Goal: Feedback & Contribution: Submit feedback/report problem

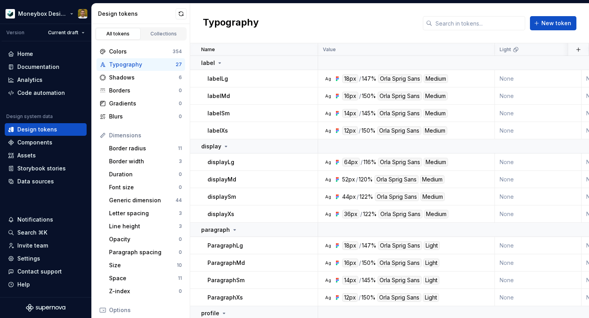
click at [35, 16] on html "Moneybox Design System Version Current draft Home Documentation Analytics Code …" at bounding box center [294, 159] width 589 height 318
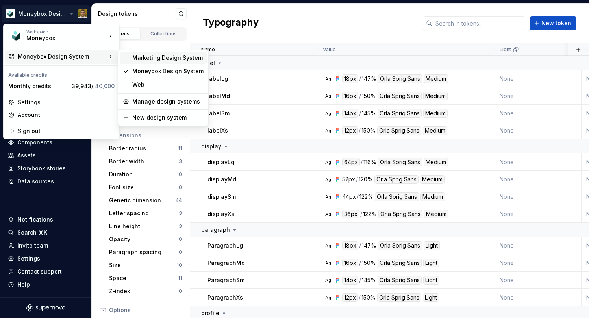
click at [151, 59] on div "Marketing Design System" at bounding box center [167, 58] width 71 height 8
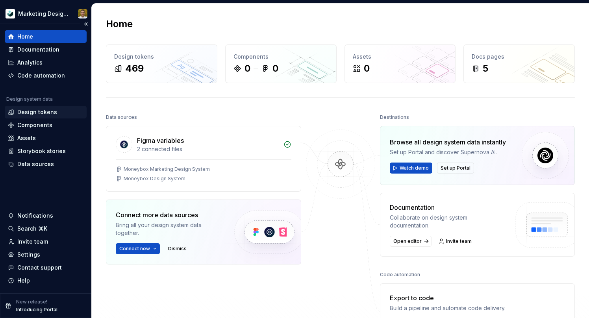
click at [56, 113] on div "Design tokens" at bounding box center [46, 112] width 76 height 8
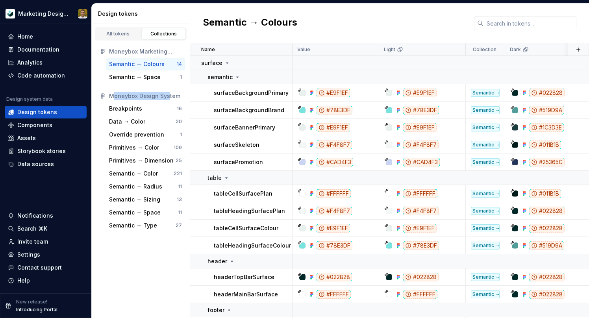
drag, startPoint x: 113, startPoint y: 95, endPoint x: 174, endPoint y: 97, distance: 61.1
click at [174, 97] on div "Moneybox Design System" at bounding box center [145, 96] width 73 height 8
click at [179, 97] on div "Moneybox Design System" at bounding box center [145, 96] width 73 height 8
click at [60, 14] on html "Marketing Design System Home Documentation Analytics Code automation Design sys…" at bounding box center [294, 159] width 589 height 318
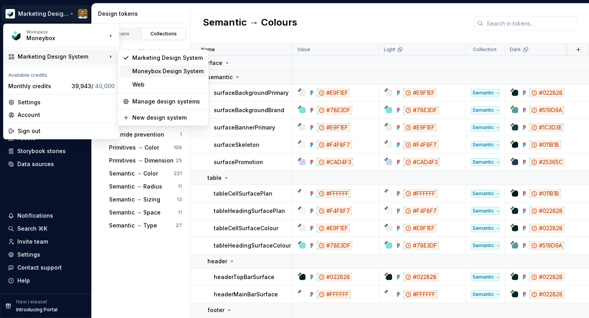
click at [155, 72] on div "Moneybox Design System" at bounding box center [167, 71] width 71 height 8
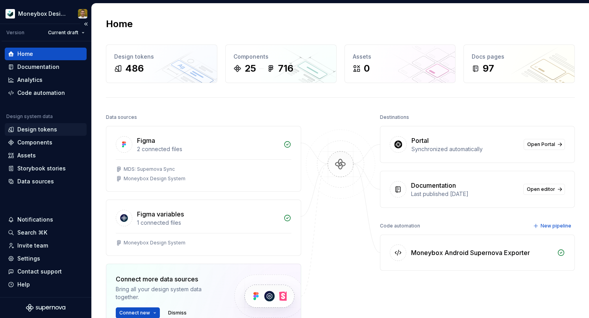
click at [46, 128] on div "Design tokens" at bounding box center [37, 130] width 40 height 8
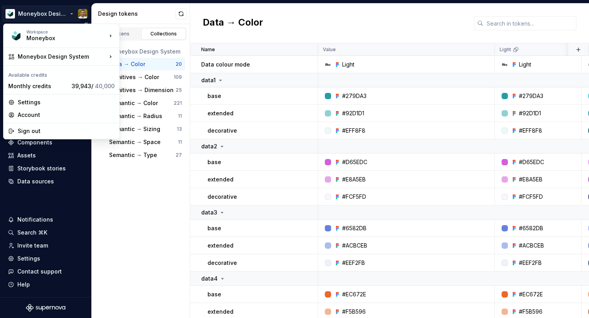
click at [61, 9] on html "Moneybox Design System Version Current draft Home Documentation Analytics Code …" at bounding box center [294, 159] width 589 height 318
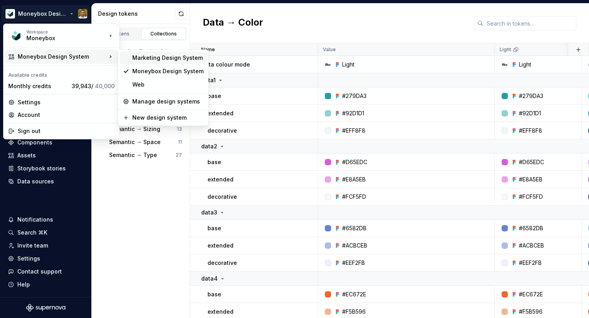
click at [166, 58] on div "Marketing Design System" at bounding box center [167, 58] width 71 height 8
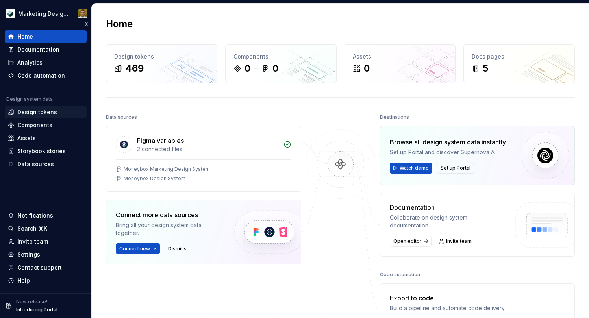
click at [46, 108] on div "Design tokens" at bounding box center [46, 112] width 82 height 13
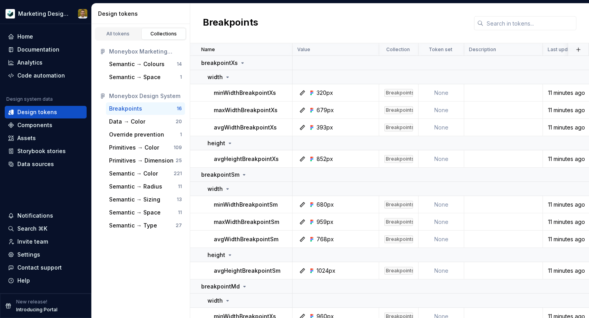
click at [151, 265] on div "All tokens Collections Moneybox Marketing Design System Semantic → Colours 14 S…" at bounding box center [141, 171] width 99 height 294
click at [119, 32] on div "All tokens" at bounding box center [118, 34] width 39 height 6
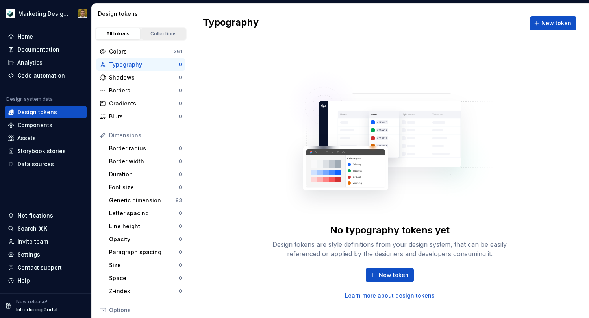
click at [167, 35] on div "Collections" at bounding box center [163, 34] width 39 height 6
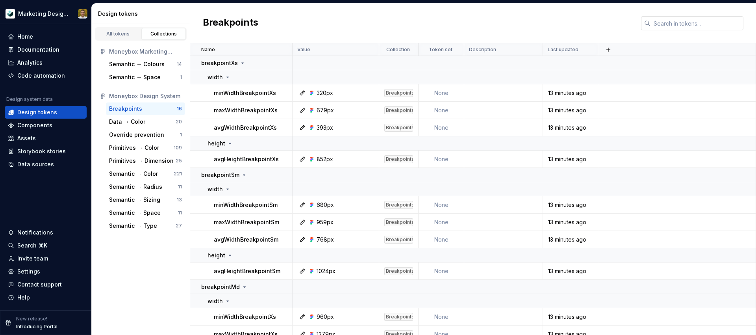
click at [589, 23] on input "text" at bounding box center [697, 23] width 93 height 14
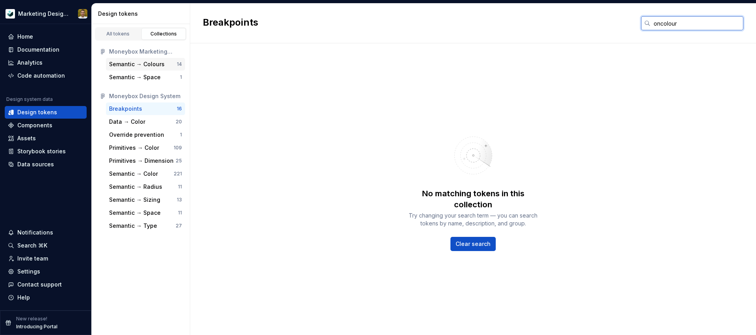
type input "oncolour"
click at [147, 65] on div "Semantic → Colours" at bounding box center [137, 64] width 56 height 8
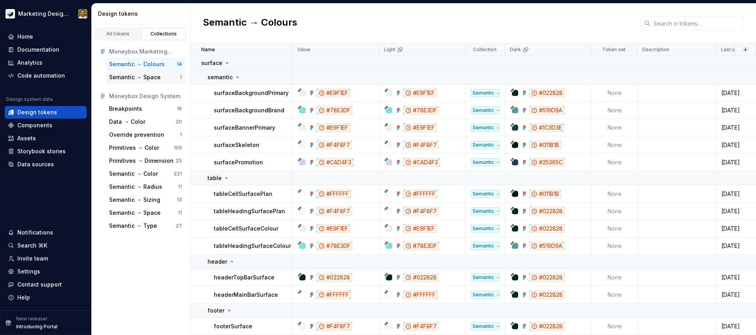
click at [128, 77] on div "Semantic → Space" at bounding box center [135, 77] width 52 height 8
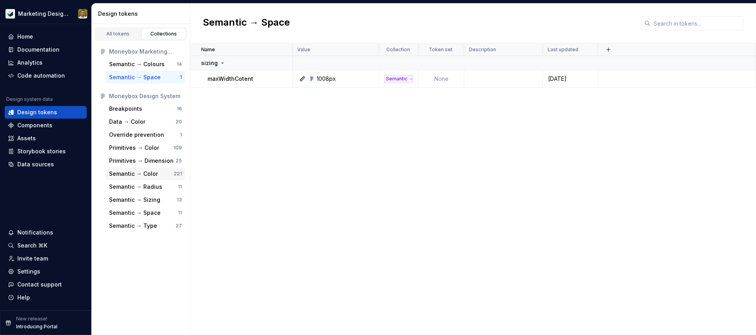
click at [153, 175] on div "Semantic → Color" at bounding box center [133, 174] width 49 height 8
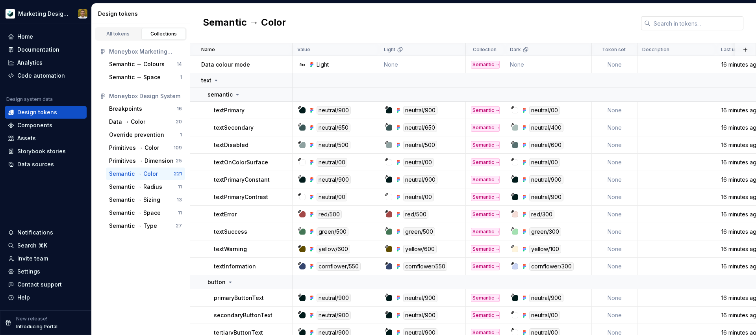
click at [589, 20] on input "text" at bounding box center [697, 23] width 93 height 14
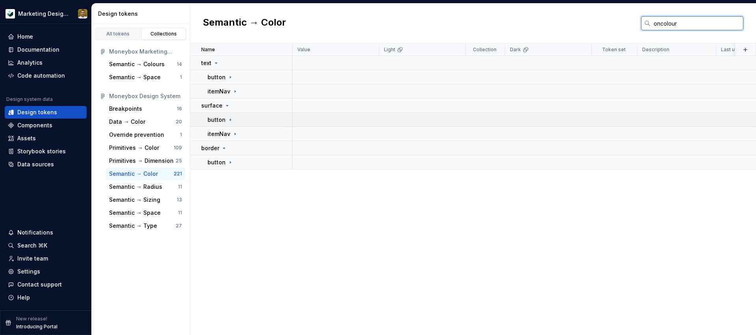
type input "oncolour"
click at [230, 120] on icon at bounding box center [230, 120] width 6 height 6
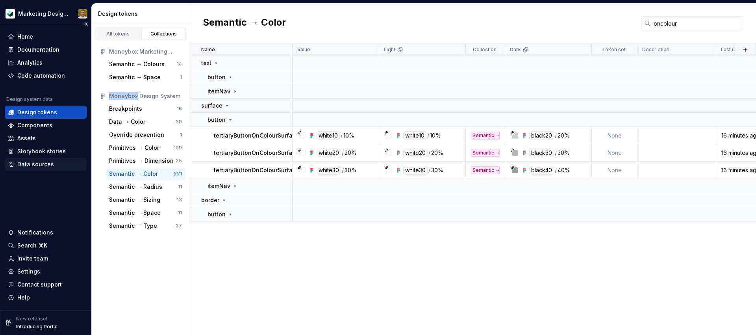
click at [41, 165] on div "Data sources" at bounding box center [35, 164] width 37 height 8
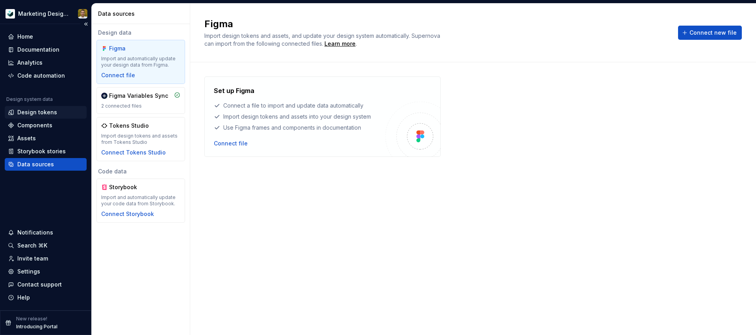
click at [46, 110] on div "Design tokens" at bounding box center [37, 112] width 40 height 8
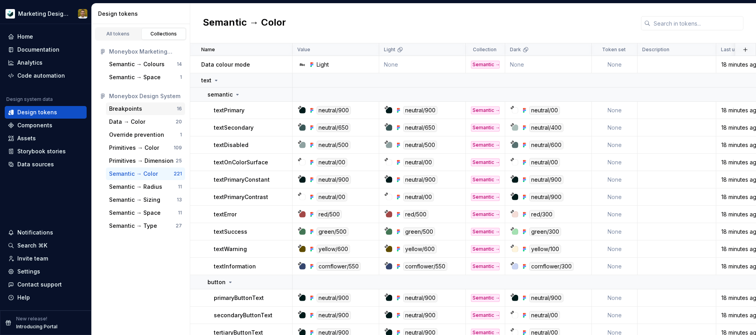
click at [140, 107] on div "Breakpoints" at bounding box center [125, 109] width 33 height 8
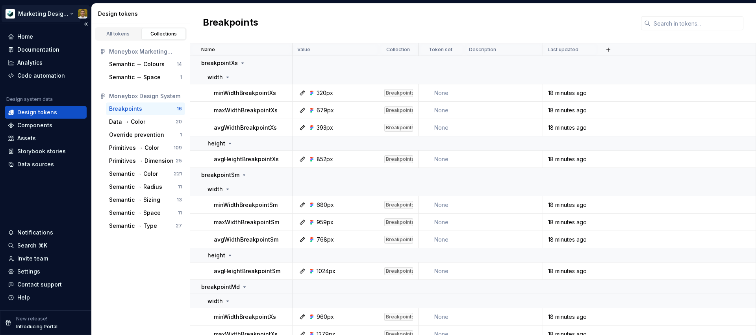
click at [69, 13] on html "Marketing Design System Home Documentation Analytics Code automation Design sys…" at bounding box center [378, 167] width 756 height 335
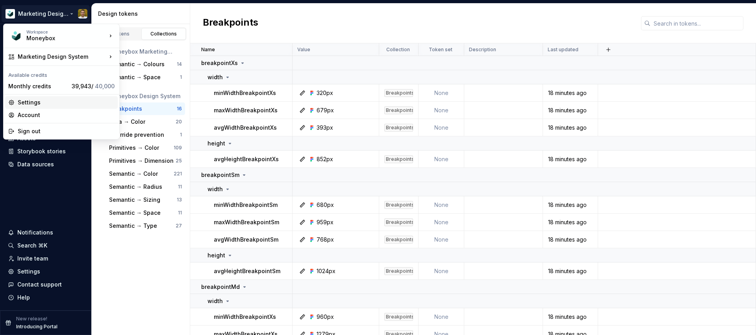
click at [57, 99] on div "Settings" at bounding box center [66, 103] width 97 height 8
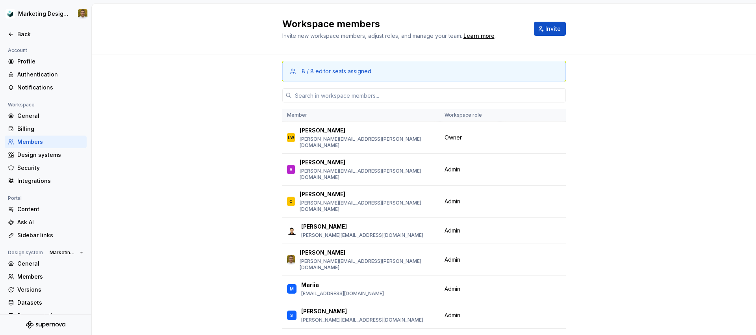
scroll to position [51, 0]
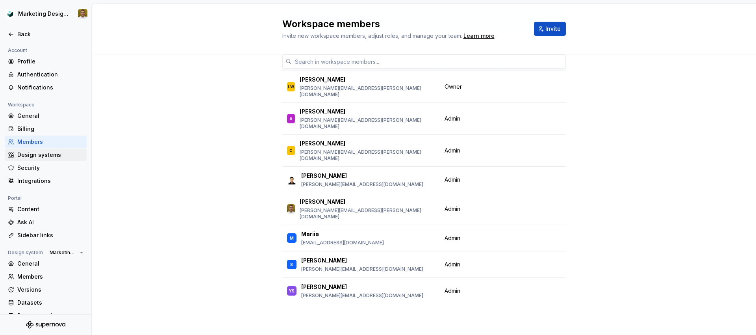
click at [55, 155] on div "Design systems" at bounding box center [50, 155] width 66 height 8
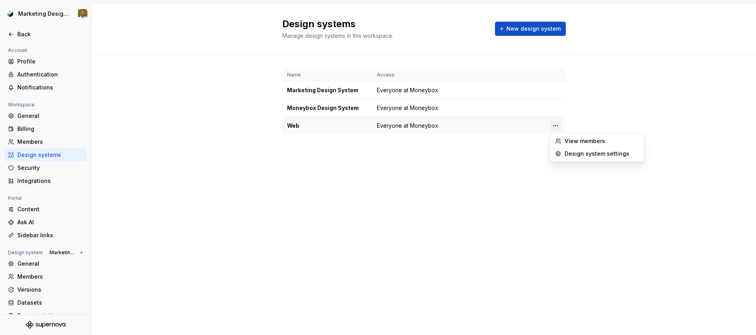
click at [554, 124] on html "Marketing Design System Back Account Profile Authentication Notifications Works…" at bounding box center [378, 167] width 756 height 335
click at [589, 155] on div "Design system settings" at bounding box center [602, 154] width 75 height 8
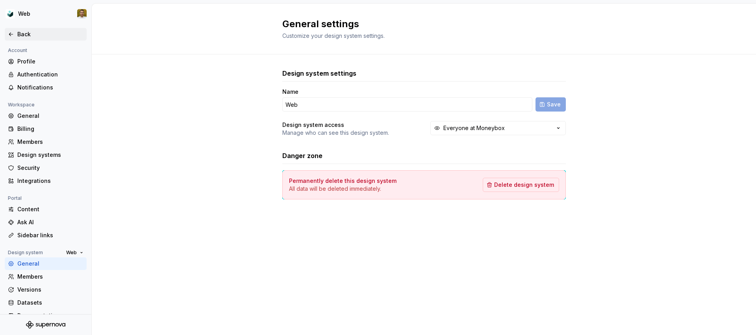
click at [30, 33] on div "Back" at bounding box center [50, 34] width 66 height 8
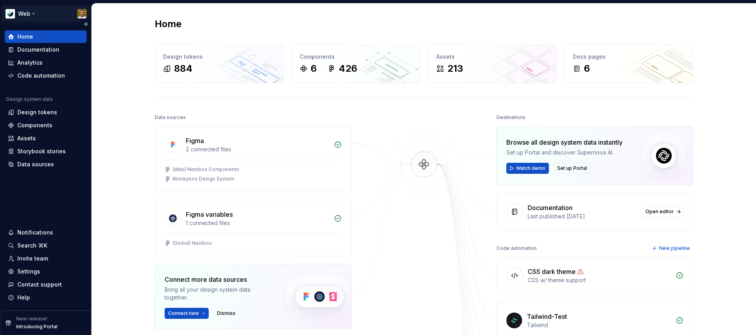
click at [18, 14] on html "Web Home Documentation Analytics Code automation Design system data Design toke…" at bounding box center [378, 167] width 756 height 335
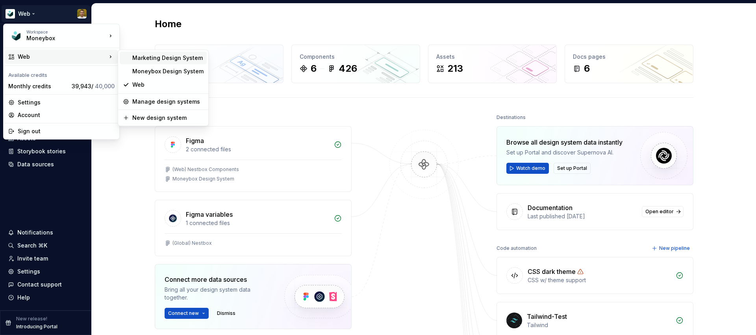
click at [167, 61] on div "Marketing Design System" at bounding box center [167, 58] width 71 height 8
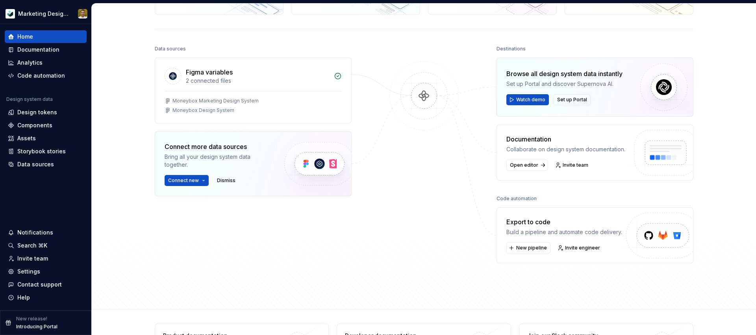
scroll to position [110, 0]
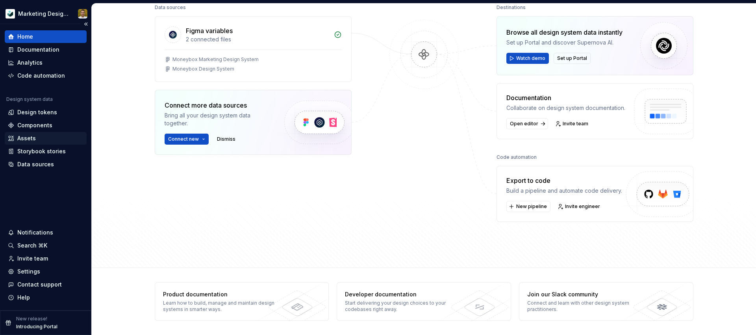
click at [35, 140] on div "Assets" at bounding box center [26, 138] width 19 height 8
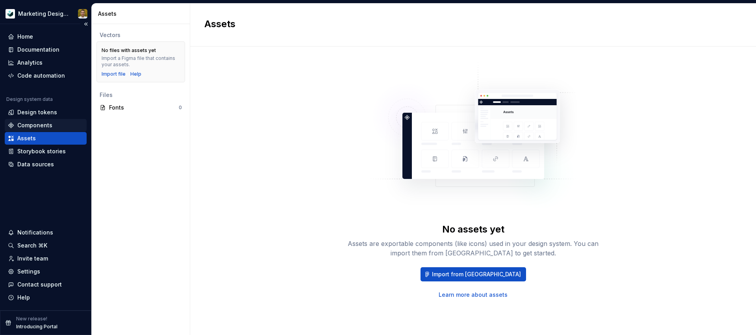
click at [46, 123] on div "Components" at bounding box center [34, 125] width 35 height 8
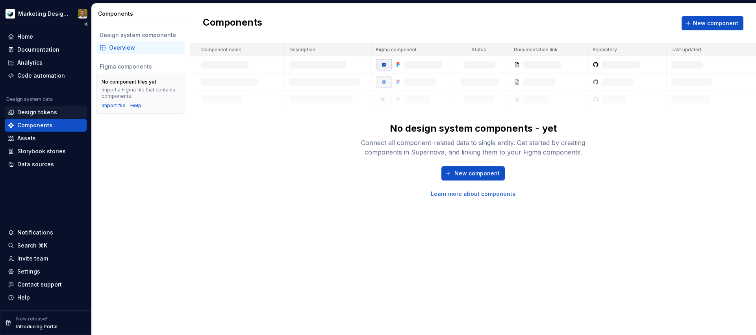
click at [36, 111] on div "Design tokens" at bounding box center [37, 112] width 40 height 8
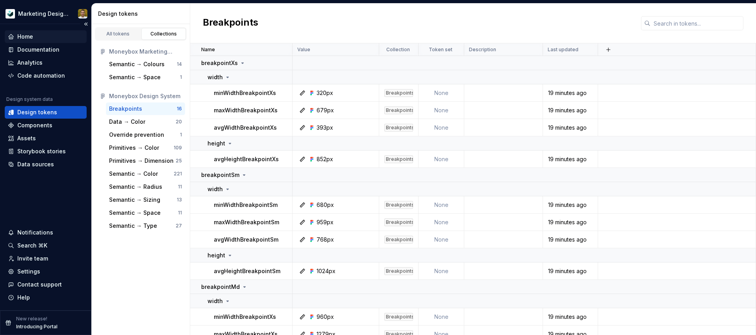
click at [41, 37] on div "Home" at bounding box center [46, 37] width 76 height 8
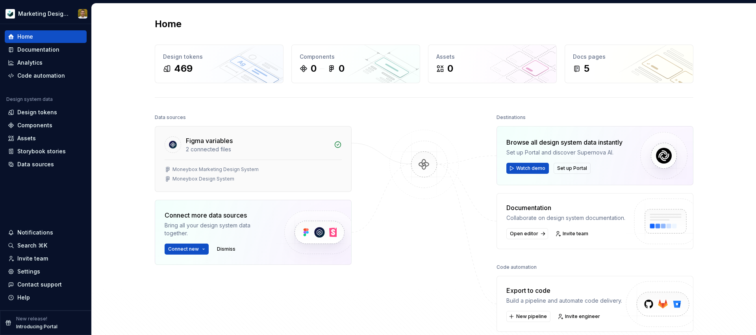
click at [331, 145] on div "Figma variables 2 connected files" at bounding box center [253, 142] width 196 height 33
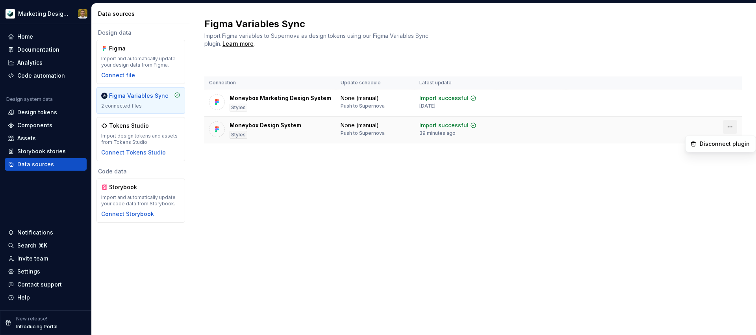
click at [589, 127] on html "Marketing Design System Home Documentation Analytics Code automation Design sys…" at bounding box center [378, 167] width 756 height 335
drag, startPoint x: 477, startPoint y: 176, endPoint x: 465, endPoint y: 174, distance: 12.7
click at [476, 175] on html "Marketing Design System Home Documentation Analytics Code automation Design sys…" at bounding box center [378, 167] width 756 height 335
click at [54, 113] on div "Design tokens" at bounding box center [37, 112] width 40 height 8
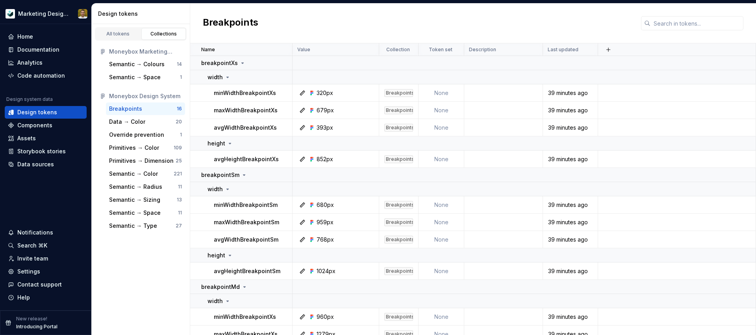
click at [162, 111] on div "Breakpoints" at bounding box center [143, 109] width 68 height 8
click at [282, 92] on button "button" at bounding box center [282, 92] width 11 height 11
click at [242, 63] on icon at bounding box center [243, 63] width 6 height 6
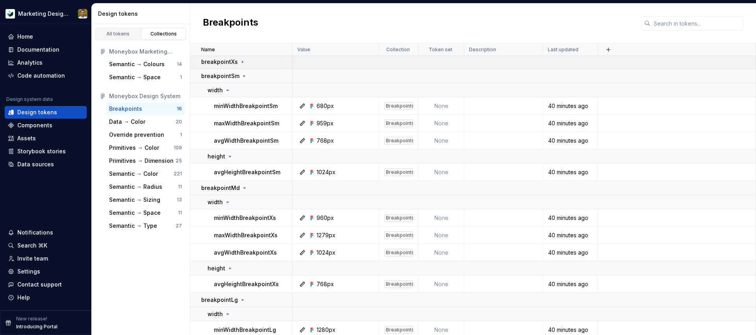
click at [243, 63] on icon at bounding box center [243, 62] width 6 height 6
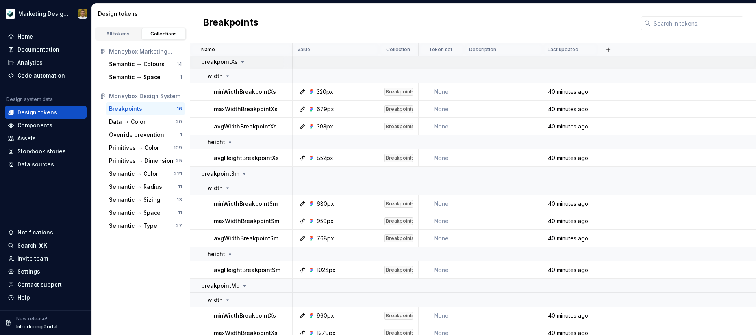
scroll to position [1, 0]
click at [37, 286] on div "Contact support" at bounding box center [39, 285] width 45 height 8
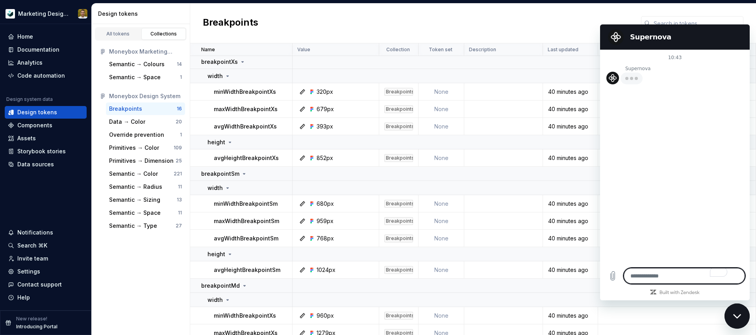
type textarea "*"
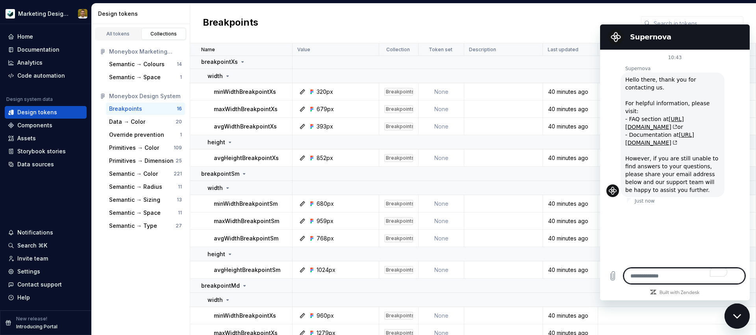
type textarea "*"
type textarea "**"
type textarea "*"
type textarea "**"
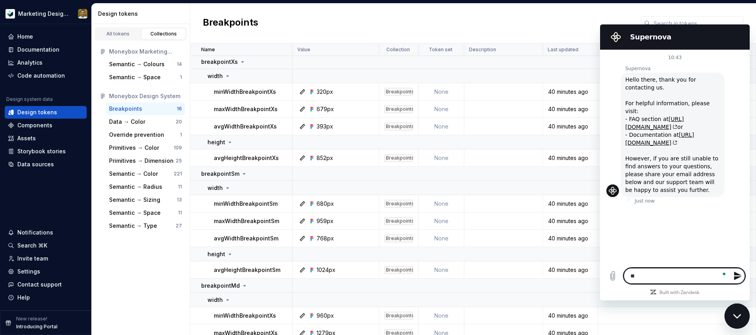
type textarea "*"
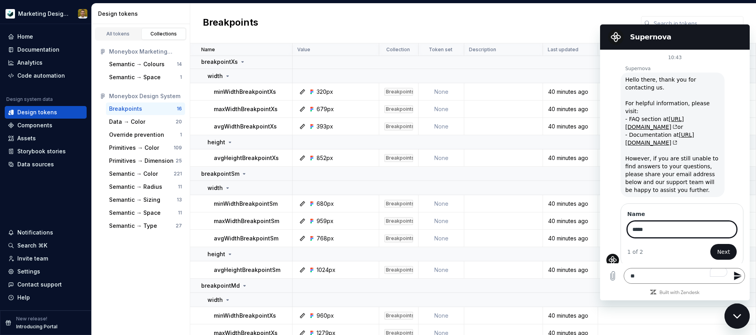
type input "*****"
click at [589, 244] on button "Next" at bounding box center [724, 252] width 26 height 16
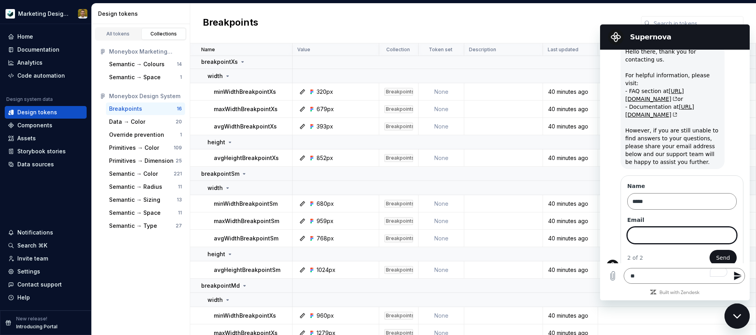
scroll to position [30, 0]
type input "**********"
click at [589, 248] on button "Send" at bounding box center [723, 256] width 27 height 16
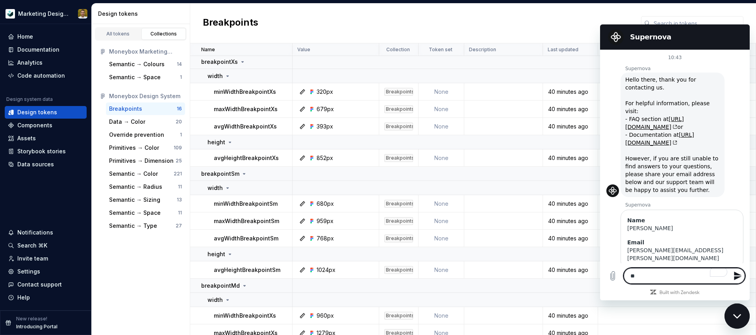
scroll to position [7, 0]
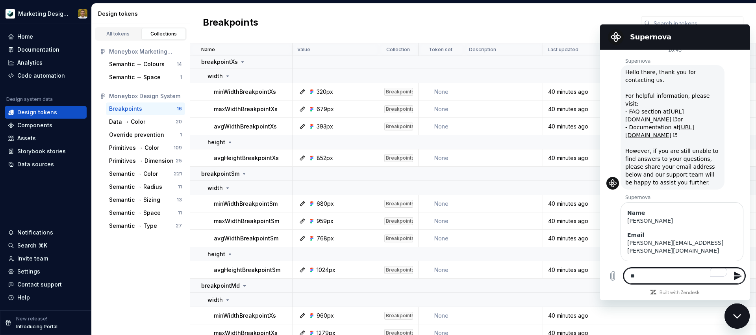
type textarea "*"
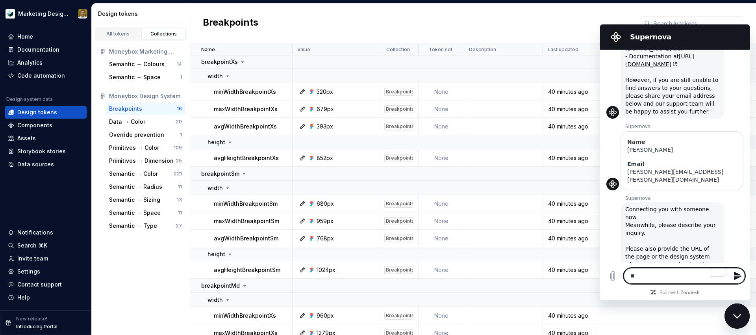
scroll to position [80, 0]
type textarea "*"
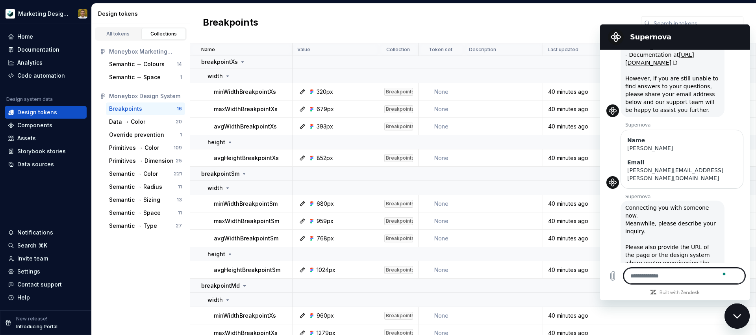
type textarea "*"
type textarea "**"
type textarea "*"
type textarea "***"
type textarea "*"
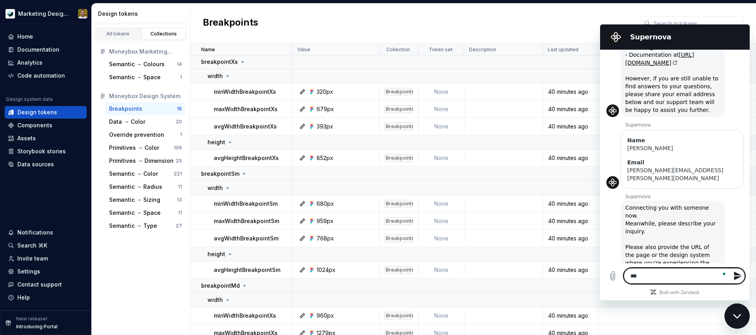
type textarea "***"
type textarea "*"
type textarea "*****"
type textarea "*"
type textarea "*****"
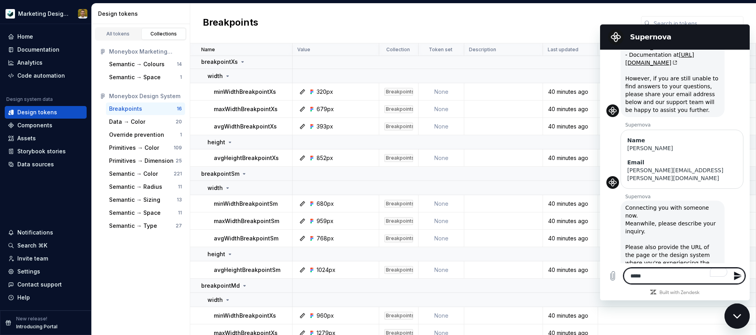
type textarea "*"
type textarea "*******"
type textarea "*"
type textarea "**********"
type textarea "*"
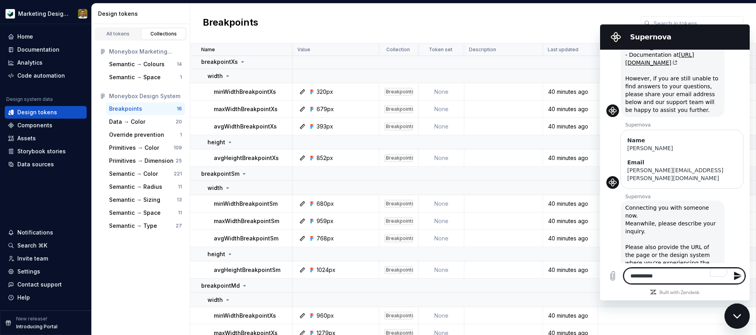
type textarea "**********"
type textarea "*"
type textarea "**********"
type textarea "*"
type textarea "**********"
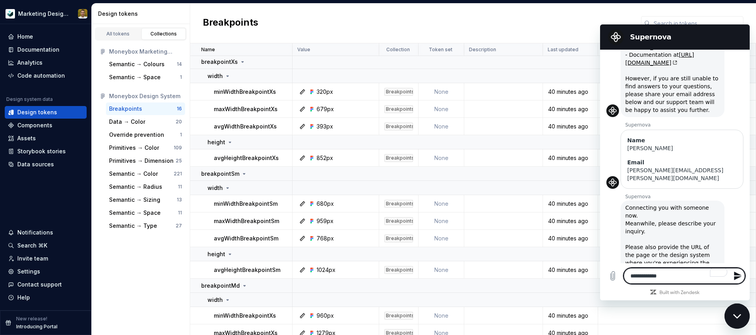
type textarea "*"
type textarea "**********"
type textarea "*"
type textarea "**********"
type textarea "*"
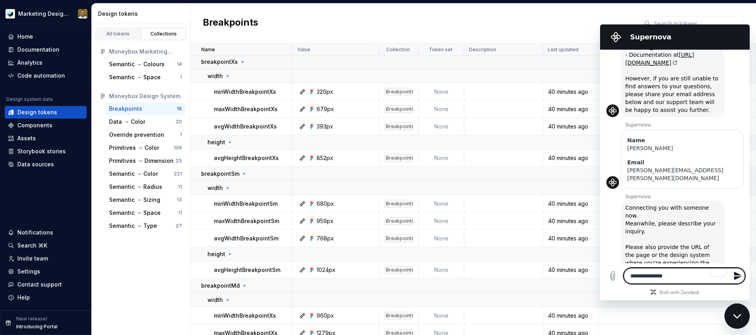
type textarea "**********"
type textarea "*"
type textarea "**********"
type textarea "*"
type textarea "**********"
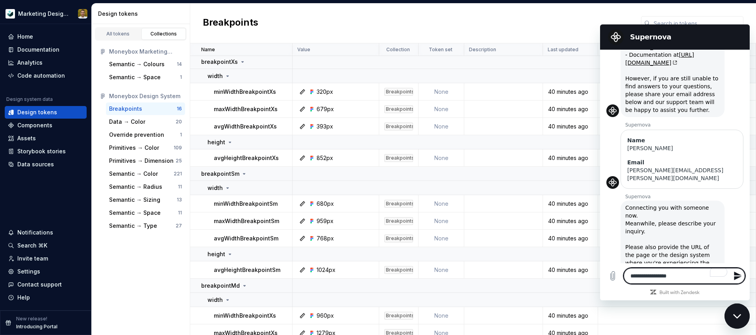
type textarea "*"
type textarea "**********"
type textarea "*"
type textarea "**********"
type textarea "*"
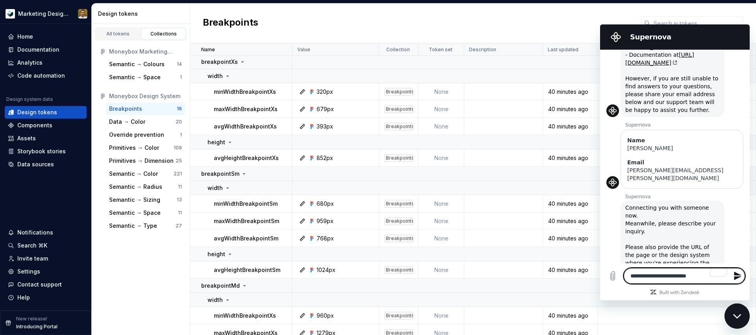
type textarea "**********"
type textarea "*"
type textarea "**********"
type textarea "*"
type textarea "**********"
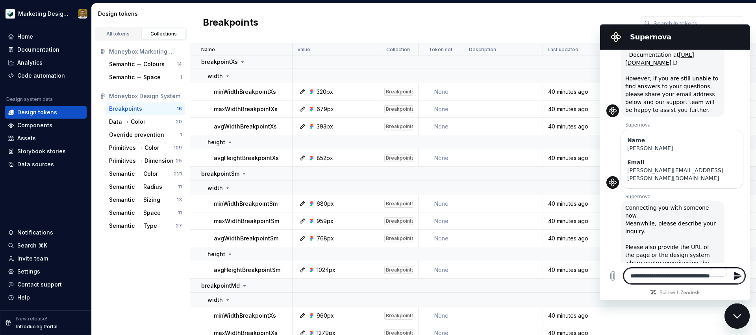
type textarea "*"
drag, startPoint x: 680, startPoint y: 274, endPoint x: 695, endPoint y: 267, distance: 17.1
click at [589, 267] on textarea "**********" at bounding box center [684, 272] width 121 height 23
type textarea "**********"
type textarea "*"
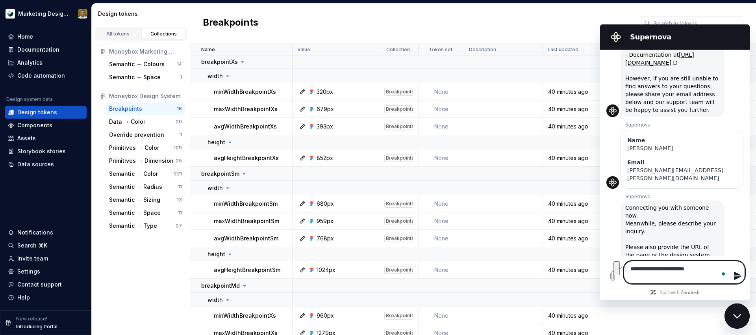
type textarea "**********"
type textarea "*"
type textarea "**********"
type textarea "*"
type textarea "**********"
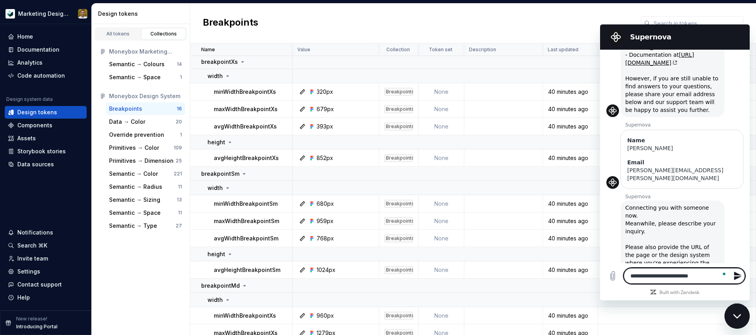
type textarea "*"
type textarea "**********"
type textarea "*"
type textarea "**********"
type textarea "*"
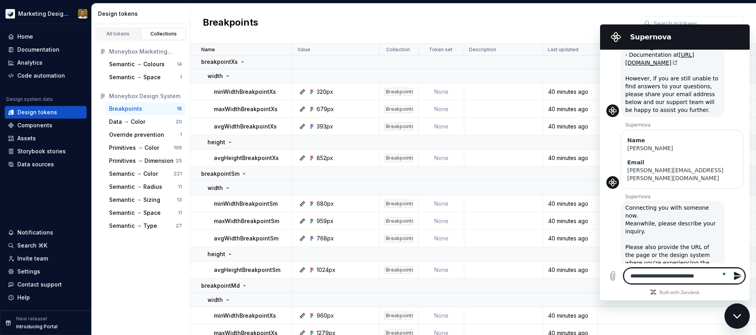
type textarea "**********"
type textarea "*"
type textarea "**********"
type textarea "*"
type textarea "**********"
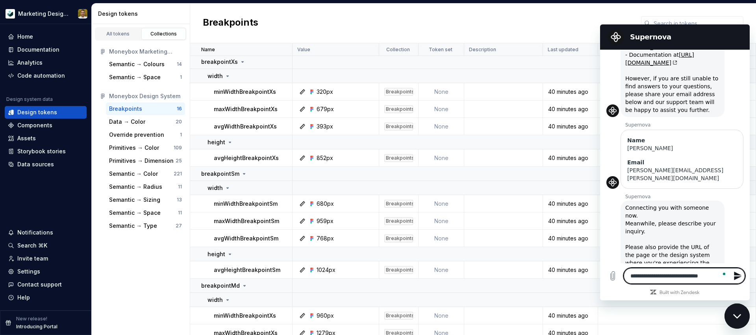
type textarea "*"
type textarea "**********"
type textarea "*"
type textarea "**********"
type textarea "*"
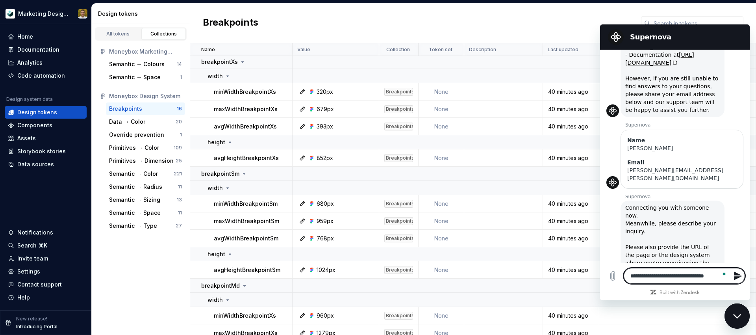
type textarea "**********"
type textarea "*"
type textarea "**********"
type textarea "*"
type textarea "**********"
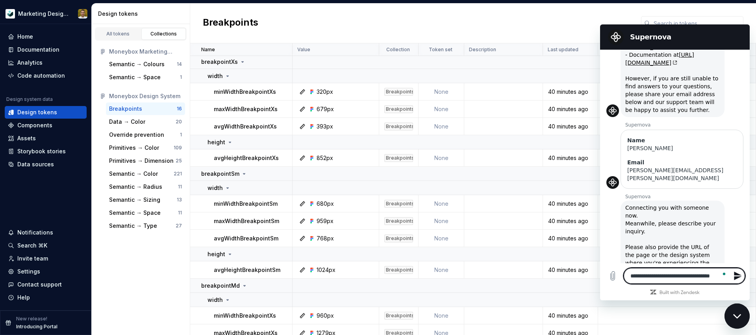
type textarea "*"
type textarea "**********"
type textarea "*"
type textarea "**********"
type textarea "*"
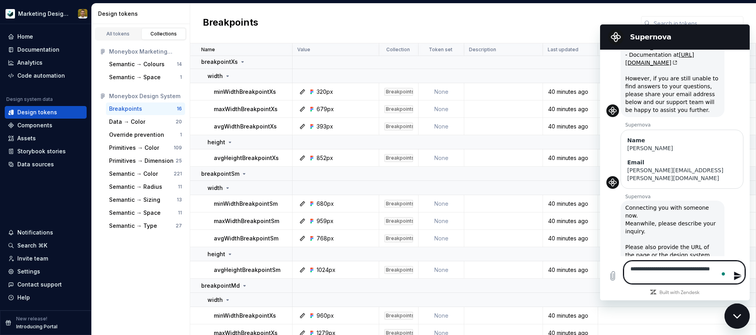
type textarea "**********"
type textarea "*"
type textarea "**********"
type textarea "*"
type textarea "**********"
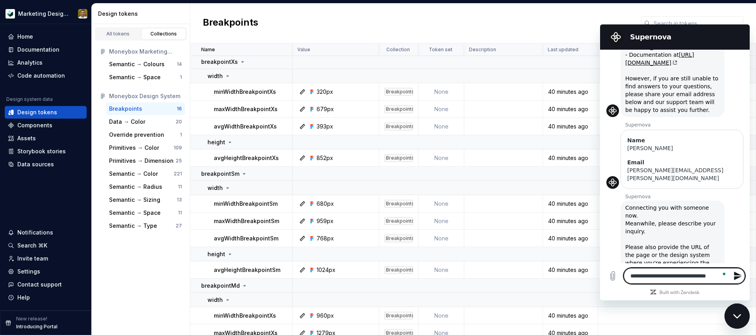
type textarea "*"
type textarea "**********"
type textarea "*"
type textarea "**********"
type textarea "*"
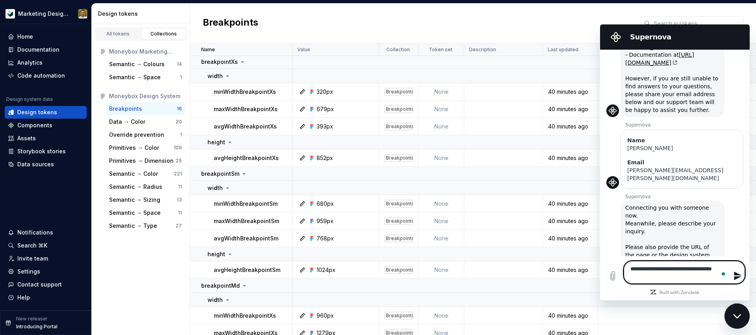
type textarea "**********"
type textarea "*"
type textarea "**********"
type textarea "*"
type textarea "**********"
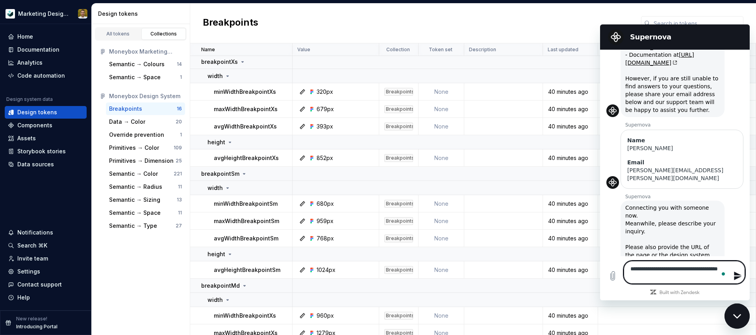
type textarea "*"
type textarea "**********"
type textarea "*"
type textarea "**********"
type textarea "*"
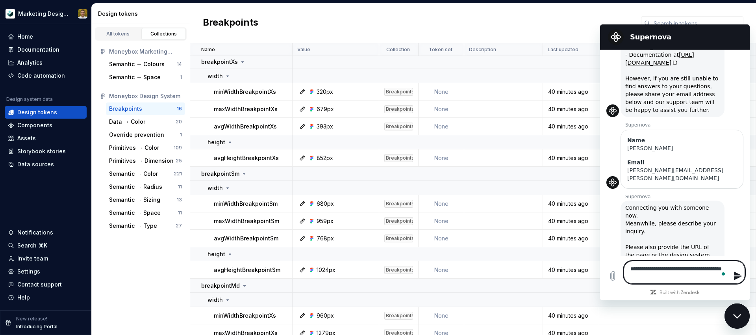
type textarea "**********"
type textarea "*"
type textarea "**********"
type textarea "*"
type textarea "**********"
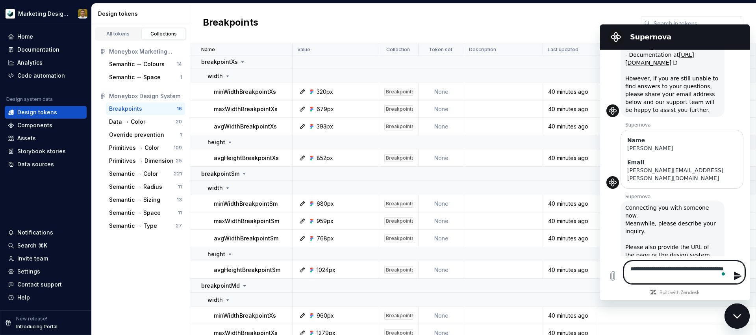
type textarea "*"
type textarea "**********"
type textarea "*"
type textarea "**********"
type textarea "*"
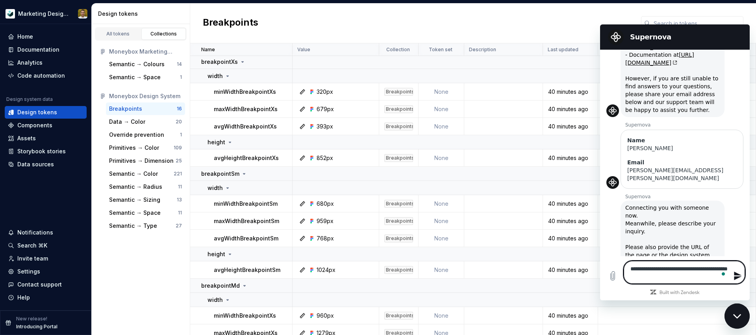
type textarea "**********"
type textarea "*"
type textarea "**********"
type textarea "*"
type textarea "**********"
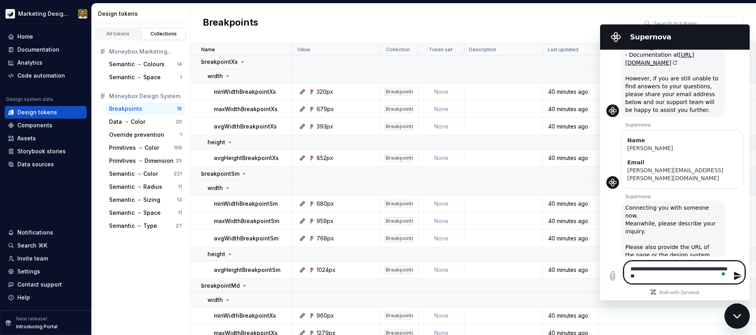
type textarea "*"
type textarea "**********"
type textarea "*"
type textarea "**********"
type textarea "*"
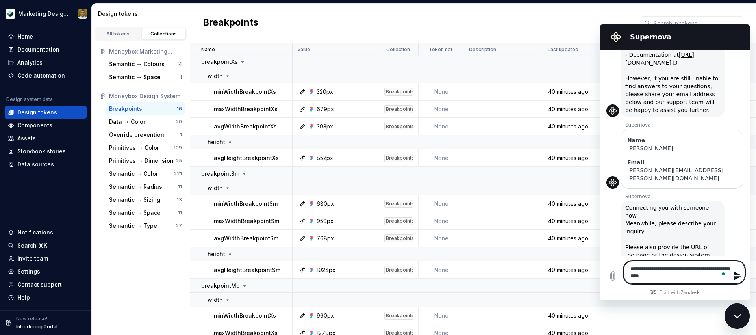
type textarea "**********"
type textarea "*"
type textarea "**********"
type textarea "*"
type textarea "**********"
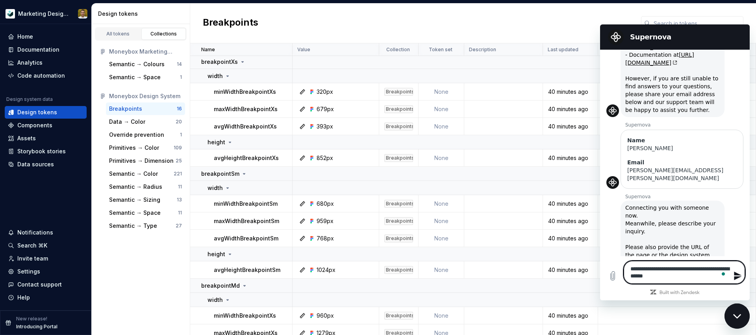
type textarea "*"
type textarea "**********"
type textarea "*"
type textarea "**********"
type textarea "*"
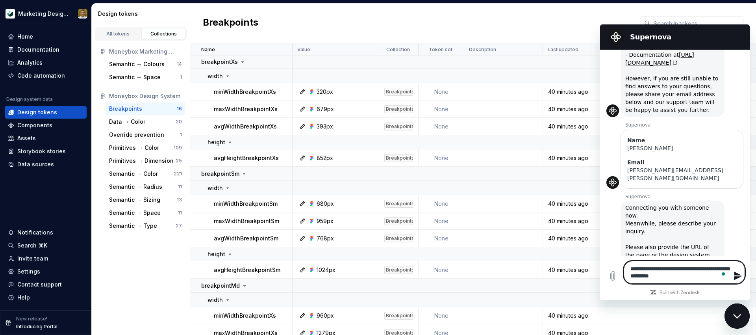
type textarea "**********"
type textarea "*"
type textarea "**********"
type textarea "*"
type textarea "**********"
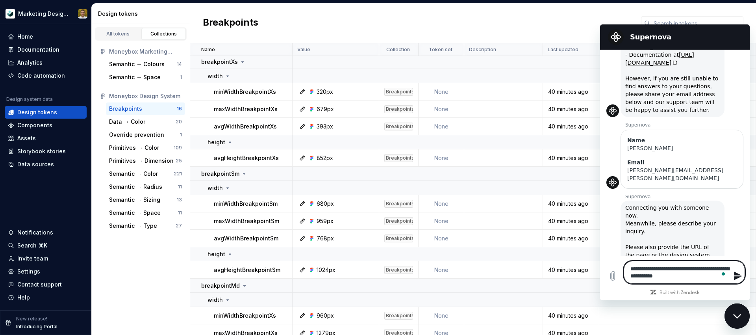
type textarea "*"
type textarea "**********"
type textarea "*"
type textarea "**********"
type textarea "*"
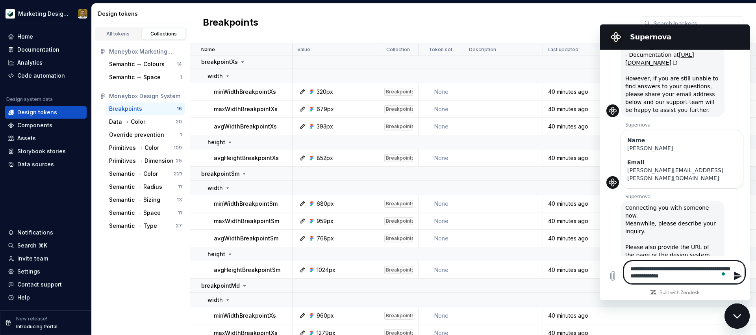
type textarea "**********"
type textarea "*"
type textarea "**********"
type textarea "*"
type textarea "**********"
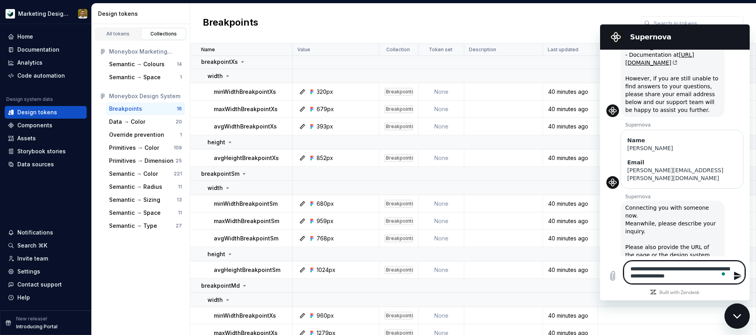
type textarea "*"
type textarea "**********"
type textarea "*"
type textarea "**********"
type textarea "*"
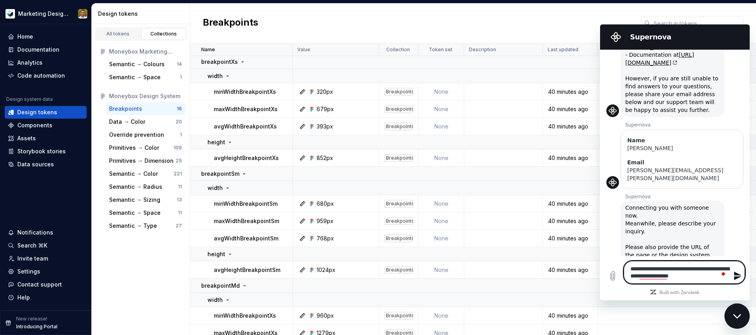
type textarea "**********"
type textarea "*"
type textarea "**********"
type textarea "*"
type textarea "**********"
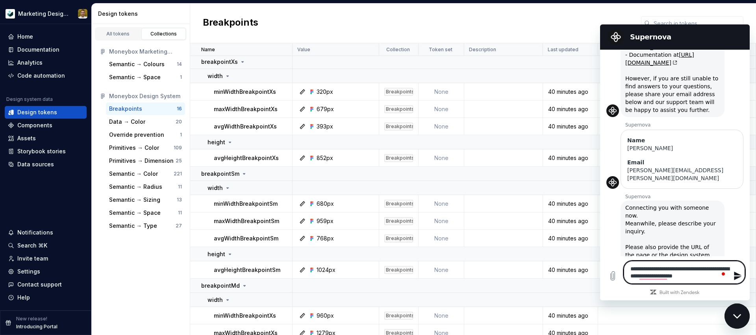
type textarea "*"
type textarea "**********"
type textarea "*"
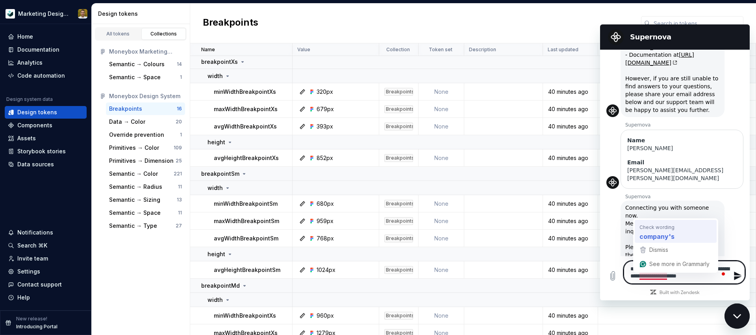
type textarea "**********"
type textarea "*"
drag, startPoint x: 658, startPoint y: 278, endPoint x: 1280, endPoint y: 261, distance: 621.6
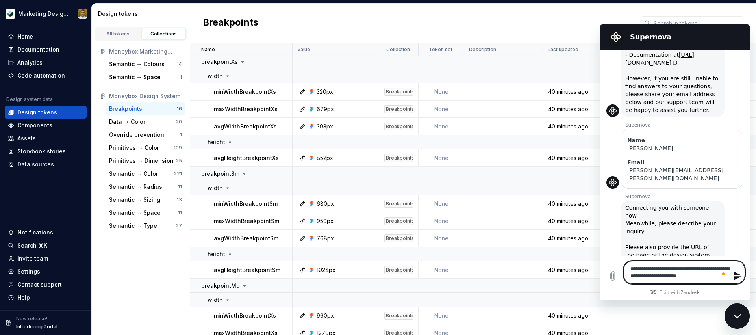
click at [589, 269] on textarea "**********" at bounding box center [684, 272] width 121 height 23
drag, startPoint x: 712, startPoint y: 274, endPoint x: 716, endPoint y: 275, distance: 4.0
click at [589, 275] on textarea "**********" at bounding box center [684, 272] width 121 height 23
type textarea "**********"
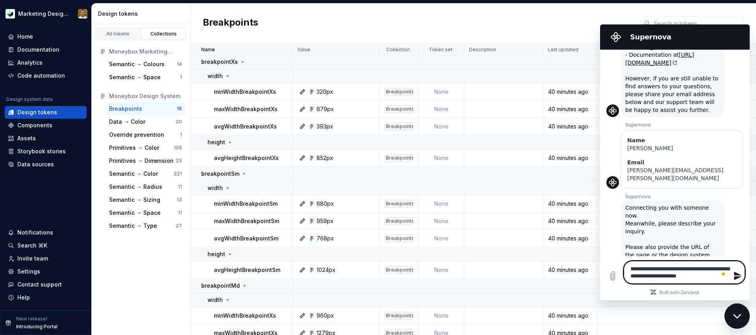
type textarea "*"
type textarea "**********"
type textarea "*"
type textarea "**********"
type textarea "*"
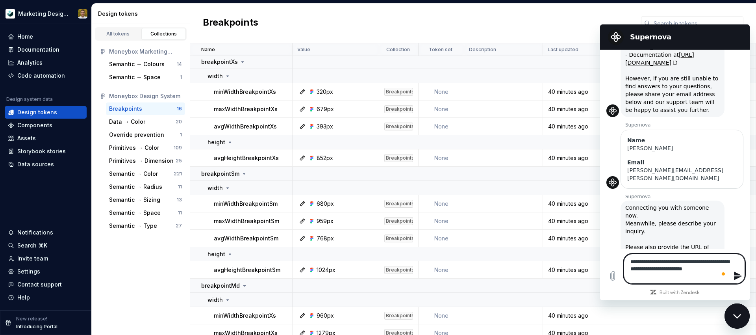
type textarea "**********"
type textarea "*"
type textarea "**********"
type textarea "*"
type textarea "**********"
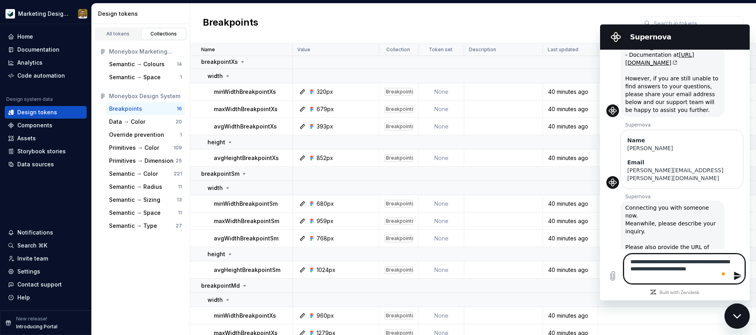
type textarea "*"
type textarea "**********"
type textarea "*"
type textarea "**********"
type textarea "*"
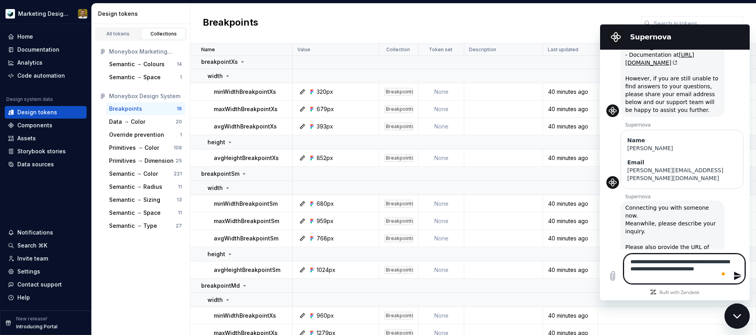
type textarea "**********"
type textarea "*"
type textarea "**********"
type textarea "*"
type textarea "**********"
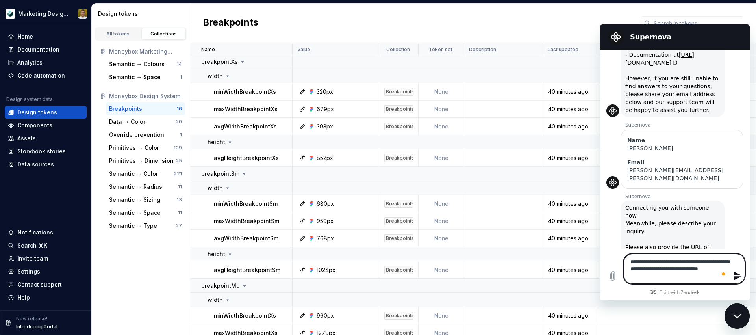
type textarea "*"
type textarea "**********"
type textarea "*"
type textarea "**********"
type textarea "*"
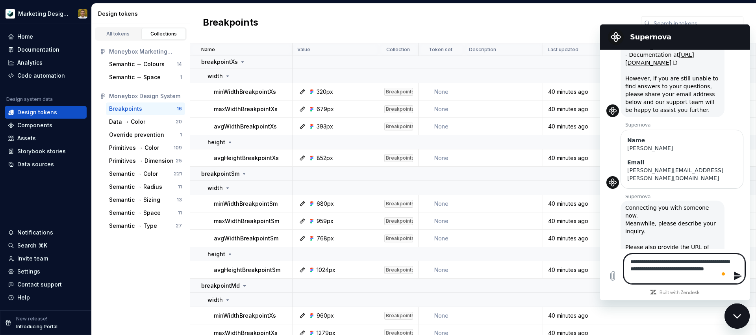
type textarea "**********"
type textarea "*"
type textarea "**********"
type textarea "*"
click at [589, 269] on textarea "**********" at bounding box center [684, 265] width 121 height 37
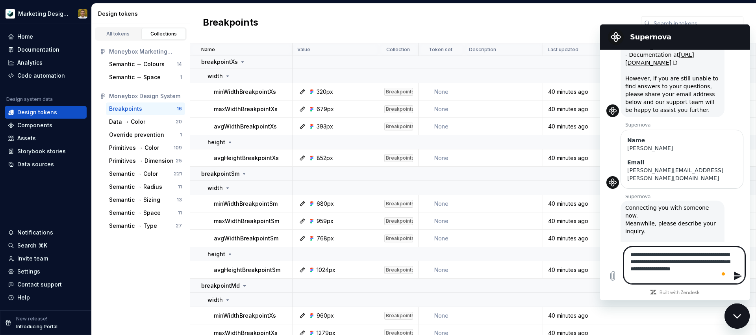
click at [589, 276] on textarea "**********" at bounding box center [684, 265] width 121 height 37
click at [589, 268] on textarea "**********" at bounding box center [684, 262] width 121 height 44
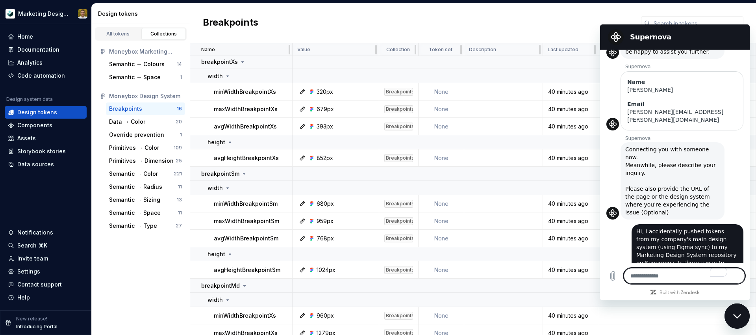
scroll to position [0, 0]
click at [589, 277] on icon "Upload file" at bounding box center [612, 275] width 9 height 9
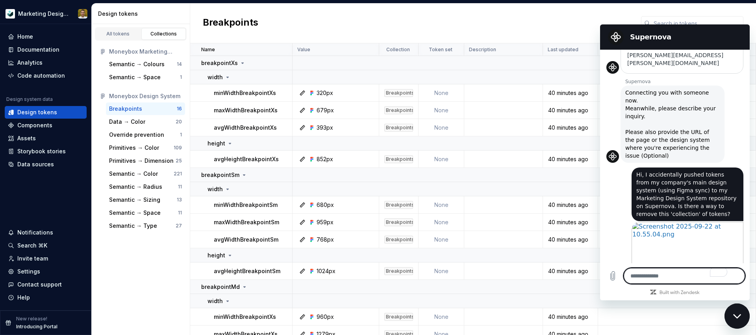
click at [589, 275] on textarea "To enrich screen reader interactions, please activate Accessibility in Grammarl…" at bounding box center [684, 276] width 121 height 16
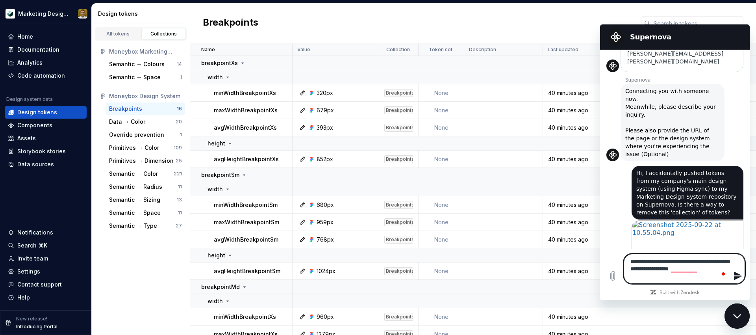
scroll to position [204, 0]
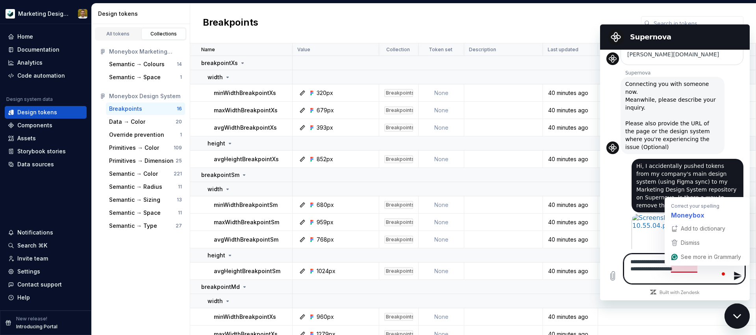
drag, startPoint x: 694, startPoint y: 271, endPoint x: 690, endPoint y: 270, distance: 4.0
click at [589, 271] on textarea "**********" at bounding box center [684, 269] width 121 height 30
click at [589, 270] on textarea "**********" at bounding box center [684, 269] width 121 height 30
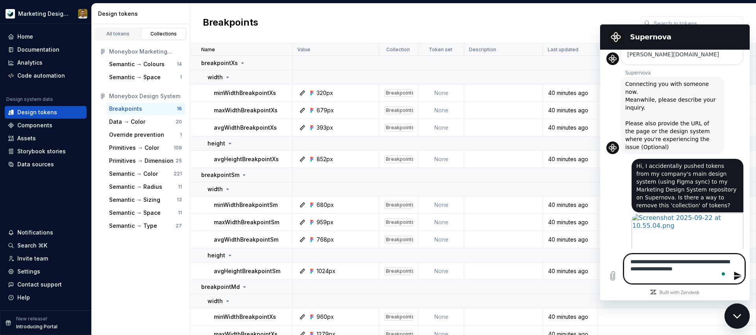
drag, startPoint x: 691, startPoint y: 268, endPoint x: 684, endPoint y: 270, distance: 7.2
click at [589, 268] on textarea "**********" at bounding box center [684, 269] width 121 height 30
click at [589, 270] on textarea "**********" at bounding box center [684, 269] width 121 height 30
drag, startPoint x: 725, startPoint y: 262, endPoint x: 643, endPoint y: 264, distance: 81.2
click at [589, 262] on textarea "**********" at bounding box center [684, 269] width 121 height 30
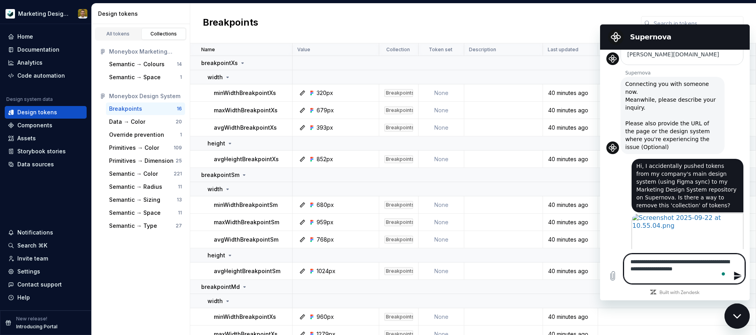
click at [589, 268] on textarea "**********" at bounding box center [684, 269] width 121 height 30
click at [589, 278] on textarea "**********" at bounding box center [684, 265] width 121 height 37
click at [589, 276] on textarea "**********" at bounding box center [684, 265] width 121 height 37
drag, startPoint x: 634, startPoint y: 276, endPoint x: 628, endPoint y: 276, distance: 5.9
click at [589, 276] on textarea "**********" at bounding box center [684, 265] width 121 height 37
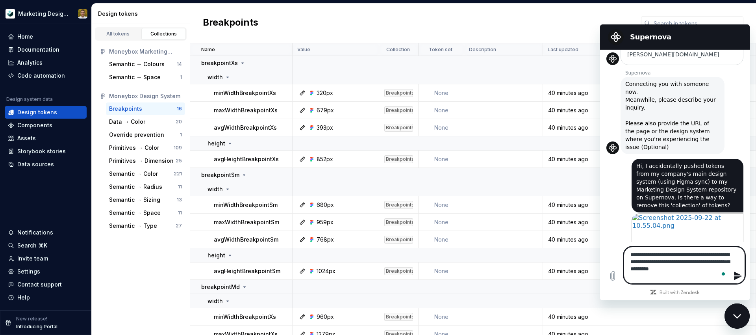
drag, startPoint x: 698, startPoint y: 277, endPoint x: 691, endPoint y: 273, distance: 7.2
click at [589, 277] on textarea "**********" at bounding box center [684, 265] width 121 height 37
click at [589, 262] on textarea "**********" at bounding box center [684, 265] width 121 height 37
click at [589, 268] on textarea "**********" at bounding box center [684, 265] width 121 height 37
drag, startPoint x: 681, startPoint y: 274, endPoint x: 684, endPoint y: 277, distance: 4.7
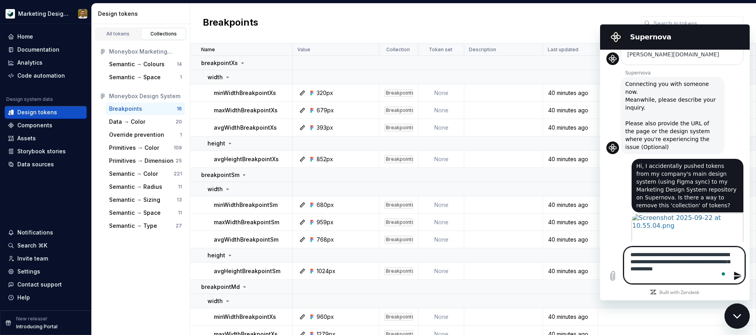
click at [589, 275] on textarea "**********" at bounding box center [684, 265] width 121 height 37
click at [589, 277] on icon "Send message" at bounding box center [737, 275] width 7 height 9
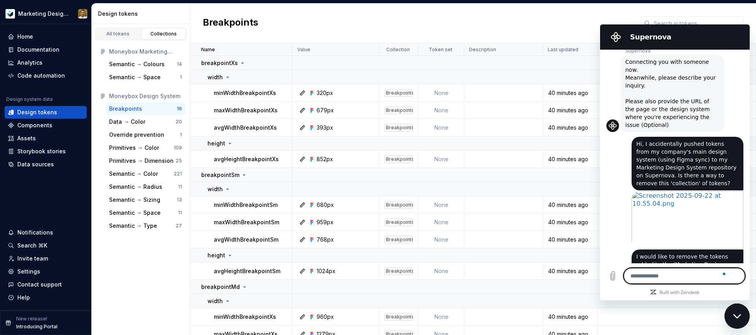
click at [589, 275] on textarea "To enrich screen reader interactions, please activate Accessibility in Grammarl…" at bounding box center [684, 276] width 121 height 16
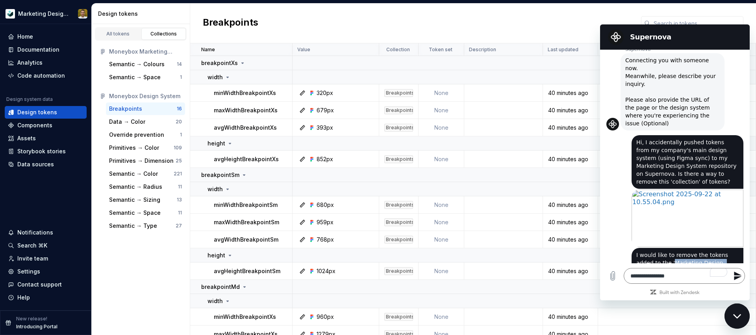
drag, startPoint x: 655, startPoint y: 239, endPoint x: 720, endPoint y: 243, distance: 65.5
click at [589, 251] on span "I would like to remove the tokens added to the 'Marketing Design System' from t…" at bounding box center [688, 267] width 102 height 32
copy span "Marketing Design System"
drag, startPoint x: 668, startPoint y: 275, endPoint x: 686, endPoint y: 276, distance: 17.8
click at [589, 275] on textarea "**********" at bounding box center [684, 276] width 121 height 16
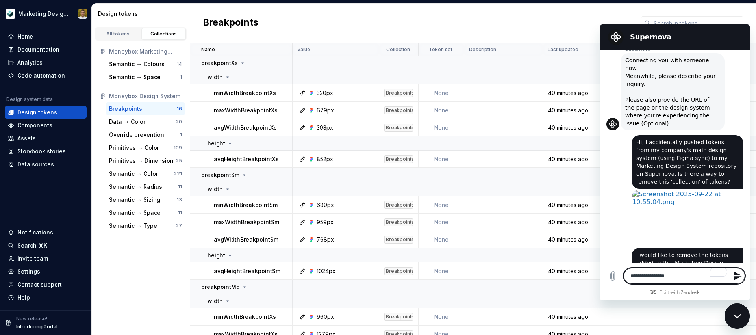
click at [589, 276] on textarea "**********" at bounding box center [684, 276] width 121 height 16
paste textarea "**********"
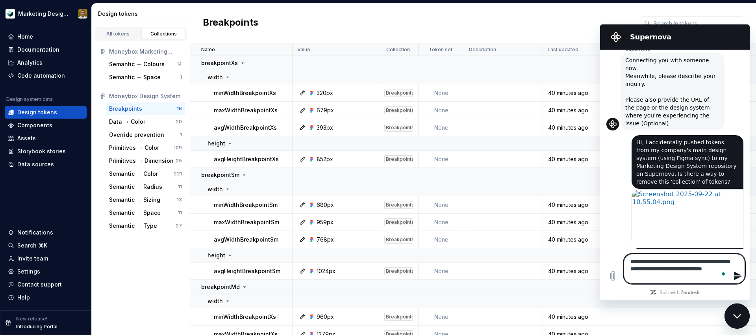
paste textarea "**********"
click at [589, 261] on textarea "**********" at bounding box center [684, 265] width 121 height 37
click at [589, 254] on textarea "**********" at bounding box center [684, 265] width 121 height 37
drag, startPoint x: 669, startPoint y: 261, endPoint x: 674, endPoint y: 265, distance: 6.5
click at [589, 261] on textarea "**********" at bounding box center [684, 265] width 121 height 37
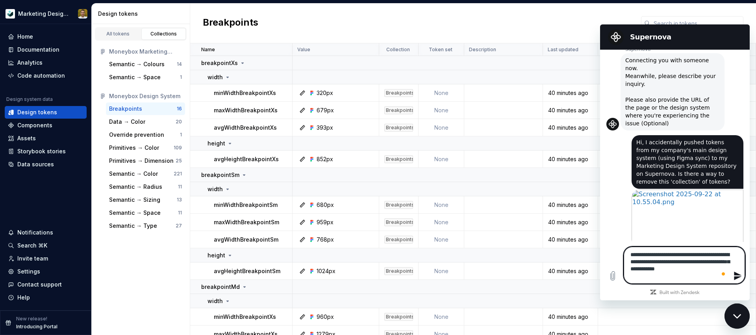
click at [589, 268] on textarea "**********" at bounding box center [684, 265] width 121 height 37
click at [589, 275] on textarea "**********" at bounding box center [684, 265] width 121 height 37
click at [589, 277] on textarea "**********" at bounding box center [684, 265] width 121 height 37
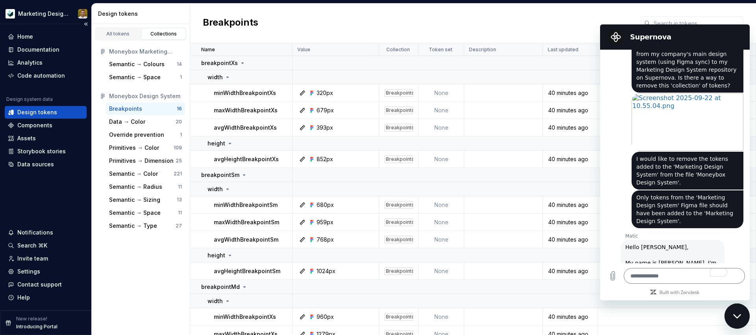
scroll to position [323, 0]
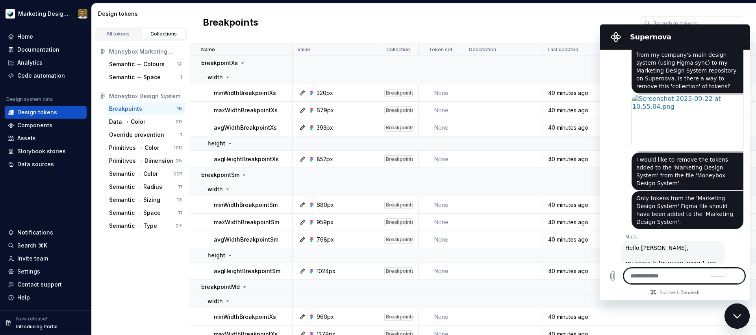
click at [589, 277] on textarea "To enrich screen reader interactions, please activate Accessibility in Grammarl…" at bounding box center [684, 276] width 121 height 16
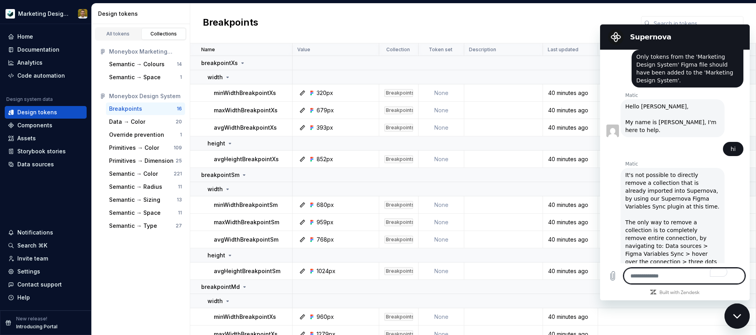
scroll to position [466, 0]
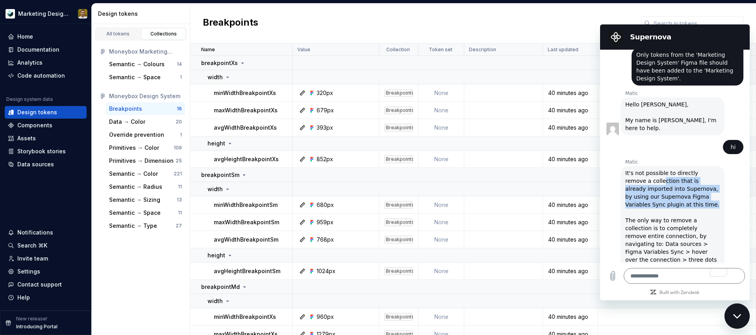
drag, startPoint x: 655, startPoint y: 141, endPoint x: 698, endPoint y: 168, distance: 50.7
click at [589, 169] on div "It's not possible to directly remove a collection that is already imported into…" at bounding box center [673, 275] width 95 height 213
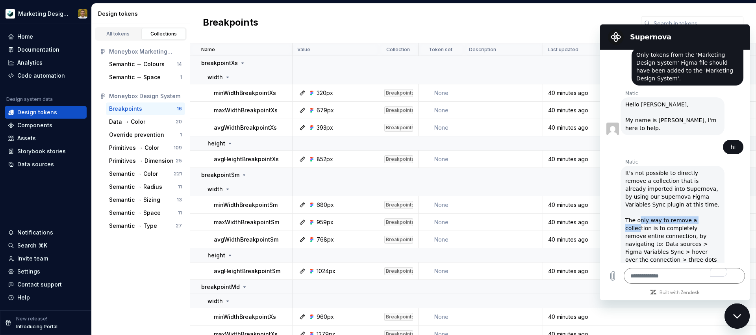
scroll to position [468, 0]
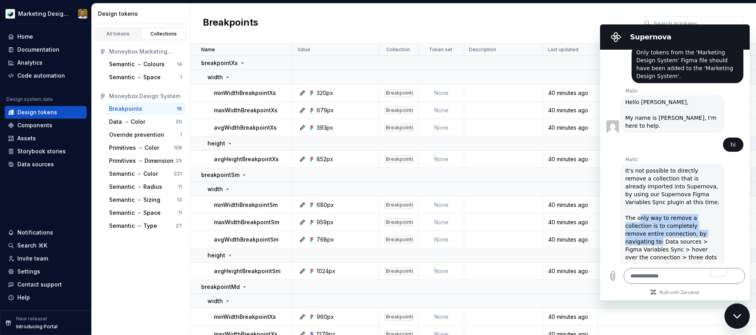
drag, startPoint x: 641, startPoint y: 180, endPoint x: 700, endPoint y: 195, distance: 60.9
click at [589, 195] on div "It's not possible to directly remove a collection that is already imported into…" at bounding box center [673, 273] width 95 height 213
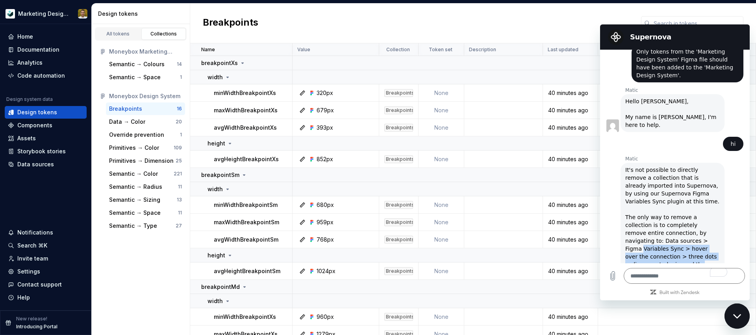
drag, startPoint x: 678, startPoint y: 203, endPoint x: 710, endPoint y: 219, distance: 35.6
click at [589, 219] on div "It's not possible to directly remove a collection that is already imported into…" at bounding box center [673, 272] width 95 height 213
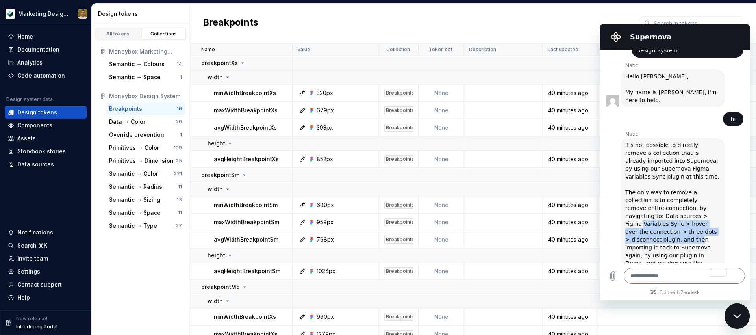
scroll to position [495, 0]
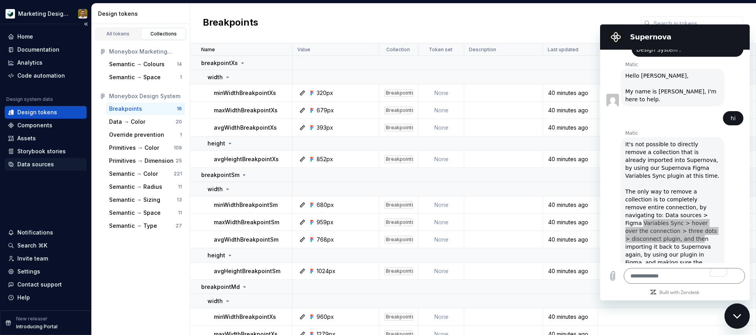
click at [50, 162] on div "Data sources" at bounding box center [35, 164] width 37 height 8
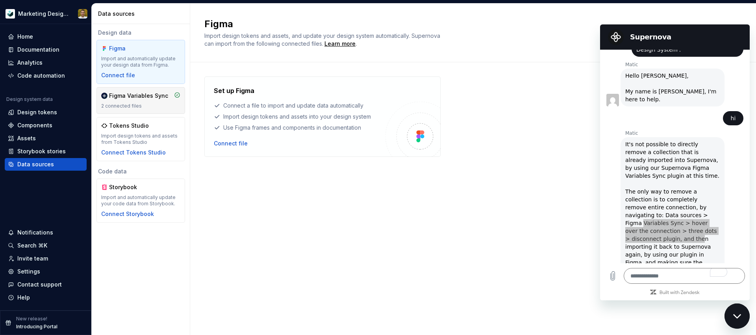
click at [155, 104] on div "2 connected files" at bounding box center [140, 106] width 79 height 6
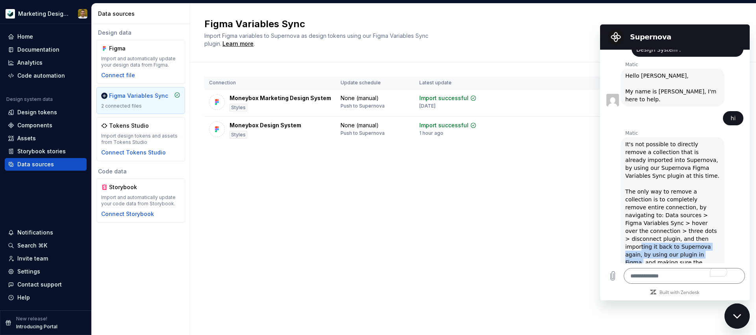
drag, startPoint x: 640, startPoint y: 201, endPoint x: 713, endPoint y: 211, distance: 73.6
click at [589, 211] on div "It's not possible to directly remove a collection that is already imported into…" at bounding box center [673, 246] width 95 height 213
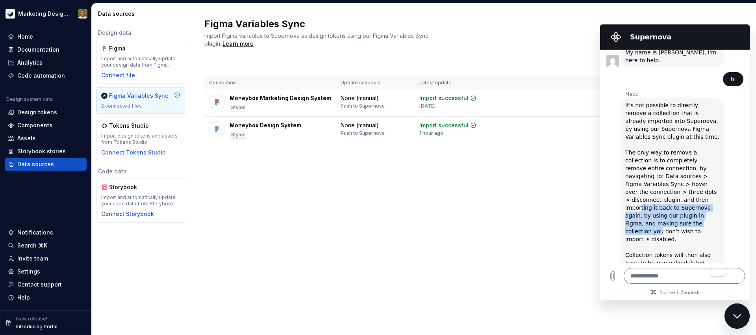
scroll to position [534, 0]
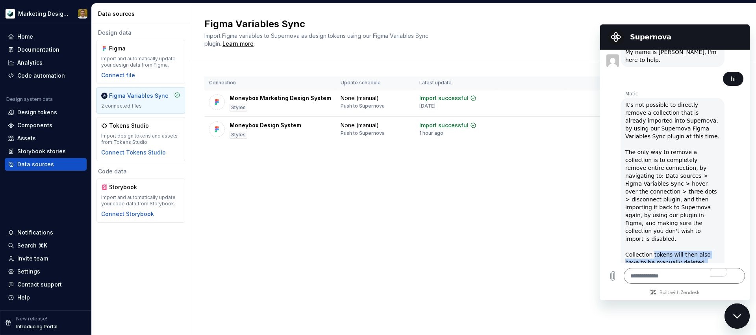
drag, startPoint x: 652, startPoint y: 200, endPoint x: 701, endPoint y: 240, distance: 63.0
click at [589, 241] on div "It's not possible to directly remove a collection that is already imported into…" at bounding box center [673, 207] width 95 height 213
click at [589, 231] on div "It's not possible to directly remove a collection that is already imported into…" at bounding box center [673, 207] width 95 height 213
drag, startPoint x: 635, startPoint y: 231, endPoint x: 699, endPoint y: 253, distance: 67.5
click at [589, 253] on div "It's not possible to directly remove a collection that is already imported into…" at bounding box center [673, 207] width 95 height 213
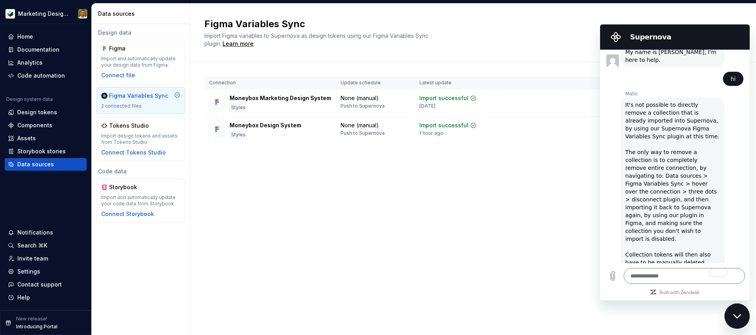
click at [589, 253] on div "It's not possible to directly remove a collection that is already imported into…" at bounding box center [673, 207] width 95 height 213
drag, startPoint x: 513, startPoint y: 241, endPoint x: 517, endPoint y: 238, distance: 4.8
click at [514, 240] on div "Figma Variables Sync Import Figma variables to Supernova as design tokens using…" at bounding box center [473, 169] width 566 height 331
click at [589, 314] on div "Close messaging window" at bounding box center [738, 316] width 24 height 24
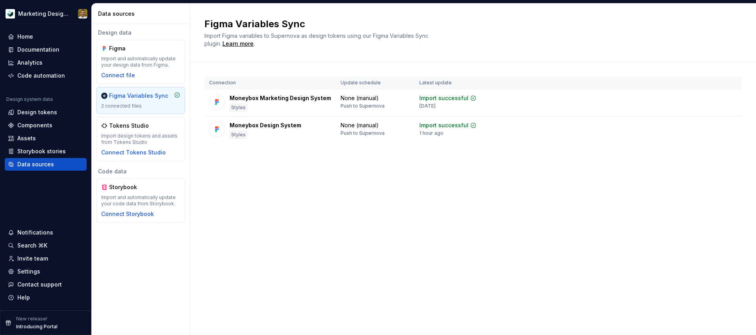
drag, startPoint x: 658, startPoint y: 153, endPoint x: 696, endPoint y: 143, distance: 39.6
click at [589, 150] on div "Connection Update schedule Latest update Moneybox Marketing Design System Style…" at bounding box center [473, 117] width 538 height 111
click at [589, 127] on html "Marketing Design System Home Documentation Analytics Code automation Design sys…" at bounding box center [378, 167] width 756 height 335
drag, startPoint x: 344, startPoint y: 199, endPoint x: 188, endPoint y: 160, distance: 161.7
click at [344, 199] on html "Marketing Design System Home Documentation Analytics Code automation Design sys…" at bounding box center [378, 167] width 756 height 335
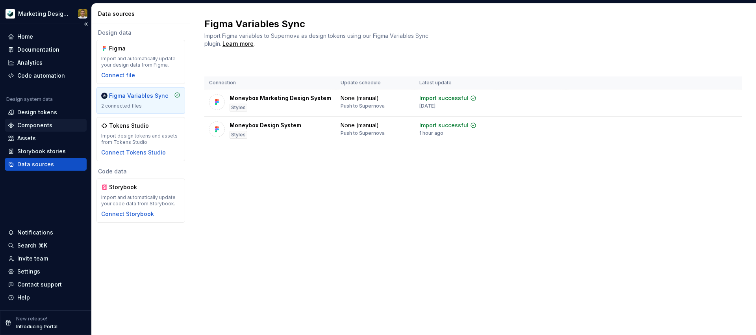
click at [53, 124] on div "Components" at bounding box center [46, 125] width 76 height 8
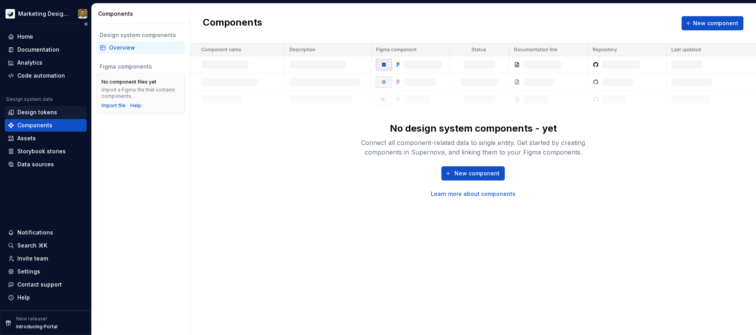
click at [52, 109] on div "Design tokens" at bounding box center [37, 112] width 40 height 8
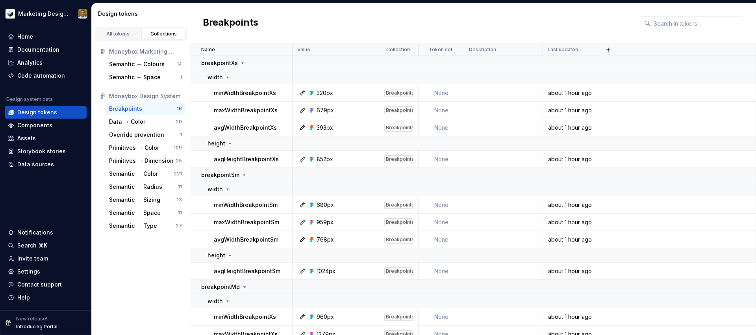
click at [162, 106] on div "Breakpoints" at bounding box center [143, 109] width 68 height 8
click at [589, 91] on td at bounding box center [677, 92] width 158 height 17
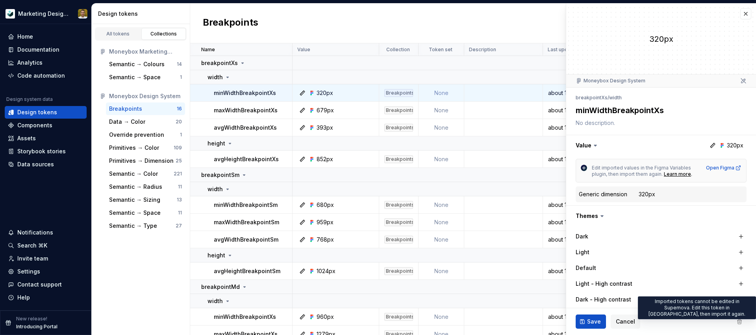
click at [589, 318] on span at bounding box center [740, 321] width 14 height 14
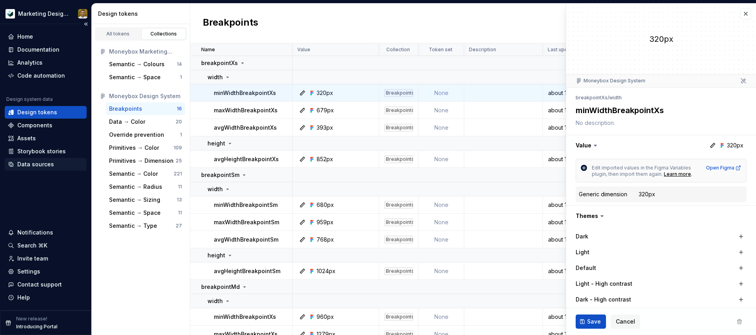
click at [42, 163] on div "Data sources" at bounding box center [35, 164] width 37 height 8
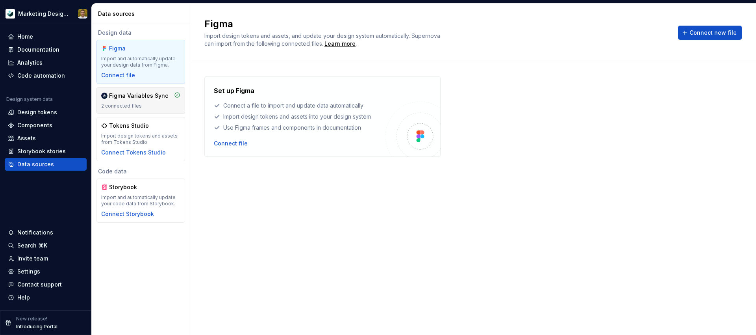
click at [150, 97] on div "Figma Variables Sync" at bounding box center [138, 96] width 59 height 8
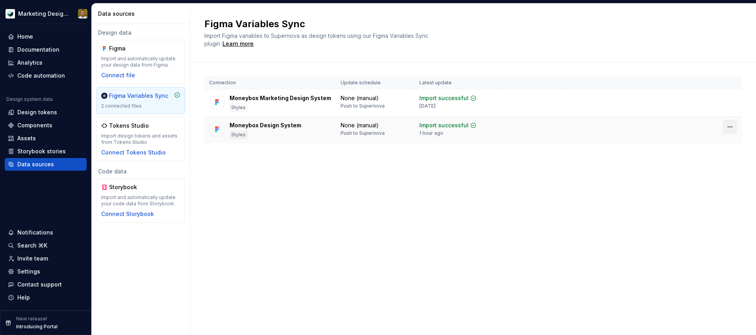
click at [589, 128] on html "Marketing Design System Home Documentation Analytics Code automation Design sys…" at bounding box center [378, 167] width 756 height 335
click at [589, 146] on div "Disconnect plugin" at bounding box center [725, 144] width 51 height 8
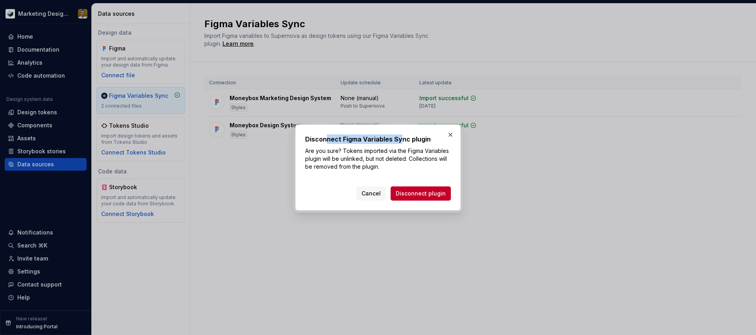
drag, startPoint x: 325, startPoint y: 137, endPoint x: 399, endPoint y: 141, distance: 73.4
click at [400, 140] on h2 "Disconnect Figma Variables Sync plugin" at bounding box center [378, 138] width 146 height 9
drag, startPoint x: 350, startPoint y: 152, endPoint x: 400, endPoint y: 160, distance: 51.0
click at [403, 159] on p "Are you sure? Tokens imported via the Figma Variables plugin will be unlinked, …" at bounding box center [378, 159] width 146 height 24
drag, startPoint x: 421, startPoint y: 160, endPoint x: 403, endPoint y: 168, distance: 19.9
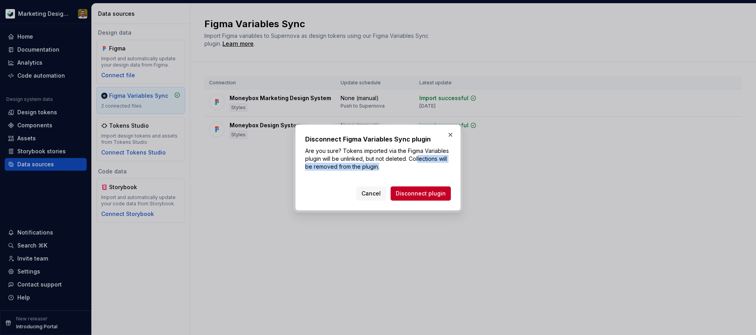
click at [403, 168] on p "Are you sure? Tokens imported via the Figma Variables plugin will be unlinked, …" at bounding box center [378, 159] width 146 height 24
drag, startPoint x: 403, startPoint y: 168, endPoint x: 350, endPoint y: 166, distance: 52.4
click at [402, 168] on p "Are you sure? Tokens imported via the Figma Variables plugin will be unlinked, …" at bounding box center [378, 159] width 146 height 24
drag, startPoint x: 323, startPoint y: 167, endPoint x: 383, endPoint y: 167, distance: 60.7
click at [381, 167] on p "Are you sure? Tokens imported via the Figma Variables plugin will be unlinked, …" at bounding box center [378, 159] width 146 height 24
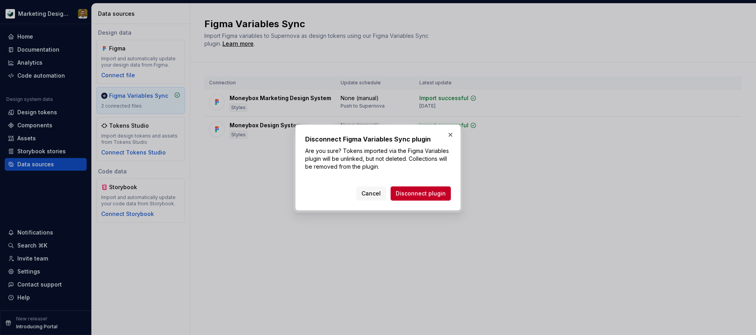
drag, startPoint x: 383, startPoint y: 167, endPoint x: 390, endPoint y: 168, distance: 7.1
click at [383, 167] on p "Are you sure? Tokens imported via the Figma Variables plugin will be unlinked, …" at bounding box center [378, 159] width 146 height 24
click at [454, 136] on button "button" at bounding box center [450, 134] width 11 height 11
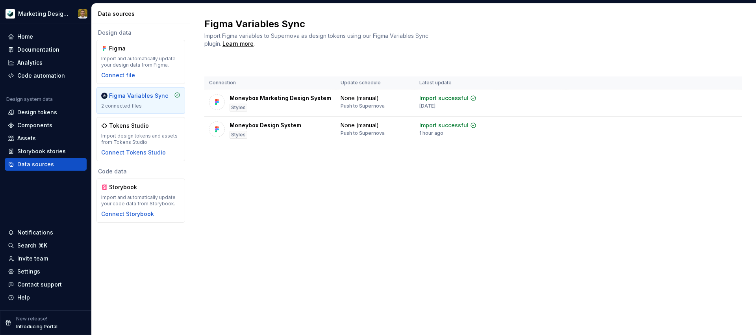
click at [386, 211] on div "Figma Variables Sync Import Figma variables to Supernova as design tokens using…" at bounding box center [473, 169] width 566 height 331
drag, startPoint x: 558, startPoint y: 245, endPoint x: 69, endPoint y: 152, distance: 498.0
click at [514, 234] on div "Figma Variables Sync Import Figma variables to Supernova as design tokens using…" at bounding box center [473, 169] width 566 height 331
click at [41, 285] on div "Contact support" at bounding box center [39, 285] width 45 height 8
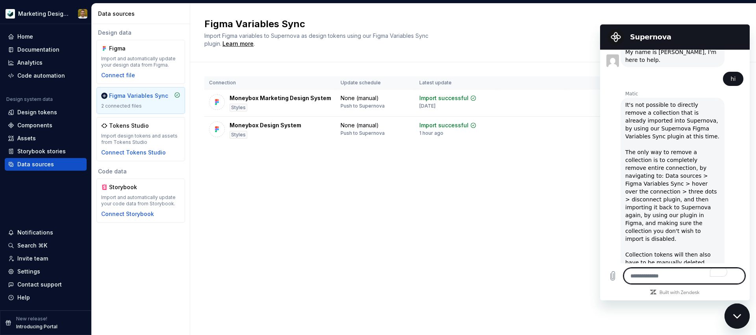
click at [589, 273] on textarea "To enrich screen reader interactions, please activate Accessibility in Grammarl…" at bounding box center [684, 276] width 121 height 16
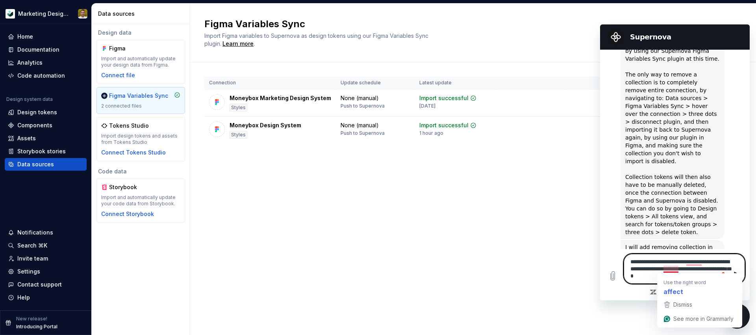
drag, startPoint x: 669, startPoint y: 268, endPoint x: 701, endPoint y: 286, distance: 36.5
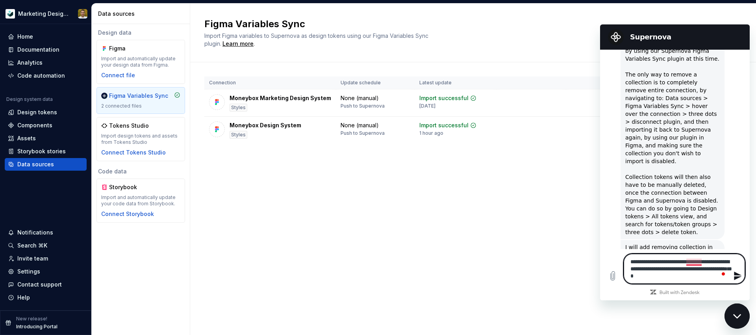
click at [589, 263] on textarea "**********" at bounding box center [684, 269] width 121 height 30
click at [589, 279] on textarea "**********" at bounding box center [684, 269] width 121 height 30
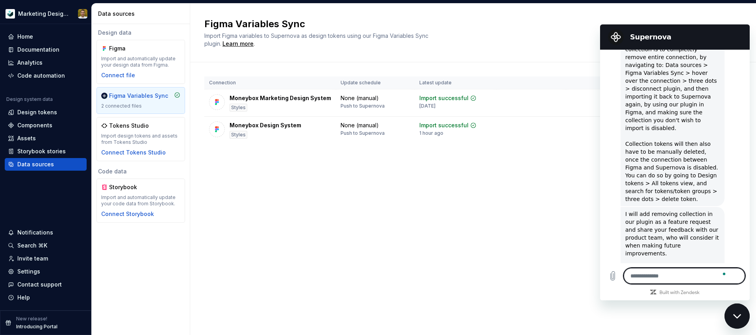
scroll to position [647, 0]
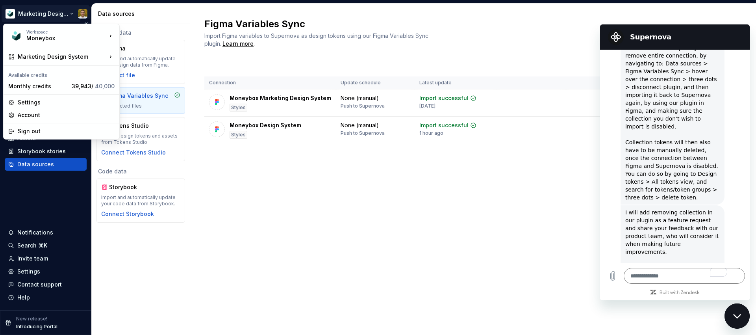
click at [58, 15] on html "Marketing Design System Home Documentation Analytics Code automation Design sys…" at bounding box center [378, 167] width 756 height 335
click at [589, 279] on icon "Upload file" at bounding box center [613, 275] width 4 height 9
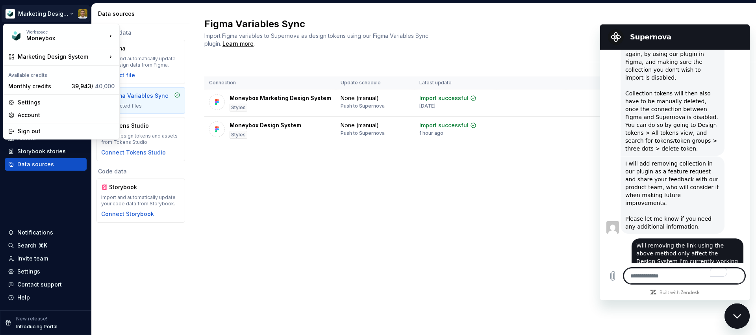
click at [589, 273] on textarea "To enrich screen reader interactions, please activate Accessibility in Grammarl…" at bounding box center [684, 276] width 121 height 16
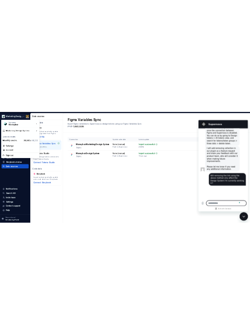
scroll to position [751, 0]
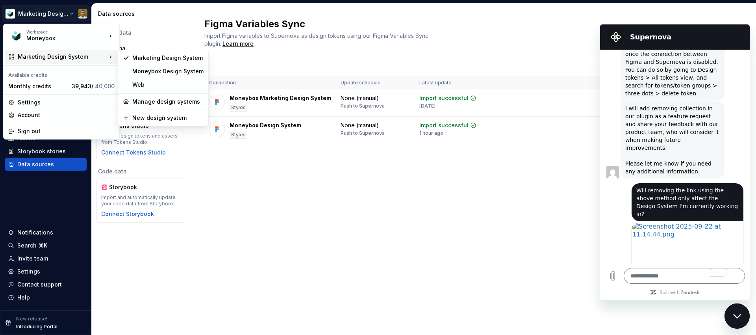
click at [65, 58] on div "Marketing Design System" at bounding box center [62, 57] width 89 height 8
click at [176, 98] on div "Manage design systems" at bounding box center [167, 102] width 71 height 8
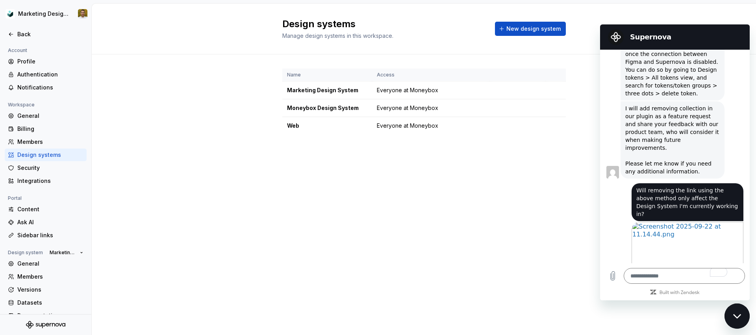
drag, startPoint x: 536, startPoint y: 251, endPoint x: 539, endPoint y: 247, distance: 4.3
click at [537, 249] on div "Design systems Manage design systems in this workspace. New design system Name …" at bounding box center [424, 169] width 665 height 331
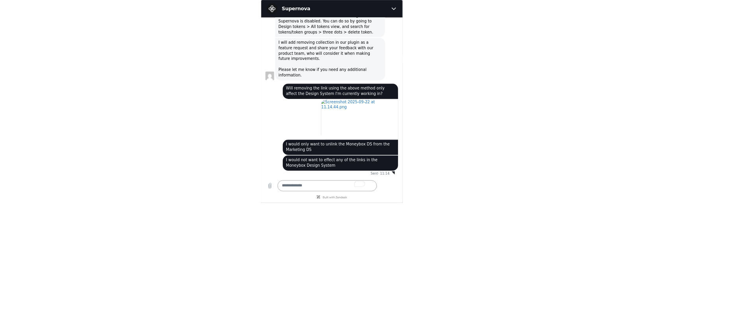
scroll to position [751, 0]
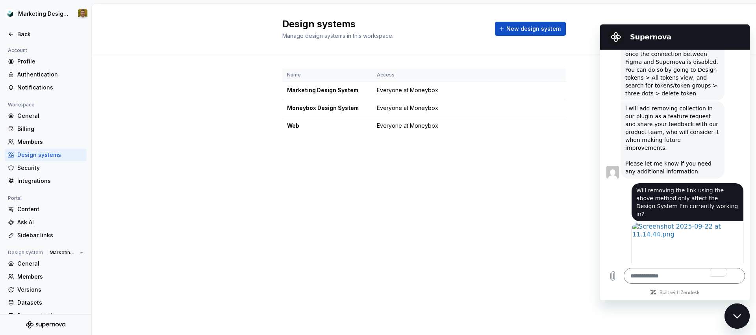
click at [589, 311] on div "Close messaging window" at bounding box center [738, 316] width 24 height 24
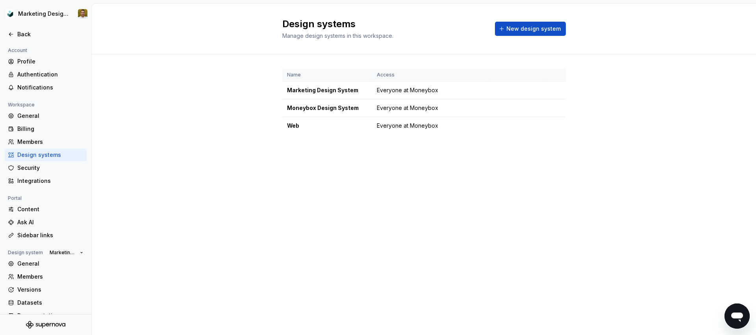
scroll to position [753, 0]
drag, startPoint x: 487, startPoint y: 125, endPoint x: 531, endPoint y: 129, distance: 44.4
click at [487, 125] on td "Everyone at Moneybox" at bounding box center [430, 126] width 117 height 18
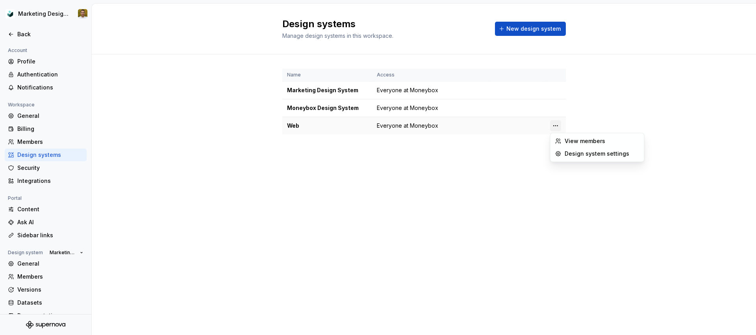
click at [557, 127] on html "Marketing Design System Back Account Profile Authentication Notifications Works…" at bounding box center [378, 167] width 756 height 335
click at [586, 154] on div "Design system settings" at bounding box center [602, 154] width 75 height 8
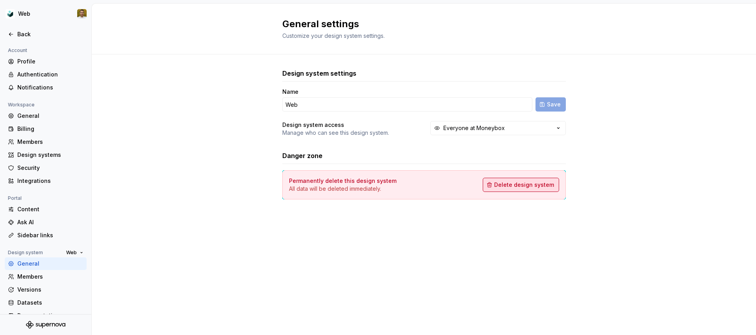
click at [528, 186] on span "Delete design system" at bounding box center [524, 185] width 60 height 8
click at [25, 28] on div "Back" at bounding box center [46, 34] width 82 height 13
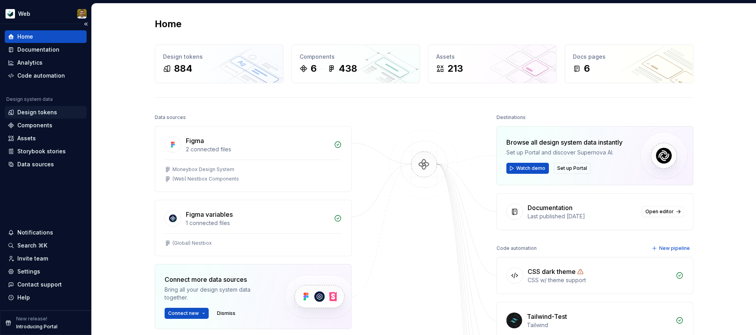
click at [54, 114] on div "Design tokens" at bounding box center [37, 112] width 40 height 8
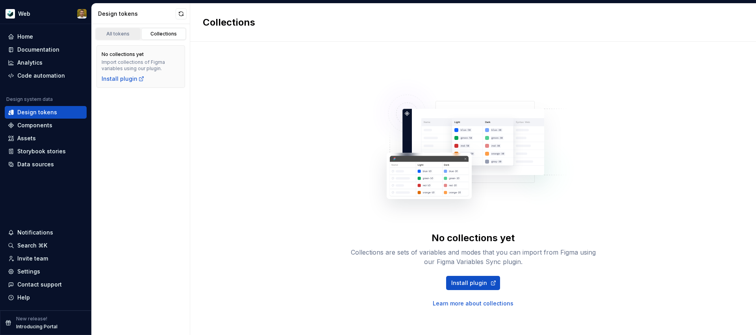
click at [122, 33] on div "All tokens" at bounding box center [118, 34] width 39 height 6
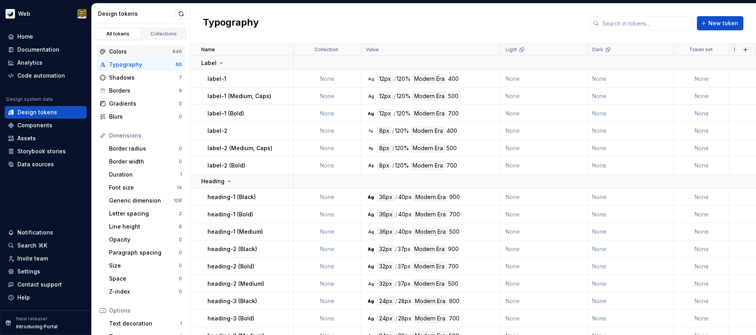
click at [148, 52] on div "Colors" at bounding box center [140, 52] width 63 height 8
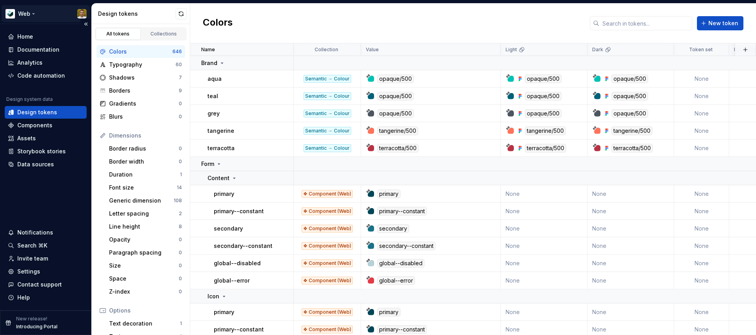
click at [31, 13] on html "Web Home Documentation Analytics Code automation Design system data Design toke…" at bounding box center [378, 167] width 756 height 335
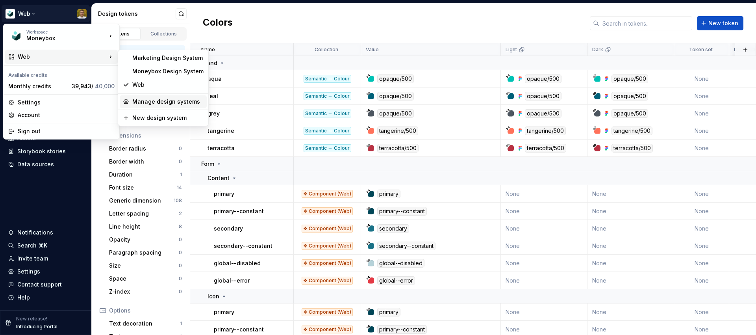
click at [173, 100] on div "Manage design systems" at bounding box center [167, 102] width 71 height 8
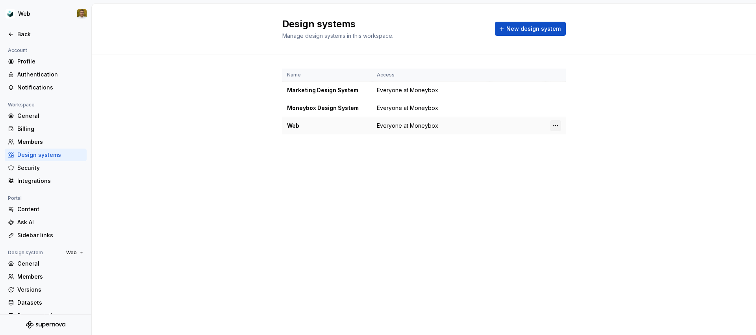
click at [557, 123] on html "Web Back Account Profile Authentication Notifications Workspace General Billing…" at bounding box center [378, 167] width 756 height 335
click at [573, 151] on div "Design system settings" at bounding box center [602, 154] width 75 height 8
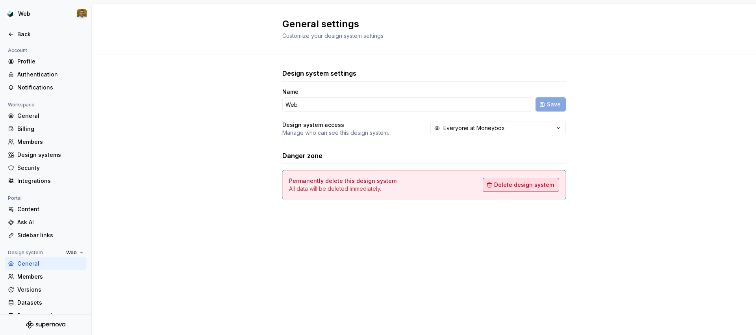
click at [528, 185] on span "Delete design system" at bounding box center [524, 185] width 60 height 8
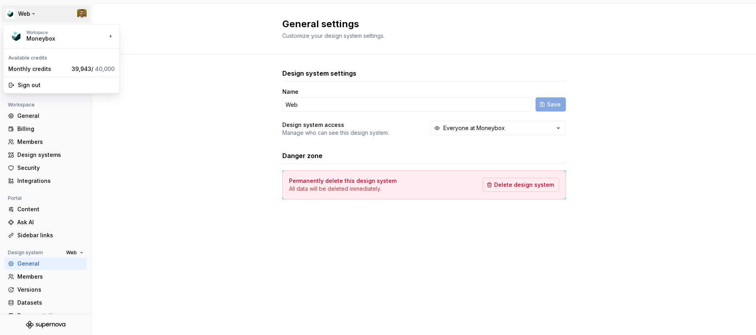
click at [26, 14] on html "Web Back Account Profile Authentication Notifications Workspace General Billing…" at bounding box center [378, 167] width 756 height 335
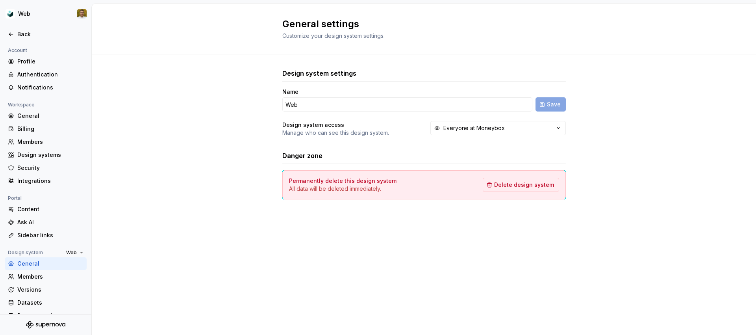
drag, startPoint x: 210, startPoint y: 123, endPoint x: 161, endPoint y: 108, distance: 50.6
click at [208, 122] on html "Web Back Account Profile Authentication Notifications Workspace General Billing…" at bounding box center [378, 167] width 756 height 335
click at [21, 28] on div "Back" at bounding box center [46, 34] width 82 height 13
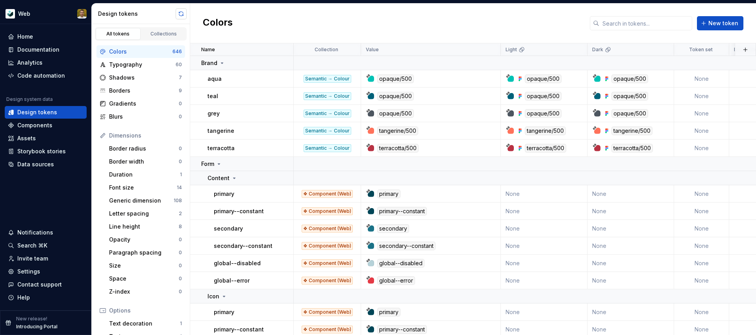
click at [182, 11] on button "button" at bounding box center [181, 13] width 11 height 11
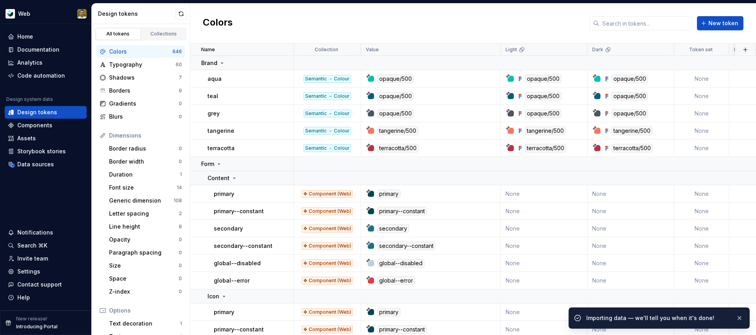
click at [233, 20] on div "Colors New token" at bounding box center [473, 24] width 566 height 40
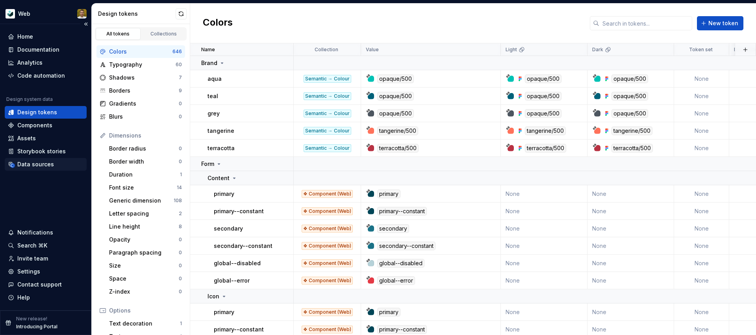
click at [43, 164] on div "Data sources" at bounding box center [35, 164] width 37 height 8
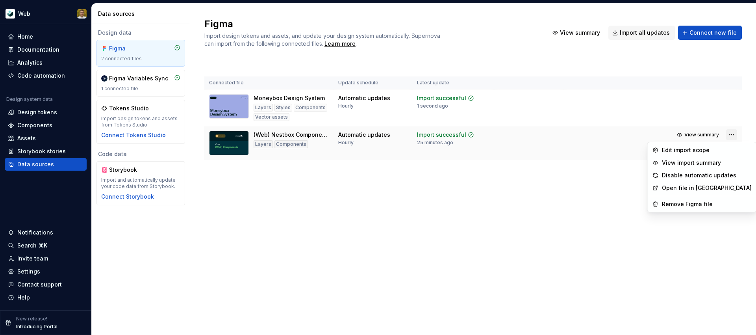
click at [731, 132] on html "Web Home Documentation Analytics Code automation Design system data Design toke…" at bounding box center [378, 167] width 756 height 335
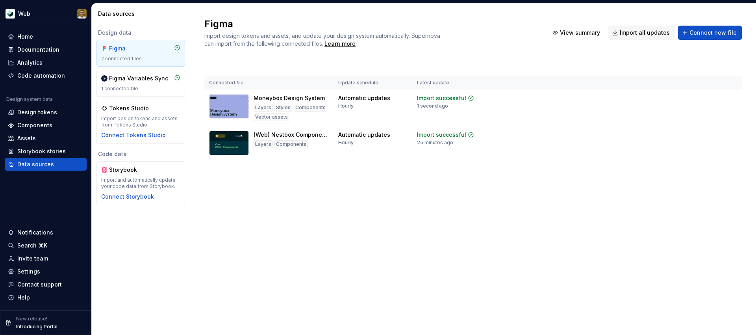
drag, startPoint x: 573, startPoint y: 254, endPoint x: 222, endPoint y: 82, distance: 391.2
click at [567, 251] on html "Web Home Documentation Analytics Code automation Design system data Design toke…" at bounding box center [378, 167] width 756 height 335
click at [333, 212] on div "Figma Import design tokens and assets, and update your design system automatica…" at bounding box center [473, 169] width 566 height 331
click at [52, 125] on div "Components" at bounding box center [46, 125] width 76 height 8
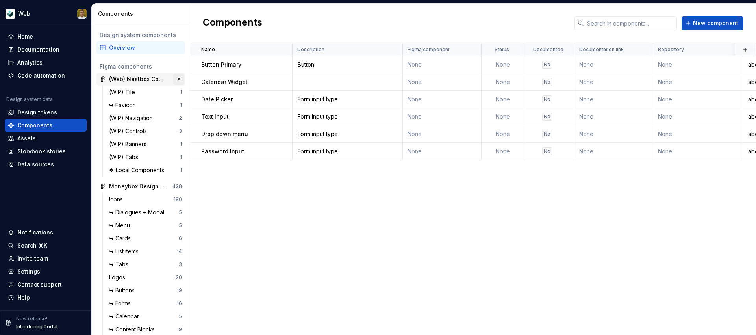
click at [180, 80] on button "button" at bounding box center [178, 79] width 11 height 11
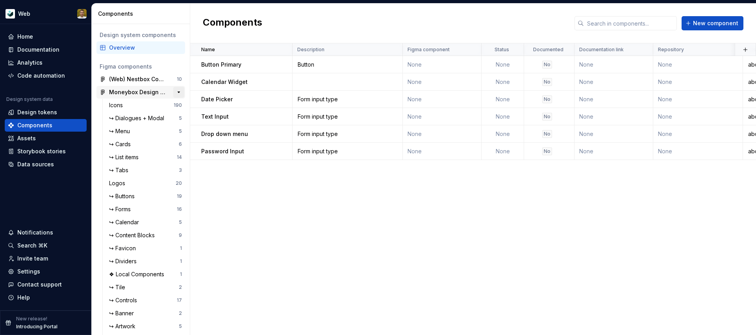
click at [180, 90] on button "button" at bounding box center [178, 92] width 11 height 11
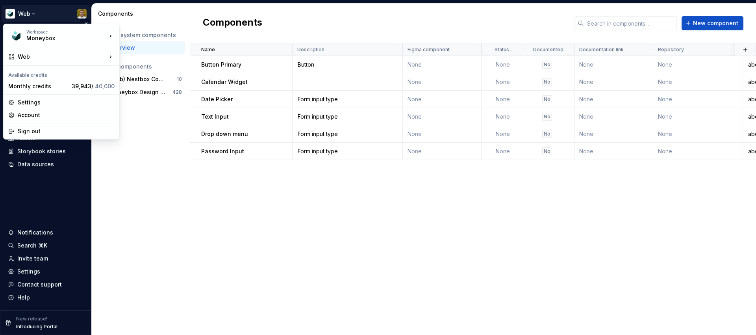
click at [32, 13] on html "Web Home Documentation Analytics Code automation Design system data Design toke…" at bounding box center [378, 167] width 756 height 335
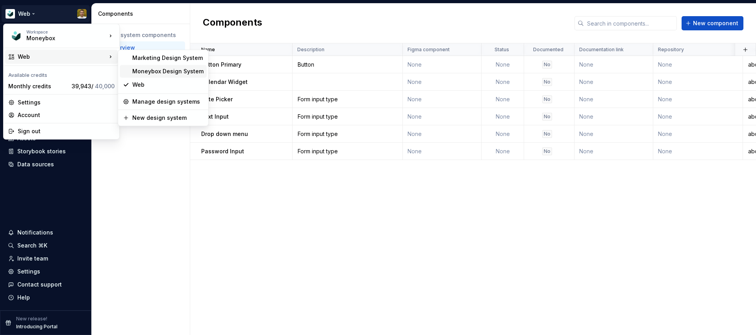
click at [154, 69] on div "Moneybox Design System" at bounding box center [167, 71] width 71 height 8
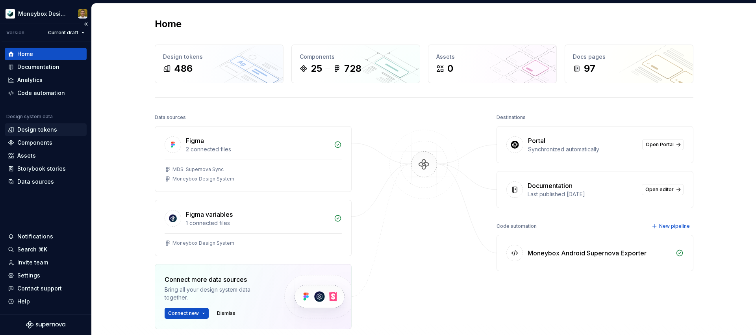
click at [50, 130] on div "Design tokens" at bounding box center [37, 130] width 40 height 8
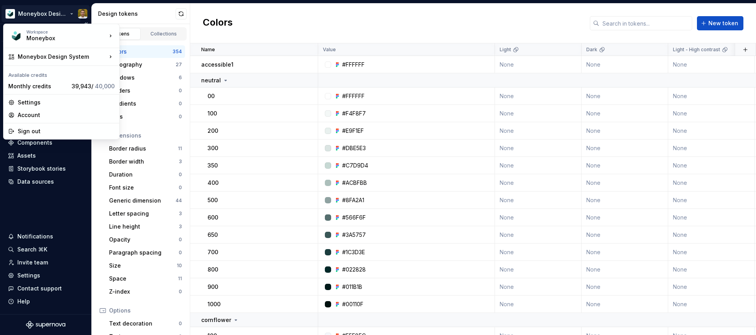
click at [49, 13] on html "Moneybox Design System Version Current draft Home Documentation Analytics Code …" at bounding box center [378, 167] width 756 height 335
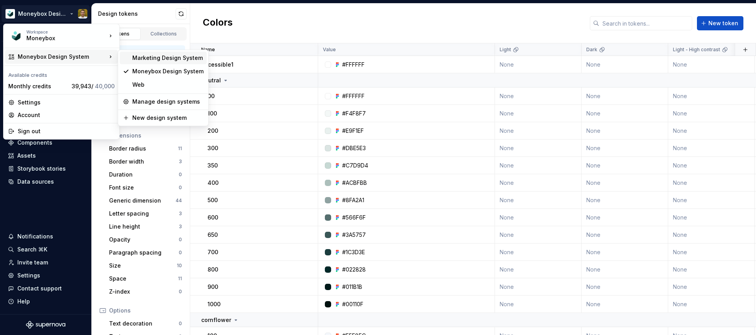
click at [179, 60] on div "Marketing Design System" at bounding box center [167, 58] width 71 height 8
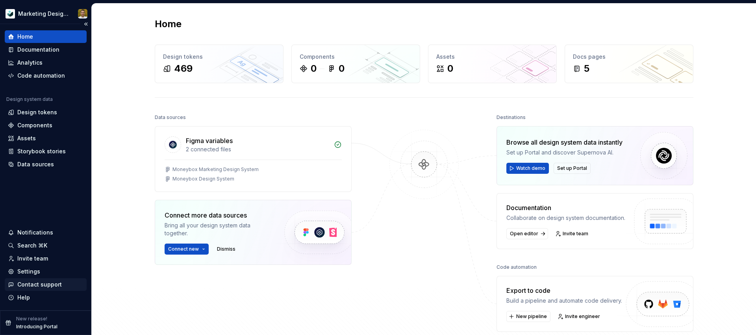
drag, startPoint x: 44, startPoint y: 281, endPoint x: 60, endPoint y: 284, distance: 16.3
click at [44, 281] on div "Contact support" at bounding box center [39, 285] width 45 height 8
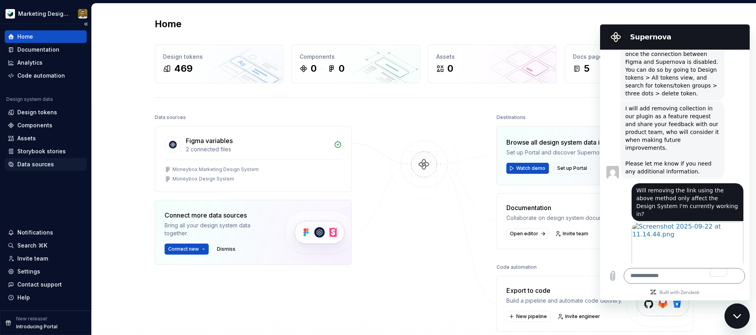
click at [32, 167] on div "Data sources" at bounding box center [35, 164] width 37 height 8
click at [53, 163] on div "Data sources" at bounding box center [46, 164] width 76 height 8
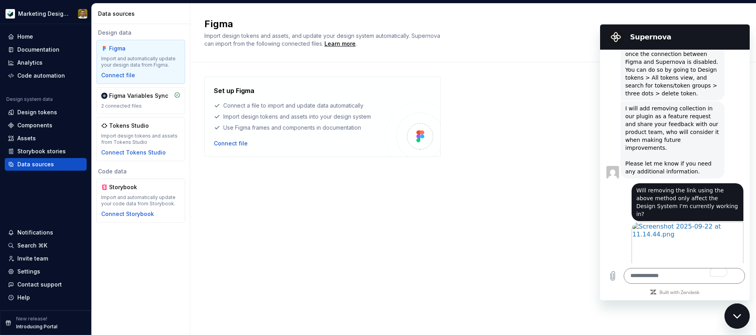
drag, startPoint x: 447, startPoint y: 191, endPoint x: 231, endPoint y: 179, distance: 216.2
click at [431, 190] on div "Set up Figma Connect a file to import and update data automatically Import desi…" at bounding box center [473, 190] width 538 height 229
click at [151, 104] on div "2 connected files" at bounding box center [140, 106] width 79 height 6
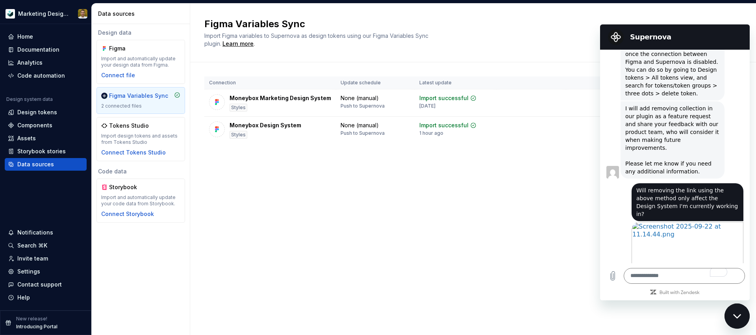
click at [713, 18] on h2 "Figma Variables Sync" at bounding box center [468, 24] width 528 height 13
drag, startPoint x: 739, startPoint y: 311, endPoint x: 734, endPoint y: 310, distance: 5.7
click at [739, 311] on div "Close messaging window" at bounding box center [738, 316] width 24 height 24
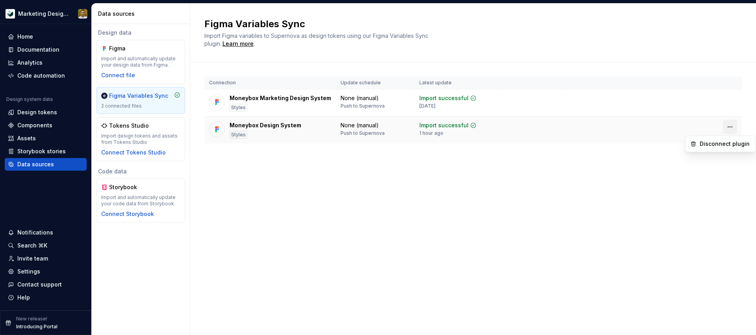
click at [732, 126] on html "Marketing Design System Home Documentation Analytics Code automation Design sys…" at bounding box center [378, 167] width 756 height 335
drag, startPoint x: 720, startPoint y: 145, endPoint x: 728, endPoint y: 143, distance: 8.0
click at [728, 143] on div "Disconnect plugin" at bounding box center [725, 144] width 51 height 8
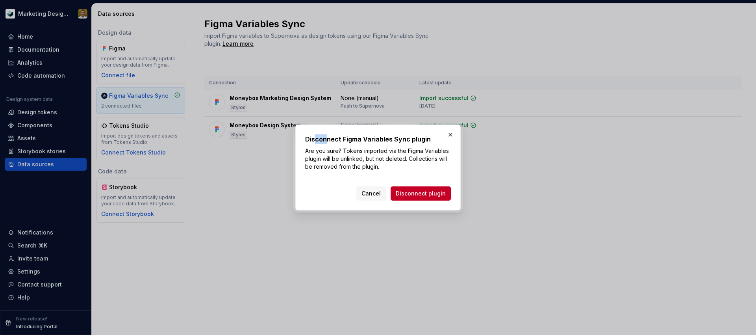
drag, startPoint x: 317, startPoint y: 139, endPoint x: 353, endPoint y: 141, distance: 36.3
click at [337, 140] on h2 "Disconnect Figma Variables Sync plugin" at bounding box center [378, 138] width 146 height 9
drag, startPoint x: 403, startPoint y: 141, endPoint x: 319, endPoint y: 150, distance: 84.4
click at [319, 150] on div "Disconnect Figma Variables Sync plugin Are you sure? Tokens imported via the Fi…" at bounding box center [378, 152] width 146 height 36
drag, startPoint x: 343, startPoint y: 150, endPoint x: 349, endPoint y: 150, distance: 5.9
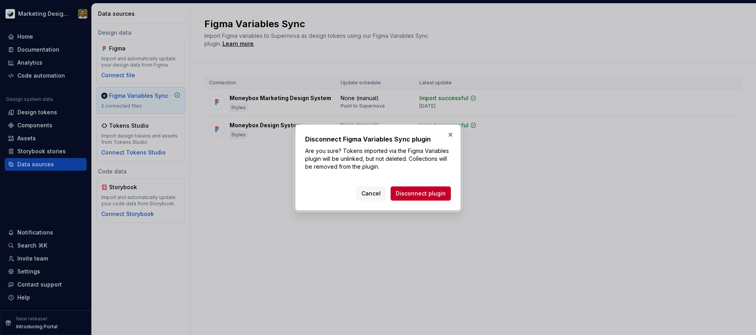
click at [347, 150] on p "Are you sure? Tokens imported via the Figma Variables plugin will be unlinked, …" at bounding box center [378, 159] width 146 height 24
drag, startPoint x: 406, startPoint y: 150, endPoint x: 395, endPoint y: 158, distance: 13.8
click at [373, 159] on p "Are you sure? Tokens imported via the Figma Variables plugin will be unlinked, …" at bounding box center [378, 159] width 146 height 24
drag, startPoint x: 395, startPoint y: 158, endPoint x: 403, endPoint y: 161, distance: 8.6
click at [399, 160] on p "Are you sure? Tokens imported via the Figma Variables plugin will be unlinked, …" at bounding box center [378, 159] width 146 height 24
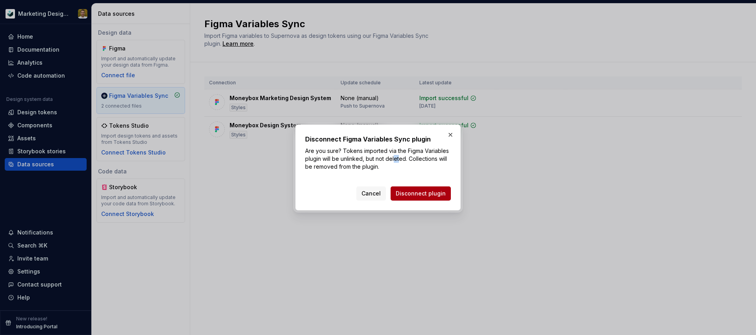
click at [442, 195] on span "Disconnect plugin" at bounding box center [421, 194] width 50 height 8
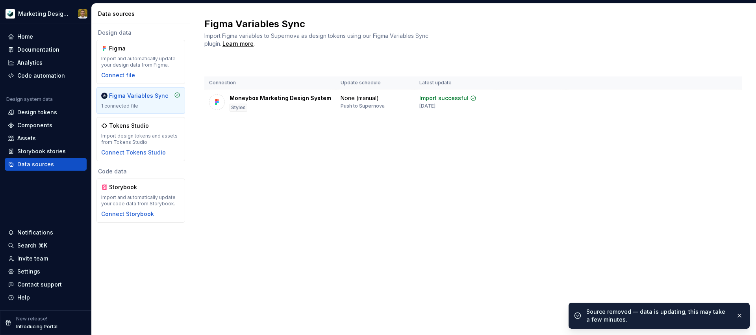
drag, startPoint x: 442, startPoint y: 195, endPoint x: 388, endPoint y: 187, distance: 53.8
click at [442, 195] on div "Figma Variables Sync Import Figma variables to Supernova as design tokens using…" at bounding box center [473, 169] width 566 height 331
click at [49, 14] on html "Marketing Design System Home Documentation Analytics Code automation Design sys…" at bounding box center [378, 167] width 756 height 335
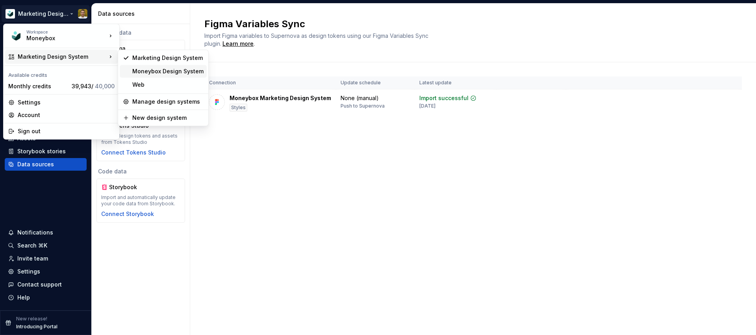
click at [151, 68] on div "Moneybox Design System" at bounding box center [167, 71] width 71 height 8
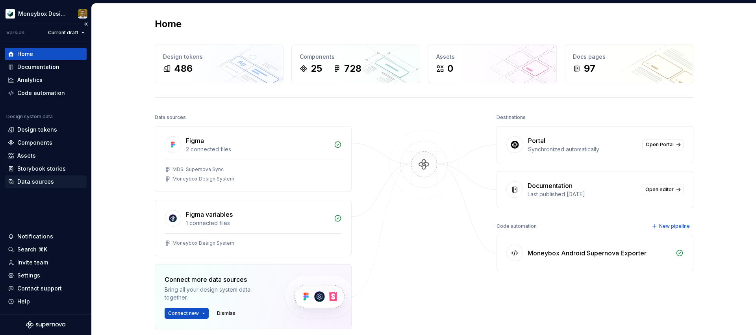
click at [35, 182] on div "Data sources" at bounding box center [35, 182] width 37 height 8
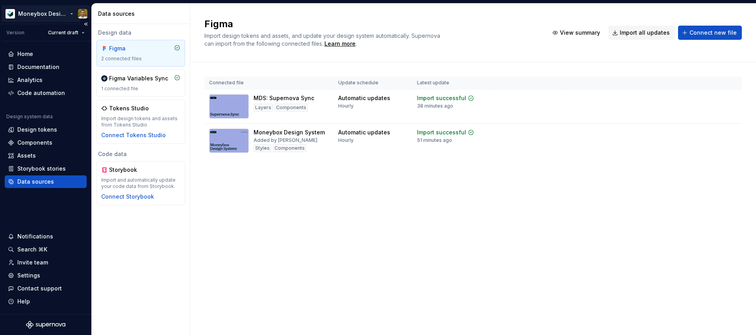
click at [46, 13] on html "Moneybox Design System Version Current draft Home Documentation Analytics Code …" at bounding box center [378, 167] width 756 height 335
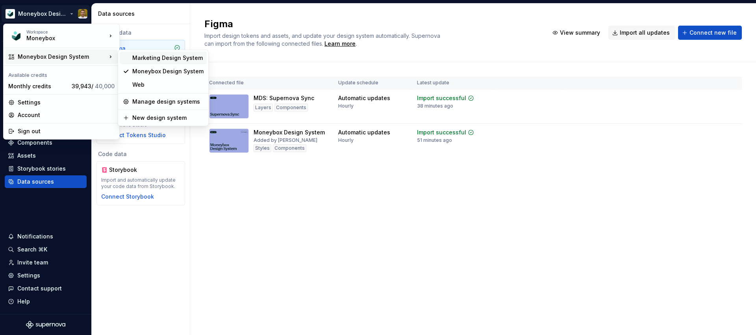
click at [167, 56] on div "Marketing Design System" at bounding box center [167, 58] width 71 height 8
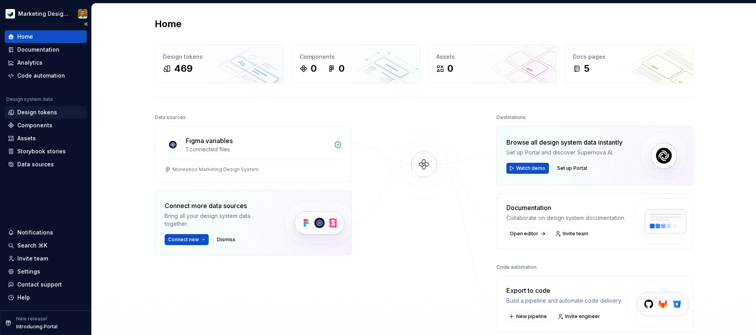
click at [54, 113] on div "Design tokens" at bounding box center [37, 112] width 40 height 8
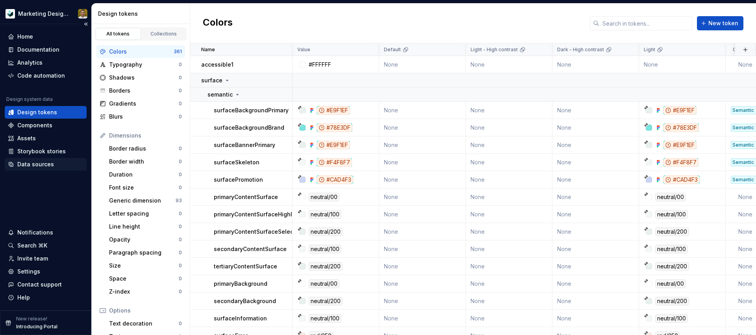
click at [53, 162] on div "Data sources" at bounding box center [46, 164] width 76 height 8
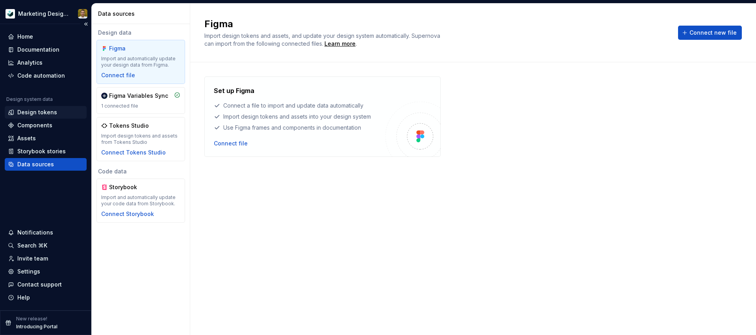
click at [54, 112] on div "Design tokens" at bounding box center [37, 112] width 40 height 8
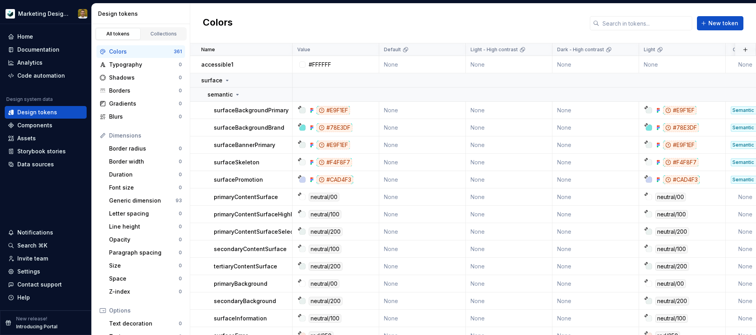
click at [165, 50] on div "Colors" at bounding box center [141, 52] width 65 height 8
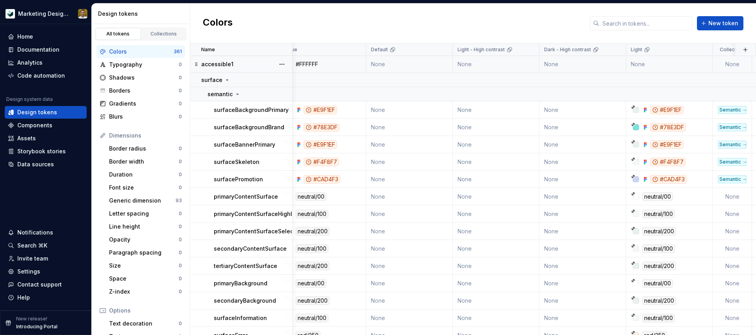
scroll to position [0, 0]
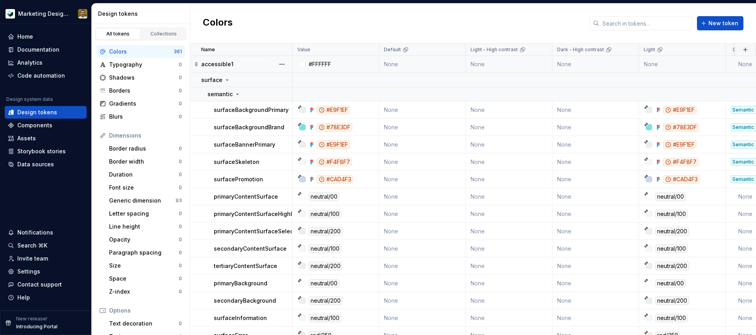
click at [264, 63] on div "accessible1" at bounding box center [246, 64] width 91 height 8
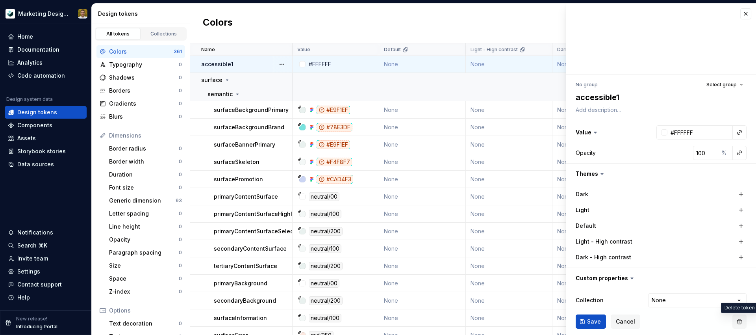
click at [742, 321] on button "button" at bounding box center [740, 321] width 14 height 14
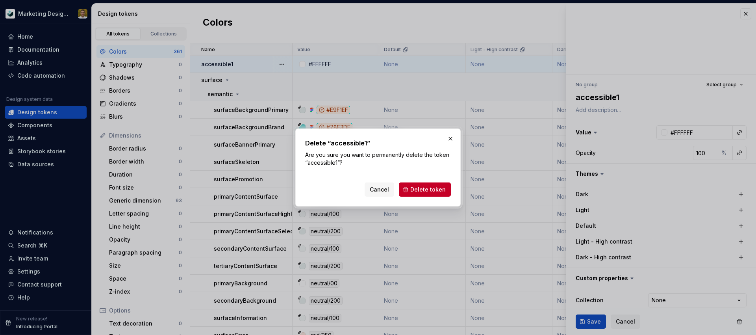
click at [450, 190] on button "Delete token" at bounding box center [425, 189] width 52 height 14
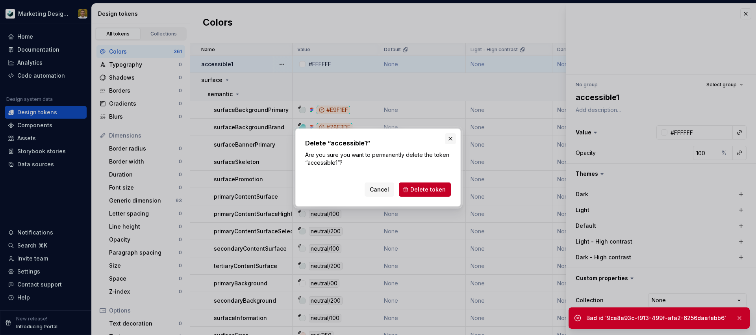
click at [450, 140] on button "button" at bounding box center [450, 138] width 11 height 11
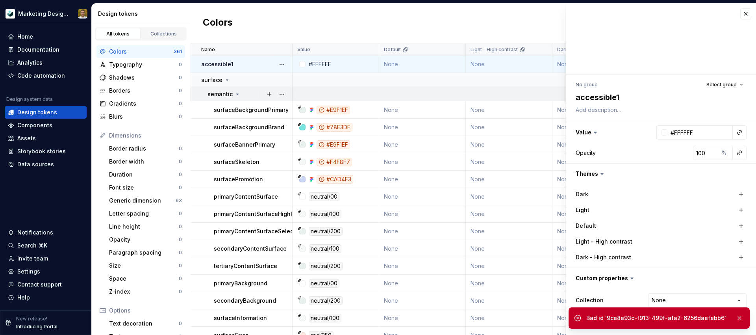
scroll to position [2, 0]
click at [280, 77] on button "button" at bounding box center [282, 78] width 11 height 11
click at [505, 161] on td "None" at bounding box center [509, 160] width 87 height 17
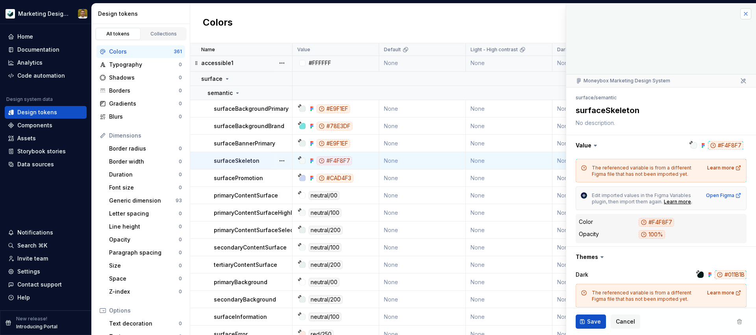
click at [744, 17] on button "button" at bounding box center [746, 13] width 11 height 11
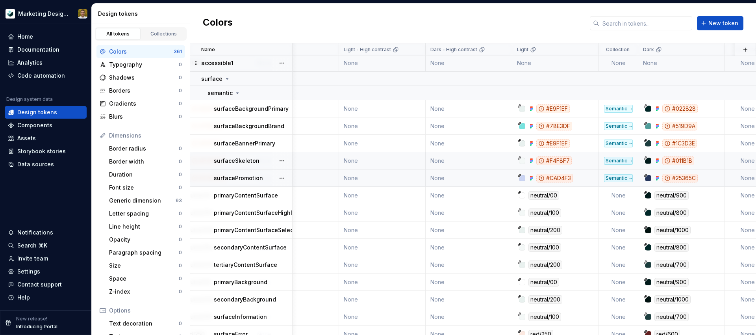
scroll to position [2, 137]
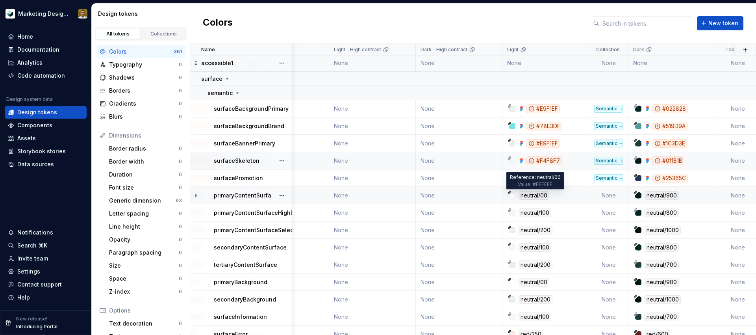
click at [532, 194] on div "neutral/00" at bounding box center [534, 195] width 31 height 9
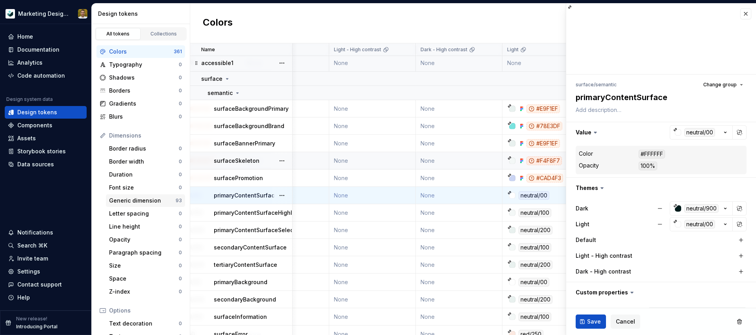
click at [160, 204] on div "Generic dimension" at bounding box center [142, 201] width 67 height 8
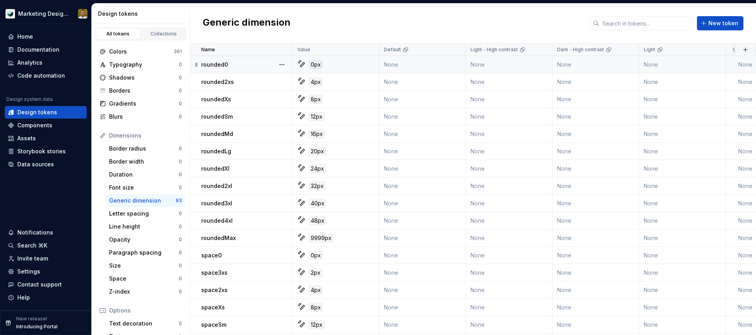
click at [691, 61] on td "None" at bounding box center [682, 64] width 87 height 17
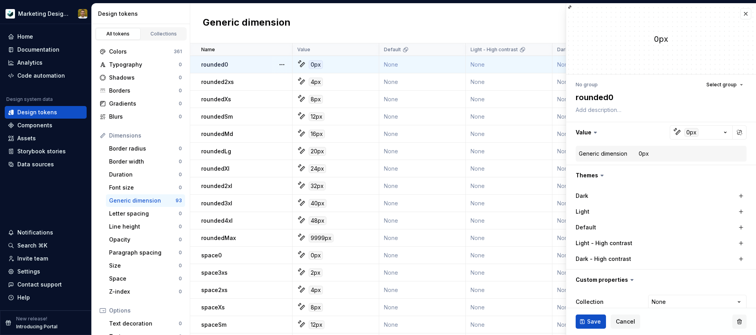
click at [739, 322] on button "button" at bounding box center [740, 321] width 14 height 14
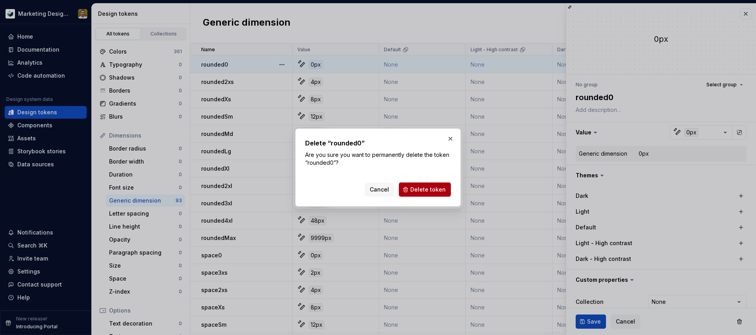
click at [440, 191] on span "Delete token" at bounding box center [428, 190] width 35 height 8
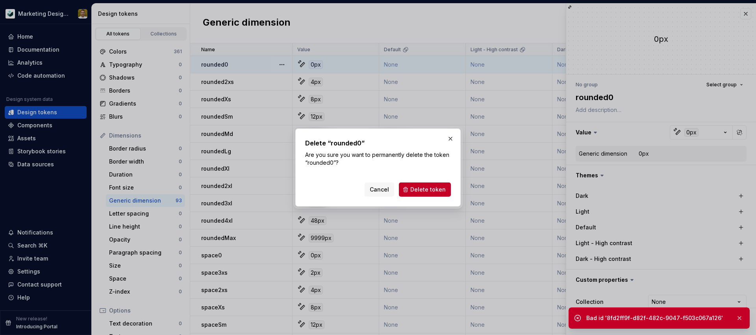
drag, startPoint x: 400, startPoint y: 206, endPoint x: 274, endPoint y: 232, distance: 127.9
click at [399, 207] on div "Delete “rounded0” Are you sure you want to permanently delete the token “rounde…" at bounding box center [378, 167] width 169 height 82
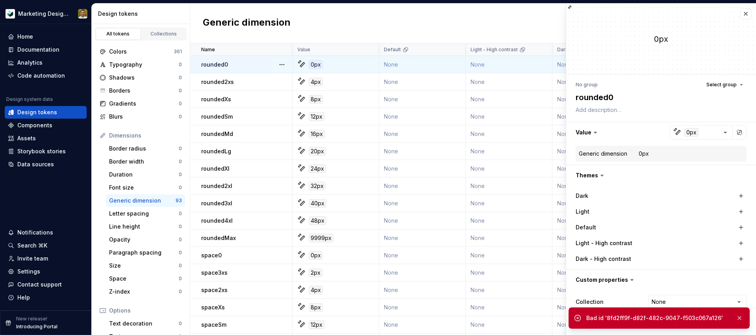
drag, startPoint x: 52, startPoint y: 283, endPoint x: 47, endPoint y: 287, distance: 6.7
drag, startPoint x: 47, startPoint y: 286, endPoint x: 59, endPoint y: 285, distance: 12.6
click at [47, 286] on div "Contact support" at bounding box center [39, 285] width 45 height 8
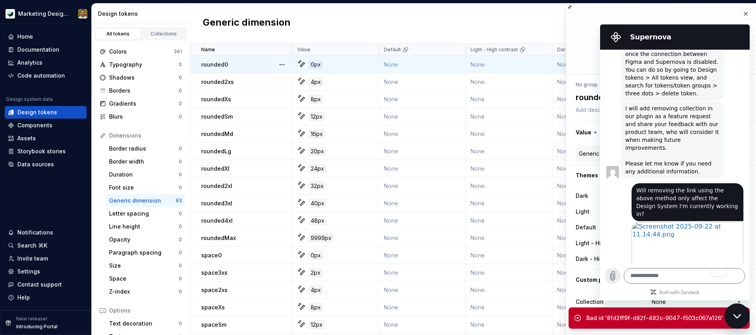
click at [608, 276] on button "Upload file" at bounding box center [613, 276] width 16 height 16
type textarea "*"
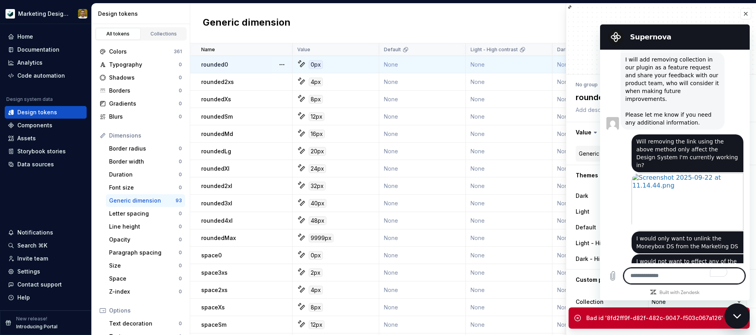
click at [651, 277] on textarea "To enrich screen reader interactions, please activate Accessibility in Grammarl…" at bounding box center [684, 276] width 121 height 16
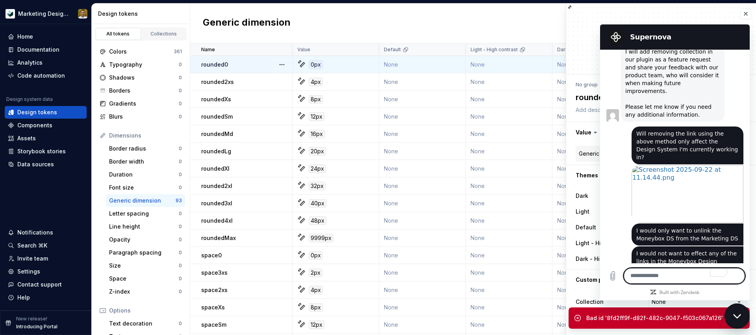
scroll to position [809, 0]
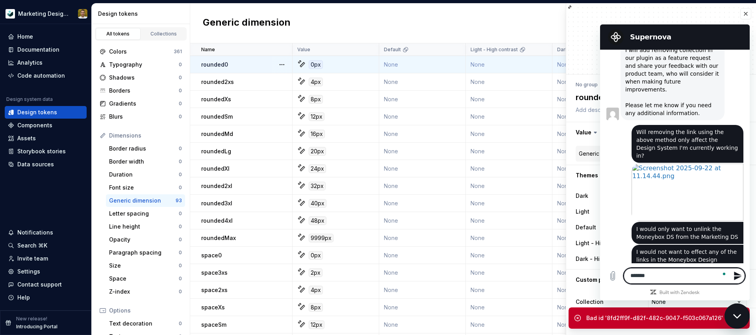
type textarea "********"
type textarea "*"
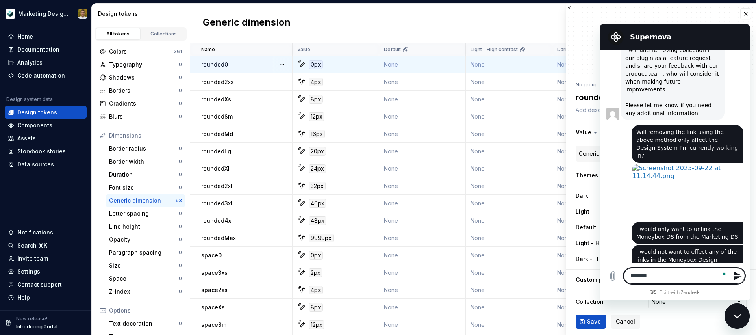
type textarea "*******"
type textarea "*"
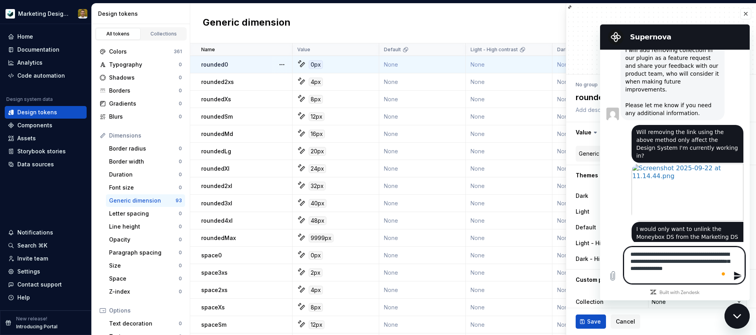
type textarea "**********"
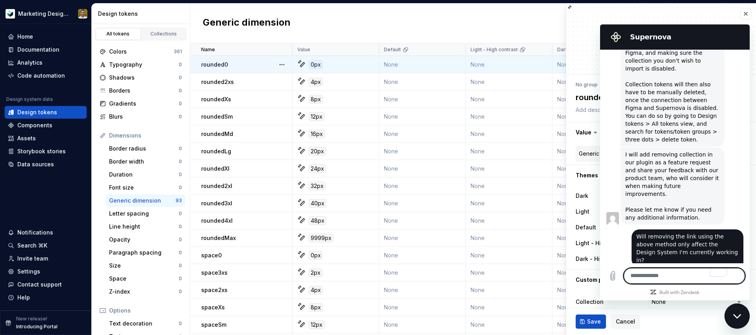
scroll to position [675, 0]
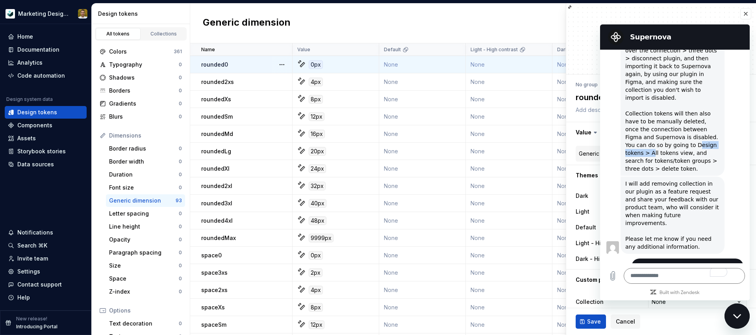
drag, startPoint x: 658, startPoint y: 91, endPoint x: 702, endPoint y: 91, distance: 44.5
click at [703, 91] on div "It's not possible to directly remove a collection that is already imported into…" at bounding box center [673, 66] width 95 height 213
click at [432, 128] on td "None" at bounding box center [422, 133] width 87 height 17
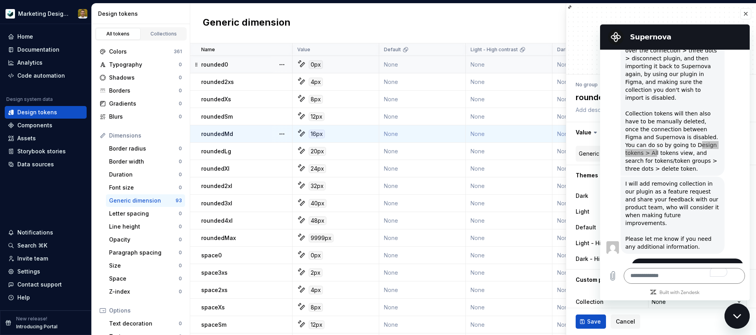
type textarea "*"
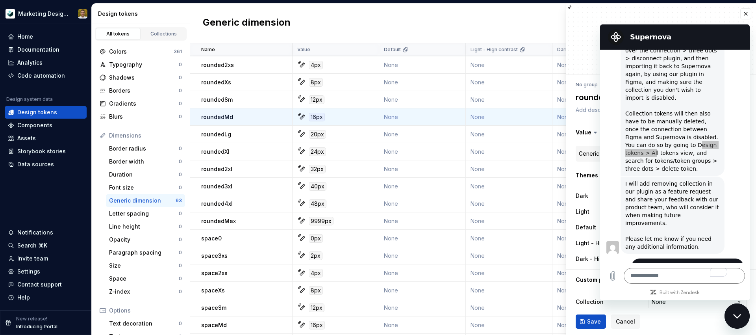
scroll to position [848, 0]
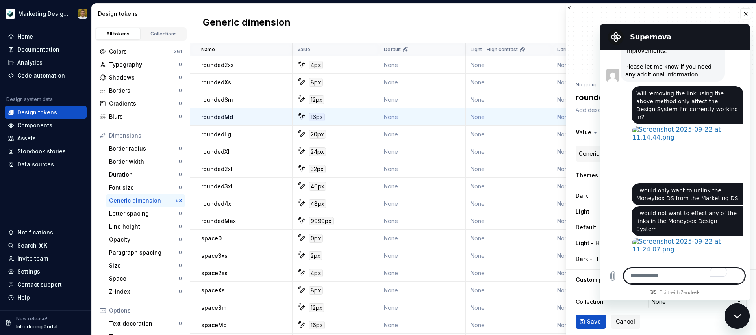
click at [663, 279] on textarea "To enrich screen reader interactions, please activate Accessibility in Grammarl…" at bounding box center [684, 276] width 121 height 16
type textarea "**********"
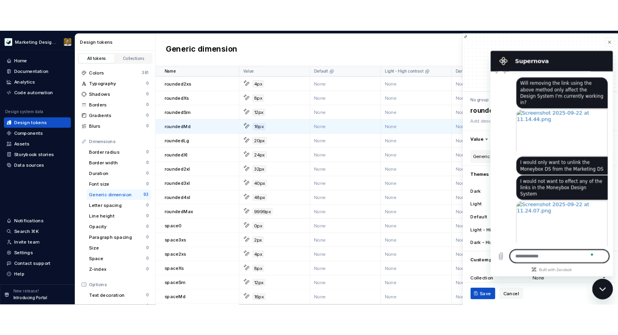
scroll to position [878, 0]
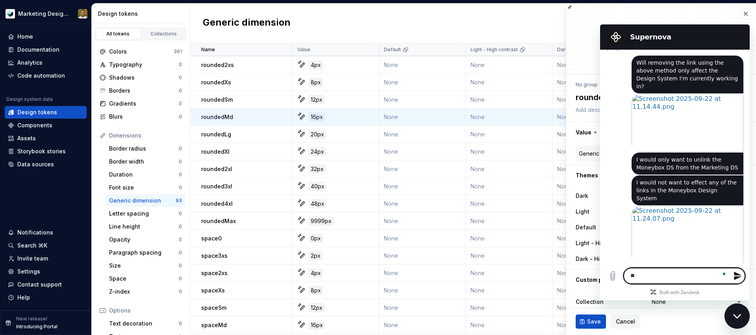
type textarea "*"
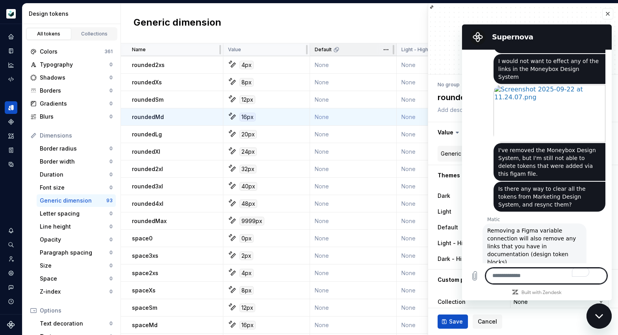
type textarea "*"
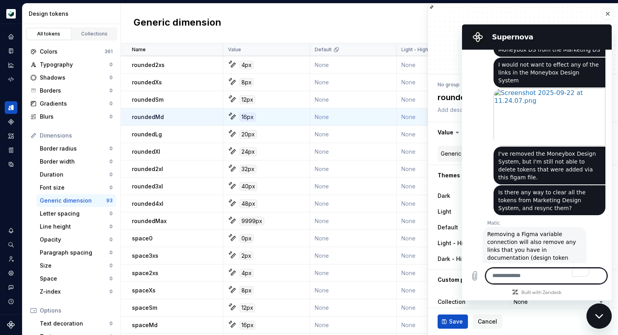
scroll to position [997, 0]
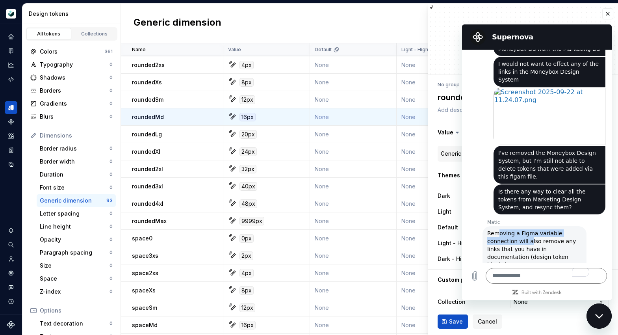
drag, startPoint x: 500, startPoint y: 155, endPoint x: 535, endPoint y: 161, distance: 35.6
click at [530, 229] on div "Removing a Figma variable connection will also remove any links that you have i…" at bounding box center [534, 288] width 95 height 118
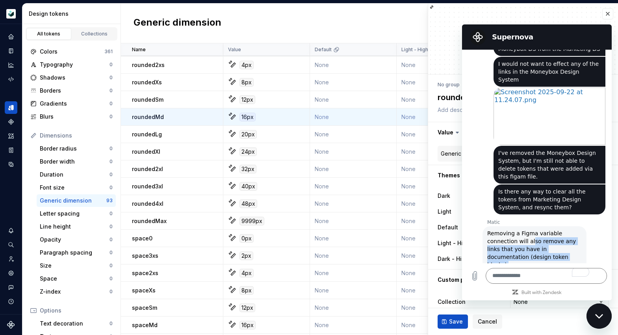
drag, startPoint x: 531, startPoint y: 163, endPoint x: 556, endPoint y: 176, distance: 28.4
click at [556, 229] on div "Removing a Figma variable connection will also remove any links that you have i…" at bounding box center [534, 288] width 95 height 118
click at [551, 229] on div "Removing a Figma variable connection will also remove any links that you have i…" at bounding box center [534, 288] width 95 height 118
drag, startPoint x: 525, startPoint y: 171, endPoint x: 540, endPoint y: 195, distance: 28.9
click at [540, 229] on div "Removing a Figma variable connection will also remove any links that you have i…" at bounding box center [534, 288] width 95 height 118
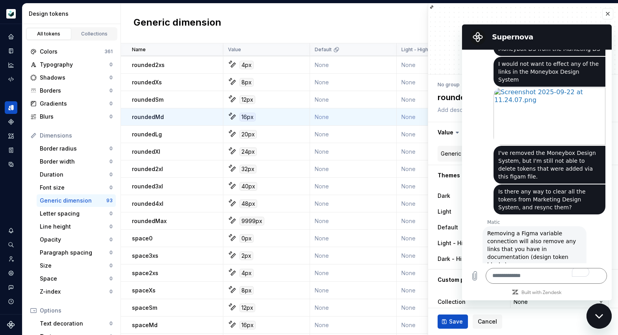
click at [546, 229] on div "Removing a Figma variable connection will also remove any links that you have i…" at bounding box center [534, 288] width 95 height 118
drag, startPoint x: 566, startPoint y: 194, endPoint x: 556, endPoint y: 203, distance: 13.1
click at [554, 229] on div "Removing a Figma variable connection will also remove any links that you have i…" at bounding box center [534, 288] width 95 height 118
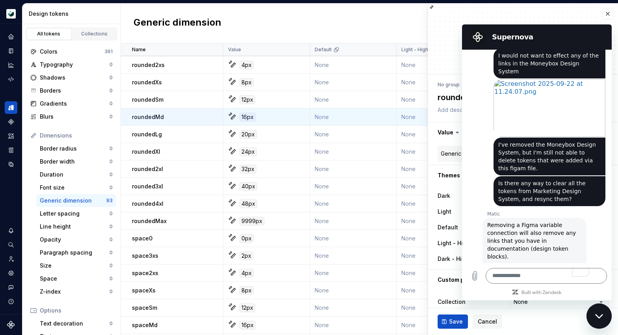
drag, startPoint x: 501, startPoint y: 203, endPoint x: 554, endPoint y: 197, distance: 53.1
click at [554, 221] on div "Removing a Figma variable connection will also remove any links that you have i…" at bounding box center [534, 280] width 95 height 118
drag, startPoint x: 534, startPoint y: 192, endPoint x: 559, endPoint y: 203, distance: 27.7
click at [554, 221] on div "Removing a Figma variable connection will also remove any links that you have i…" at bounding box center [534, 280] width 95 height 118
drag, startPoint x: 564, startPoint y: 203, endPoint x: 559, endPoint y: 210, distance: 8.7
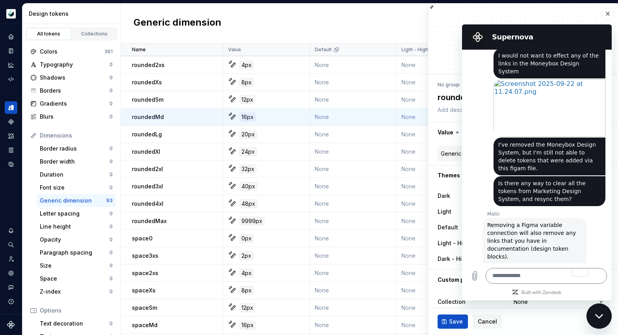
click at [556, 221] on div "Removing a Figma variable connection will also remove any links that you have i…" at bounding box center [534, 280] width 95 height 118
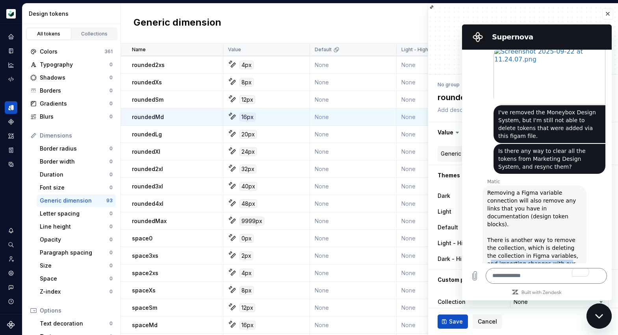
scroll to position [1038, 0]
drag, startPoint x: 511, startPoint y: 193, endPoint x: 574, endPoint y: 193, distance: 63.0
click at [575, 193] on div "Removing a Figma variable connection will also remove any links that you have i…" at bounding box center [534, 247] width 95 height 118
drag, startPoint x: 510, startPoint y: 198, endPoint x: 549, endPoint y: 199, distance: 39.4
click at [548, 199] on div "Removing a Figma variable connection will also remove any links that you have i…" at bounding box center [534, 247] width 95 height 118
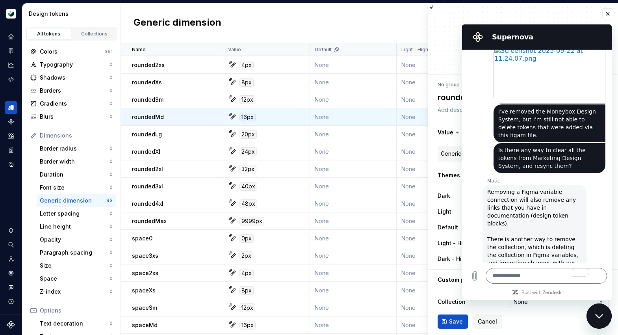
click at [554, 199] on div "Removing a Figma variable connection will also remove any links that you have i…" at bounding box center [534, 247] width 95 height 118
drag, startPoint x: 499, startPoint y: 216, endPoint x: 554, endPoint y: 214, distance: 54.8
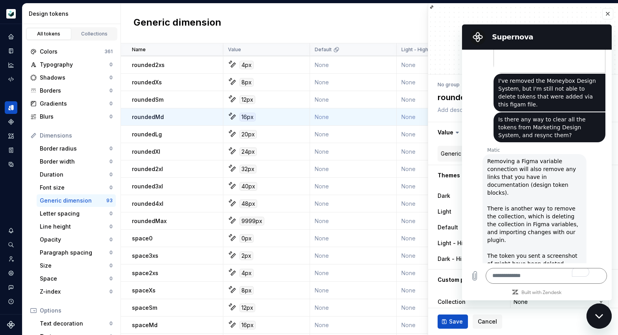
scroll to position [1071, 0]
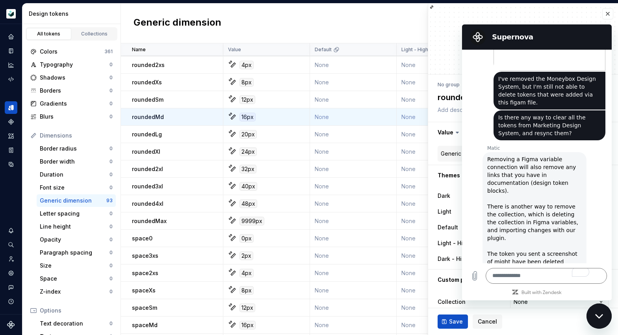
drag, startPoint x: 509, startPoint y: 191, endPoint x: 538, endPoint y: 199, distance: 30.2
click at [538, 281] on span "You can clear all the tokens from a design system by disconnecting all active F…" at bounding box center [534, 312] width 95 height 63
drag, startPoint x: 550, startPoint y: 199, endPoint x: 568, endPoint y: 206, distance: 19.6
click at [560, 281] on span "You can clear all the tokens from a design system by disconnecting all active F…" at bounding box center [534, 312] width 95 height 63
drag, startPoint x: 568, startPoint y: 206, endPoint x: 562, endPoint y: 214, distance: 9.5
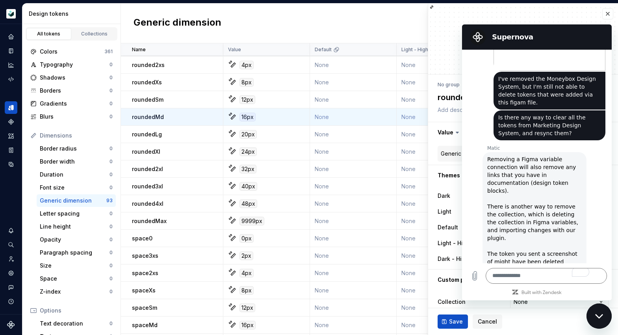
click at [561, 281] on span "You can clear all the tokens from a design system by disconnecting all active F…" at bounding box center [534, 312] width 95 height 63
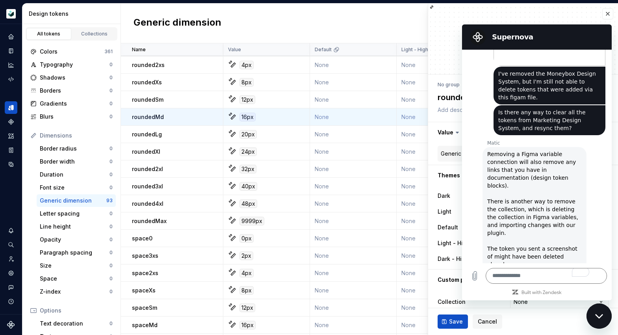
drag, startPoint x: 543, startPoint y: 216, endPoint x: 552, endPoint y: 216, distance: 9.1
click at [550, 275] on span "You can clear all the tokens from a design system by disconnecting all active F…" at bounding box center [534, 306] width 95 height 63
drag, startPoint x: 552, startPoint y: 216, endPoint x: 543, endPoint y: 220, distance: 10.2
click at [552, 275] on span "You can clear all the tokens from a design system by disconnecting all active F…" at bounding box center [534, 306] width 95 height 63
click at [515, 276] on textarea "To enrich screen reader interactions, please activate Accessibility in Grammarl…" at bounding box center [546, 276] width 121 height 16
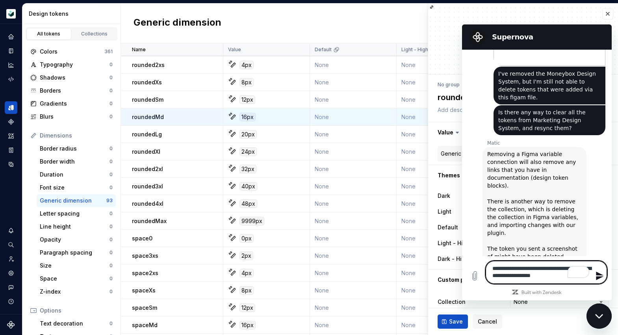
type textarea "**********"
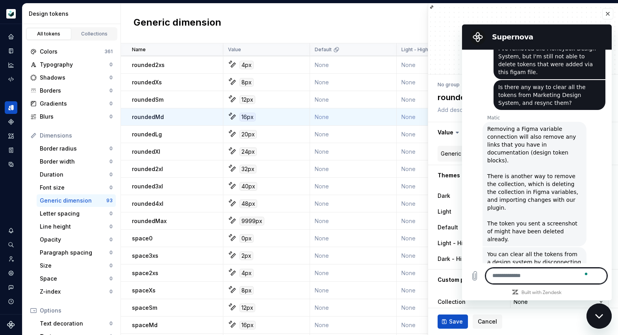
scroll to position [1103, 0]
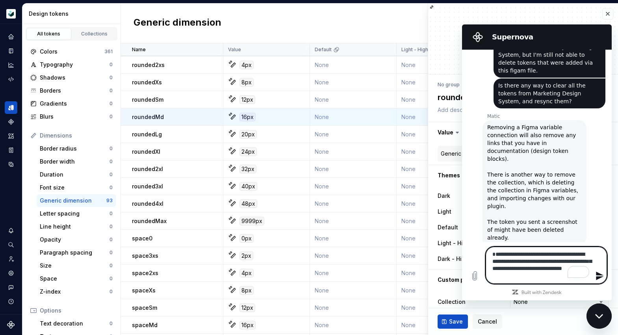
type textarea "**********"
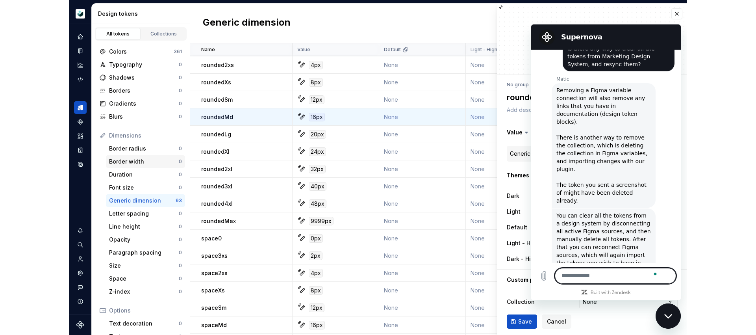
scroll to position [1141, 0]
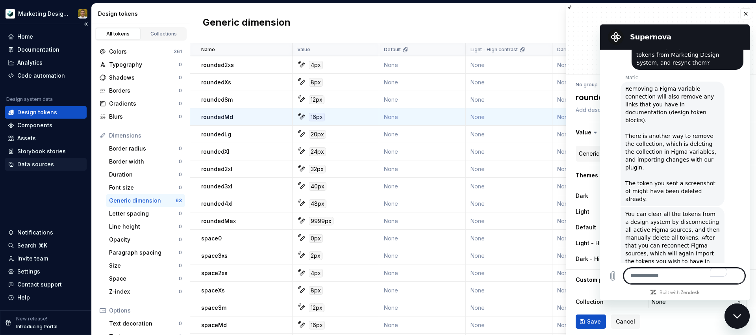
click at [52, 163] on div "Data sources" at bounding box center [46, 164] width 76 height 8
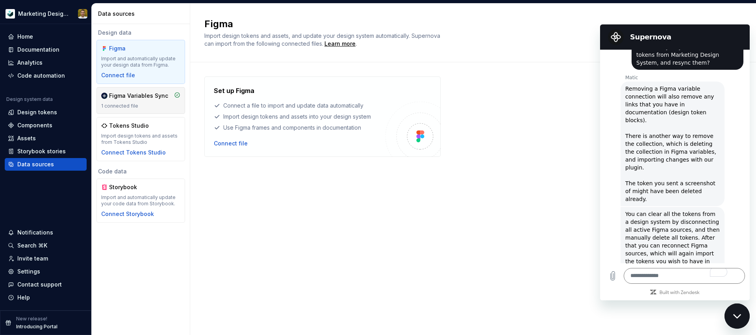
click at [118, 97] on div "Figma Variables Sync" at bounding box center [138, 96] width 59 height 8
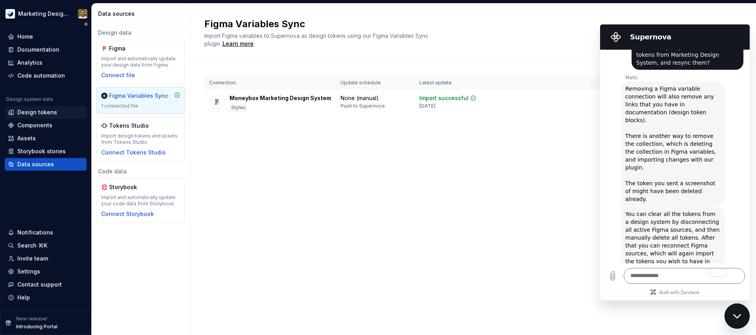
click at [25, 116] on div "Design tokens" at bounding box center [37, 112] width 40 height 8
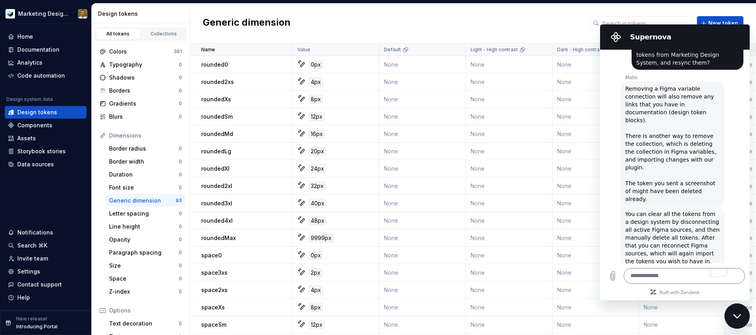
click at [742, 317] on icon "Close messaging window" at bounding box center [738, 316] width 8 height 5
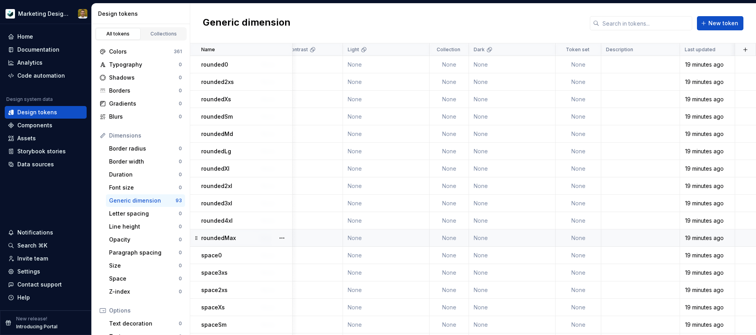
scroll to position [0, 296]
click at [749, 236] on td at bounding box center [746, 237] width 21 height 17
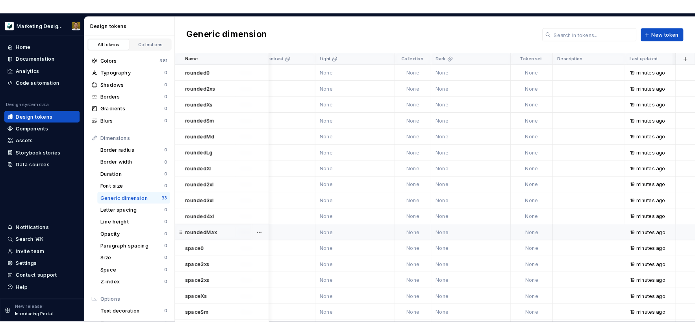
scroll to position [1, 296]
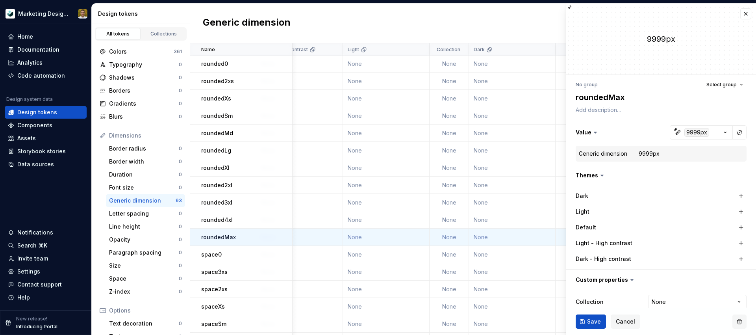
click at [740, 321] on button "button" at bounding box center [740, 321] width 14 height 14
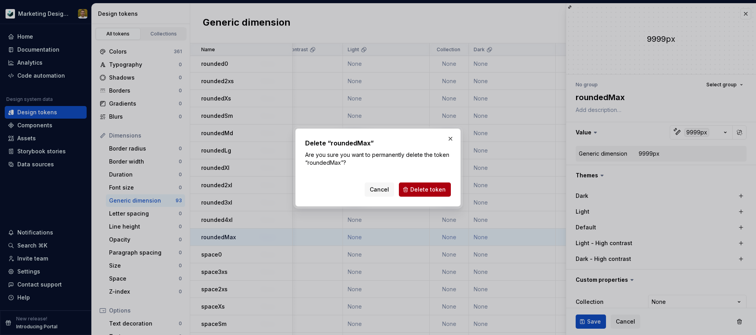
click at [433, 192] on span "Delete token" at bounding box center [428, 190] width 35 height 8
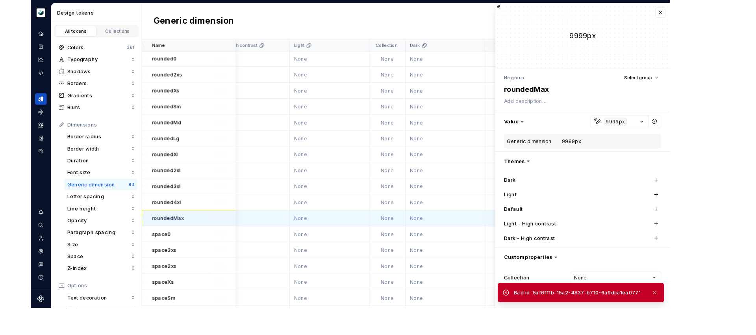
scroll to position [1, 239]
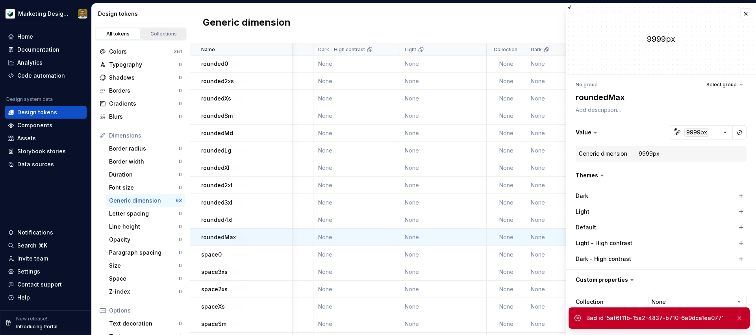
click at [159, 32] on div "Collections" at bounding box center [163, 34] width 39 height 6
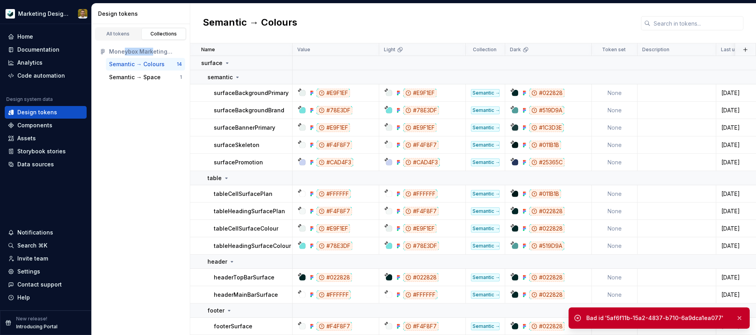
drag, startPoint x: 123, startPoint y: 52, endPoint x: 152, endPoint y: 52, distance: 29.6
click at [152, 52] on div "Moneybox Marketing Design System" at bounding box center [145, 52] width 73 height 8
drag, startPoint x: 156, startPoint y: 95, endPoint x: 145, endPoint y: 76, distance: 22.1
click at [156, 95] on div "All tokens Collections Moneybox Marketing Design System Semantic → Colours 14 S…" at bounding box center [141, 179] width 99 height 311
click at [126, 29] on link "All tokens" at bounding box center [118, 34] width 45 height 12
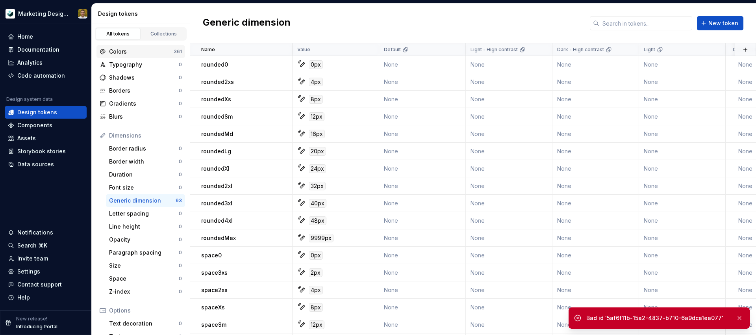
click at [163, 49] on div "Colors" at bounding box center [141, 52] width 65 height 8
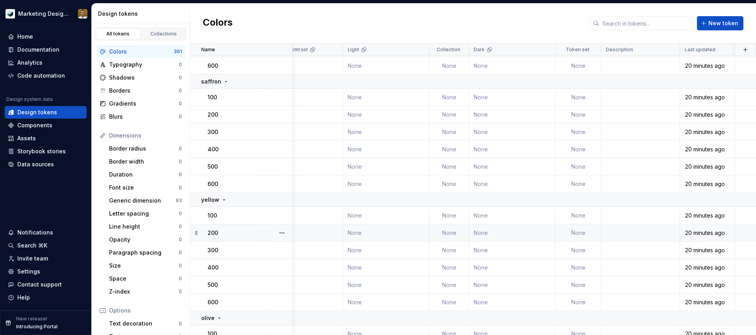
scroll to position [1800, 296]
click at [278, 226] on div at bounding box center [282, 232] width 20 height 17
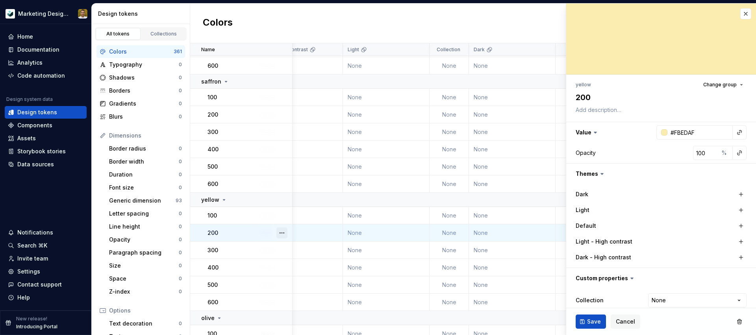
click at [282, 233] on button "button" at bounding box center [282, 232] width 11 height 11
click at [313, 280] on div "Delete token" at bounding box center [316, 277] width 51 height 8
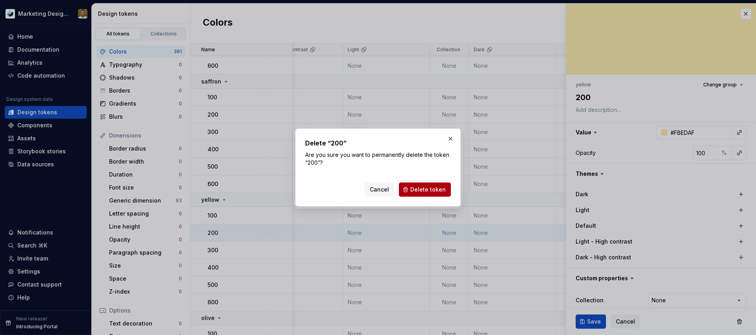
click at [433, 186] on span "Delete token" at bounding box center [428, 190] width 35 height 8
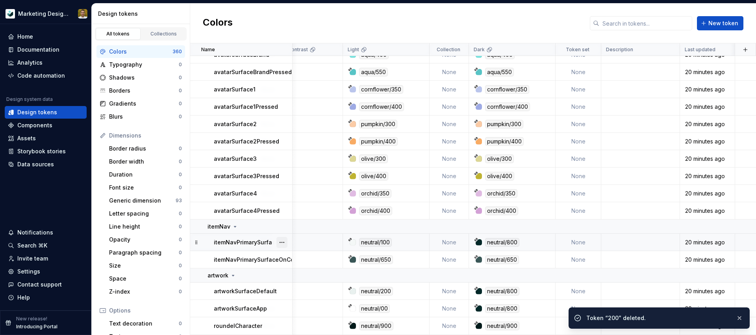
click at [281, 243] on button "button" at bounding box center [282, 242] width 11 height 11
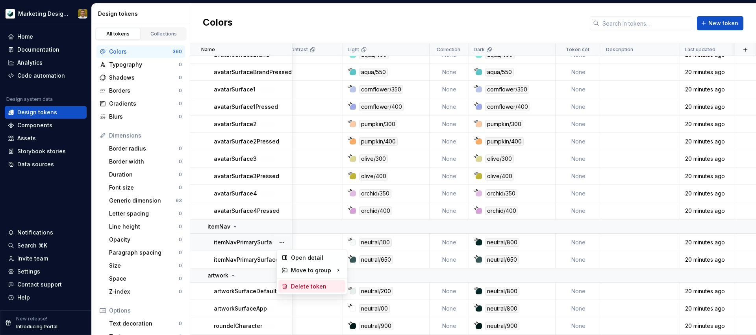
click at [300, 288] on div "Delete token" at bounding box center [316, 287] width 51 height 8
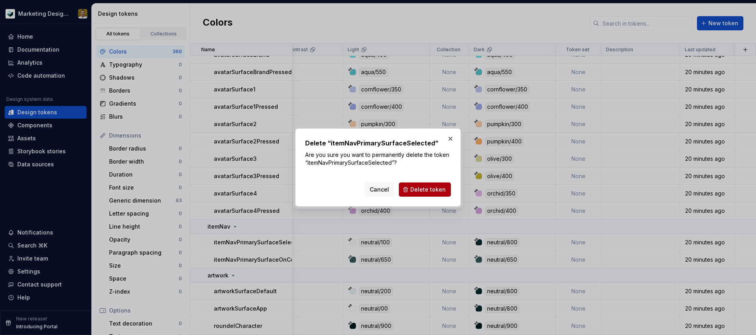
drag, startPoint x: 440, startPoint y: 186, endPoint x: 434, endPoint y: 188, distance: 6.2
click at [440, 186] on span "Delete token" at bounding box center [428, 190] width 35 height 8
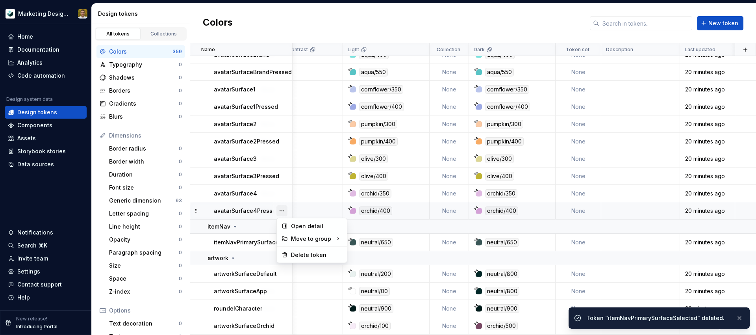
click at [284, 209] on button "button" at bounding box center [282, 210] width 11 height 11
click at [301, 256] on div "Delete token" at bounding box center [316, 255] width 51 height 8
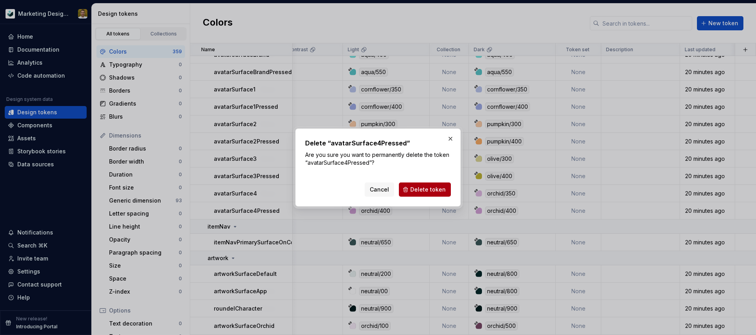
click at [429, 192] on span "Delete token" at bounding box center [428, 190] width 35 height 8
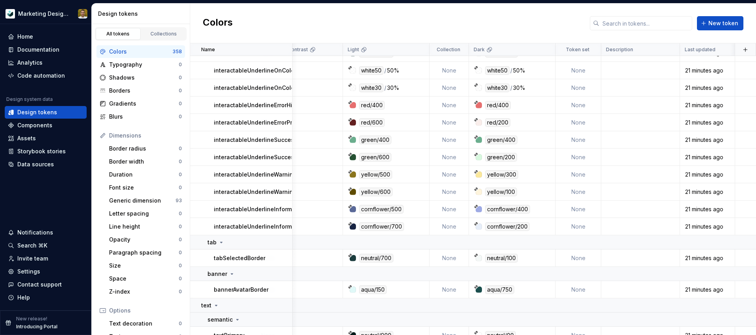
scroll to position [2842, 296]
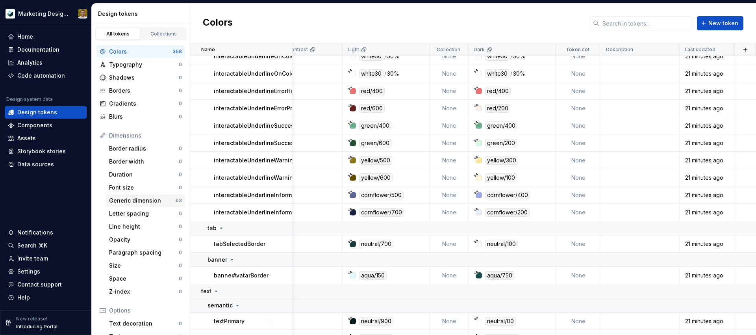
click at [158, 197] on div "Generic dimension" at bounding box center [142, 201] width 67 height 8
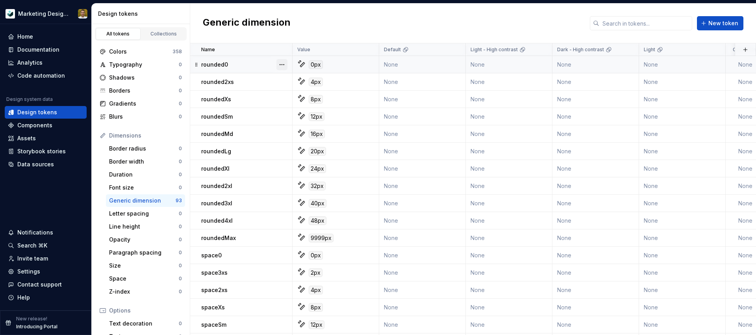
click at [285, 62] on button "button" at bounding box center [282, 64] width 11 height 11
click at [308, 102] on div "Delete token" at bounding box center [312, 108] width 67 height 13
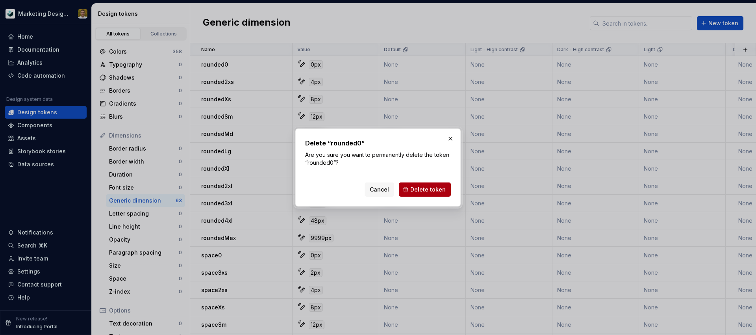
click at [434, 195] on button "Delete token" at bounding box center [425, 189] width 52 height 14
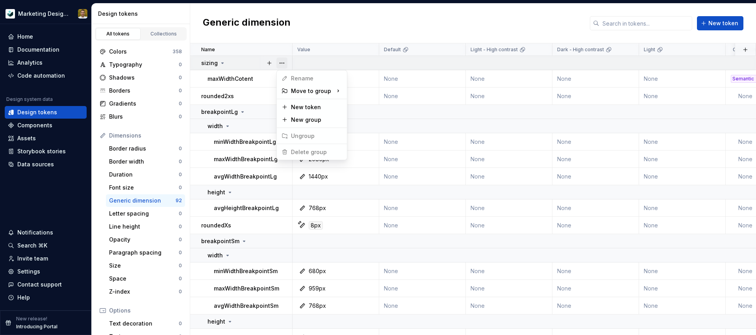
click at [285, 60] on button "button" at bounding box center [282, 63] width 11 height 11
click at [284, 79] on button "button" at bounding box center [282, 78] width 11 height 11
drag, startPoint x: 309, startPoint y: 117, endPoint x: 305, endPoint y: 121, distance: 5.6
click at [309, 117] on span "Delete token" at bounding box center [304, 123] width 51 height 13
click at [247, 94] on div "rounded2xs" at bounding box center [246, 96] width 91 height 8
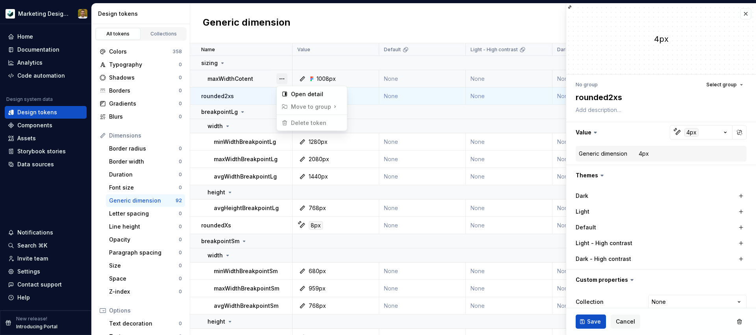
click at [283, 79] on button "button" at bounding box center [282, 78] width 11 height 11
drag, startPoint x: 307, startPoint y: 123, endPoint x: 316, endPoint y: 125, distance: 9.7
click at [307, 123] on span "Delete token" at bounding box center [304, 123] width 51 height 13
click at [743, 321] on html "Marketing Design System Home Documentation Analytics Code automation Design sys…" at bounding box center [378, 167] width 756 height 335
click at [738, 321] on button "button" at bounding box center [740, 321] width 14 height 14
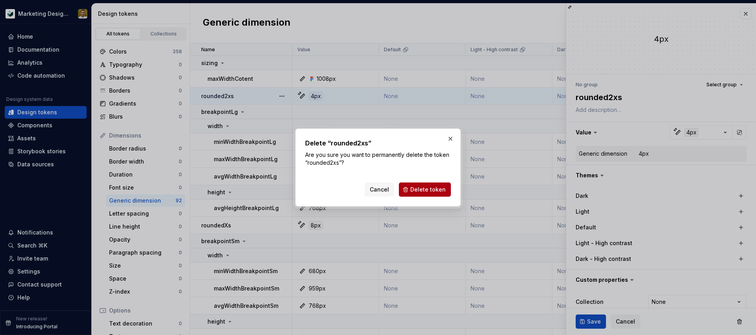
click at [430, 187] on span "Delete token" at bounding box center [428, 190] width 35 height 8
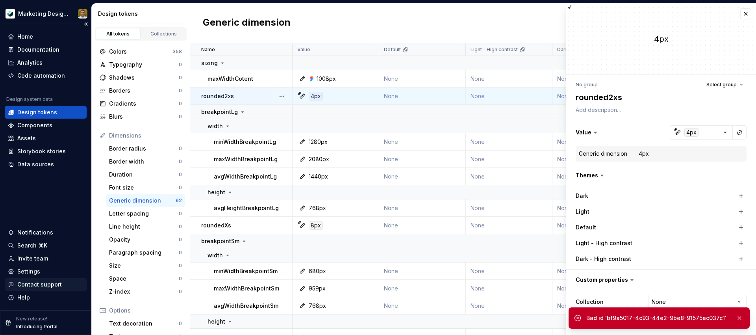
click at [51, 284] on div "Contact support" at bounding box center [39, 285] width 45 height 8
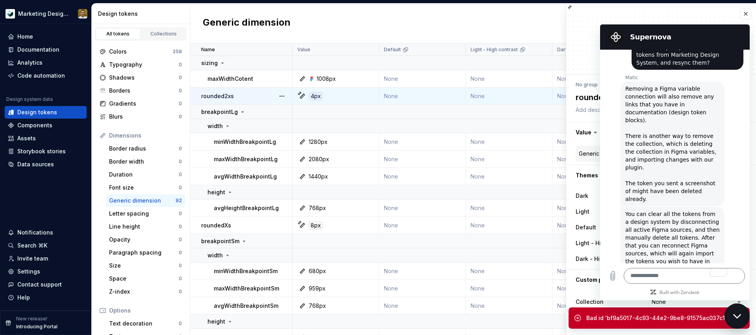
drag, startPoint x: 576, startPoint y: 318, endPoint x: 580, endPoint y: 318, distance: 4.4
click at [576, 318] on icon at bounding box center [578, 318] width 8 height 8
click at [663, 275] on textarea "To enrich screen reader interactions, please activate Accessibility in Grammarl…" at bounding box center [684, 276] width 121 height 16
drag, startPoint x: 56, startPoint y: 201, endPoint x: 71, endPoint y: 190, distance: 18.6
click at [56, 201] on div "Home Documentation Analytics Code automation Design system data Design tokens C…" at bounding box center [45, 167] width 91 height 286
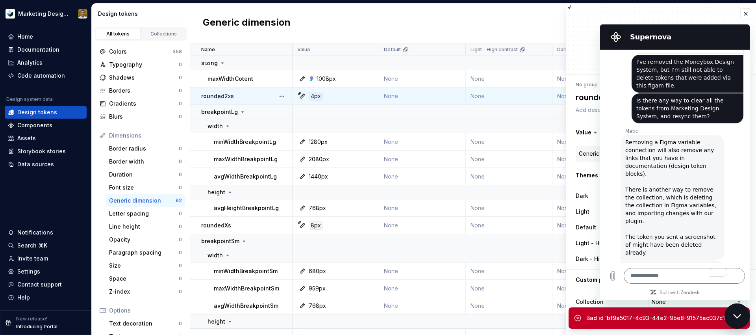
scroll to position [1089, 0]
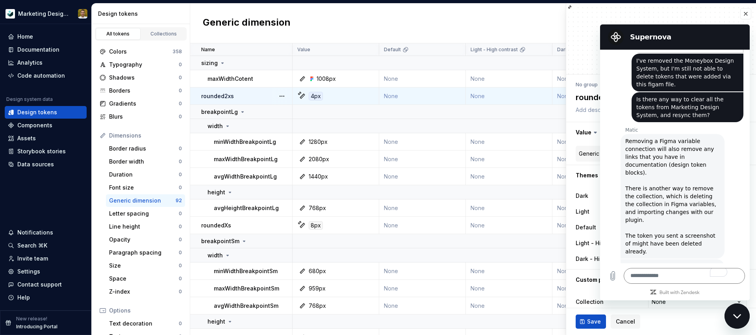
click at [695, 333] on span "Please let me know in case you need any further help." at bounding box center [673, 341] width 95 height 16
drag, startPoint x: 692, startPoint y: 225, endPoint x: 707, endPoint y: 234, distance: 16.8
click at [707, 333] on span "Please let me know in case you need any further help." at bounding box center [673, 341] width 95 height 16
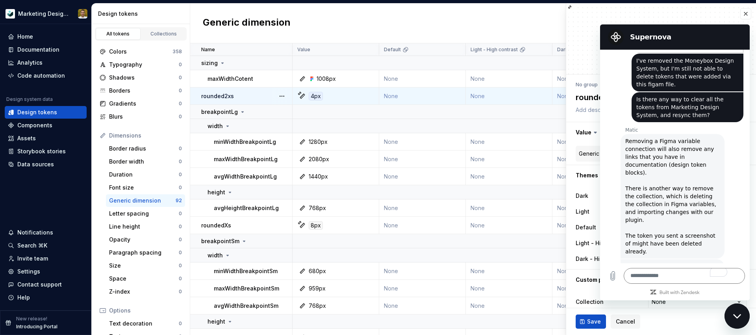
drag, startPoint x: 664, startPoint y: 179, endPoint x: 663, endPoint y: 172, distance: 7.1
click at [663, 175] on div "10:43 Supernova Supernova says: Hello there, thank you for contacting us. For h…" at bounding box center [675, 157] width 150 height 214
click at [673, 262] on span "You can clear all the tokens from a design system by disconnecting all active F…" at bounding box center [673, 293] width 95 height 63
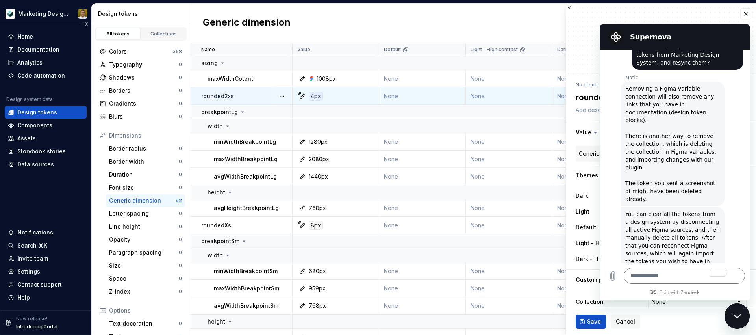
click at [41, 189] on div "Home Documentation Analytics Code automation Design system data Design tokens C…" at bounding box center [45, 167] width 91 height 286
click at [52, 152] on div "Storybook stories" at bounding box center [41, 151] width 48 height 8
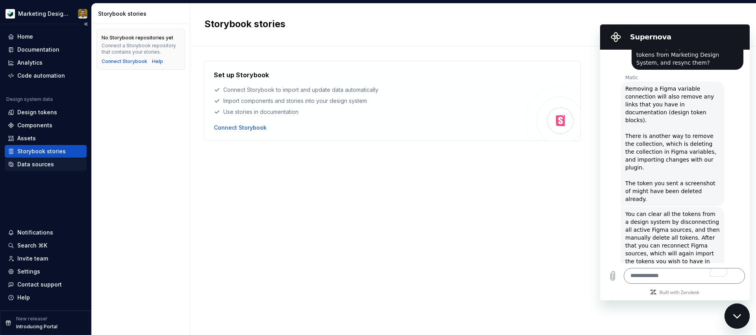
click at [43, 164] on div "Data sources" at bounding box center [35, 164] width 37 height 8
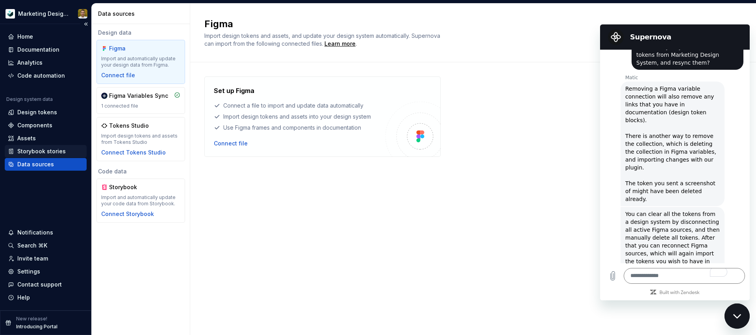
click at [36, 147] on div "Storybook stories" at bounding box center [46, 151] width 82 height 13
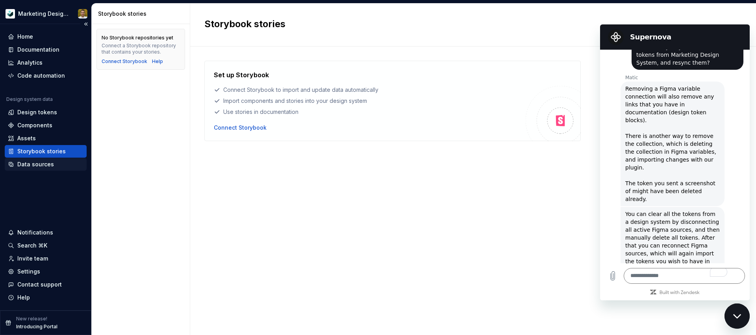
click at [41, 164] on div "Data sources" at bounding box center [35, 164] width 37 height 8
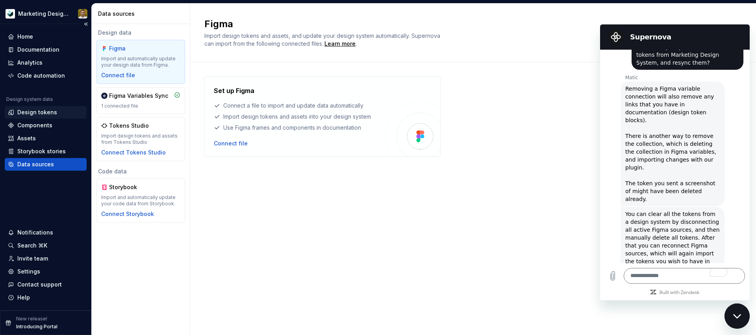
click at [37, 113] on div "Design tokens" at bounding box center [37, 112] width 40 height 8
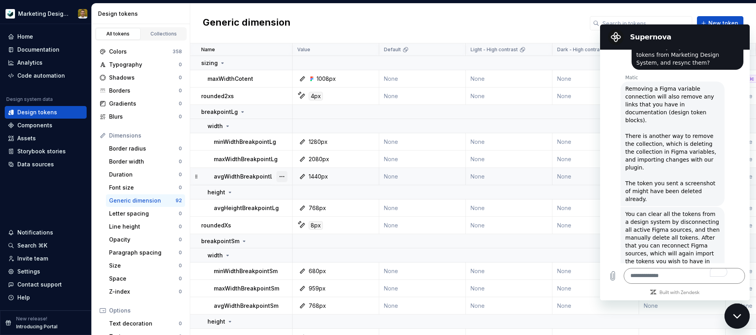
click at [282, 177] on button "button" at bounding box center [282, 176] width 11 height 11
click at [305, 223] on div "Delete token" at bounding box center [316, 221] width 51 height 8
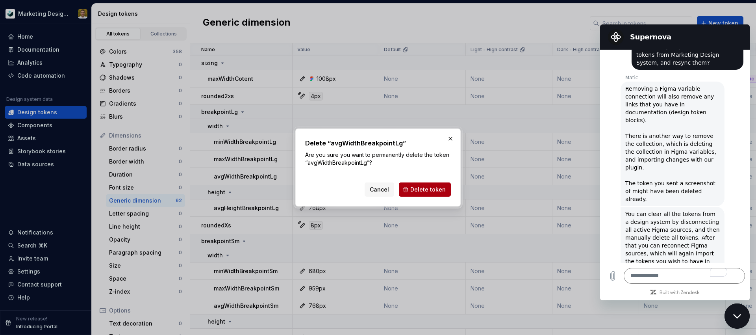
click at [437, 187] on span "Delete token" at bounding box center [428, 190] width 35 height 8
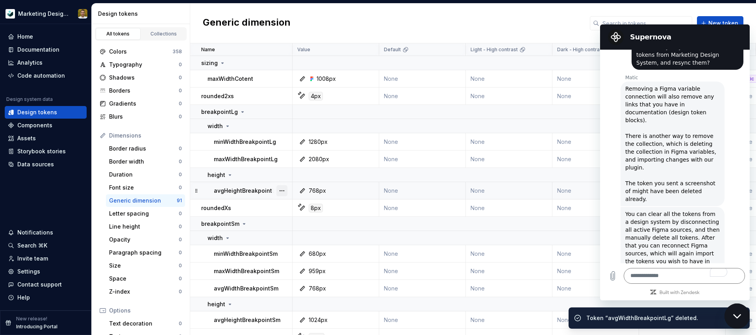
click at [284, 190] on button "button" at bounding box center [282, 190] width 11 height 11
click at [311, 238] on div "Delete token" at bounding box center [312, 235] width 67 height 13
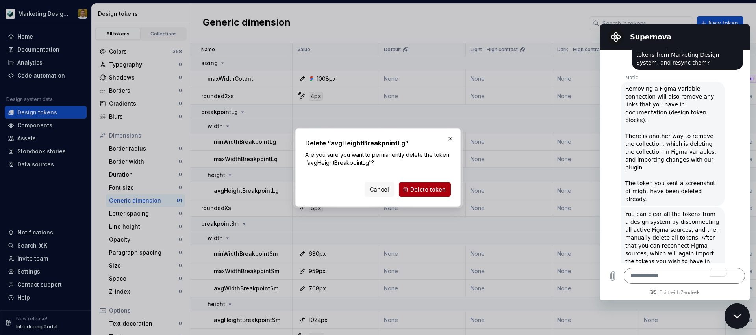
drag, startPoint x: 418, startPoint y: 187, endPoint x: 358, endPoint y: 201, distance: 62.3
click at [418, 187] on span "Delete token" at bounding box center [428, 190] width 35 height 8
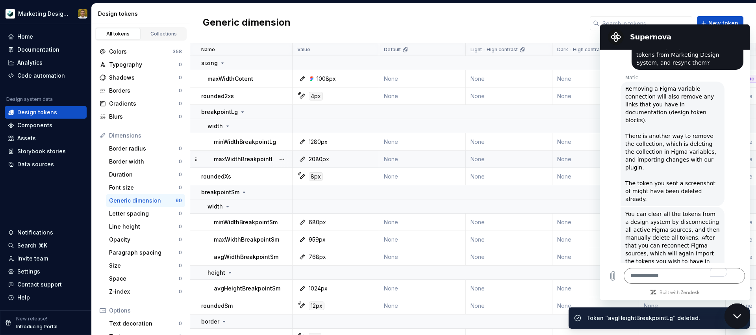
click at [283, 165] on div at bounding box center [282, 159] width 20 height 17
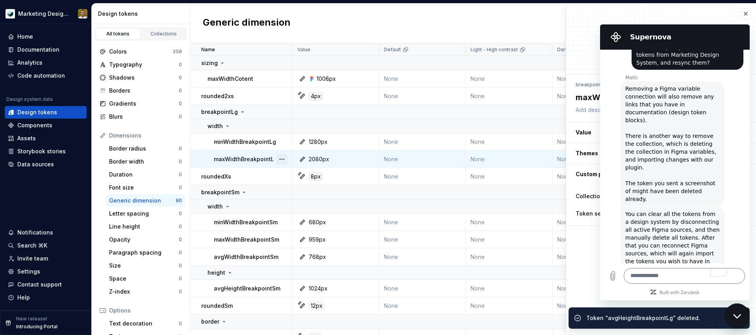
click at [284, 157] on button "button" at bounding box center [282, 159] width 11 height 11
click at [307, 204] on div "Delete token" at bounding box center [316, 203] width 51 height 8
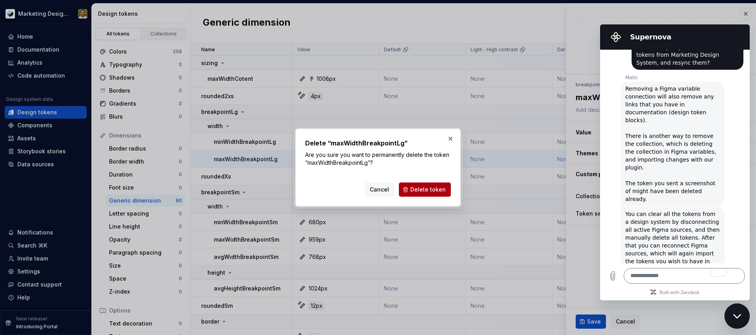
drag, startPoint x: 421, startPoint y: 185, endPoint x: 387, endPoint y: 187, distance: 33.9
click at [420, 186] on span "Delete token" at bounding box center [428, 190] width 35 height 8
type textarea "*"
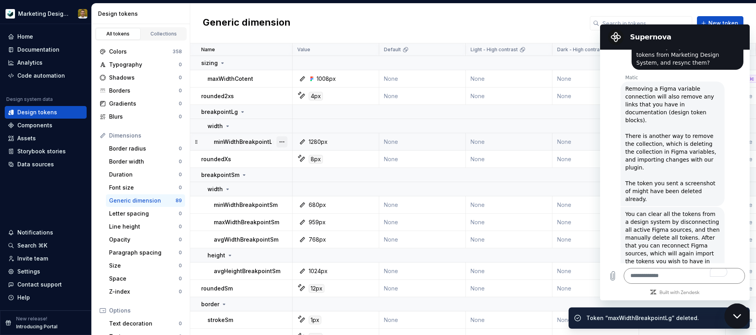
click at [283, 142] on button "button" at bounding box center [282, 141] width 11 height 11
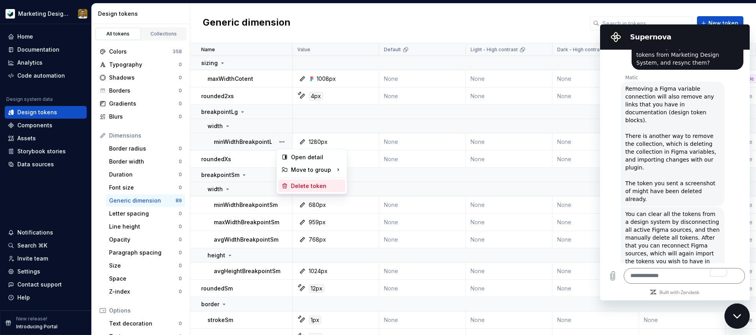
click at [309, 185] on div "Delete token" at bounding box center [316, 186] width 51 height 8
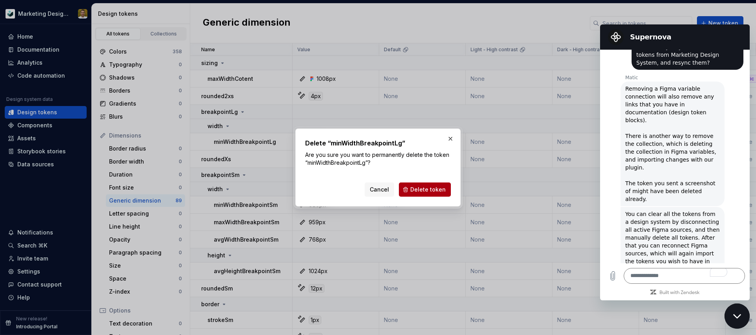
click at [416, 190] on span "Delete token" at bounding box center [428, 190] width 35 height 8
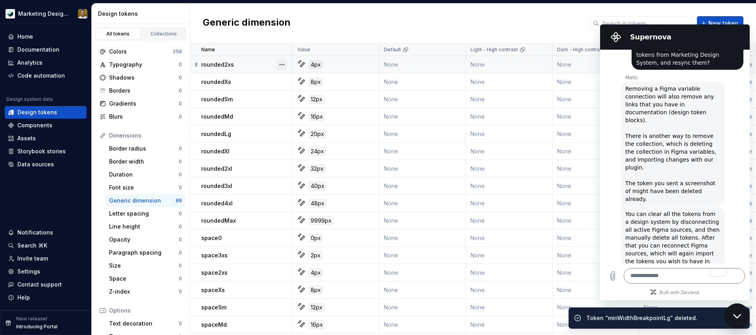
click at [281, 63] on button "button" at bounding box center [282, 64] width 11 height 11
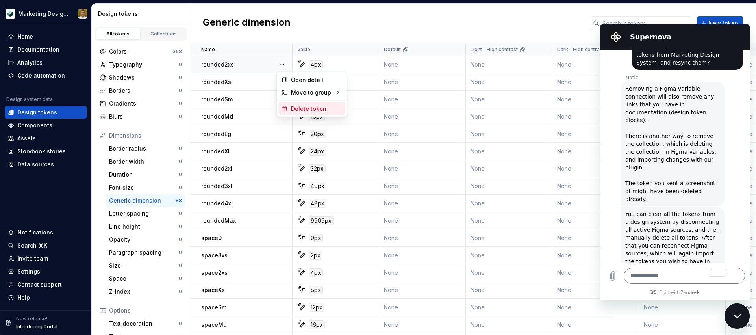
click at [313, 108] on div "Delete token" at bounding box center [316, 109] width 51 height 8
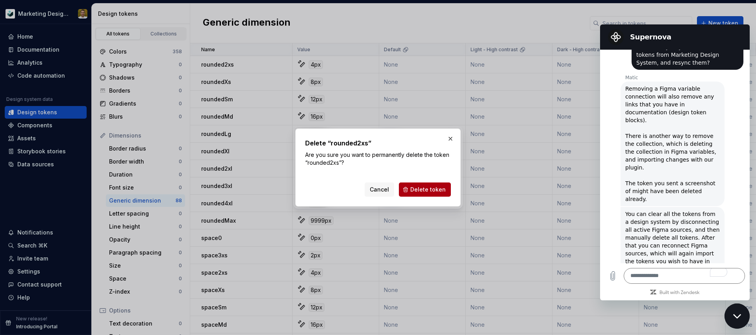
click at [425, 186] on span "Delete token" at bounding box center [428, 190] width 35 height 8
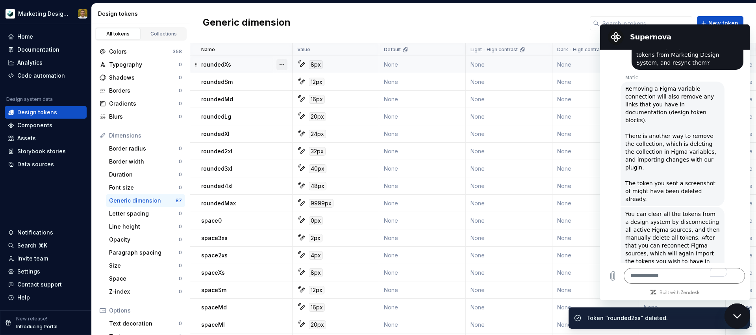
click at [280, 63] on button "button" at bounding box center [282, 64] width 11 height 11
click at [322, 104] on div "Delete token" at bounding box center [312, 108] width 67 height 13
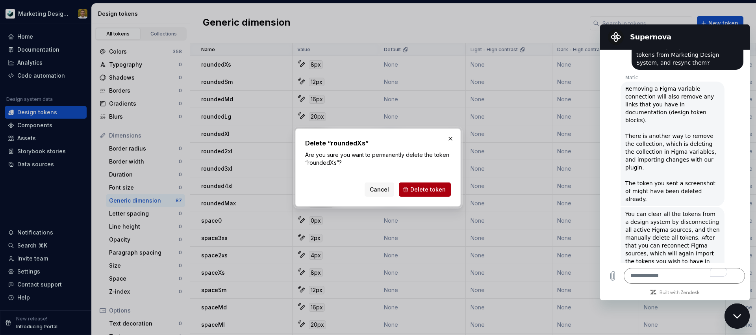
click at [428, 187] on span "Delete token" at bounding box center [428, 190] width 35 height 8
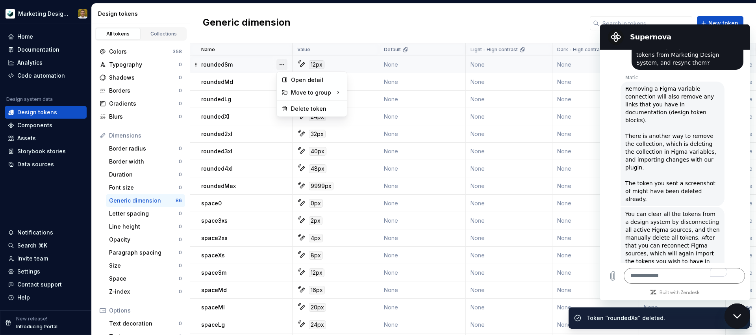
click at [280, 63] on button "button" at bounding box center [282, 64] width 11 height 11
click at [319, 108] on div "Delete token" at bounding box center [316, 109] width 51 height 8
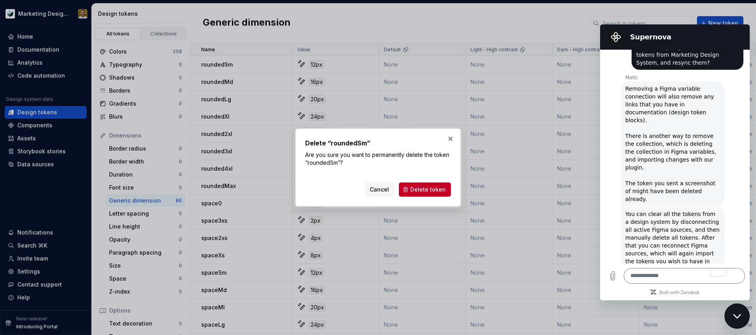
drag, startPoint x: 433, startPoint y: 188, endPoint x: 416, endPoint y: 180, distance: 19.6
click at [433, 188] on span "Delete token" at bounding box center [428, 190] width 35 height 8
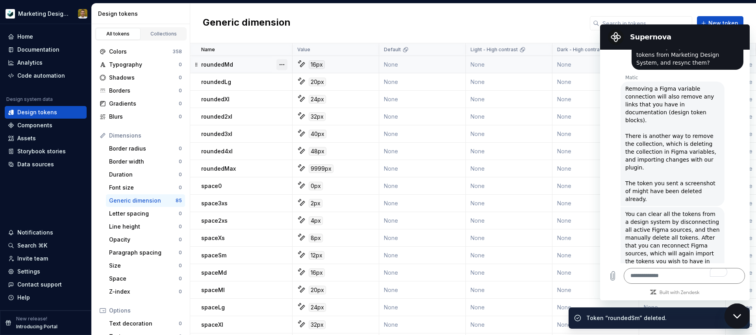
click at [284, 62] on button "button" at bounding box center [282, 64] width 11 height 11
click at [316, 106] on div "Delete token" at bounding box center [316, 109] width 51 height 8
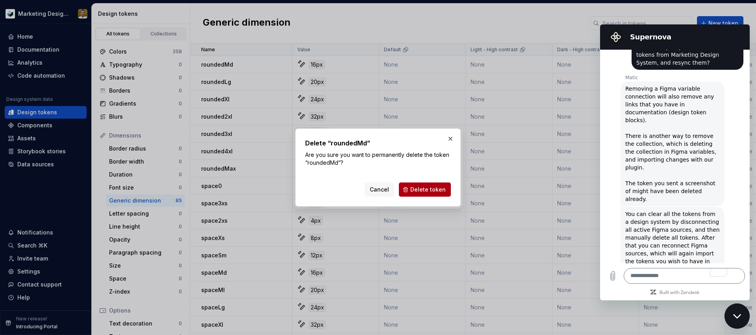
drag, startPoint x: 423, startPoint y: 187, endPoint x: 419, endPoint y: 185, distance: 4.9
click at [423, 187] on span "Delete token" at bounding box center [428, 190] width 35 height 8
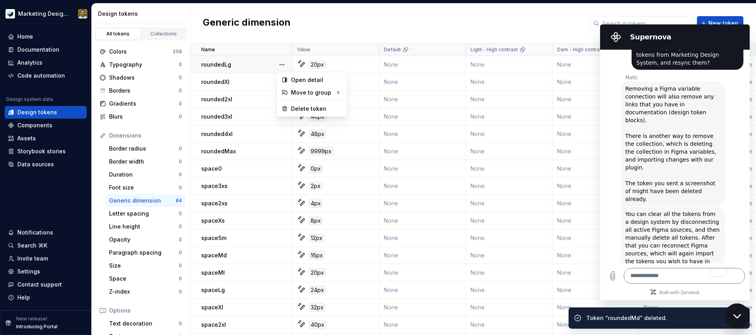
click at [283, 63] on button "button" at bounding box center [282, 64] width 11 height 11
click at [312, 108] on div "Delete token" at bounding box center [316, 109] width 51 height 8
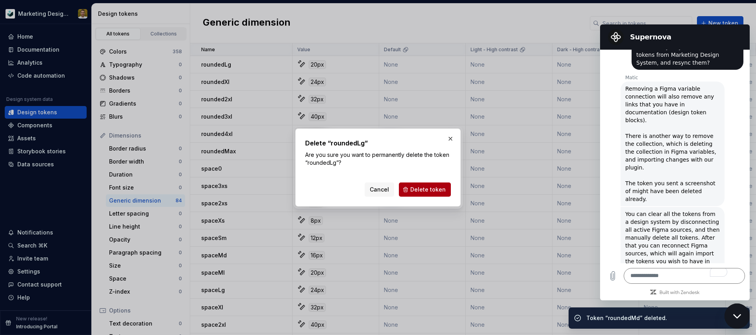
drag, startPoint x: 434, startPoint y: 189, endPoint x: 376, endPoint y: 162, distance: 64.2
click at [433, 189] on span "Delete token" at bounding box center [428, 190] width 35 height 8
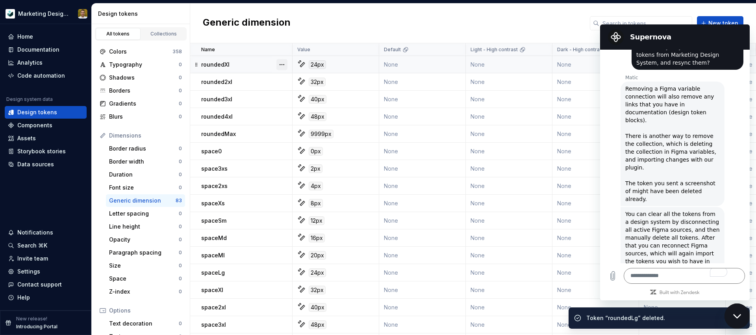
click at [283, 64] on button "button" at bounding box center [282, 64] width 11 height 11
click at [312, 109] on div "Delete token" at bounding box center [316, 109] width 51 height 8
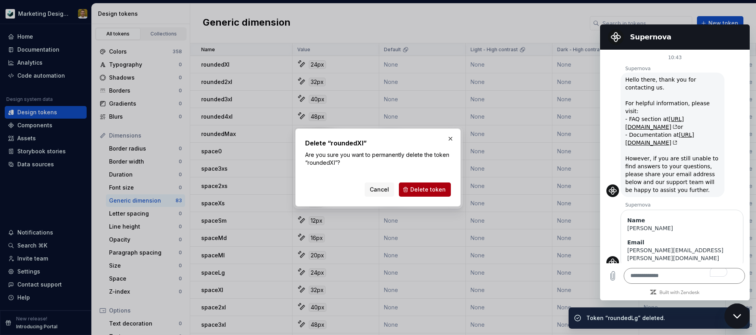
click at [418, 183] on button "Delete token" at bounding box center [425, 189] width 52 height 14
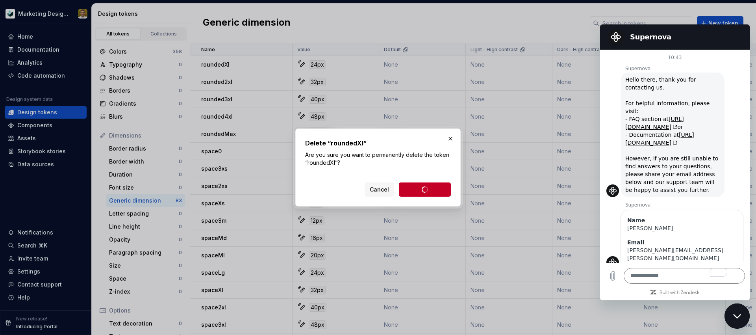
scroll to position [1141, 0]
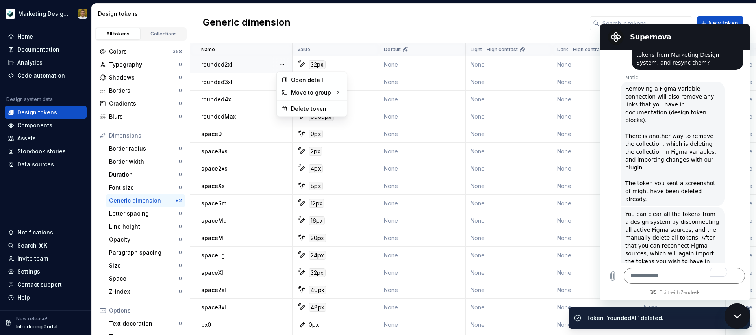
click at [284, 64] on button "button" at bounding box center [282, 64] width 11 height 11
click at [309, 107] on div "Delete token" at bounding box center [316, 109] width 51 height 8
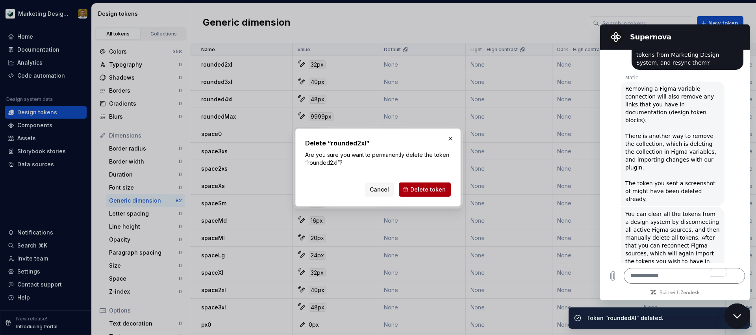
click at [417, 184] on button "Delete token" at bounding box center [425, 189] width 52 height 14
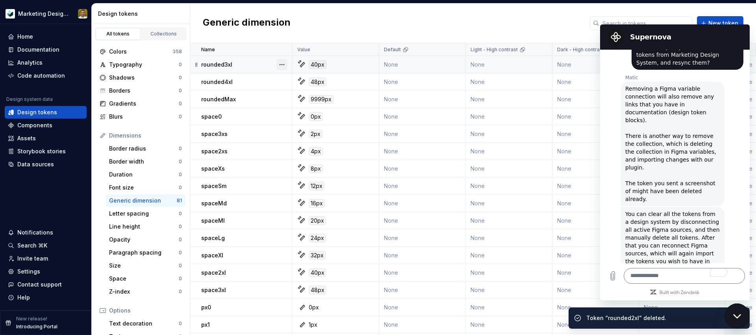
click at [281, 63] on button "button" at bounding box center [282, 64] width 11 height 11
click at [315, 108] on div "Delete token" at bounding box center [316, 109] width 51 height 8
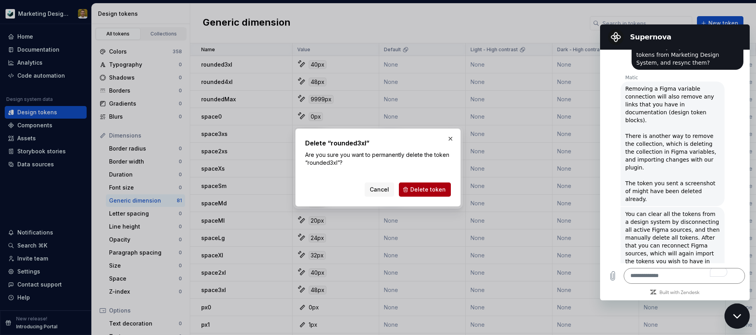
click at [428, 189] on span "Delete token" at bounding box center [428, 190] width 35 height 8
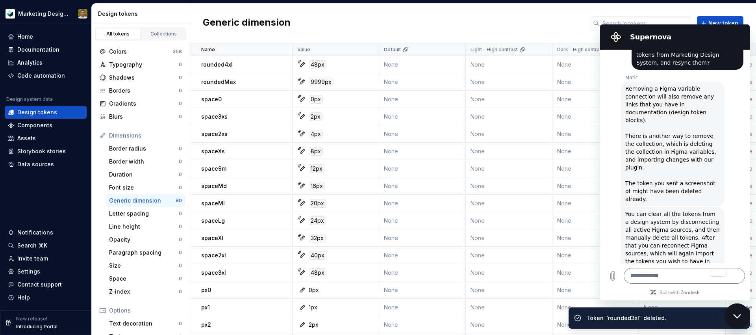
click at [285, 64] on button "button" at bounding box center [282, 64] width 11 height 11
click at [310, 111] on div "Delete token" at bounding box center [316, 109] width 51 height 8
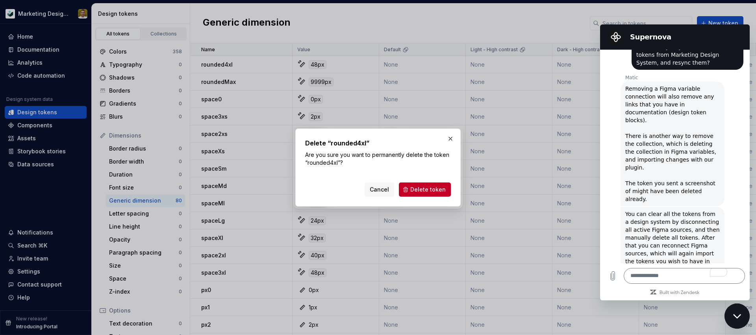
click at [426, 188] on span "Delete token" at bounding box center [428, 190] width 35 height 8
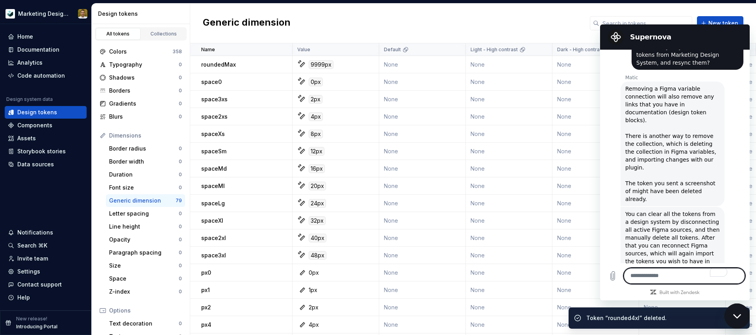
drag, startPoint x: 644, startPoint y: 271, endPoint x: 648, endPoint y: 279, distance: 8.6
click at [645, 271] on textarea "To enrich screen reader interactions, please activate Accessibility in Grammarl…" at bounding box center [684, 276] width 121 height 16
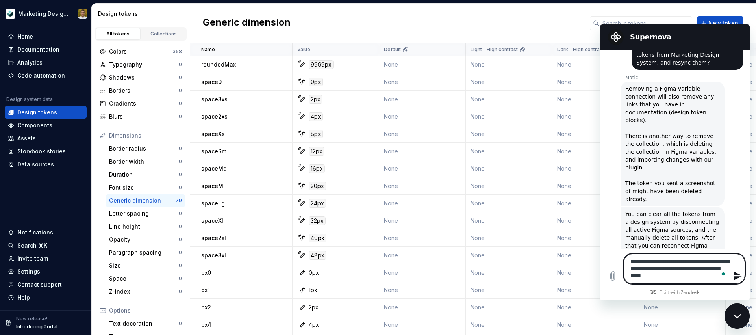
type textarea "**********"
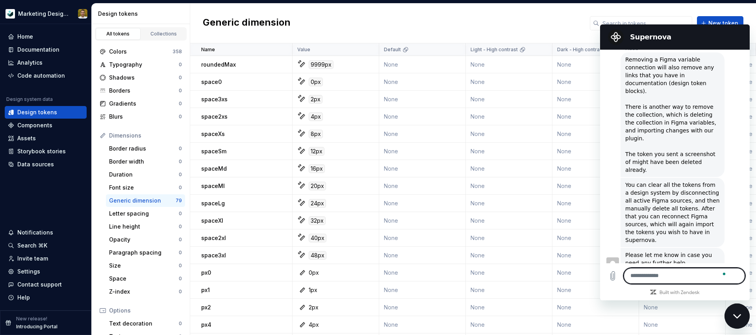
scroll to position [1172, 0]
type textarea "**********"
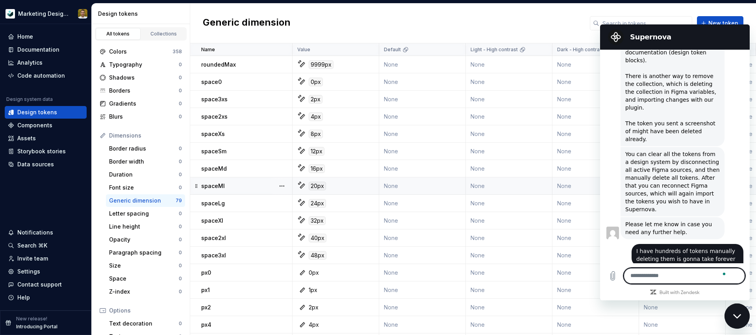
scroll to position [1203, 0]
click at [284, 186] on button "button" at bounding box center [282, 185] width 11 height 11
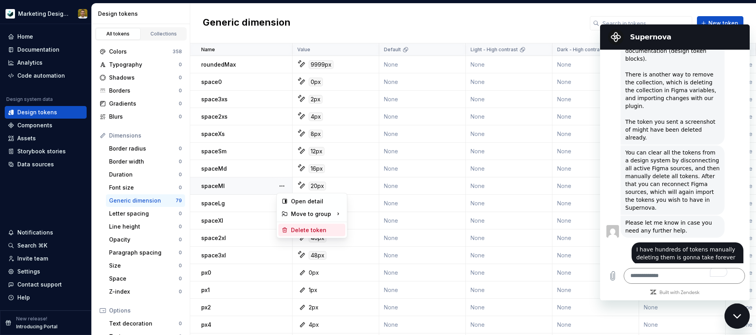
click at [301, 226] on div "Delete token" at bounding box center [312, 230] width 67 height 13
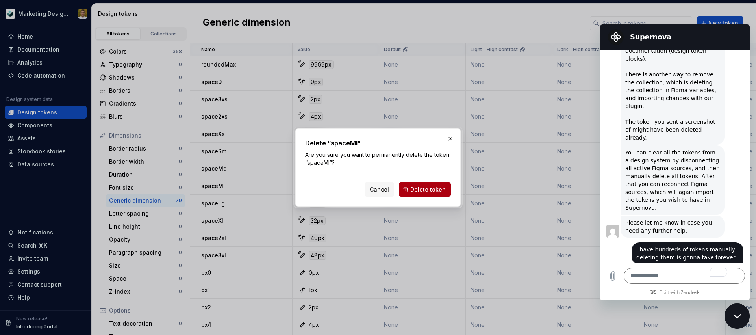
click at [432, 190] on span "Delete token" at bounding box center [428, 190] width 35 height 8
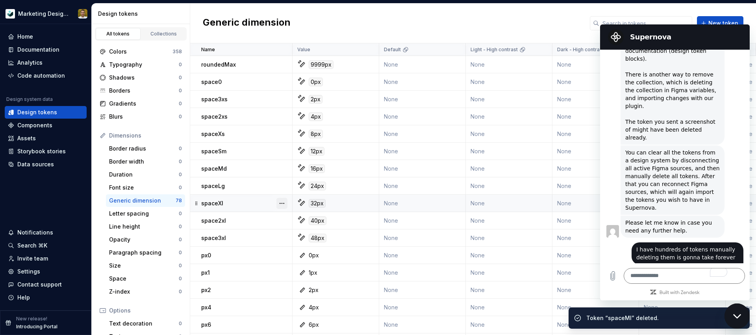
click at [285, 204] on button "button" at bounding box center [282, 203] width 11 height 11
click at [307, 245] on div "Delete token" at bounding box center [316, 247] width 51 height 8
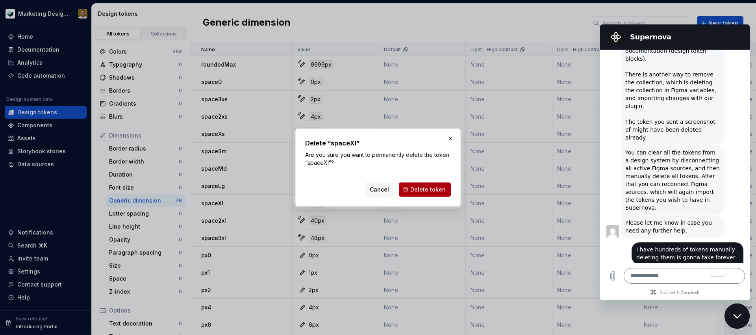
drag, startPoint x: 429, startPoint y: 191, endPoint x: 377, endPoint y: 194, distance: 51.3
click at [429, 191] on span "Delete token" at bounding box center [428, 190] width 35 height 8
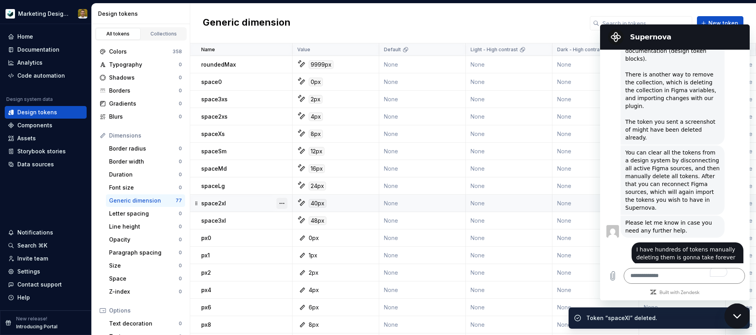
click at [278, 201] on button "button" at bounding box center [282, 203] width 11 height 11
click at [314, 245] on div "Delete token" at bounding box center [316, 247] width 51 height 8
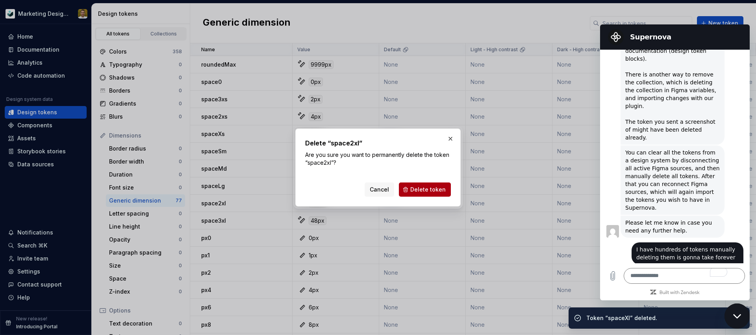
click at [422, 190] on span "Delete token" at bounding box center [428, 190] width 35 height 8
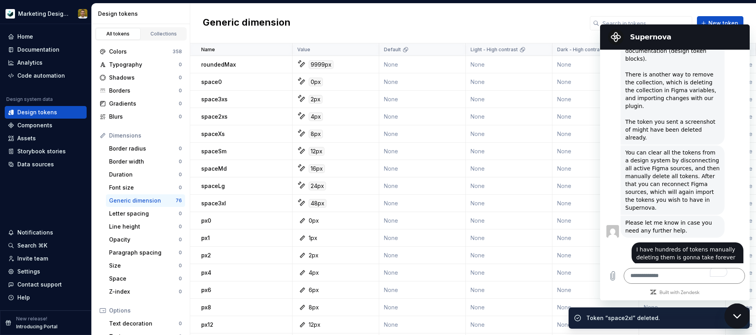
click at [284, 200] on button "button" at bounding box center [282, 203] width 11 height 11
click at [315, 247] on div "Delete token" at bounding box center [316, 247] width 51 height 8
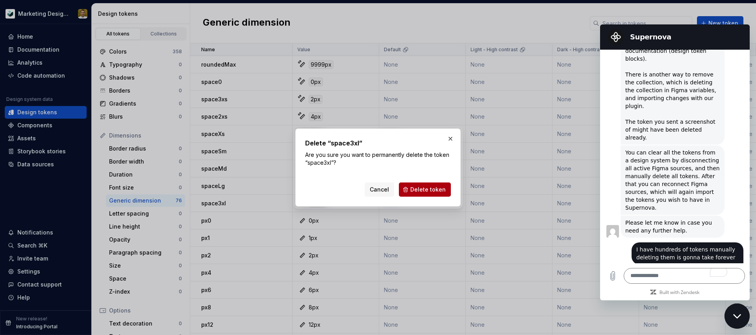
drag, startPoint x: 422, startPoint y: 190, endPoint x: 390, endPoint y: 201, distance: 34.0
click at [422, 190] on span "Delete token" at bounding box center [428, 190] width 35 height 8
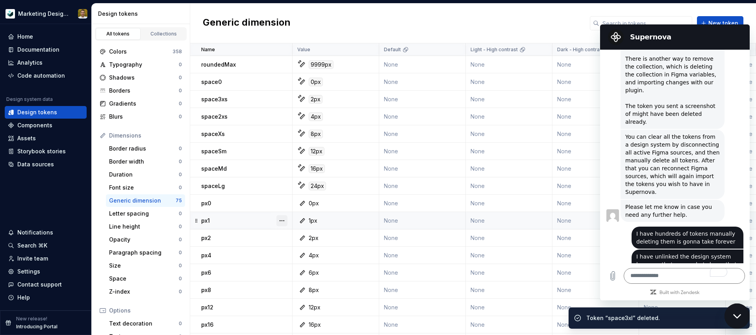
scroll to position [1218, 0]
click at [309, 259] on div "Delete token" at bounding box center [312, 264] width 67 height 13
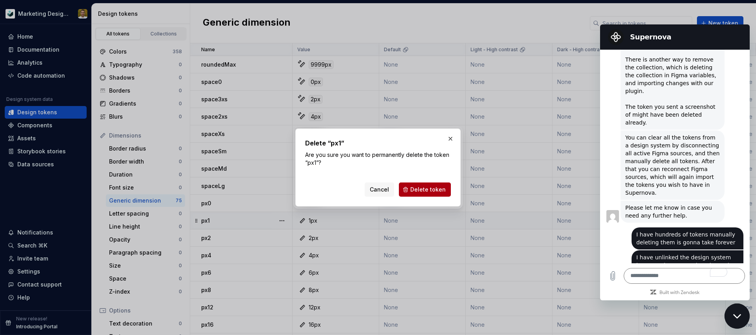
click at [429, 189] on span "Delete token" at bounding box center [428, 190] width 35 height 8
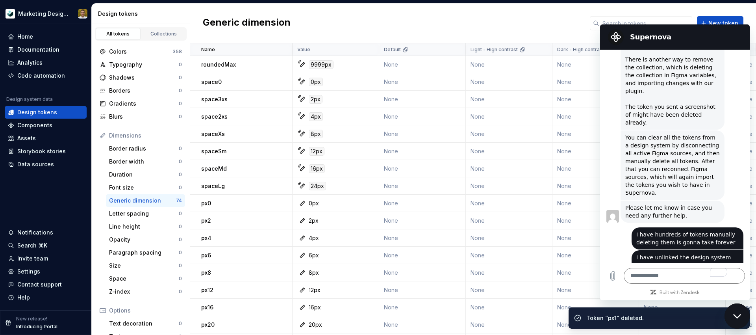
click at [283, 201] on button "button" at bounding box center [282, 203] width 11 height 11
click at [305, 248] on div "Delete token" at bounding box center [316, 247] width 51 height 8
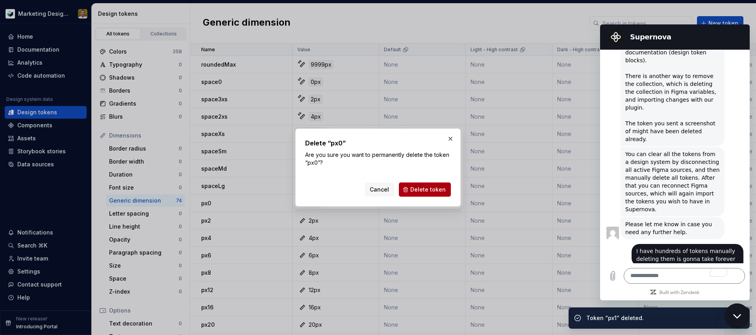
click at [427, 188] on span "Delete token" at bounding box center [428, 190] width 35 height 8
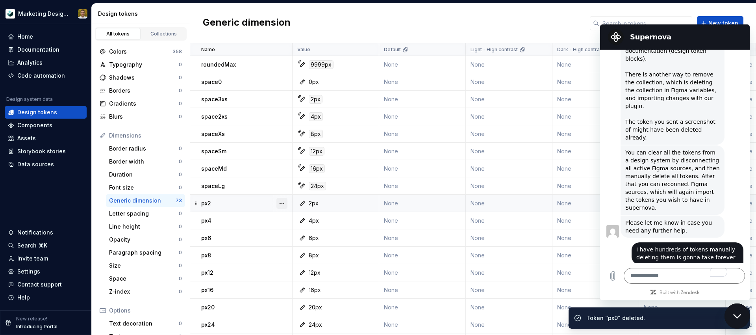
click at [285, 201] on button "button" at bounding box center [282, 203] width 11 height 11
click at [315, 248] on div "Delete token" at bounding box center [316, 247] width 51 height 8
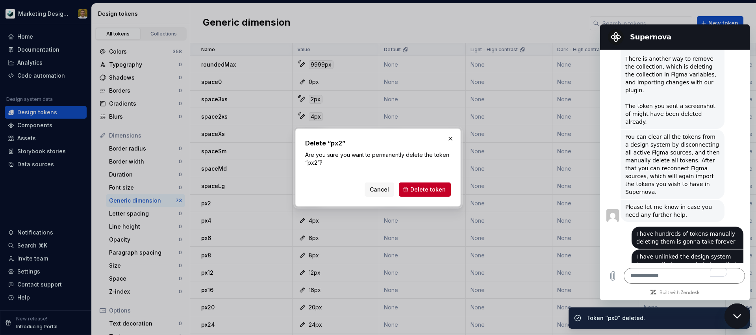
click at [418, 191] on span "Delete token" at bounding box center [428, 190] width 35 height 8
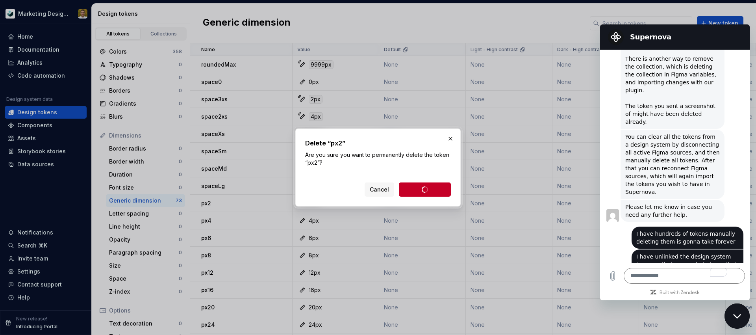
scroll to position [1218, 0]
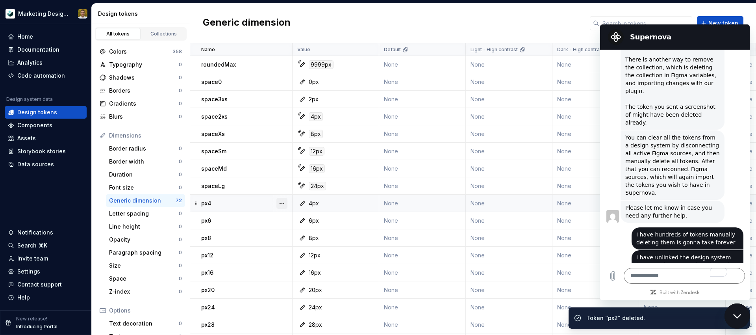
click at [281, 203] on button "button" at bounding box center [282, 203] width 11 height 11
click at [296, 244] on div "Delete token" at bounding box center [316, 247] width 51 height 8
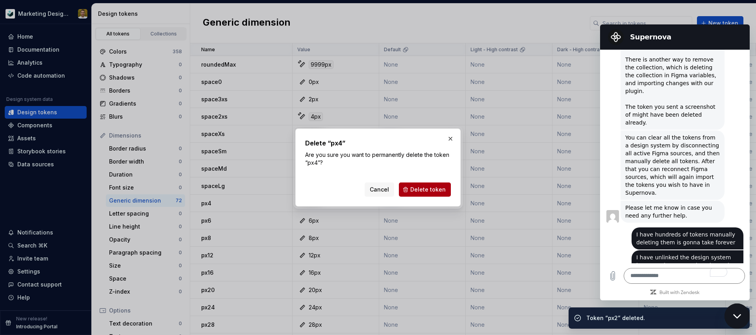
click at [422, 188] on span "Delete token" at bounding box center [428, 190] width 35 height 8
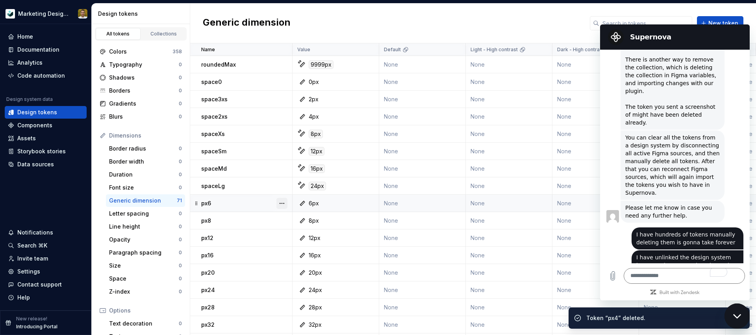
click at [283, 200] on button "button" at bounding box center [282, 203] width 11 height 11
click at [307, 245] on div "Delete token" at bounding box center [316, 247] width 51 height 8
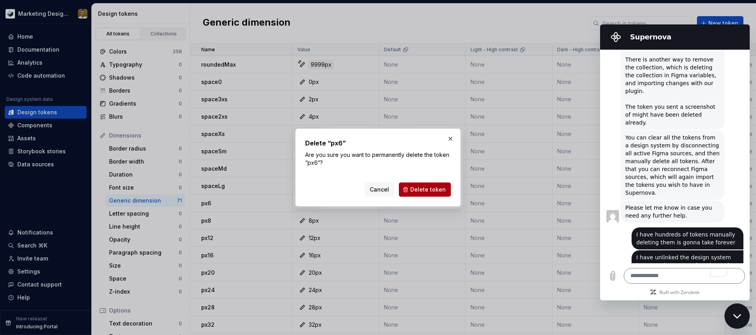
click at [416, 192] on span "Delete token" at bounding box center [428, 190] width 35 height 8
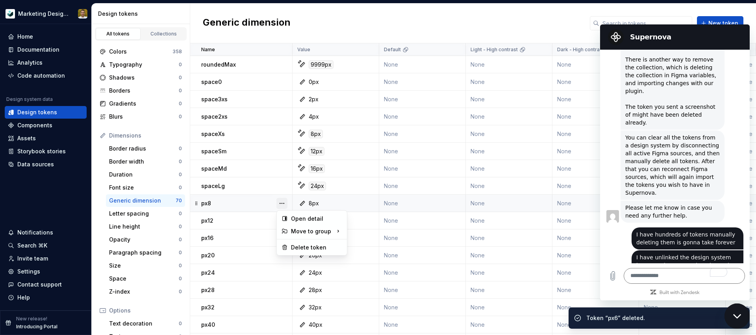
click at [283, 203] on button "button" at bounding box center [282, 203] width 11 height 11
click at [292, 244] on div "Delete token" at bounding box center [316, 247] width 51 height 8
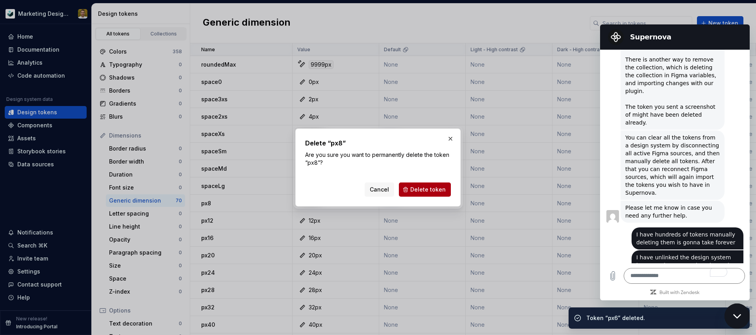
click at [436, 191] on span "Delete token" at bounding box center [428, 190] width 35 height 8
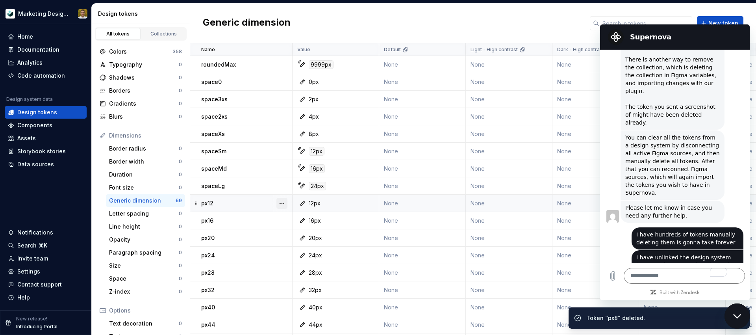
click at [282, 205] on button "button" at bounding box center [282, 203] width 11 height 11
click at [301, 245] on div "Delete token" at bounding box center [316, 247] width 51 height 8
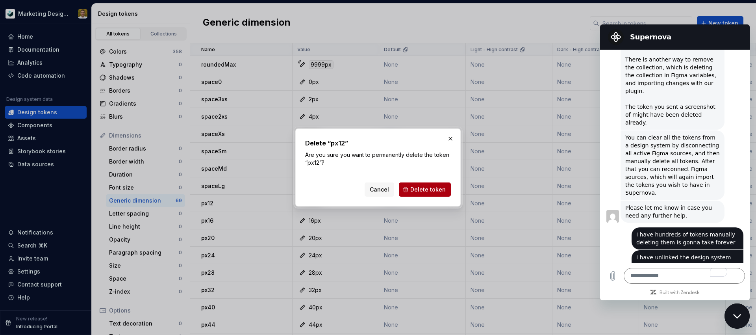
click at [444, 189] on span "Delete token" at bounding box center [428, 190] width 35 height 8
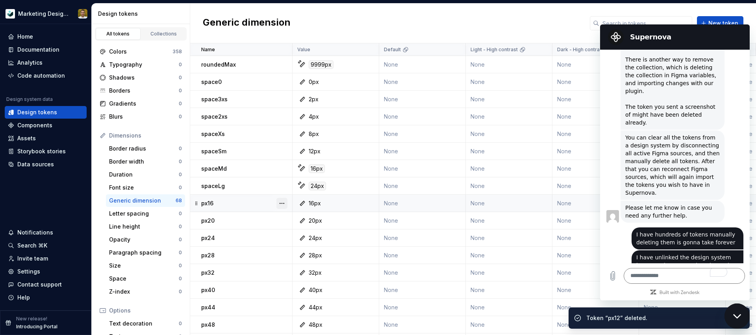
click at [283, 205] on button "button" at bounding box center [282, 203] width 11 height 11
click at [305, 247] on div "Delete token" at bounding box center [316, 247] width 51 height 8
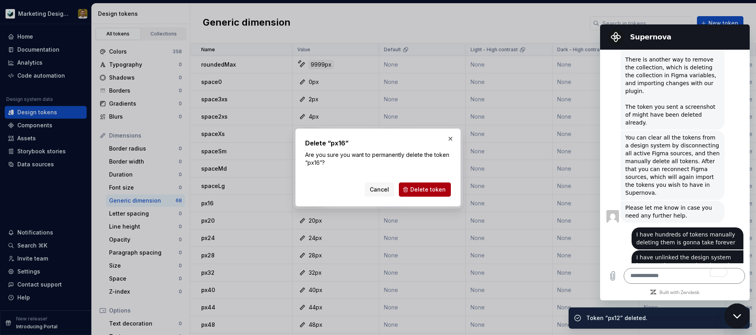
click at [415, 193] on span "Delete token" at bounding box center [428, 190] width 35 height 8
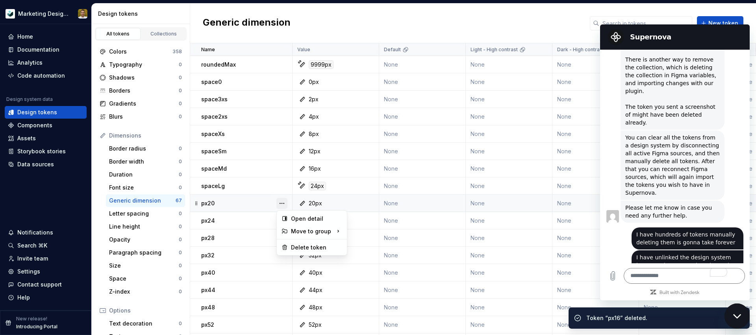
click at [281, 203] on button "button" at bounding box center [282, 203] width 11 height 11
click at [299, 248] on div "Delete token" at bounding box center [316, 247] width 51 height 8
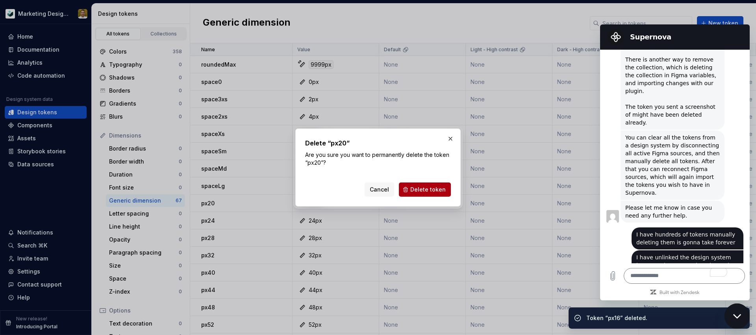
drag, startPoint x: 420, startPoint y: 189, endPoint x: 363, endPoint y: 196, distance: 57.5
click at [419, 189] on span "Delete token" at bounding box center [428, 190] width 35 height 8
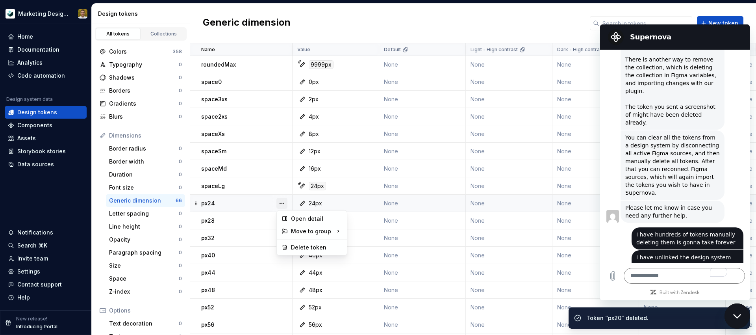
click at [279, 200] on button "button" at bounding box center [282, 203] width 11 height 11
click at [296, 250] on div "Delete token" at bounding box center [316, 247] width 51 height 8
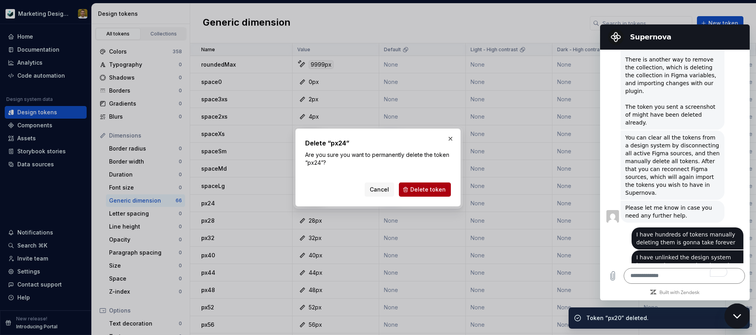
click at [438, 185] on button "Delete token" at bounding box center [425, 189] width 52 height 14
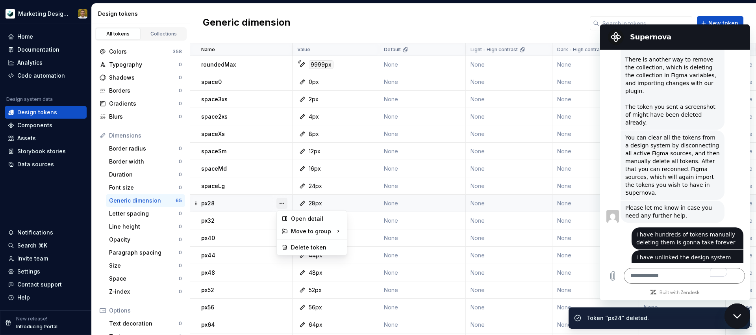
click at [279, 203] on button "button" at bounding box center [282, 203] width 11 height 11
click at [312, 245] on div "Delete token" at bounding box center [316, 247] width 51 height 8
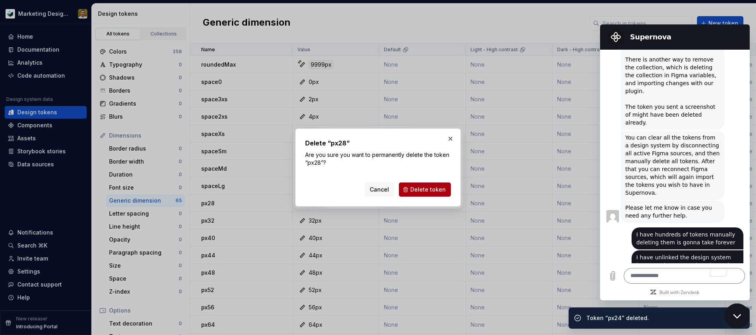
click at [431, 185] on button "Delete token" at bounding box center [425, 189] width 52 height 14
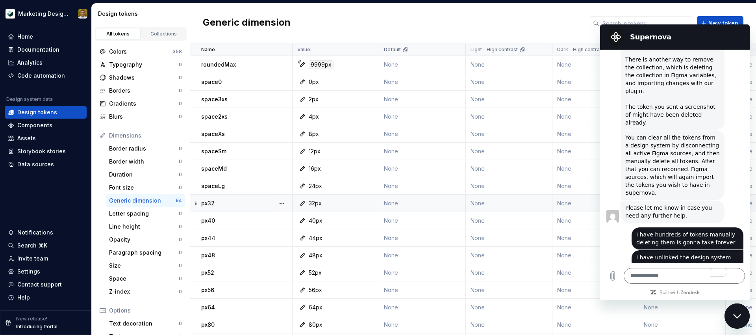
click at [373, 202] on div "32px" at bounding box center [338, 203] width 81 height 8
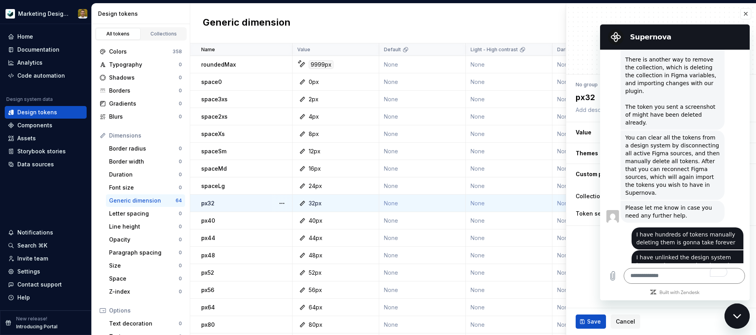
click at [284, 201] on button "button" at bounding box center [282, 203] width 11 height 11
click at [324, 248] on div "Delete token" at bounding box center [316, 247] width 51 height 8
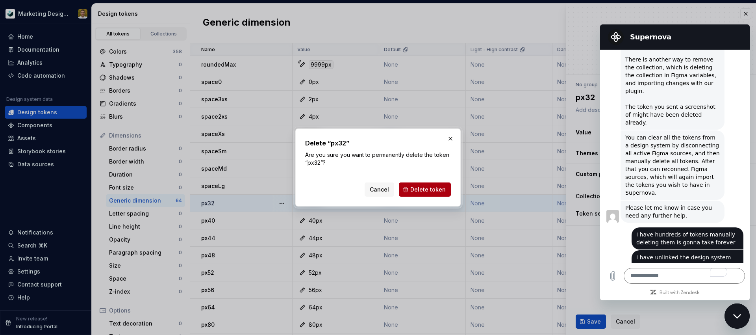
click at [440, 187] on span "Delete token" at bounding box center [428, 190] width 35 height 8
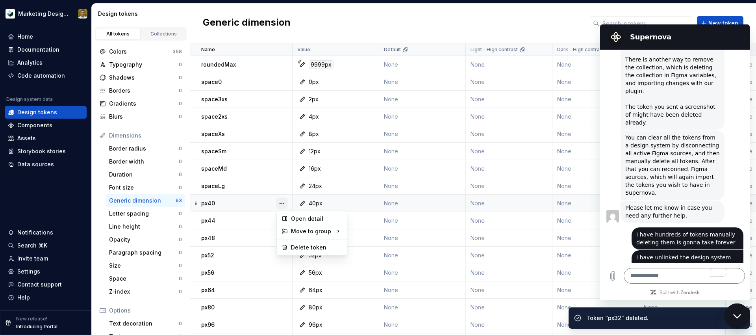
click at [279, 203] on button "button" at bounding box center [282, 203] width 11 height 11
click at [299, 243] on div "Delete token" at bounding box center [316, 247] width 51 height 8
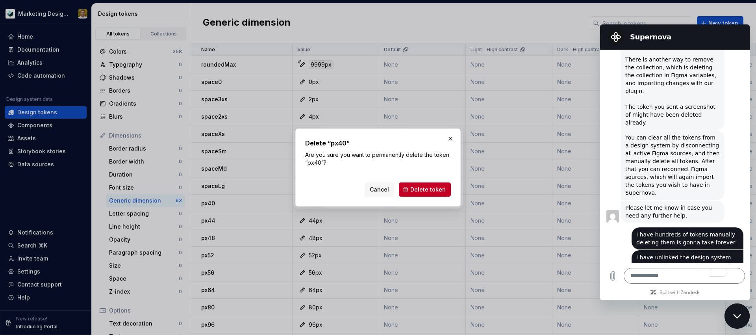
drag, startPoint x: 439, startPoint y: 187, endPoint x: 429, endPoint y: 189, distance: 9.6
click at [439, 187] on span "Delete token" at bounding box center [428, 190] width 35 height 8
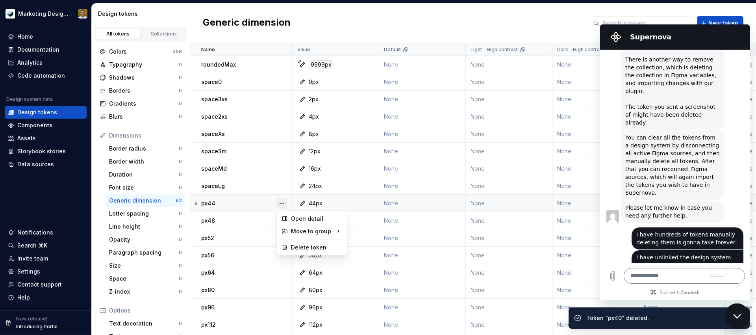
click at [282, 203] on button "button" at bounding box center [282, 203] width 11 height 11
click at [311, 244] on div "Delete token" at bounding box center [316, 247] width 51 height 8
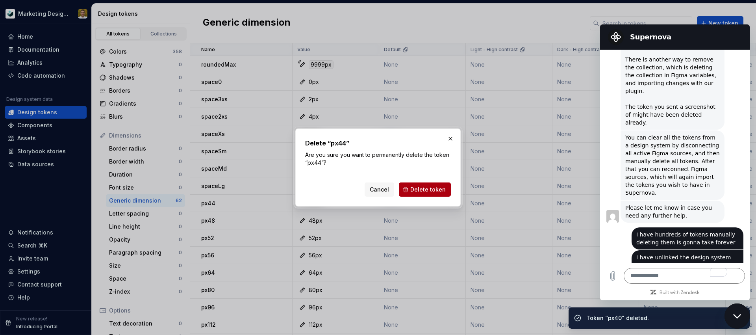
click at [419, 193] on span "Delete token" at bounding box center [428, 190] width 35 height 8
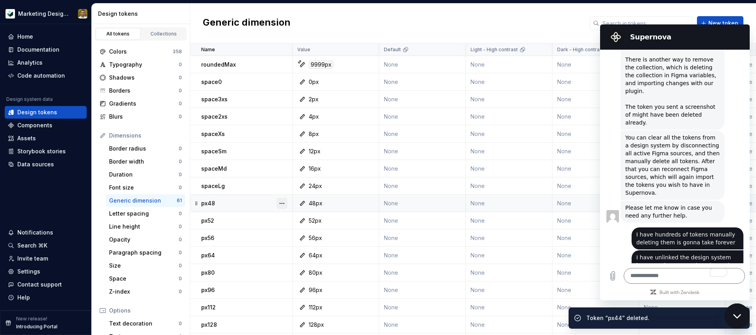
click at [279, 202] on button "button" at bounding box center [282, 203] width 11 height 11
click at [297, 249] on div "Delete token" at bounding box center [316, 247] width 51 height 8
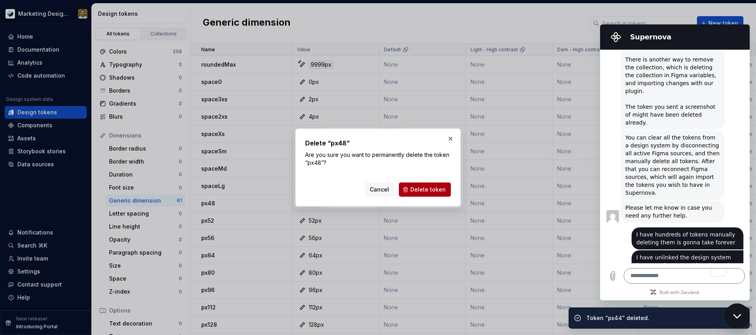
click at [425, 188] on span "Delete token" at bounding box center [428, 190] width 35 height 8
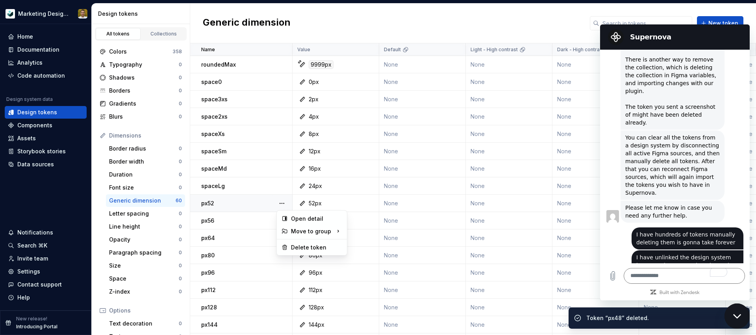
click at [281, 204] on button "button" at bounding box center [282, 203] width 11 height 11
click at [310, 248] on div "Delete token" at bounding box center [316, 247] width 51 height 8
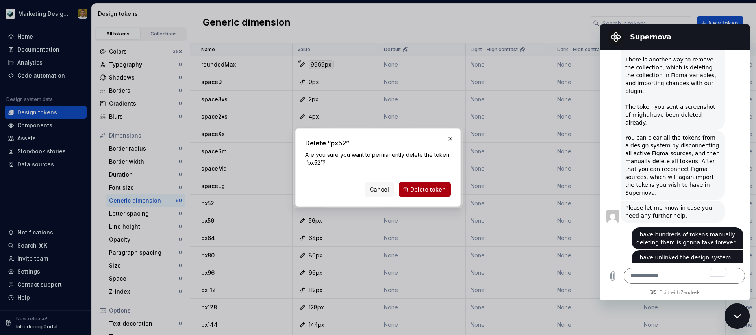
click at [416, 189] on span "Delete token" at bounding box center [428, 190] width 35 height 8
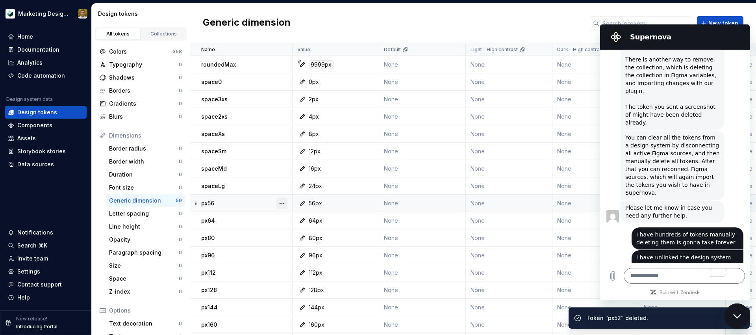
click at [280, 204] on button "button" at bounding box center [282, 203] width 11 height 11
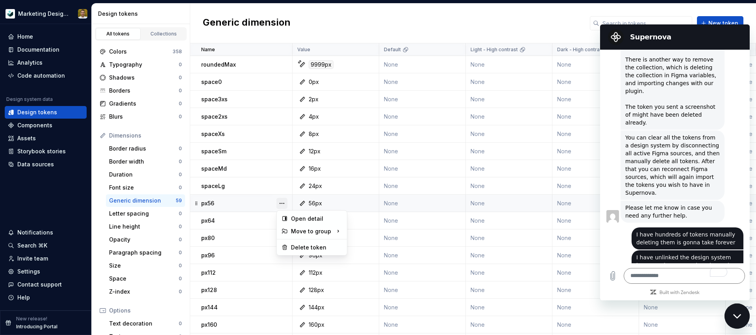
click at [284, 200] on button "button" at bounding box center [282, 203] width 11 height 11
click at [318, 245] on div "Delete token" at bounding box center [316, 247] width 51 height 8
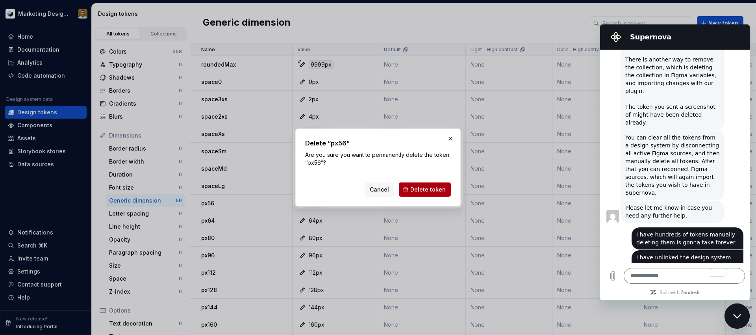
click at [419, 190] on span "Delete token" at bounding box center [428, 190] width 35 height 8
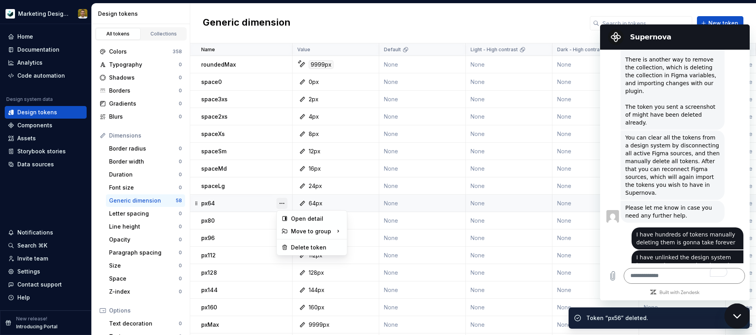
click at [284, 201] on button "button" at bounding box center [282, 203] width 11 height 11
click at [298, 247] on div "Delete token" at bounding box center [316, 247] width 51 height 8
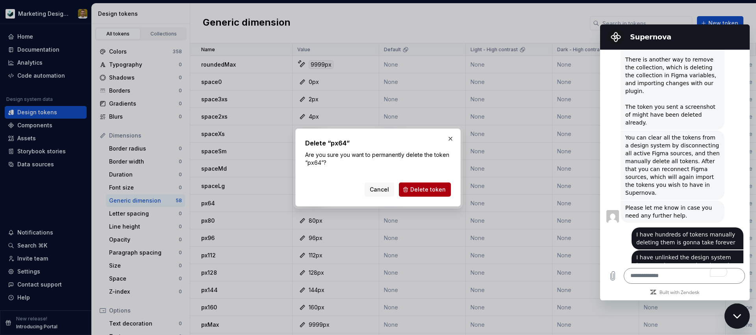
click at [442, 190] on span "Delete token" at bounding box center [428, 190] width 35 height 8
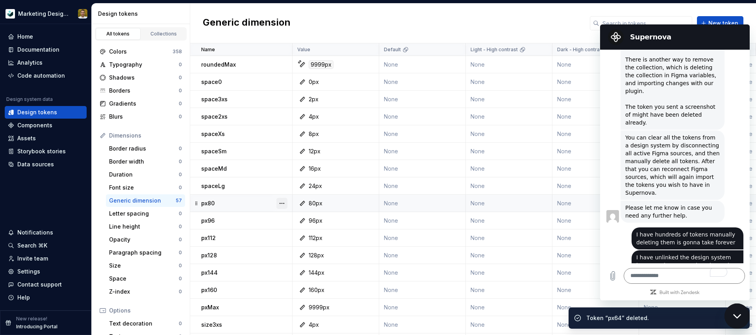
click at [283, 203] on button "button" at bounding box center [282, 203] width 11 height 11
click at [309, 249] on div "Delete token" at bounding box center [316, 247] width 51 height 8
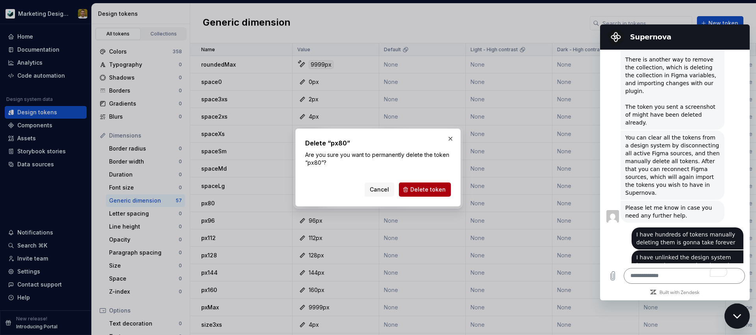
click at [448, 187] on button "Delete token" at bounding box center [425, 189] width 52 height 14
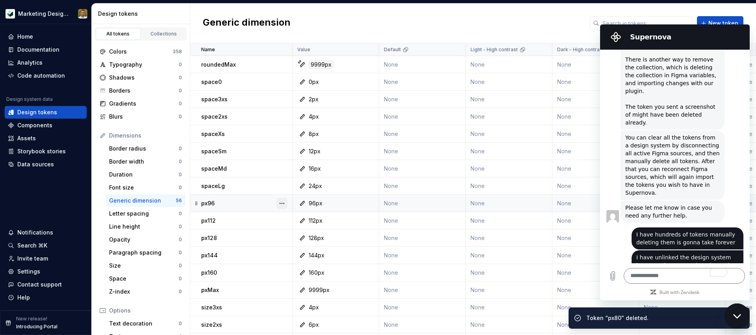
click at [283, 202] on button "button" at bounding box center [282, 203] width 11 height 11
click at [311, 249] on div "Delete token" at bounding box center [316, 247] width 51 height 8
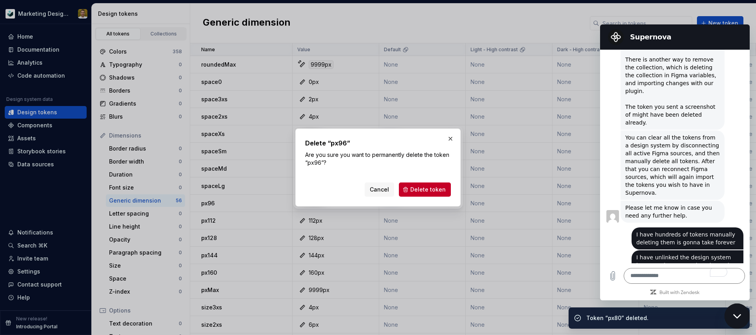
click at [417, 198] on div "Delete “px96” Are you sure you want to permanently delete the token “px96”? Can…" at bounding box center [378, 167] width 165 height 78
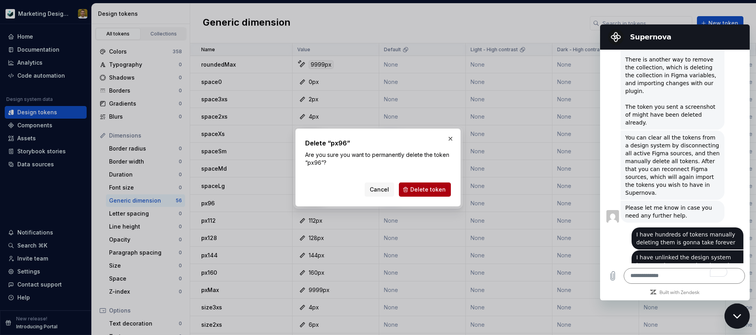
click at [418, 190] on span "Delete token" at bounding box center [428, 190] width 35 height 8
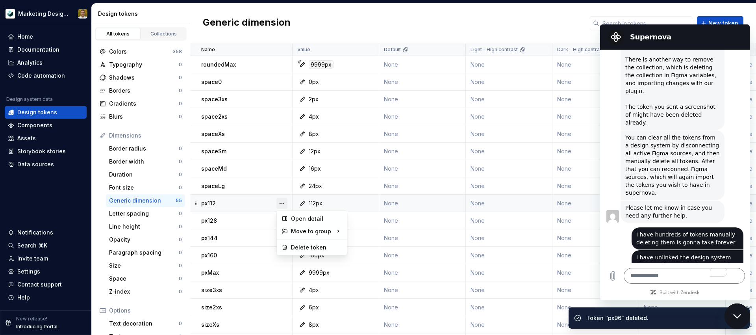
click at [277, 202] on button "button" at bounding box center [282, 203] width 11 height 11
click at [296, 251] on div "Delete token" at bounding box center [316, 247] width 51 height 8
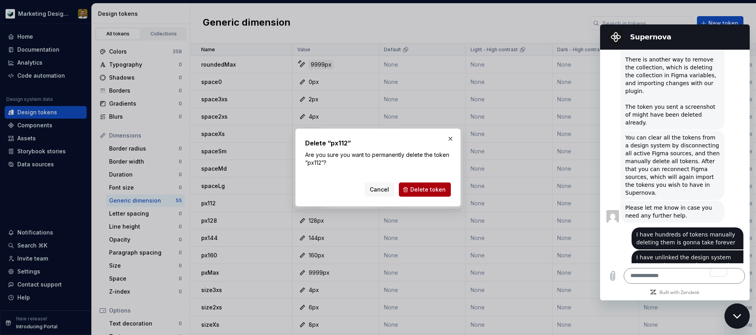
click at [429, 190] on span "Delete token" at bounding box center [428, 190] width 35 height 8
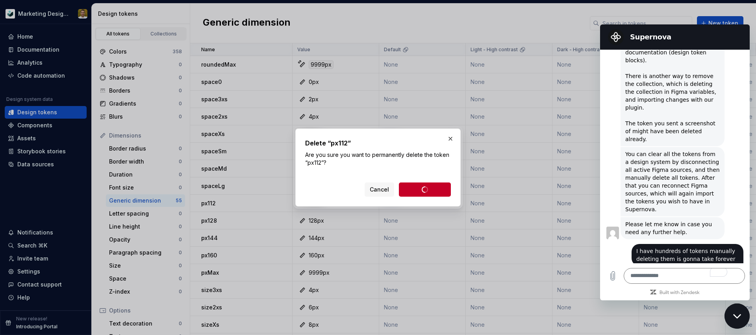
scroll to position [1203, 0]
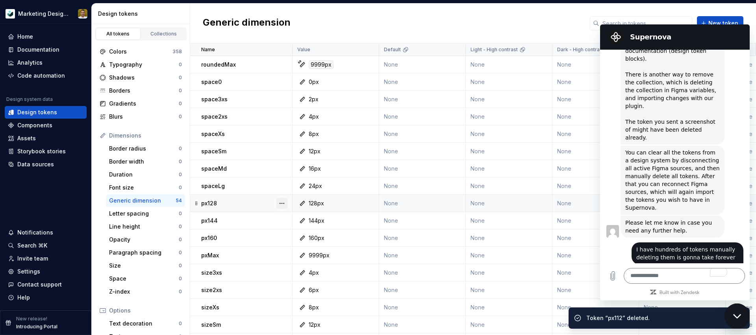
click at [281, 203] on button "button" at bounding box center [282, 203] width 11 height 11
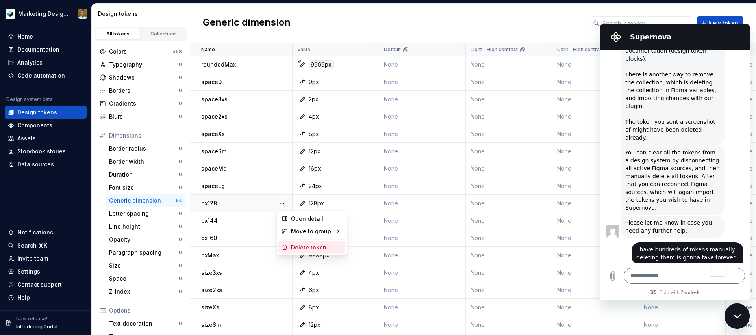
click at [294, 249] on div "Delete token" at bounding box center [316, 247] width 51 height 8
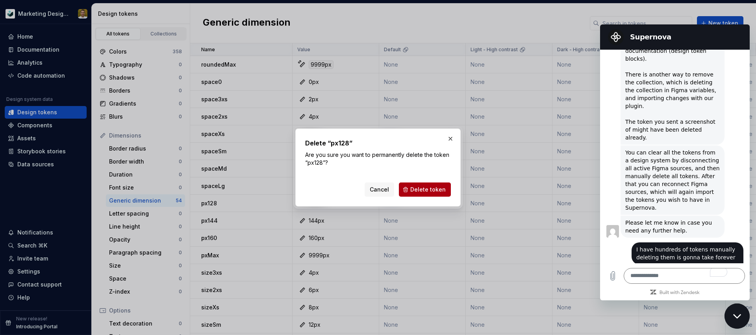
drag, startPoint x: 419, startPoint y: 189, endPoint x: 413, endPoint y: 190, distance: 6.4
click at [419, 189] on span "Delete token" at bounding box center [428, 190] width 35 height 8
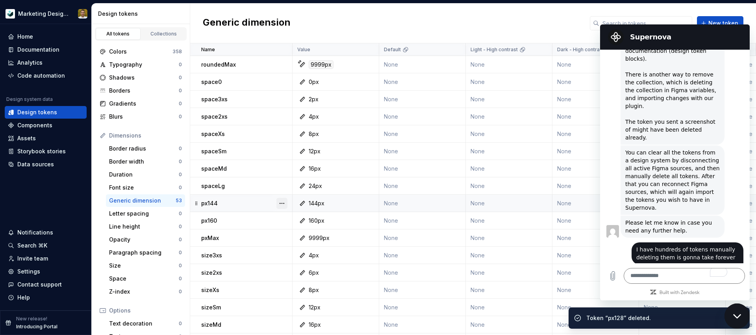
click at [282, 203] on button "button" at bounding box center [282, 203] width 11 height 11
click at [294, 244] on div "Delete token" at bounding box center [316, 247] width 51 height 8
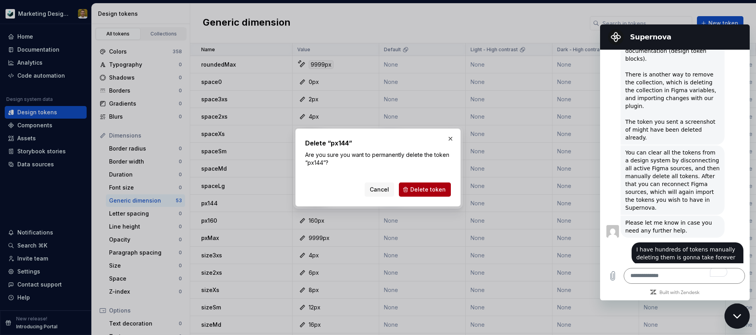
click at [420, 192] on span "Delete token" at bounding box center [428, 190] width 35 height 8
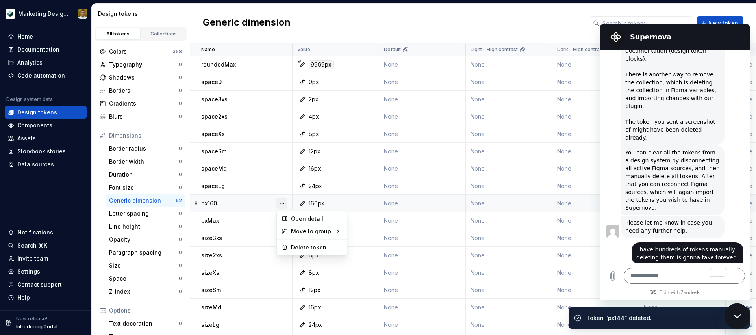
click at [284, 204] on button "button" at bounding box center [282, 203] width 11 height 11
click at [311, 243] on div "Delete token" at bounding box center [316, 247] width 51 height 8
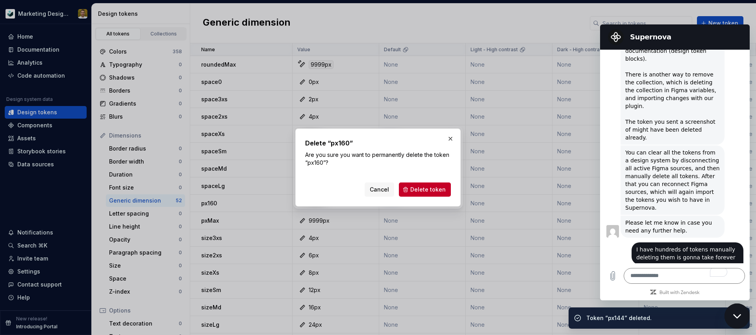
drag, startPoint x: 418, startPoint y: 186, endPoint x: 378, endPoint y: 197, distance: 41.9
click at [418, 186] on span "Delete token" at bounding box center [428, 190] width 35 height 8
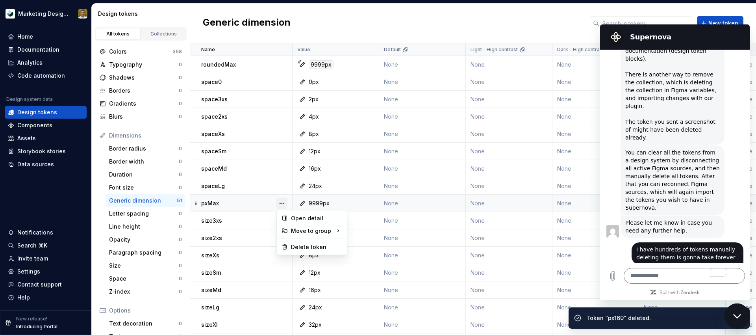
click at [280, 203] on button "button" at bounding box center [282, 203] width 11 height 11
click at [297, 246] on div "Delete token" at bounding box center [316, 246] width 51 height 8
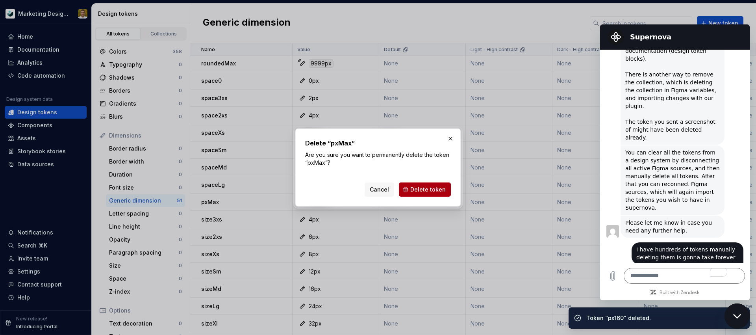
drag, startPoint x: 418, startPoint y: 188, endPoint x: 370, endPoint y: 191, distance: 48.1
click at [418, 188] on span "Delete token" at bounding box center [428, 190] width 35 height 8
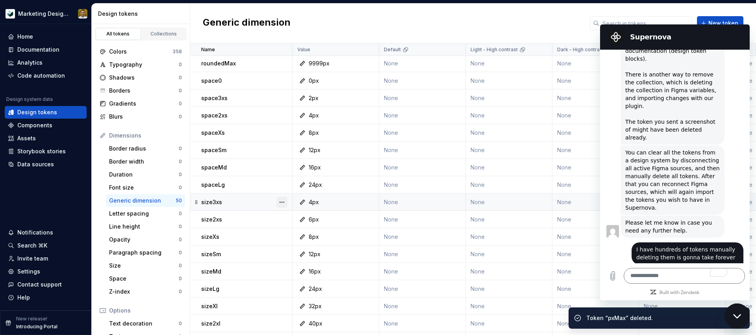
click at [281, 202] on button "button" at bounding box center [282, 202] width 11 height 11
click at [297, 243] on div "Delete token" at bounding box center [316, 246] width 51 height 8
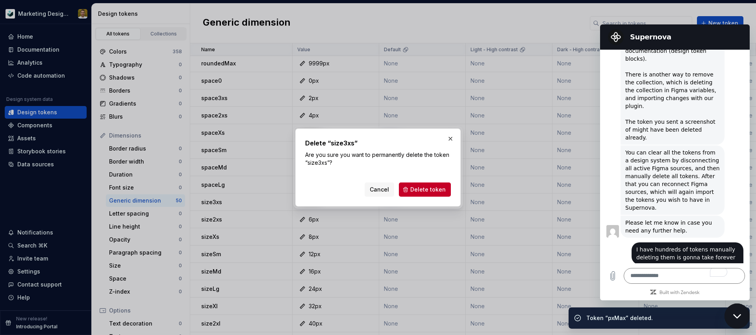
drag, startPoint x: 431, startPoint y: 188, endPoint x: 346, endPoint y: 191, distance: 85.6
click at [428, 188] on span "Delete token" at bounding box center [428, 190] width 35 height 8
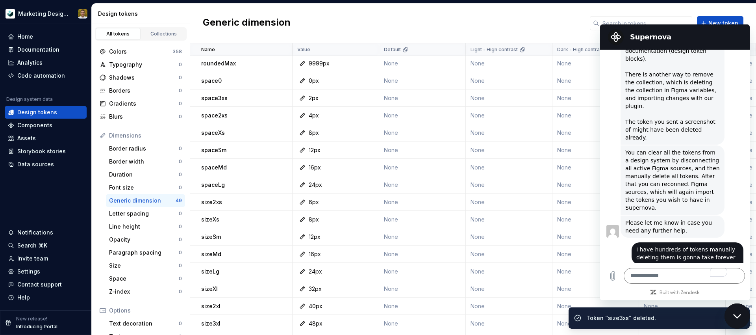
click at [283, 202] on button "button" at bounding box center [282, 202] width 11 height 11
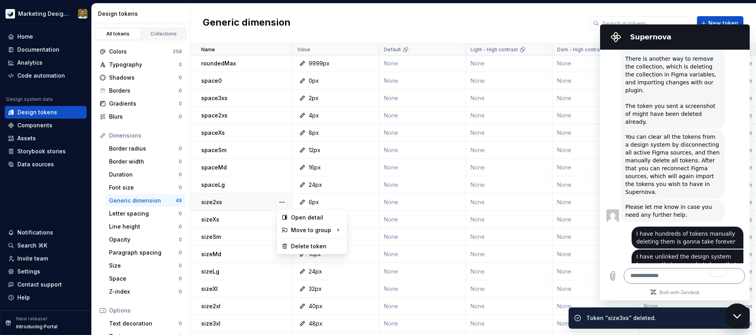
scroll to position [1218, 0]
click at [312, 250] on div "Delete token" at bounding box center [312, 246] width 67 height 13
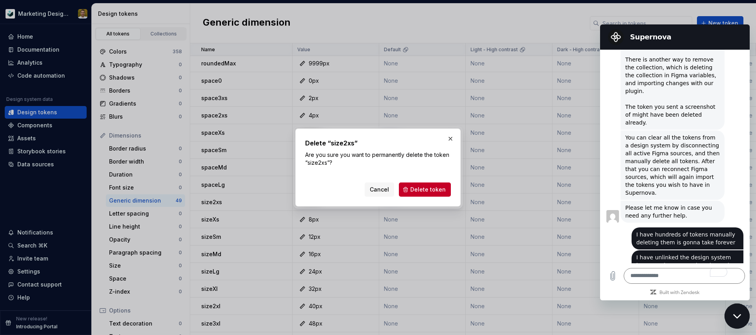
drag, startPoint x: 426, startPoint y: 188, endPoint x: 413, endPoint y: 189, distance: 13.4
click at [424, 188] on span "Delete token" at bounding box center [428, 190] width 35 height 8
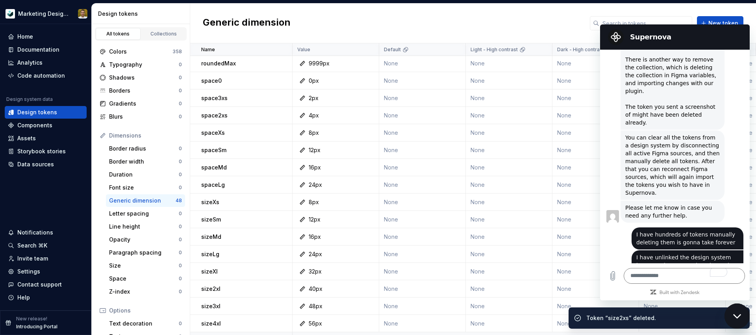
click at [283, 203] on button "button" at bounding box center [282, 202] width 11 height 11
click at [309, 243] on div "Delete token" at bounding box center [316, 246] width 51 height 8
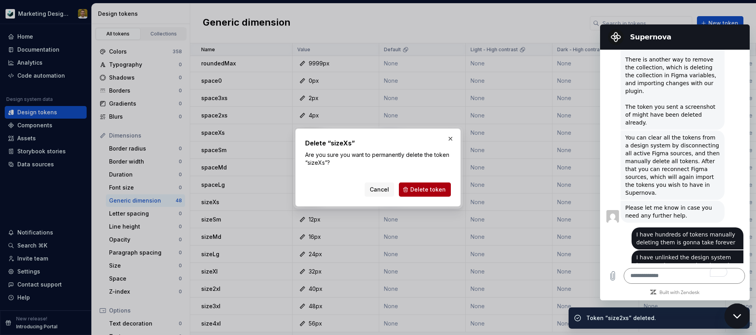
click at [406, 188] on button "Delete token" at bounding box center [425, 189] width 52 height 14
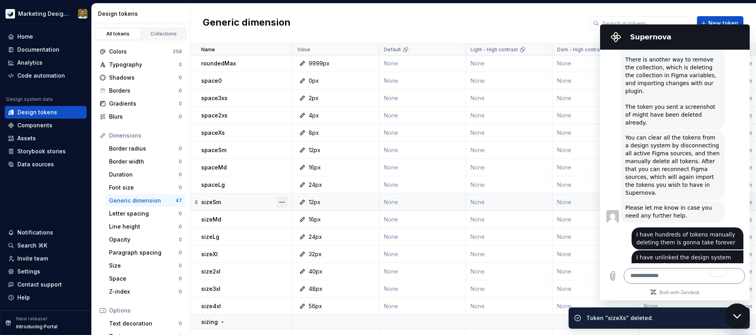
click at [281, 201] on button "button" at bounding box center [282, 202] width 11 height 11
click at [293, 247] on div "Delete token" at bounding box center [316, 246] width 51 height 8
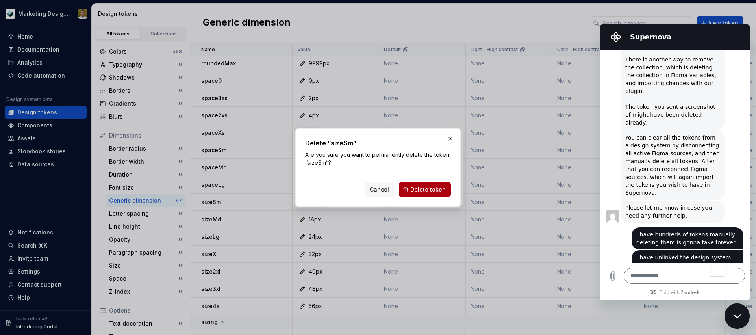
click at [419, 188] on span "Delete token" at bounding box center [428, 190] width 35 height 8
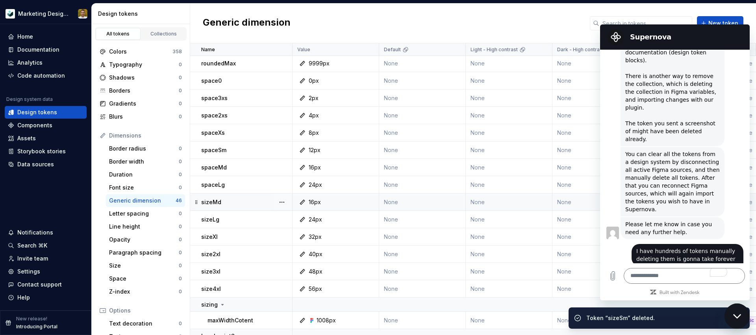
scroll to position [1203, 0]
click at [282, 201] on button "button" at bounding box center [282, 202] width 11 height 11
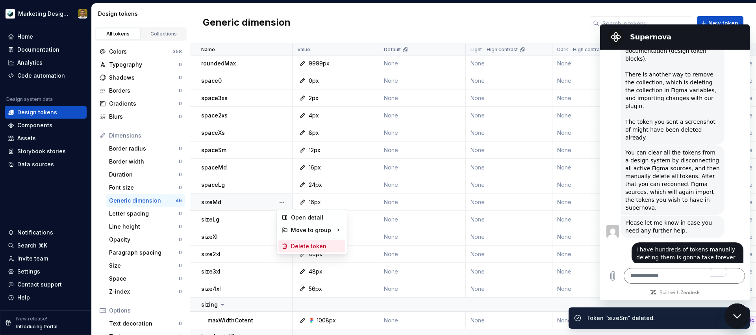
click at [297, 245] on div "Delete token" at bounding box center [316, 246] width 51 height 8
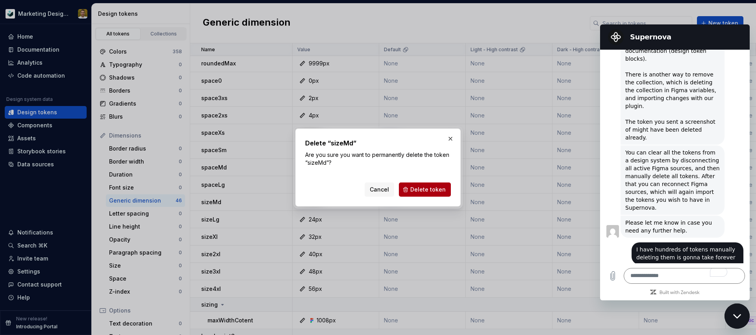
click at [427, 190] on span "Delete token" at bounding box center [428, 190] width 35 height 8
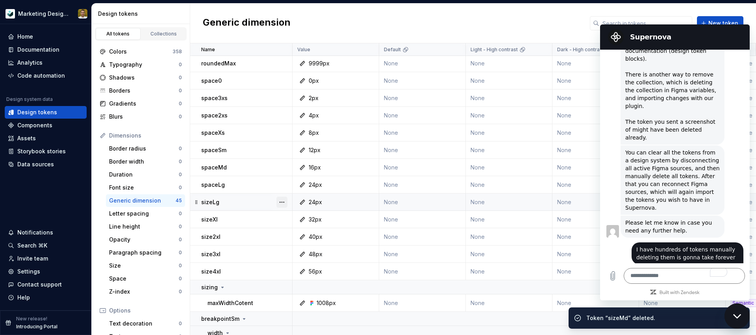
click at [284, 199] on button "button" at bounding box center [282, 202] width 11 height 11
click at [309, 245] on div "Delete token" at bounding box center [316, 246] width 51 height 8
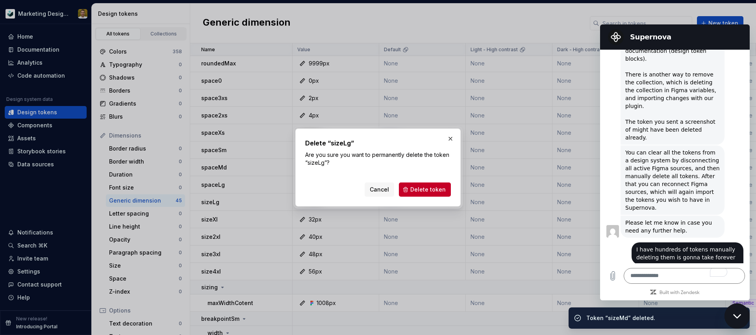
drag, startPoint x: 429, startPoint y: 191, endPoint x: 398, endPoint y: 193, distance: 31.6
click at [427, 191] on span "Delete token" at bounding box center [428, 190] width 35 height 8
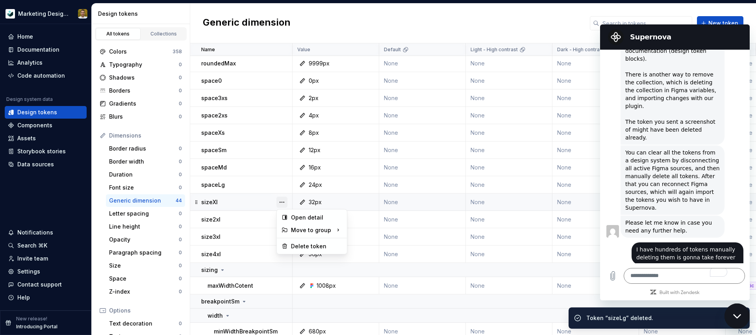
click at [284, 201] on button "button" at bounding box center [282, 202] width 11 height 11
click at [294, 245] on div "Delete token" at bounding box center [316, 246] width 51 height 8
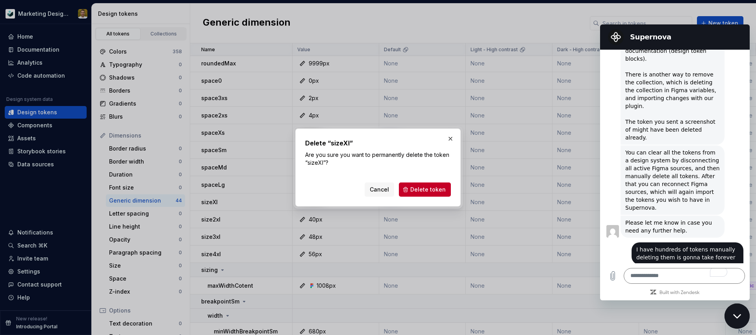
drag, startPoint x: 439, startPoint y: 190, endPoint x: 402, endPoint y: 196, distance: 36.9
click at [439, 190] on span "Delete token" at bounding box center [428, 190] width 35 height 8
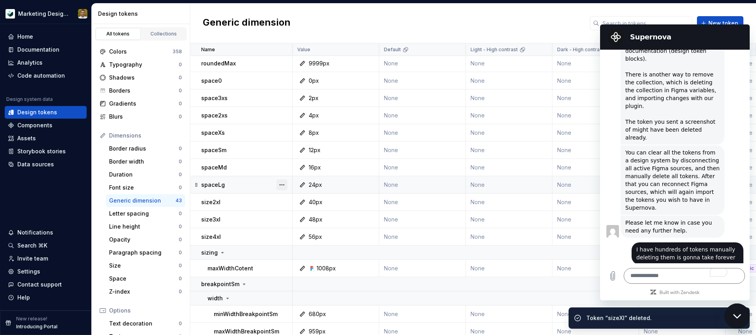
click at [283, 186] on button "button" at bounding box center [282, 184] width 11 height 11
click at [290, 230] on div "Delete token" at bounding box center [312, 229] width 67 height 13
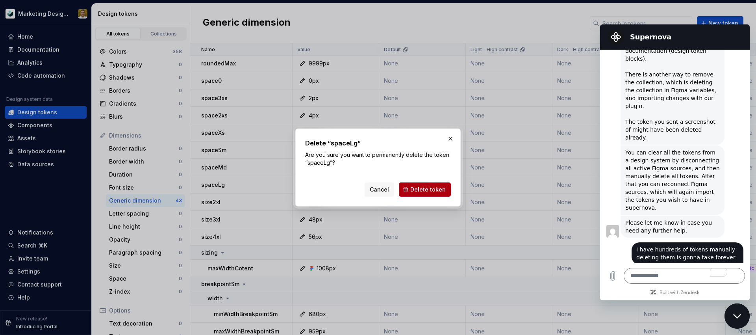
drag, startPoint x: 437, startPoint y: 190, endPoint x: 387, endPoint y: 192, distance: 50.1
click at [437, 190] on span "Delete token" at bounding box center [428, 190] width 35 height 8
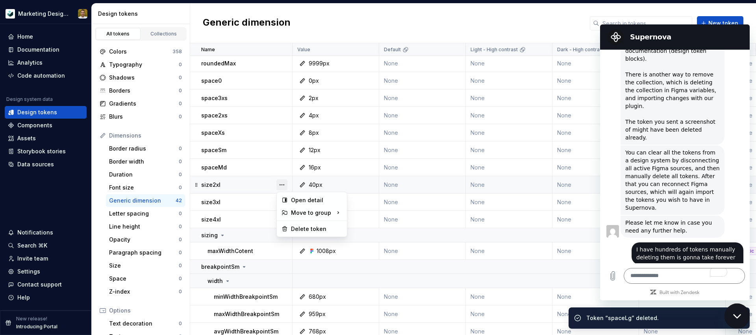
click at [281, 186] on button "button" at bounding box center [282, 184] width 11 height 11
click at [315, 228] on div "Delete token" at bounding box center [316, 229] width 51 height 8
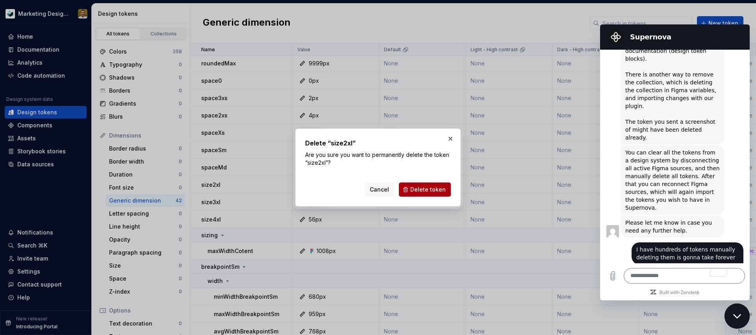
click at [438, 186] on span "Delete token" at bounding box center [428, 190] width 35 height 8
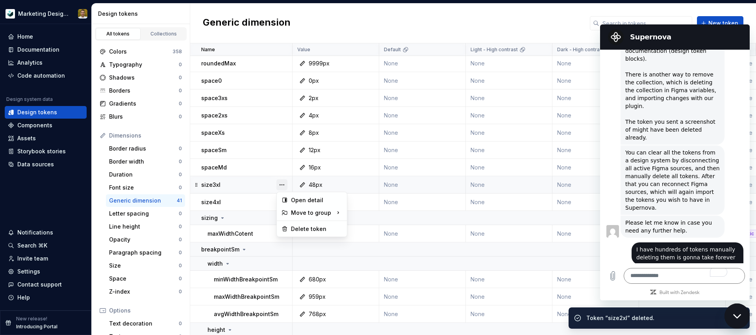
click at [279, 182] on button "button" at bounding box center [282, 184] width 11 height 11
click at [301, 226] on div "Delete token" at bounding box center [316, 229] width 51 height 8
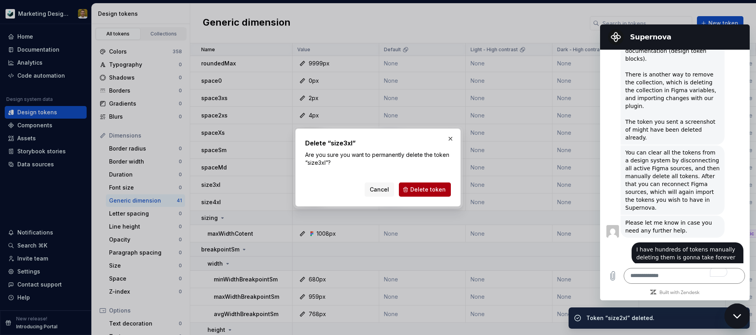
click at [437, 184] on button "Delete token" at bounding box center [425, 189] width 52 height 14
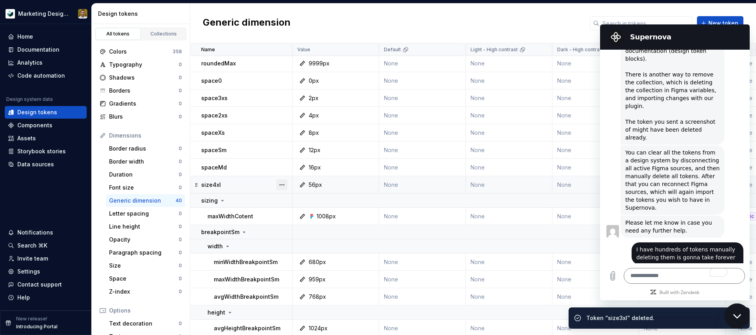
click at [282, 186] on button "button" at bounding box center [282, 184] width 11 height 11
click at [299, 227] on div "Delete token" at bounding box center [316, 229] width 51 height 8
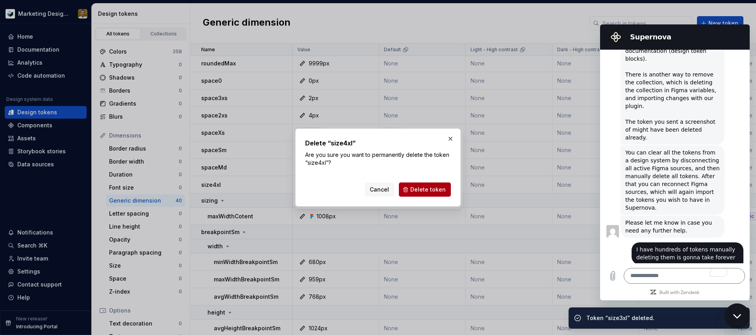
drag, startPoint x: 422, startPoint y: 189, endPoint x: 346, endPoint y: 193, distance: 75.8
click at [422, 189] on span "Delete token" at bounding box center [428, 190] width 35 height 8
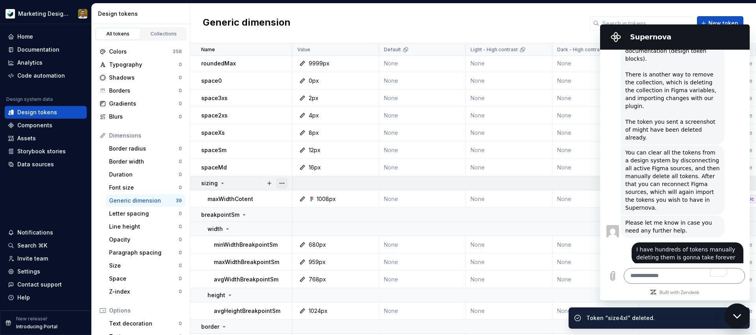
click at [283, 183] on button "button" at bounding box center [282, 183] width 11 height 11
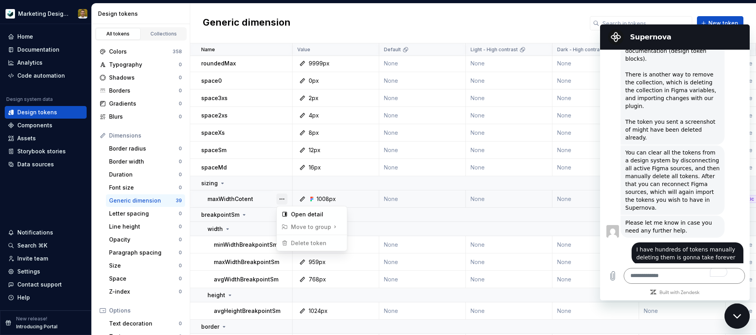
click at [282, 197] on button "button" at bounding box center [282, 198] width 11 height 11
drag, startPoint x: 228, startPoint y: 201, endPoint x: 232, endPoint y: 201, distance: 4.0
click at [228, 201] on p "maxWidthCotent" at bounding box center [231, 199] width 46 height 8
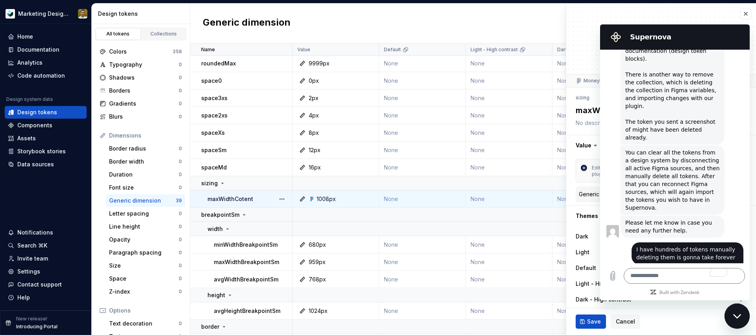
click at [275, 199] on div at bounding box center [282, 198] width 20 height 17
click at [281, 165] on button "button" at bounding box center [282, 167] width 11 height 11
click at [297, 208] on div "Delete token" at bounding box center [316, 212] width 51 height 8
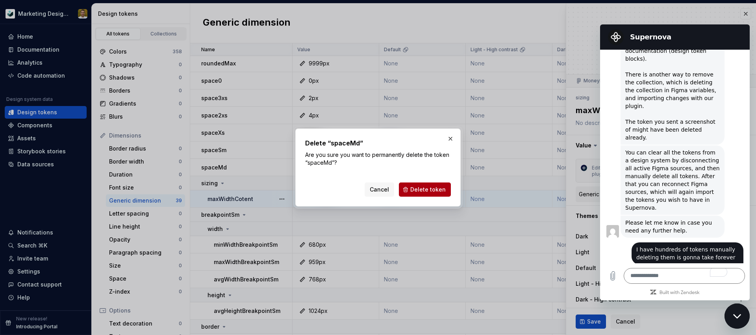
drag, startPoint x: 432, startPoint y: 190, endPoint x: 416, endPoint y: 187, distance: 16.4
click at [431, 190] on span "Delete token" at bounding box center [428, 190] width 35 height 8
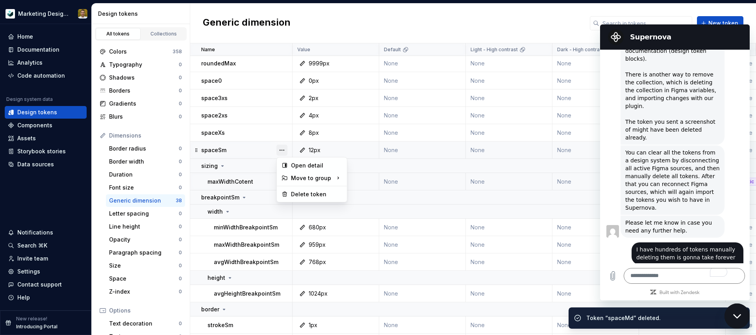
click at [285, 148] on button "button" at bounding box center [282, 150] width 11 height 11
click at [318, 198] on div "Delete token" at bounding box center [312, 194] width 67 height 13
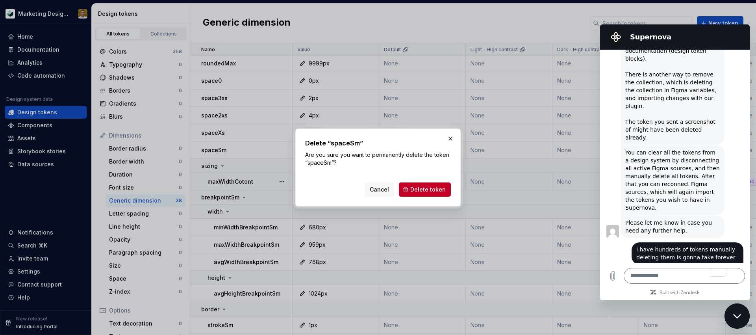
click at [428, 193] on button "Delete token" at bounding box center [425, 189] width 52 height 14
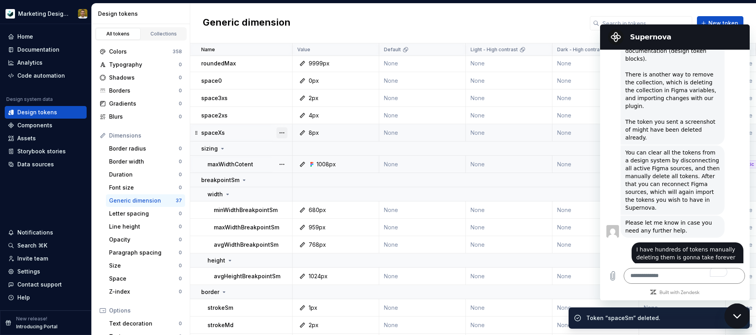
click at [281, 130] on button "button" at bounding box center [282, 132] width 11 height 11
click at [313, 173] on div "Delete token" at bounding box center [316, 177] width 51 height 8
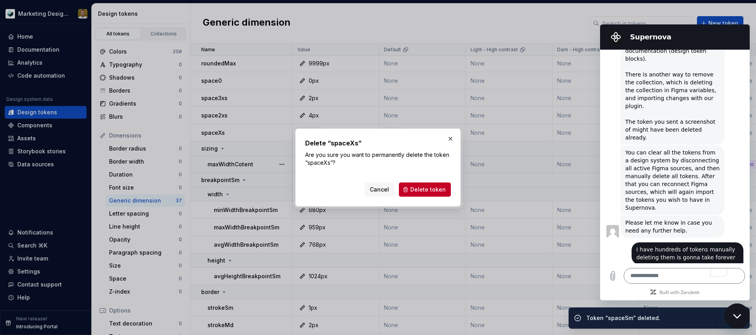
drag, startPoint x: 457, startPoint y: 197, endPoint x: 451, endPoint y: 195, distance: 5.6
click at [455, 196] on div "Delete “spaceXs” Are you sure you want to permanently delete the token “spaceXs…" at bounding box center [378, 167] width 165 height 78
drag, startPoint x: 440, startPoint y: 193, endPoint x: 436, endPoint y: 191, distance: 4.8
click at [440, 192] on span "Delete token" at bounding box center [428, 190] width 35 height 8
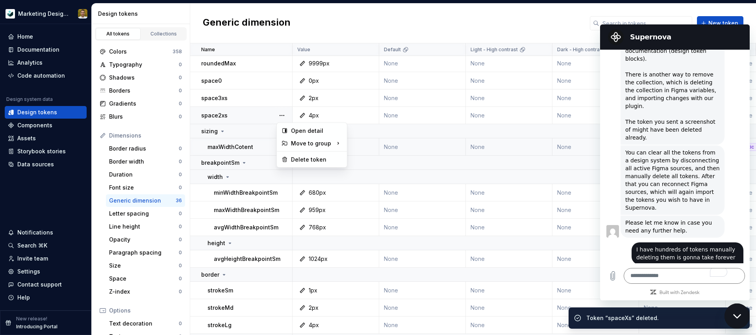
click at [286, 115] on button "button" at bounding box center [282, 115] width 11 height 11
click at [326, 162] on div "Delete token" at bounding box center [312, 159] width 67 height 13
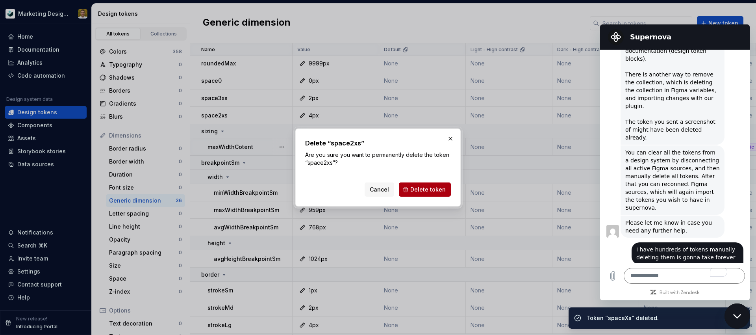
click at [419, 186] on span "Delete token" at bounding box center [428, 190] width 35 height 8
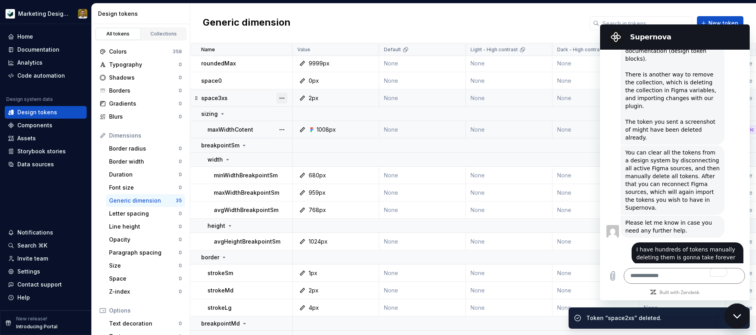
click at [283, 99] on button "button" at bounding box center [282, 98] width 11 height 11
click at [328, 143] on div "Delete token" at bounding box center [316, 142] width 51 height 8
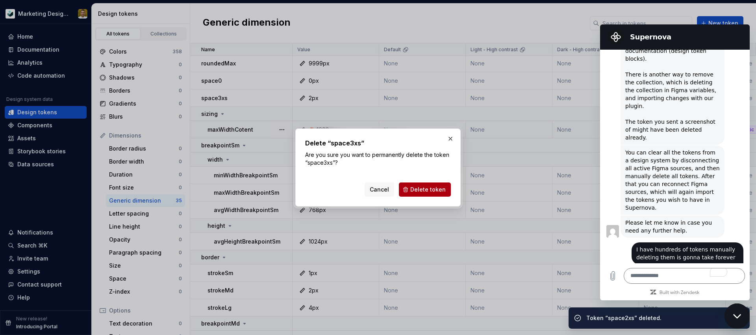
drag, startPoint x: 424, startPoint y: 186, endPoint x: 406, endPoint y: 177, distance: 20.3
click at [424, 186] on span "Delete token" at bounding box center [428, 190] width 35 height 8
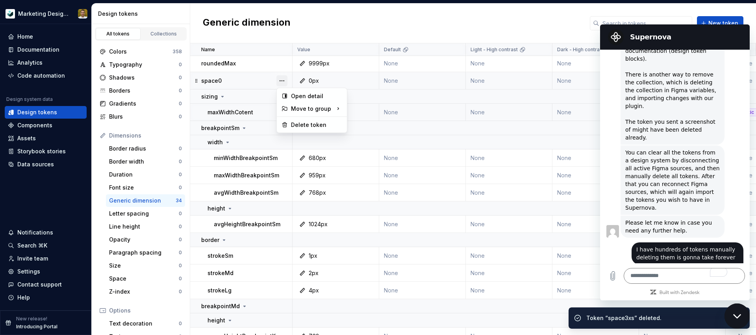
click at [284, 81] on button "button" at bounding box center [282, 80] width 11 height 11
click at [300, 121] on div "Delete token" at bounding box center [316, 125] width 51 height 8
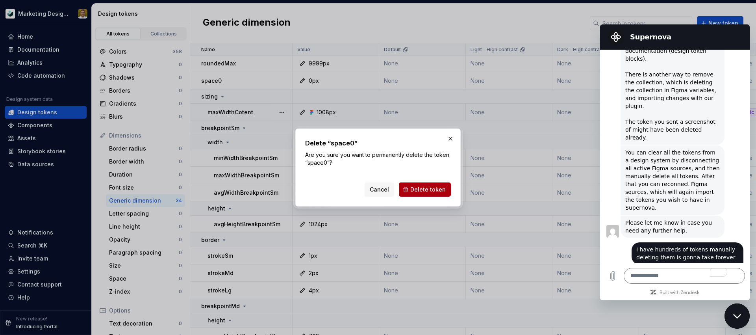
click at [418, 189] on span "Delete token" at bounding box center [428, 190] width 35 height 8
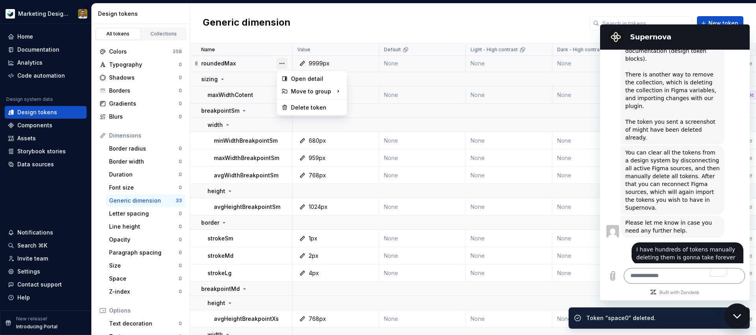
click at [282, 62] on button "button" at bounding box center [282, 63] width 11 height 11
click at [318, 110] on td at bounding box center [673, 111] width 760 height 14
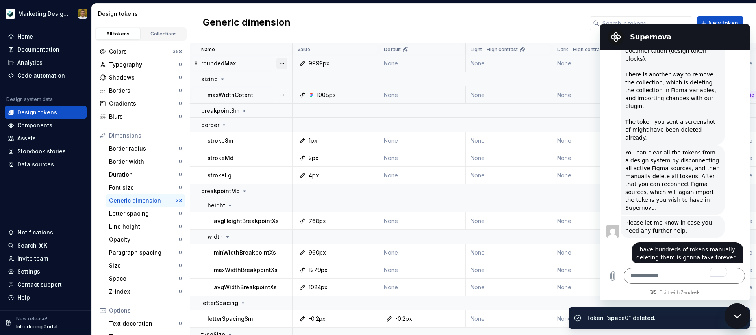
click at [283, 63] on button "button" at bounding box center [282, 63] width 11 height 11
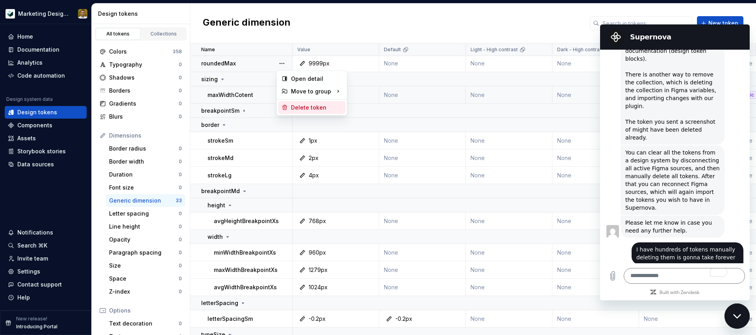
click at [301, 104] on div "Delete token" at bounding box center [316, 108] width 51 height 8
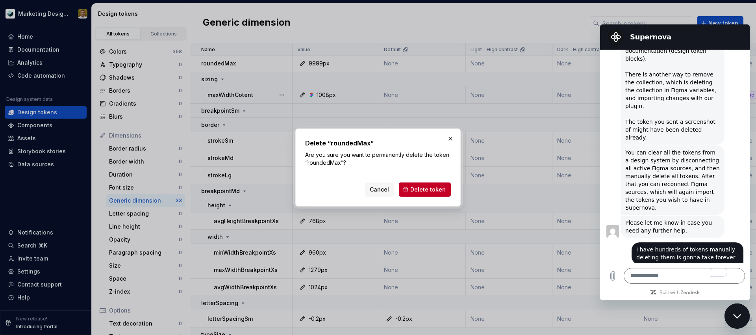
drag, startPoint x: 424, startPoint y: 193, endPoint x: 415, endPoint y: 184, distance: 12.8
click at [424, 193] on button "Delete token" at bounding box center [425, 189] width 52 height 14
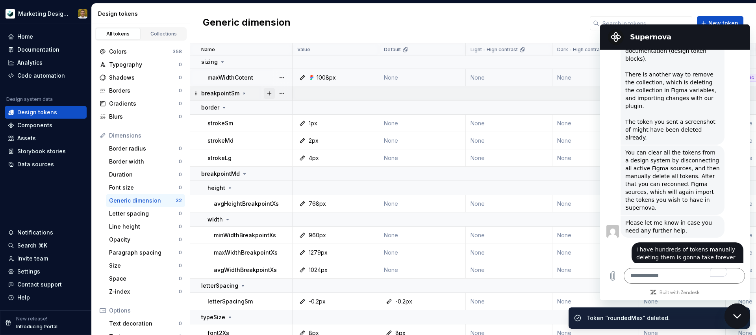
scroll to position [1, 0]
click at [275, 96] on button "button" at bounding box center [269, 93] width 11 height 11
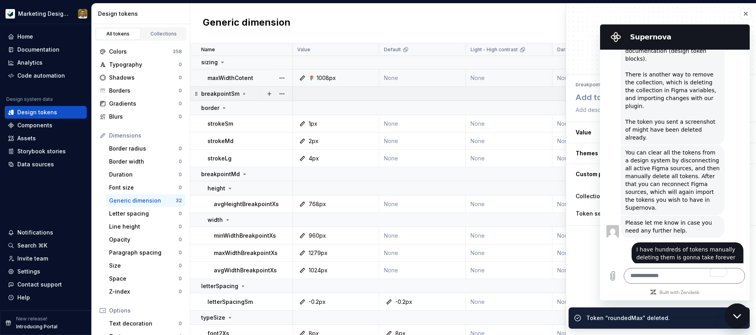
click at [241, 95] on icon at bounding box center [244, 94] width 6 height 6
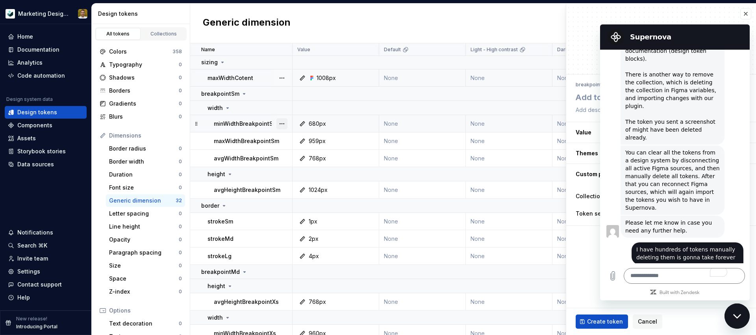
type textarea "*"
click at [281, 121] on button "button" at bounding box center [282, 123] width 11 height 11
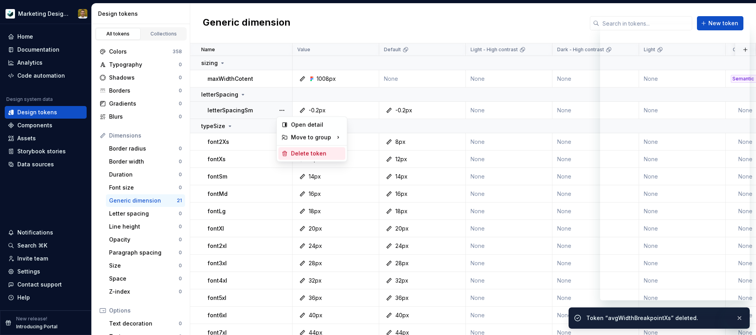
click at [294, 152] on div "Delete token" at bounding box center [316, 154] width 51 height 8
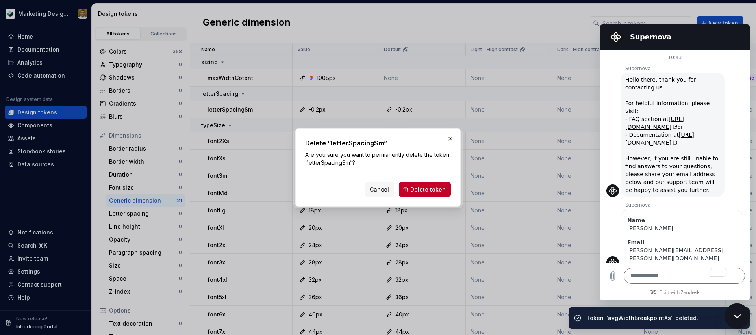
scroll to position [1203, 0]
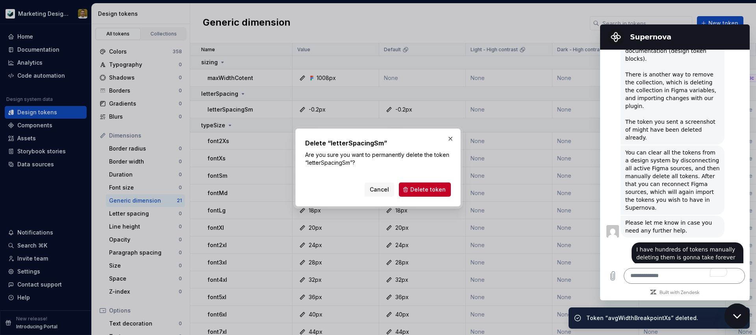
click at [434, 197] on div "Delete “letterSpacingSm” Are you sure you want to permanently delete the token …" at bounding box center [378, 167] width 165 height 78
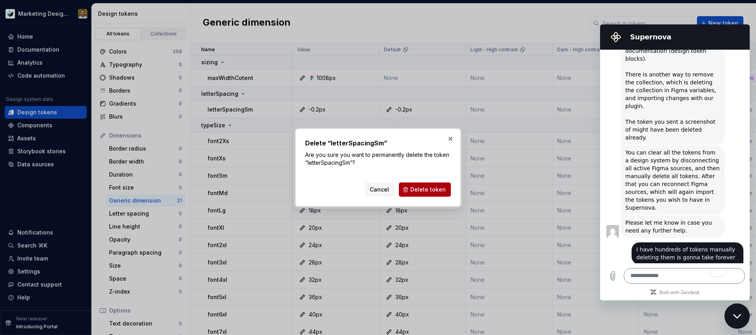
click at [437, 190] on span "Delete token" at bounding box center [428, 190] width 35 height 8
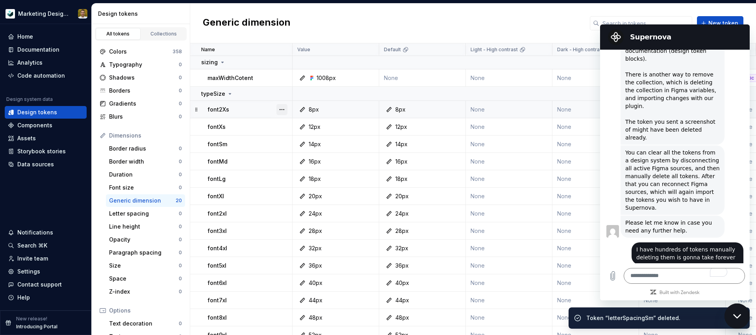
click at [281, 110] on button "button" at bounding box center [282, 109] width 11 height 11
click at [309, 156] on div "Delete token" at bounding box center [316, 154] width 51 height 8
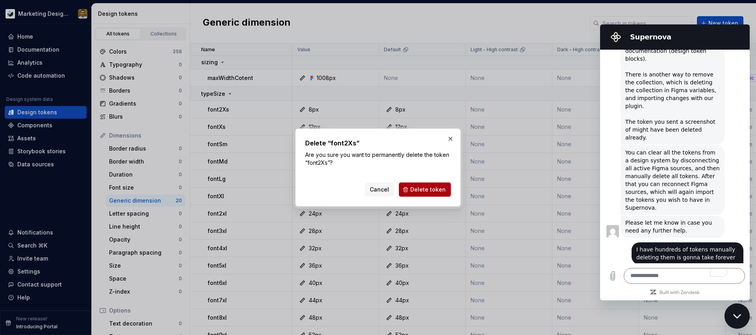
click at [422, 190] on span "Delete token" at bounding box center [428, 190] width 35 height 8
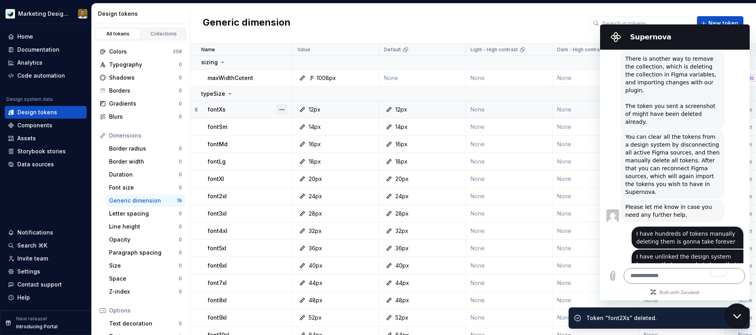
click at [279, 109] on button "button" at bounding box center [282, 109] width 11 height 11
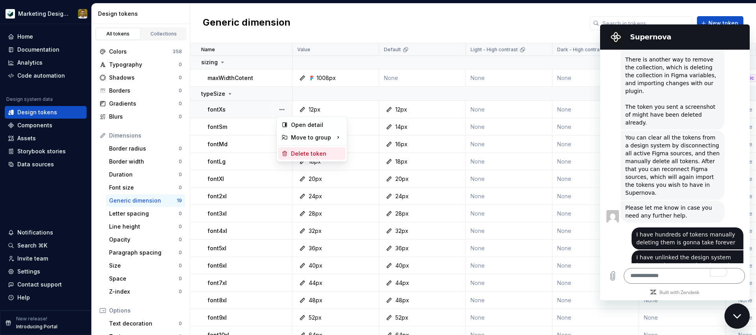
click at [318, 154] on div "Delete token" at bounding box center [316, 154] width 51 height 8
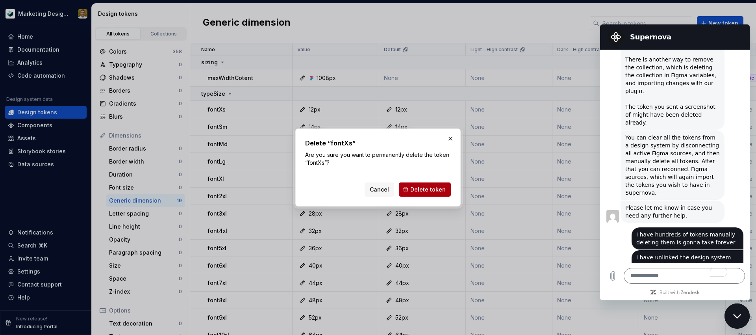
click at [428, 190] on span "Delete token" at bounding box center [428, 190] width 35 height 8
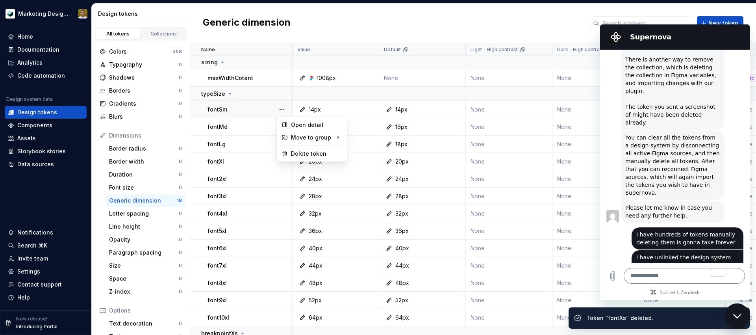
click at [286, 108] on button "button" at bounding box center [282, 109] width 11 height 11
click at [308, 153] on div "Delete token" at bounding box center [316, 154] width 51 height 8
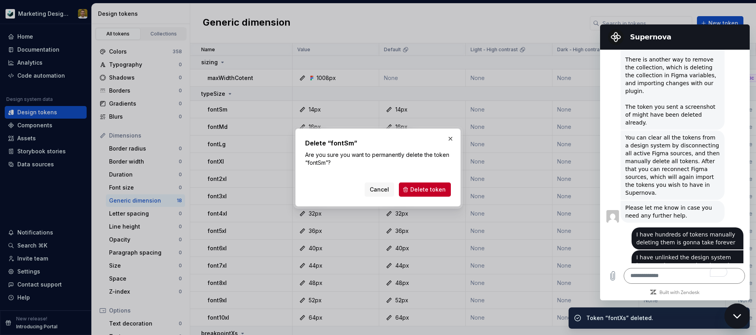
drag, startPoint x: 427, startPoint y: 193, endPoint x: 424, endPoint y: 191, distance: 4.3
click at [427, 193] on button "Delete token" at bounding box center [425, 189] width 52 height 14
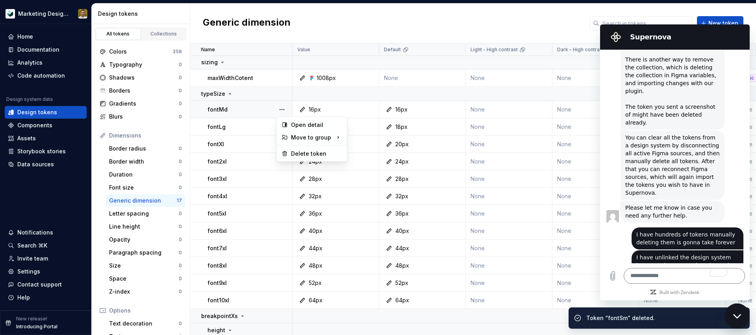
click at [282, 110] on button "button" at bounding box center [282, 109] width 11 height 11
click at [309, 153] on div "Delete token" at bounding box center [316, 154] width 51 height 8
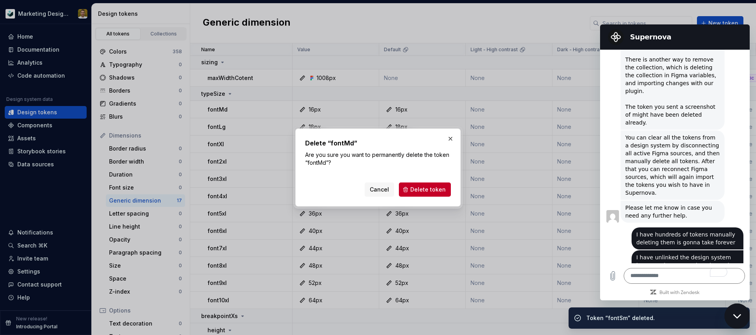
click at [416, 186] on span "Delete token" at bounding box center [428, 190] width 35 height 8
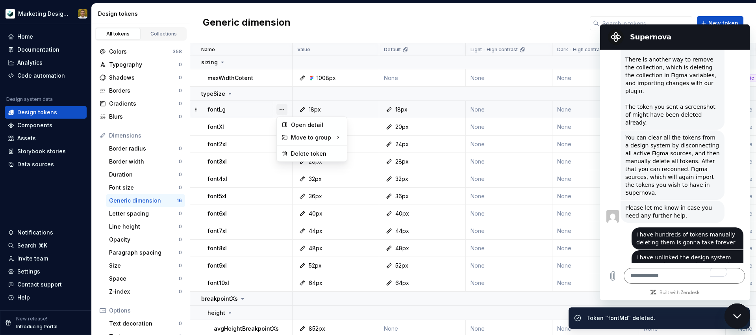
click at [280, 108] on button "button" at bounding box center [282, 109] width 11 height 11
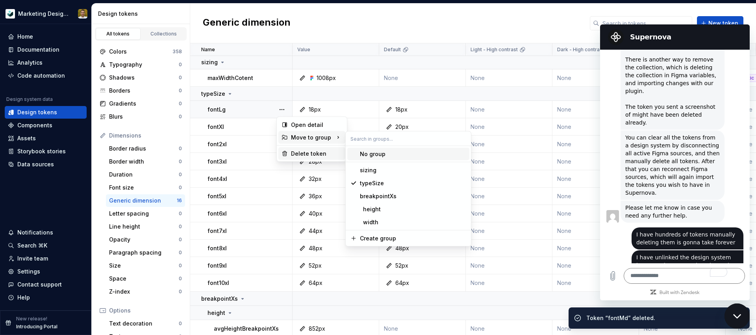
click at [304, 151] on div "Delete token" at bounding box center [316, 154] width 51 height 8
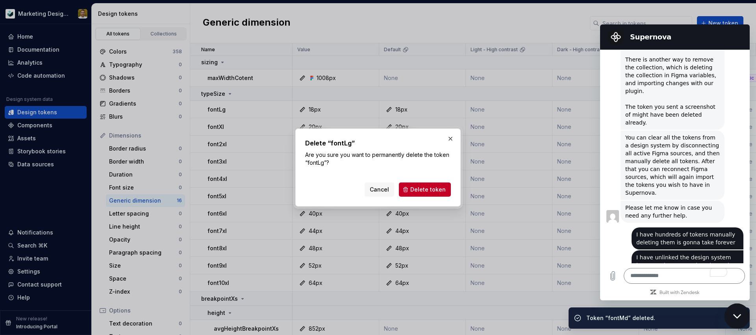
drag, startPoint x: 431, startPoint y: 191, endPoint x: 424, endPoint y: 188, distance: 7.6
click at [430, 191] on span "Delete token" at bounding box center [428, 190] width 35 height 8
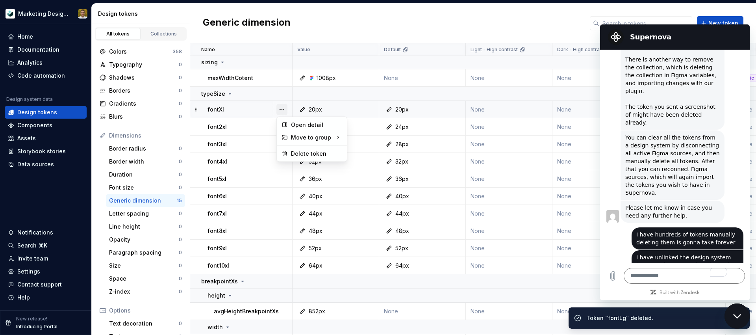
click at [282, 108] on button "button" at bounding box center [282, 109] width 11 height 11
click at [281, 108] on button "button" at bounding box center [282, 109] width 11 height 11
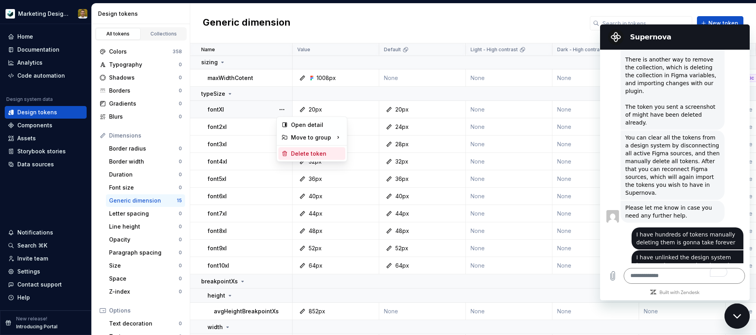
click at [304, 154] on div "Delete token" at bounding box center [316, 154] width 51 height 8
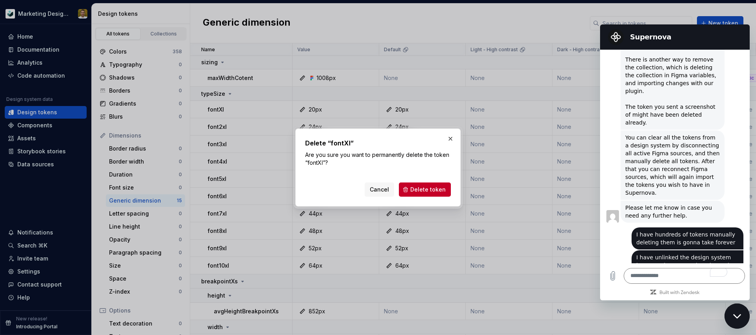
drag, startPoint x: 421, startPoint y: 186, endPoint x: 370, endPoint y: 168, distance: 54.0
click at [421, 186] on span "Delete token" at bounding box center [428, 190] width 35 height 8
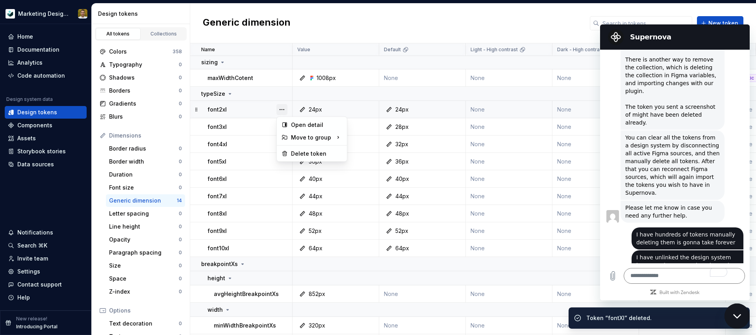
click at [284, 110] on button "button" at bounding box center [282, 109] width 11 height 11
click at [317, 157] on div "Delete token" at bounding box center [316, 154] width 51 height 8
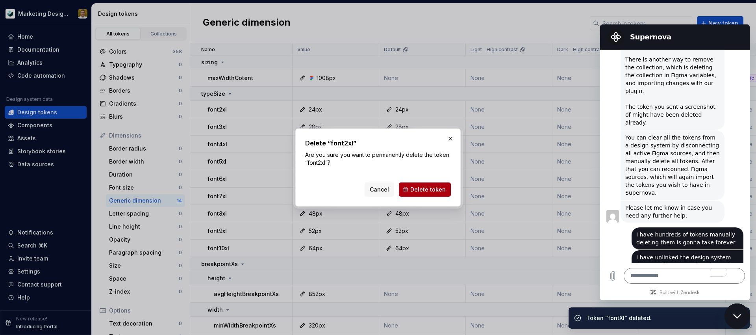
click at [426, 194] on button "Delete token" at bounding box center [425, 189] width 52 height 14
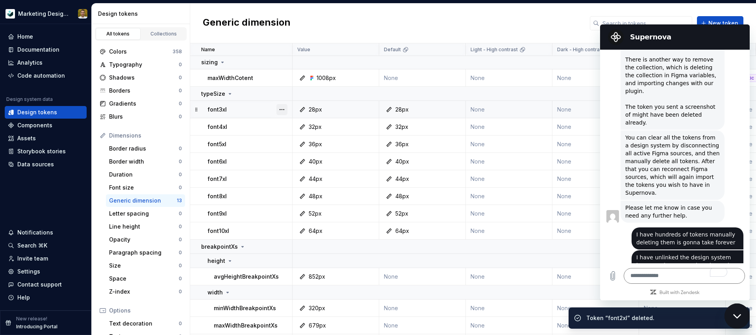
click at [282, 108] on button "button" at bounding box center [282, 109] width 11 height 11
click at [312, 152] on div "Delete token" at bounding box center [316, 154] width 51 height 8
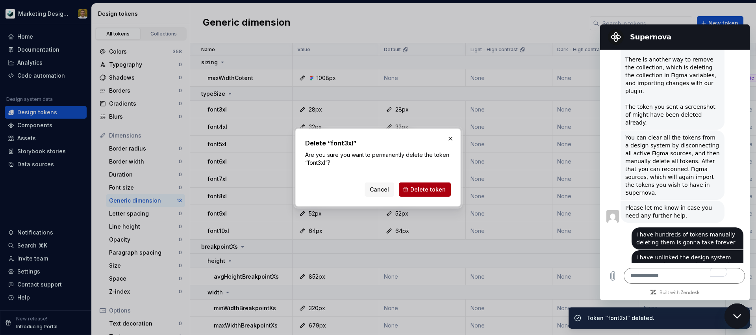
click at [417, 189] on span "Delete token" at bounding box center [428, 190] width 35 height 8
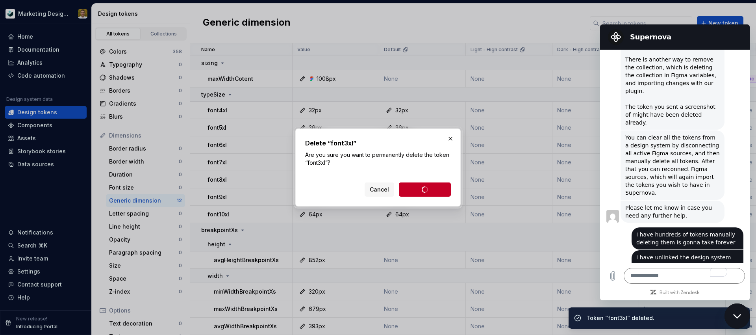
scroll to position [0, 0]
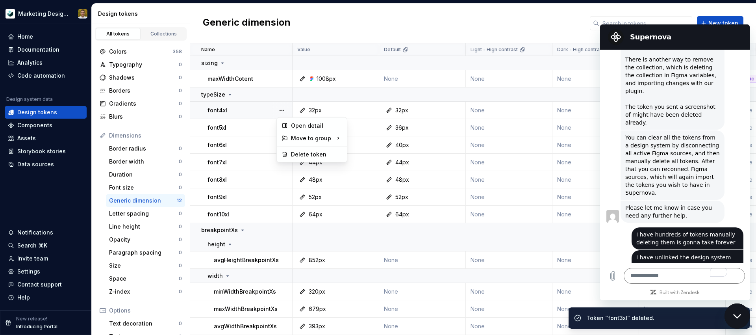
click at [283, 108] on button "button" at bounding box center [282, 110] width 11 height 11
click at [313, 153] on div "Delete token" at bounding box center [316, 155] width 51 height 8
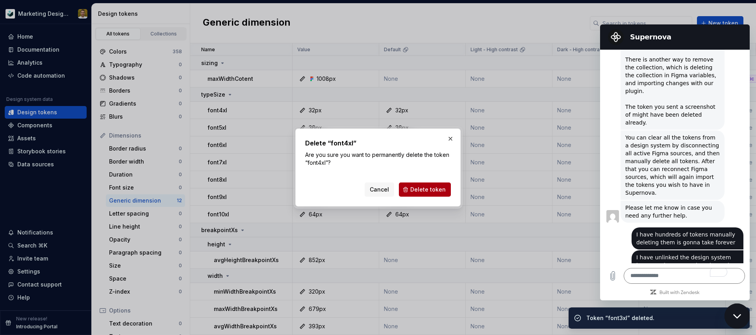
click at [414, 184] on button "Delete token" at bounding box center [425, 189] width 52 height 14
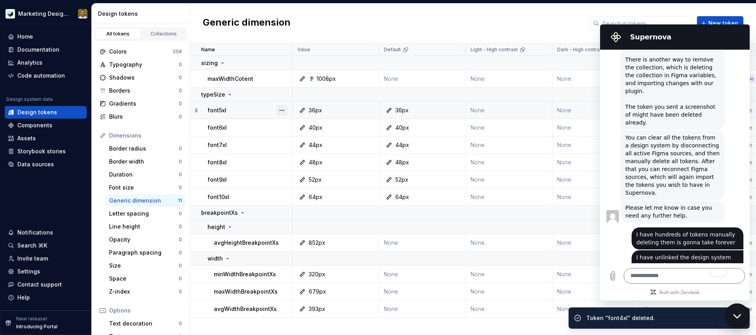
click at [284, 108] on button "button" at bounding box center [282, 110] width 11 height 11
click at [333, 151] on div "Delete token" at bounding box center [316, 155] width 51 height 8
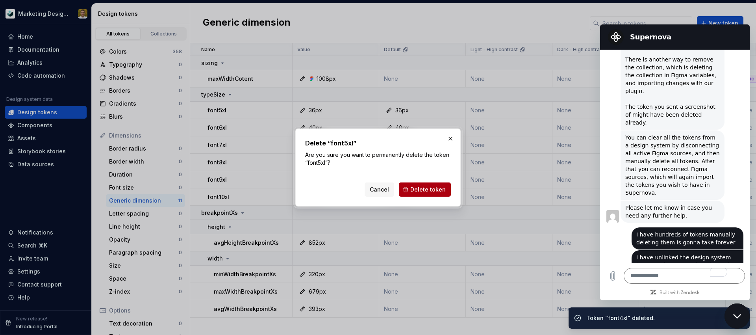
click at [416, 194] on button "Delete token" at bounding box center [425, 189] width 52 height 14
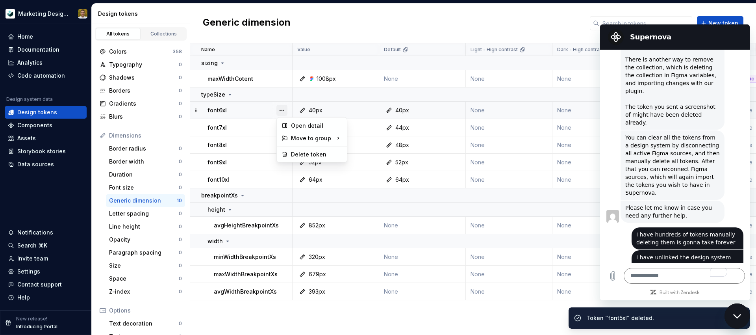
click at [284, 109] on button "button" at bounding box center [282, 110] width 11 height 11
click at [310, 153] on div "Delete token" at bounding box center [316, 155] width 51 height 8
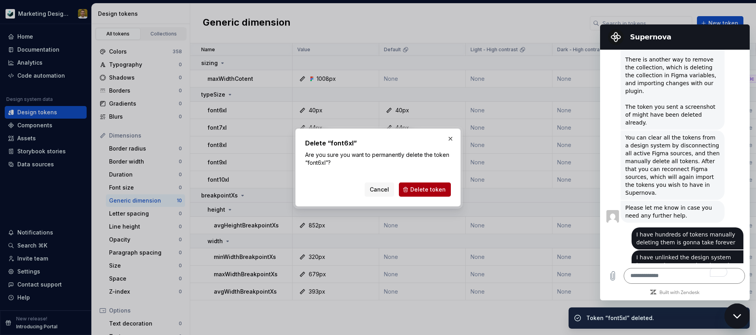
drag, startPoint x: 420, startPoint y: 189, endPoint x: 379, endPoint y: 174, distance: 44.0
click at [420, 189] on span "Delete token" at bounding box center [428, 190] width 35 height 8
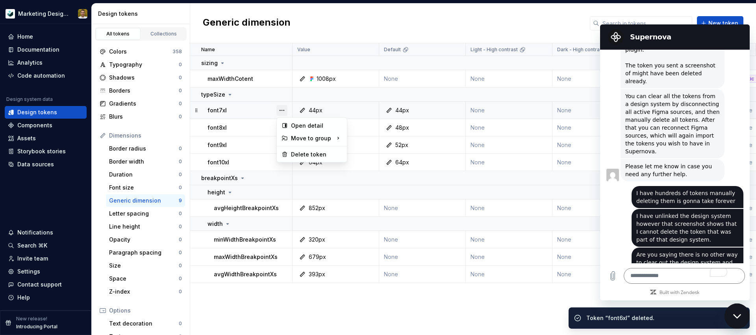
click at [284, 114] on button "button" at bounding box center [282, 110] width 11 height 11
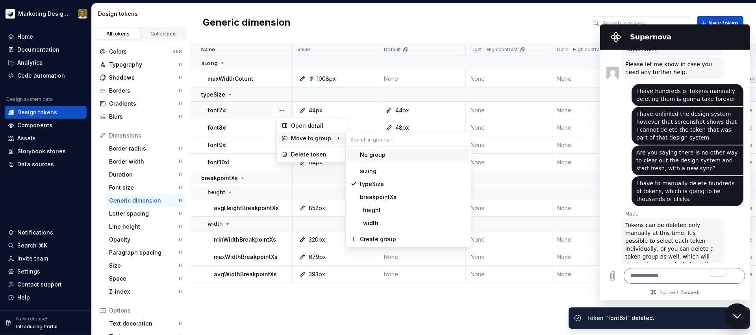
scroll to position [1363, 0]
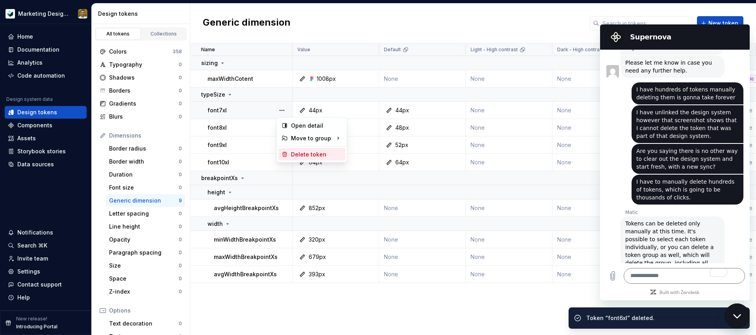
click at [300, 155] on div "Delete token" at bounding box center [316, 155] width 51 height 8
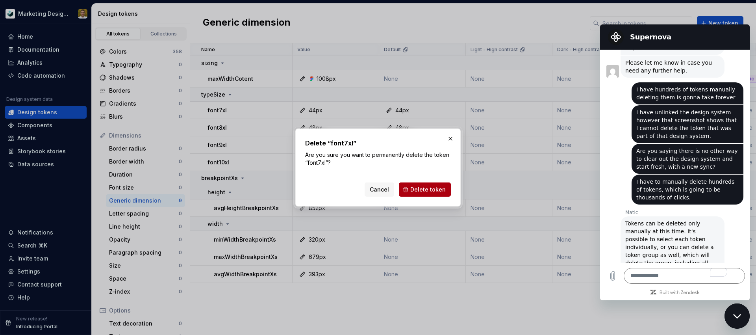
drag, startPoint x: 419, startPoint y: 189, endPoint x: 426, endPoint y: 188, distance: 7.1
click at [422, 189] on span "Delete token" at bounding box center [428, 190] width 35 height 8
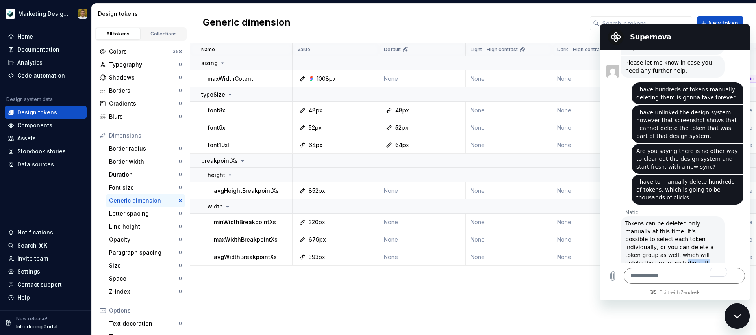
drag, startPoint x: 691, startPoint y: 146, endPoint x: 714, endPoint y: 154, distance: 24.4
click at [710, 219] on div "Tokens can be deleted only manually at this time. It's possible to select each …" at bounding box center [673, 298] width 95 height 158
drag, startPoint x: 660, startPoint y: 162, endPoint x: 647, endPoint y: 168, distance: 14.3
click at [660, 219] on div "Tokens can be deleted only manually at this time. It's possible to select each …" at bounding box center [673, 298] width 95 height 158
click at [692, 219] on div "Tokens can be deleted only manually at this time. It's possible to select each …" at bounding box center [673, 298] width 95 height 158
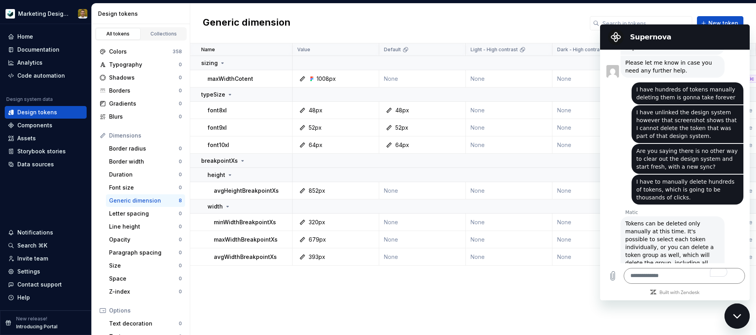
click at [692, 219] on div "Tokens can be deleted only manually at this time. It's possible to select each …" at bounding box center [673, 298] width 95 height 158
drag, startPoint x: 643, startPoint y: 181, endPoint x: 704, endPoint y: 203, distance: 64.4
click at [705, 219] on div "Tokens can be deleted only manually at this time. It's possible to select each …" at bounding box center [673, 298] width 95 height 158
drag, startPoint x: 651, startPoint y: 216, endPoint x: 709, endPoint y: 221, distance: 58.2
click at [709, 221] on div "Tokens can be deleted only manually at this time. It's possible to select each …" at bounding box center [673, 298] width 95 height 158
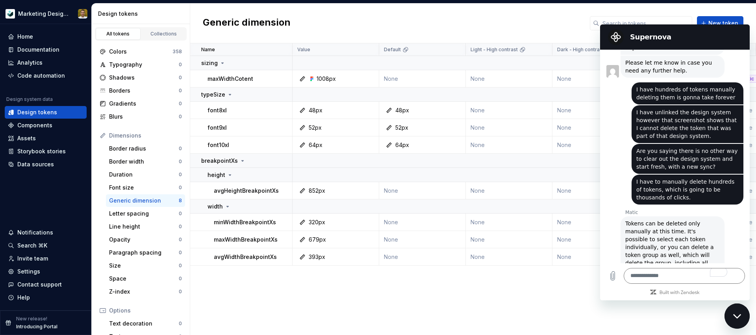
drag, startPoint x: 709, startPoint y: 221, endPoint x: 701, endPoint y: 222, distance: 7.6
click at [709, 222] on div "Tokens can be deleted only manually at this time. It's possible to select each …" at bounding box center [673, 298] width 95 height 158
drag, startPoint x: 636, startPoint y: 214, endPoint x: 701, endPoint y: 218, distance: 65.5
click at [701, 219] on div "Tokens can be deleted only manually at this time. It's possible to select each …" at bounding box center [673, 298] width 95 height 158
drag, startPoint x: 690, startPoint y: 212, endPoint x: 720, endPoint y: 217, distance: 30.7
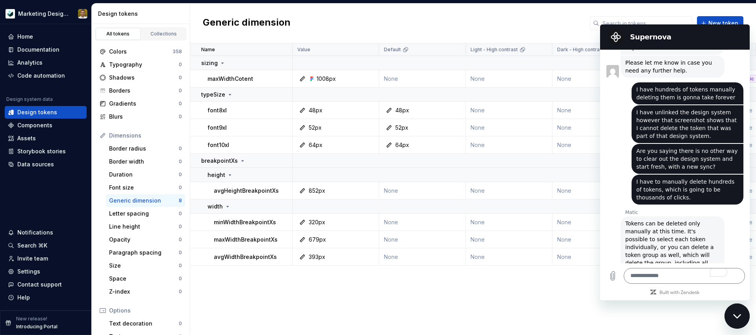
click at [717, 219] on div "Tokens can be deleted only manually at this time. It's possible to select each …" at bounding box center [673, 298] width 95 height 158
drag, startPoint x: 640, startPoint y: 224, endPoint x: 710, endPoint y: 223, distance: 69.3
click at [710, 223] on div "Tokens can be deleted only manually at this time. It's possible to select each …" at bounding box center [673, 298] width 95 height 158
drag, startPoint x: 656, startPoint y: 233, endPoint x: 680, endPoint y: 233, distance: 24.0
click at [678, 233] on div "Tokens can be deleted only manually at this time. It's possible to select each …" at bounding box center [673, 298] width 95 height 158
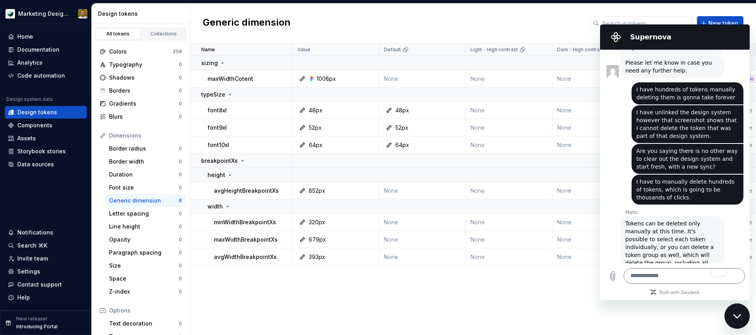
drag, startPoint x: 680, startPoint y: 233, endPoint x: 665, endPoint y: 230, distance: 15.9
click at [681, 233] on div "Tokens can be deleted only manually at this time. It's possible to select each …" at bounding box center [673, 298] width 95 height 158
drag, startPoint x: 663, startPoint y: 230, endPoint x: 714, endPoint y: 230, distance: 50.4
click at [713, 230] on div "Tokens can be deleted only manually at this time. It's possible to select each …" at bounding box center [673, 298] width 95 height 158
drag, startPoint x: 673, startPoint y: 240, endPoint x: 682, endPoint y: 249, distance: 12.9
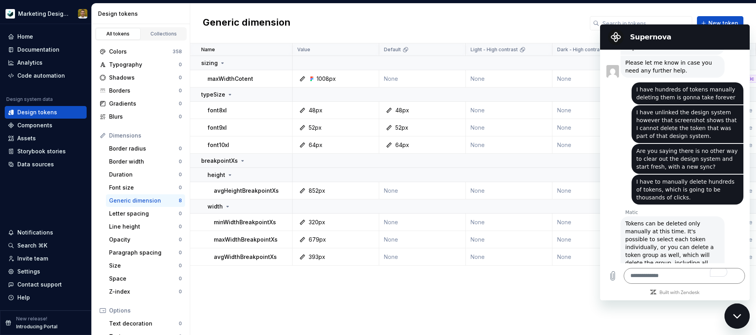
click at [691, 242] on div "Tokens can be deleted only manually at this time. It's possible to select each …" at bounding box center [673, 298] width 95 height 158
click at [663, 274] on textarea "To enrich screen reader interactions, please activate Accessibility in Grammarl…" at bounding box center [684, 276] width 121 height 16
click at [246, 134] on td "font9xl" at bounding box center [241, 127] width 102 height 17
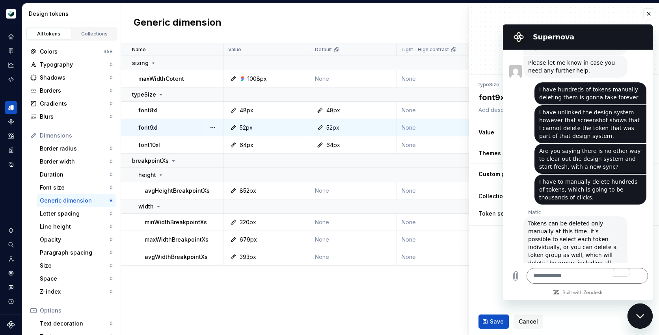
drag, startPoint x: 646, startPoint y: 320, endPoint x: 1273, endPoint y: 623, distance: 696.8
click at [646, 320] on div "Close messaging window" at bounding box center [640, 316] width 24 height 24
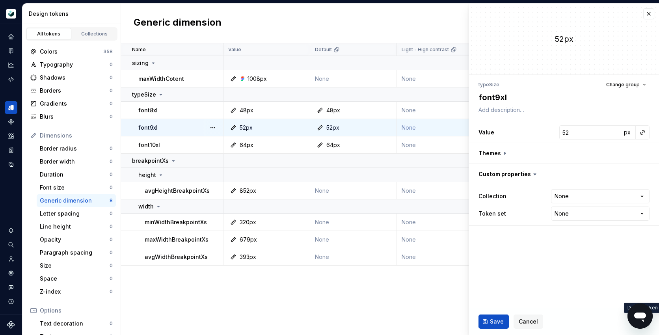
click at [644, 322] on button "button" at bounding box center [642, 321] width 14 height 14
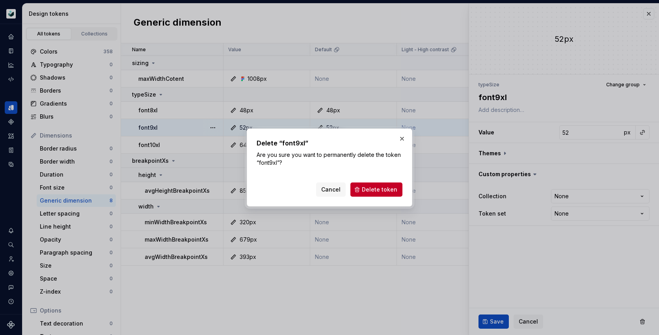
click at [383, 182] on div "Cancel Delete token" at bounding box center [329, 187] width 146 height 17
click at [387, 195] on button "Delete token" at bounding box center [376, 189] width 52 height 14
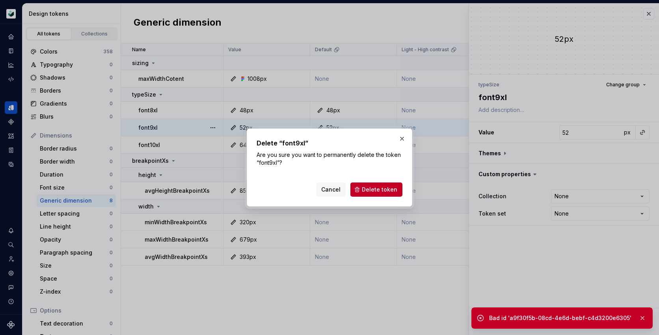
click at [399, 136] on button "button" at bounding box center [401, 138] width 11 height 11
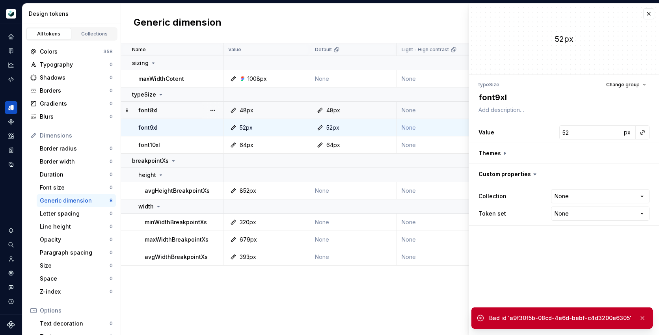
drag, startPoint x: 147, startPoint y: 112, endPoint x: 156, endPoint y: 110, distance: 10.0
click at [147, 112] on p "font8xl" at bounding box center [147, 110] width 19 height 8
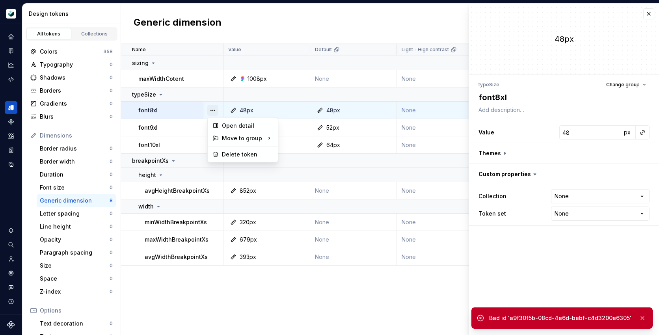
click at [212, 108] on button "button" at bounding box center [212, 110] width 11 height 11
click at [234, 154] on div "Delete token" at bounding box center [247, 155] width 51 height 8
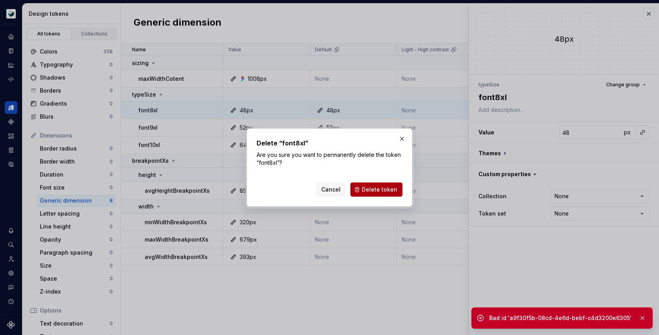
click at [396, 189] on span "Delete token" at bounding box center [379, 190] width 35 height 8
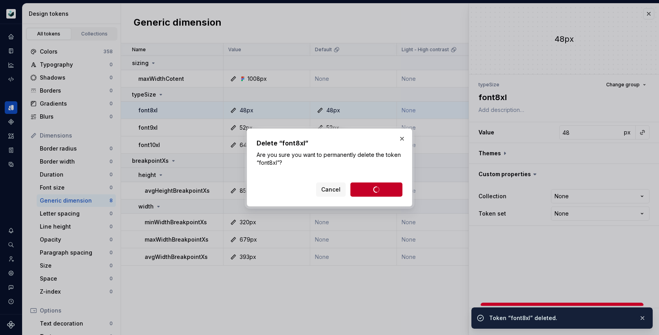
type textarea "*"
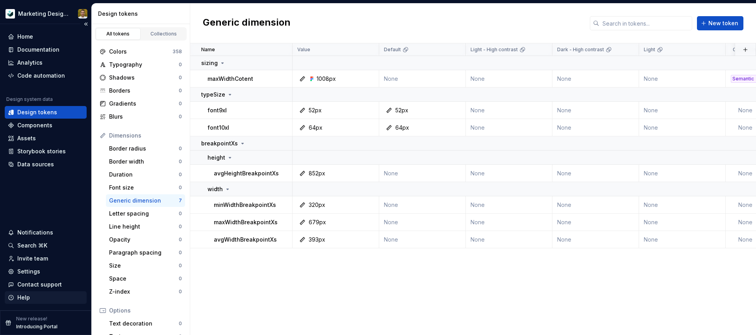
click at [31, 292] on div "Help" at bounding box center [46, 297] width 82 height 13
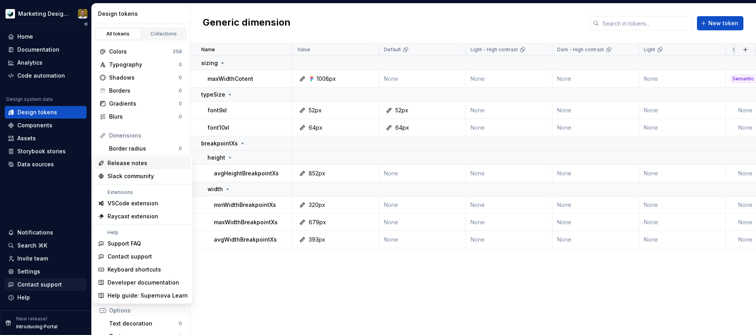
click at [51, 284] on div "Contact support" at bounding box center [39, 285] width 45 height 8
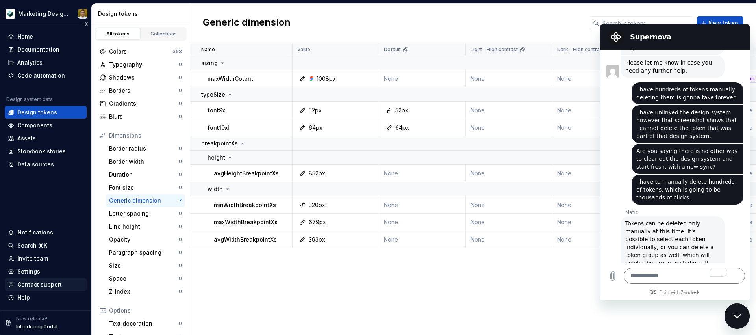
drag, startPoint x: 56, startPoint y: 281, endPoint x: 69, endPoint y: 281, distance: 12.6
click at [56, 281] on div "Contact support" at bounding box center [39, 285] width 45 height 8
click at [660, 273] on textarea "To enrich screen reader interactions, please activate Accessibility in Grammarl…" at bounding box center [684, 276] width 121 height 16
click at [658, 276] on textarea "To enrich screen reader interactions, please activate Accessibility in Grammarl…" at bounding box center [684, 276] width 121 height 16
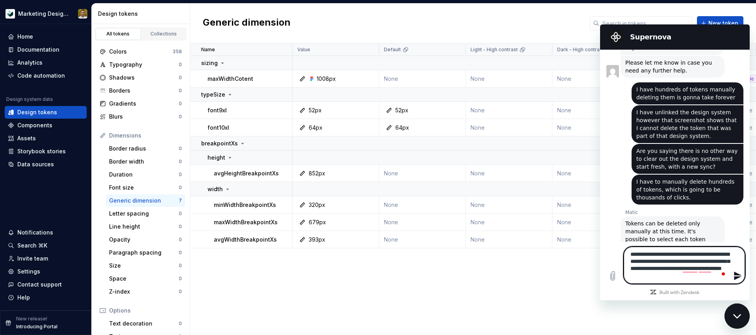
type textarea "**********"
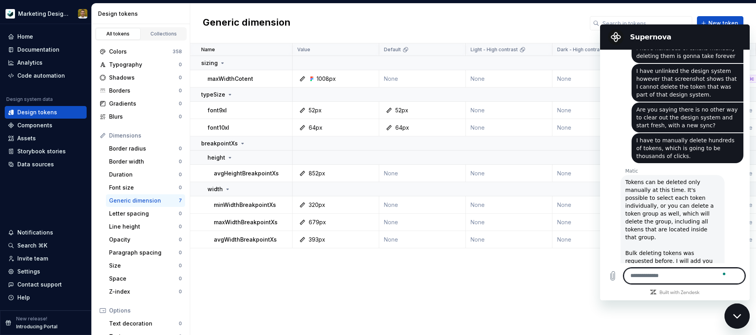
scroll to position [1405, 0]
type textarea "**********"
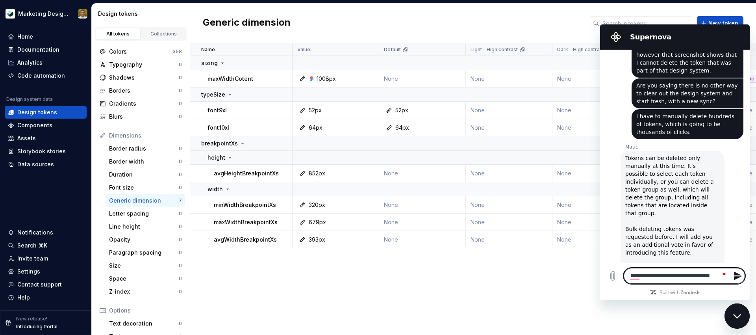
scroll to position [1429, 0]
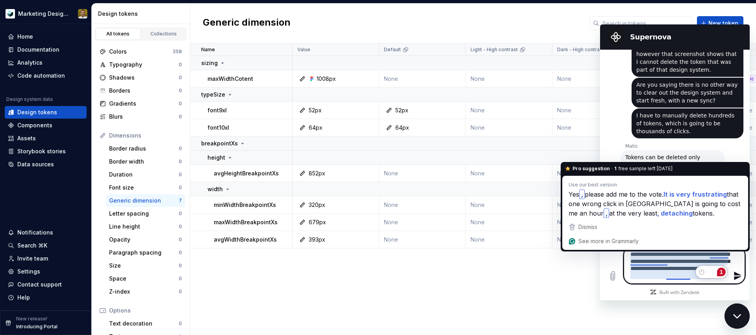
click at [716, 253] on textarea "**********" at bounding box center [684, 265] width 121 height 37
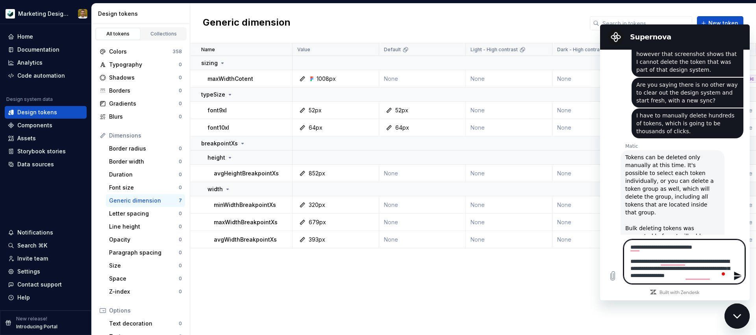
drag, startPoint x: 663, startPoint y: 264, endPoint x: 697, endPoint y: 266, distance: 34.8
click at [697, 266] on textarea "**********" at bounding box center [684, 262] width 121 height 44
click at [674, 262] on textarea "**********" at bounding box center [684, 262] width 121 height 44
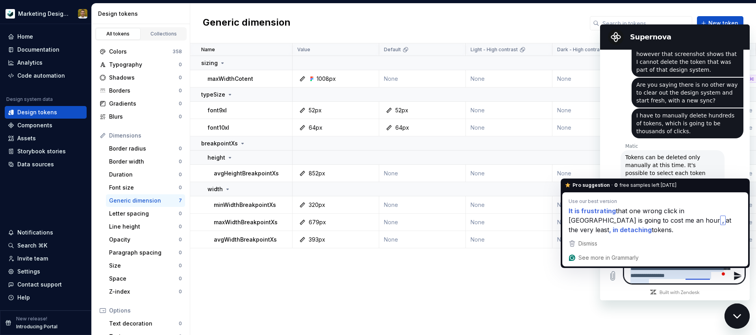
click at [691, 267] on textarea "**********" at bounding box center [684, 262] width 121 height 44
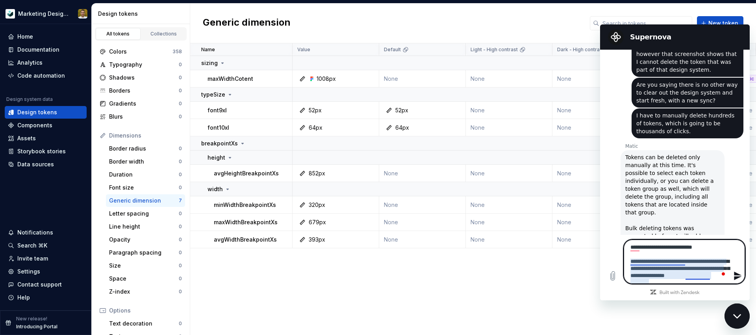
click at [674, 260] on textarea "**********" at bounding box center [684, 262] width 121 height 44
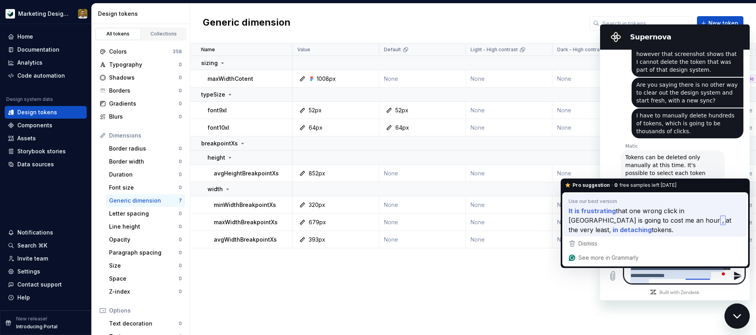
type textarea "**********"
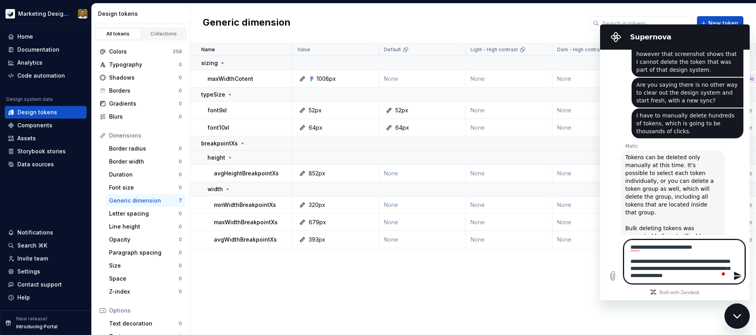
drag, startPoint x: 677, startPoint y: 262, endPoint x: 712, endPoint y: 260, distance: 34.7
click at [710, 260] on textarea "**********" at bounding box center [684, 262] width 121 height 44
drag, startPoint x: 706, startPoint y: 275, endPoint x: 729, endPoint y: 276, distance: 22.5
click at [729, 276] on textarea "**********" at bounding box center [684, 262] width 121 height 44
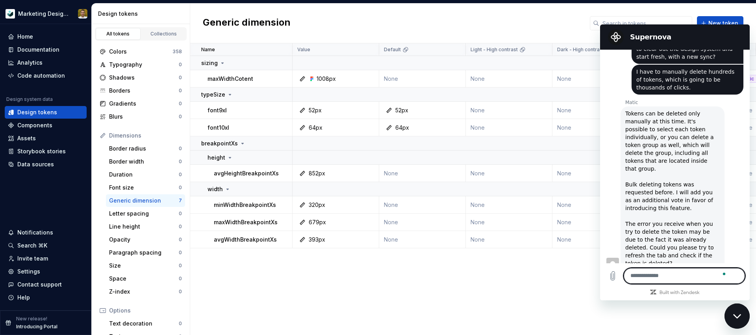
scroll to position [1475, 0]
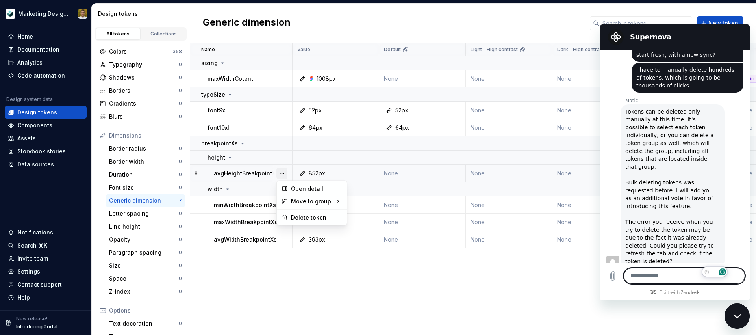
click at [286, 175] on button "button" at bounding box center [282, 173] width 11 height 11
click at [299, 219] on div "Delete token" at bounding box center [316, 218] width 51 height 8
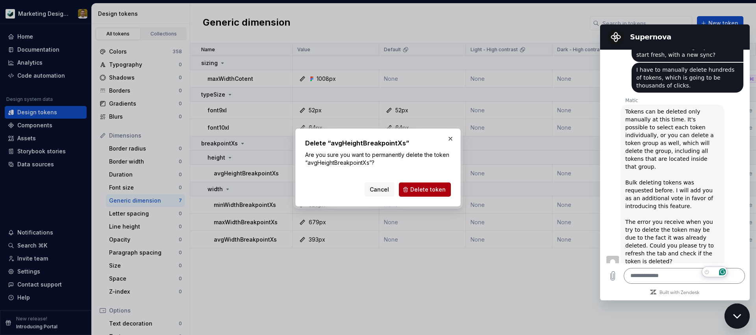
click at [428, 187] on span "Delete token" at bounding box center [428, 190] width 35 height 8
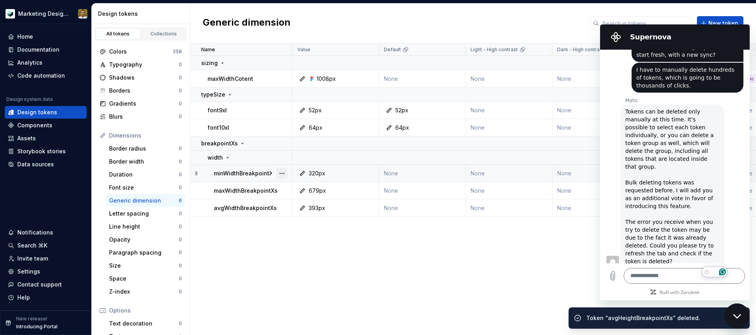
click at [280, 174] on button "button" at bounding box center [282, 173] width 11 height 11
click at [305, 215] on div "Delete token" at bounding box center [316, 218] width 51 height 8
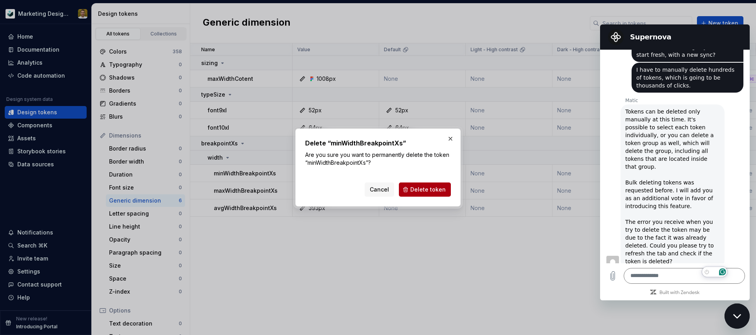
click at [428, 182] on button "Delete token" at bounding box center [425, 189] width 52 height 14
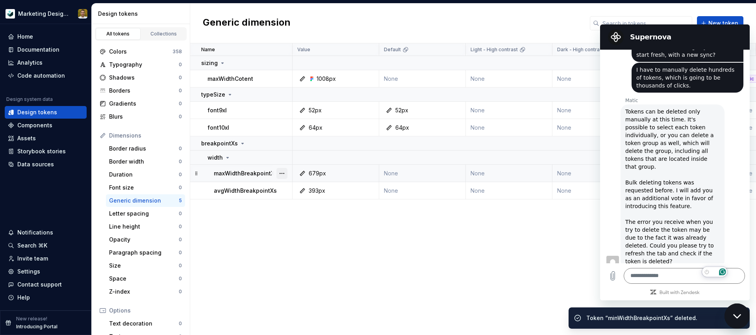
click at [285, 173] on button "button" at bounding box center [282, 173] width 11 height 11
click at [306, 220] on div "Delete token" at bounding box center [316, 218] width 51 height 8
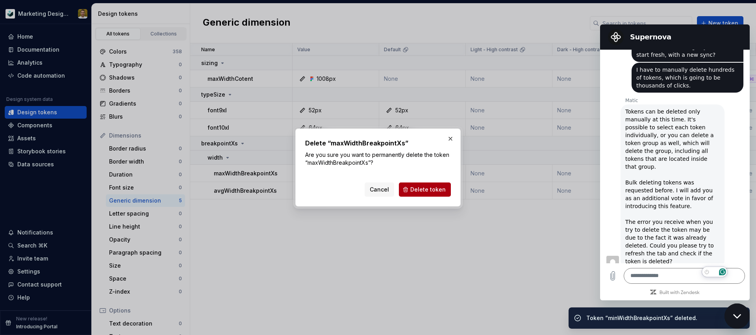
click at [443, 191] on span "Delete token" at bounding box center [428, 190] width 35 height 8
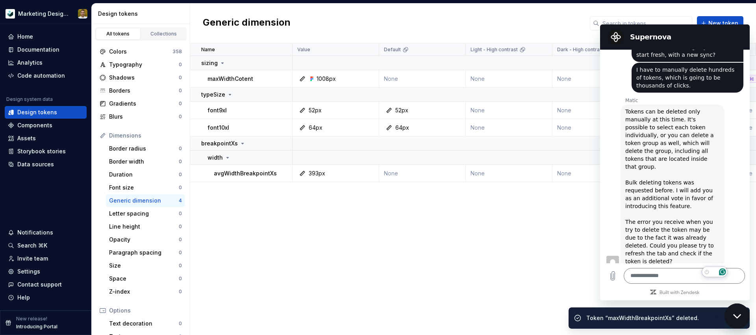
click at [284, 174] on button "button" at bounding box center [282, 173] width 11 height 11
click at [300, 217] on div "Delete token" at bounding box center [316, 218] width 51 height 8
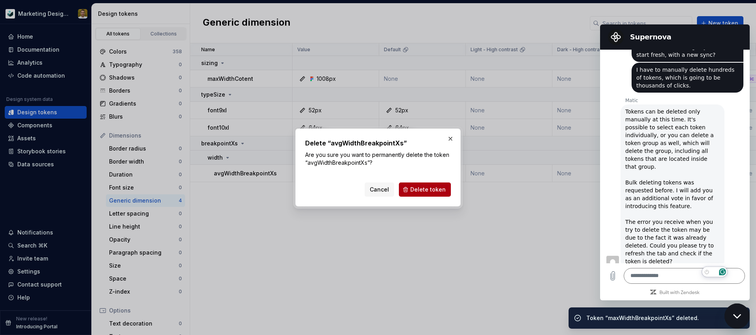
click at [439, 186] on span "Delete token" at bounding box center [428, 190] width 35 height 8
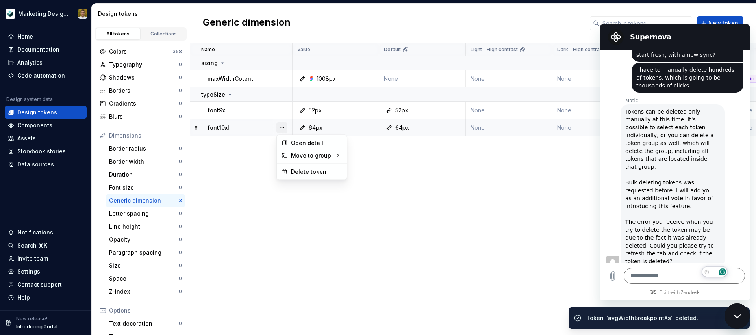
click at [281, 129] on button "button" at bounding box center [282, 127] width 11 height 11
click at [303, 172] on div "Delete token" at bounding box center [316, 172] width 51 height 8
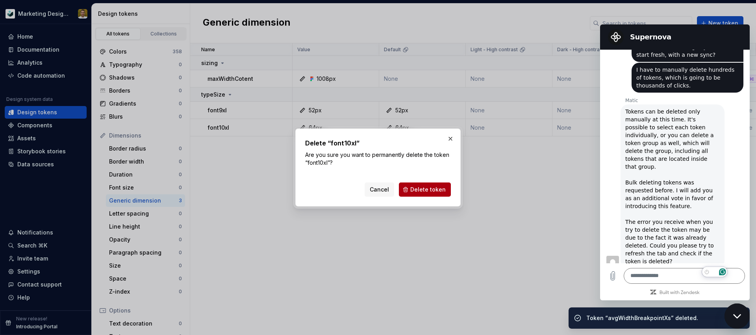
drag, startPoint x: 434, startPoint y: 193, endPoint x: 379, endPoint y: 174, distance: 58.9
click at [433, 193] on button "Delete token" at bounding box center [425, 189] width 52 height 14
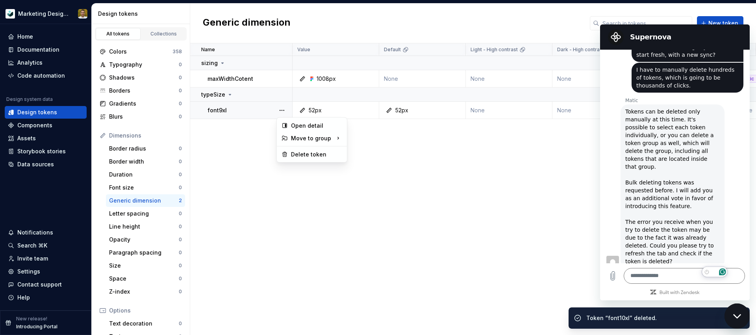
click at [281, 108] on button "button" at bounding box center [282, 110] width 11 height 11
click at [299, 156] on div "Delete token" at bounding box center [316, 155] width 51 height 8
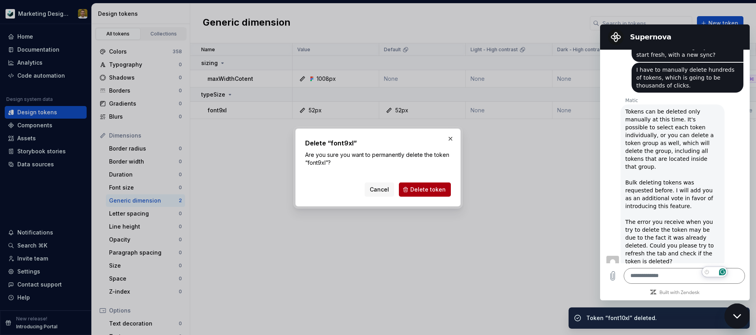
click at [435, 187] on span "Delete token" at bounding box center [428, 190] width 35 height 8
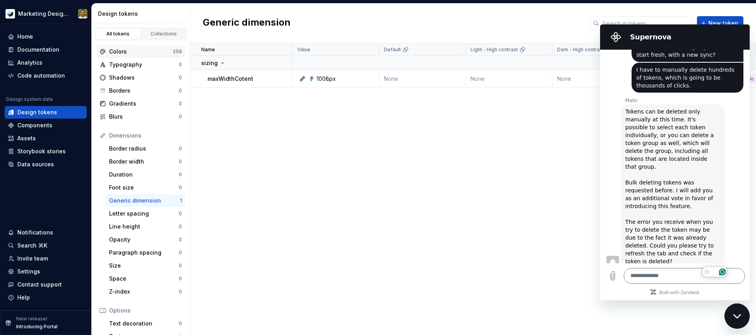
click at [158, 50] on div "Colors" at bounding box center [140, 52] width 63 height 8
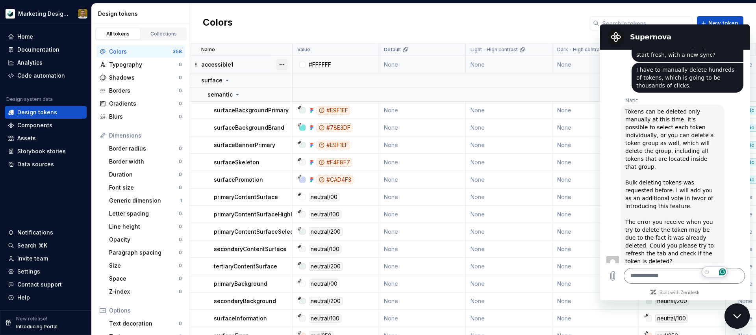
click at [284, 64] on button "button" at bounding box center [282, 64] width 11 height 11
click at [310, 110] on div "Delete token" at bounding box center [316, 109] width 51 height 8
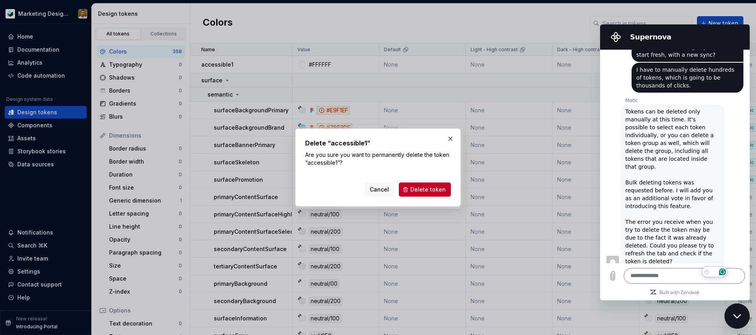
click at [422, 188] on span "Delete token" at bounding box center [428, 190] width 35 height 8
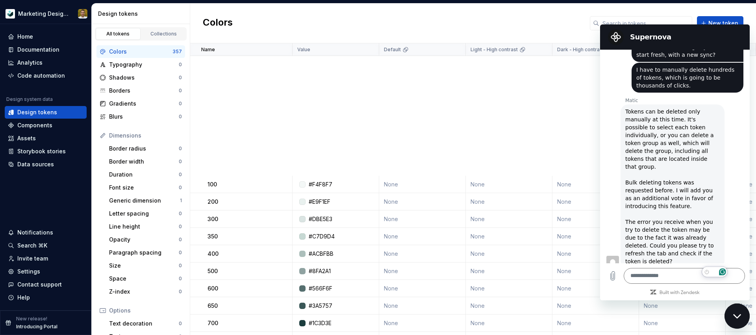
scroll to position [6775, 0]
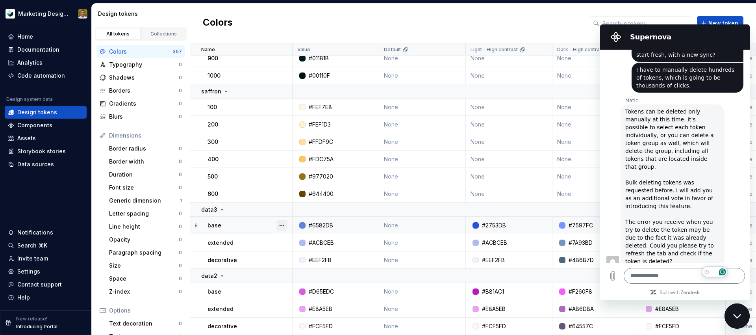
click at [285, 222] on button "button" at bounding box center [282, 225] width 11 height 11
click at [293, 268] on div "Delete token" at bounding box center [316, 270] width 51 height 8
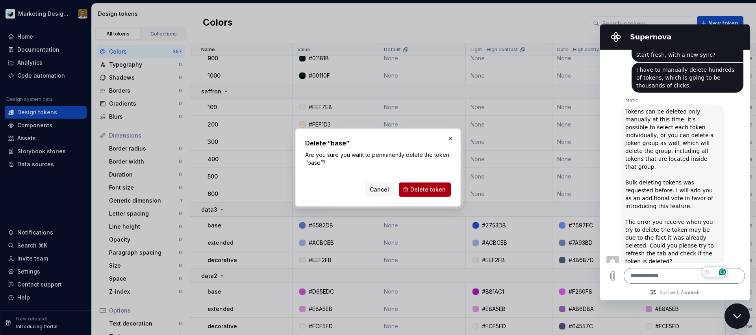
click at [427, 188] on span "Delete token" at bounding box center [428, 190] width 35 height 8
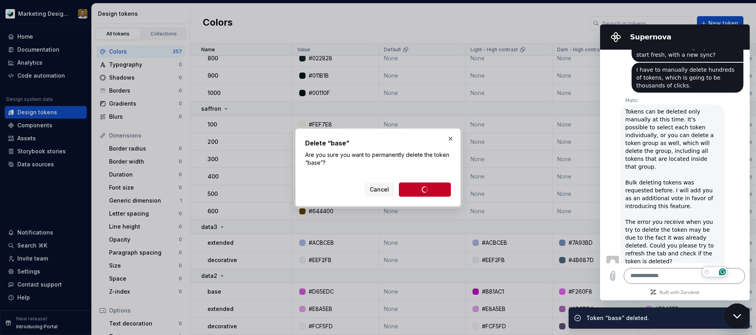
scroll to position [6758, 0]
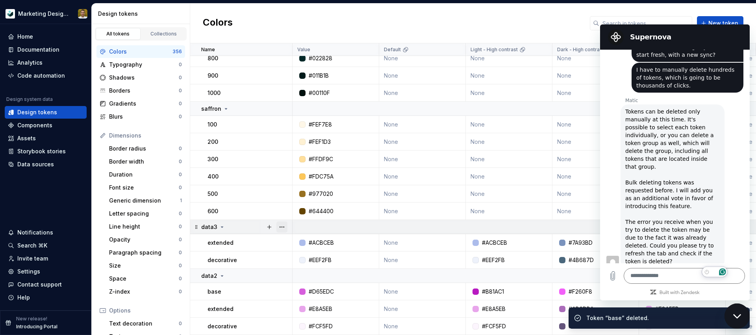
click at [281, 225] on button "button" at bounding box center [282, 226] width 11 height 11
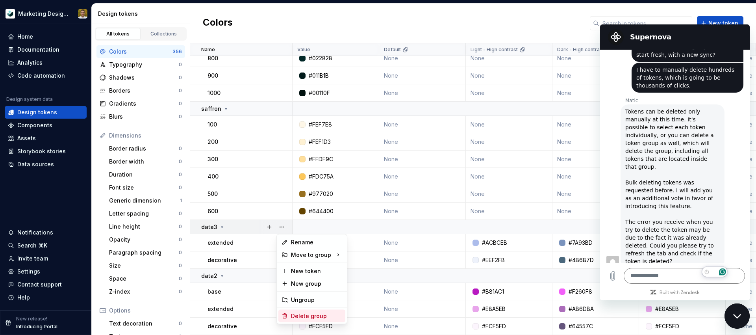
click at [314, 314] on div "Delete group" at bounding box center [316, 316] width 51 height 8
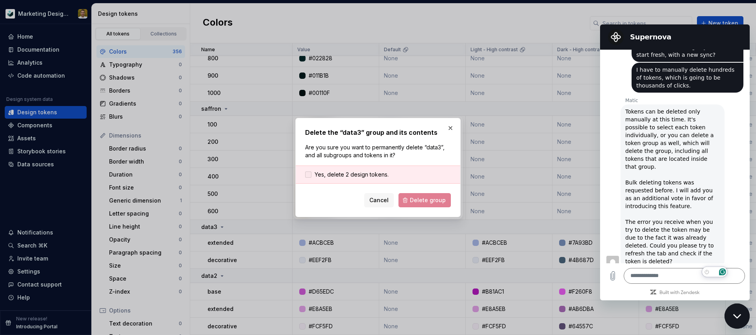
click at [335, 174] on span "Yes, delete 2 design tokens." at bounding box center [352, 175] width 74 height 8
click at [429, 199] on span "Delete group" at bounding box center [428, 200] width 36 height 8
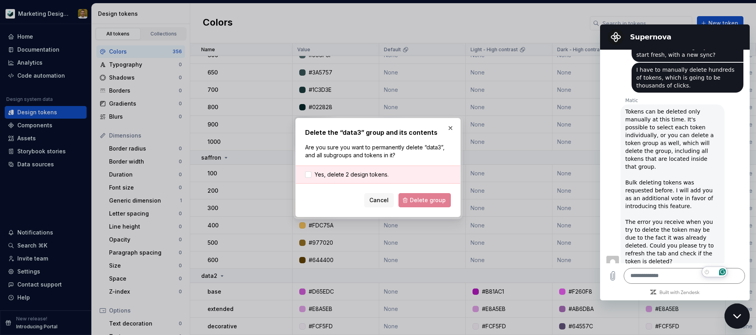
scroll to position [6709, 0]
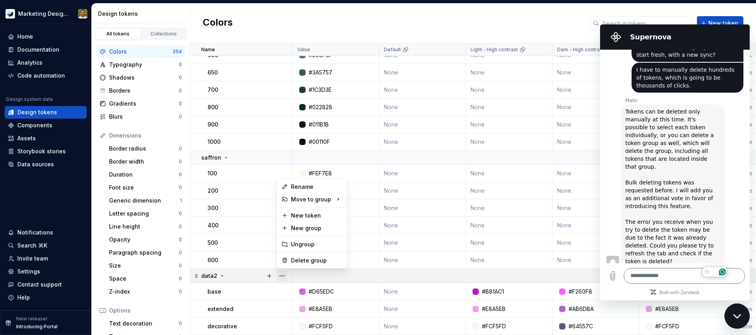
click at [282, 275] on button "button" at bounding box center [282, 275] width 11 height 11
click at [312, 259] on div "Delete group" at bounding box center [316, 260] width 51 height 8
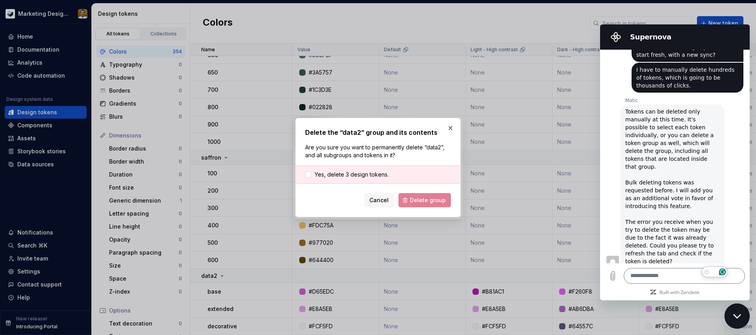
drag, startPoint x: 355, startPoint y: 171, endPoint x: 392, endPoint y: 190, distance: 41.2
click at [355, 171] on span "Yes, delete 3 design tokens." at bounding box center [352, 175] width 74 height 8
click at [421, 201] on span "Delete group" at bounding box center [428, 200] width 36 height 8
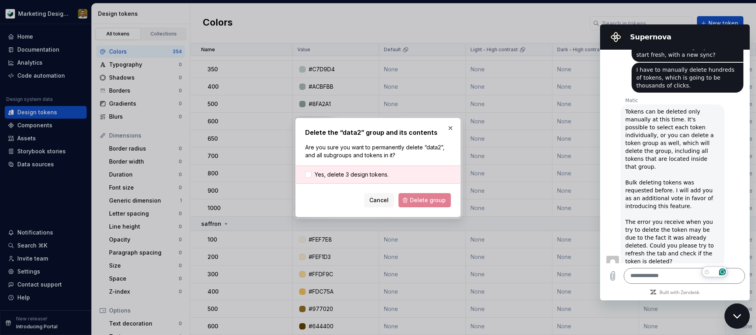
scroll to position [6643, 0]
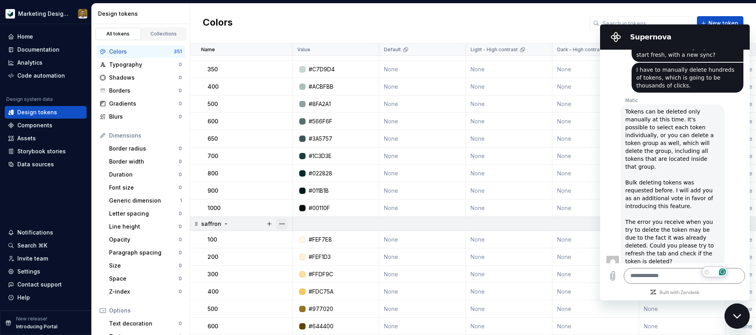
click at [283, 222] on button "button" at bounding box center [282, 223] width 11 height 11
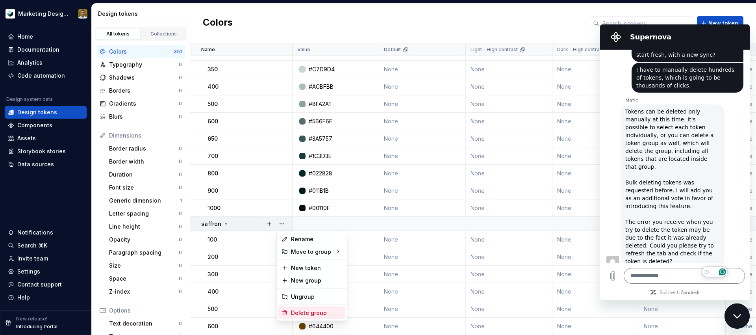
click at [325, 313] on div "Delete group" at bounding box center [316, 313] width 51 height 8
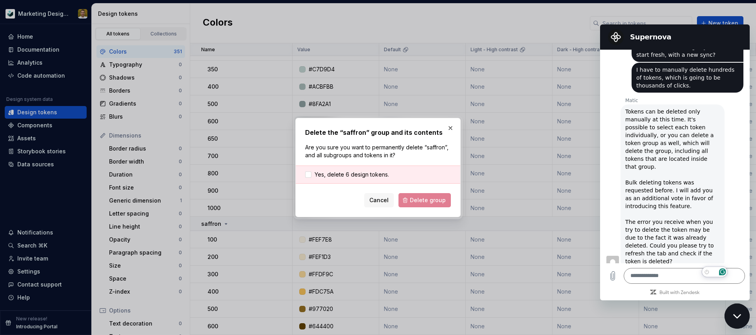
drag, startPoint x: 360, startPoint y: 175, endPoint x: 410, endPoint y: 190, distance: 52.2
click at [361, 175] on span "Yes, delete 6 design tokens." at bounding box center [352, 175] width 74 height 8
click at [440, 206] on button "Delete group" at bounding box center [425, 200] width 52 height 14
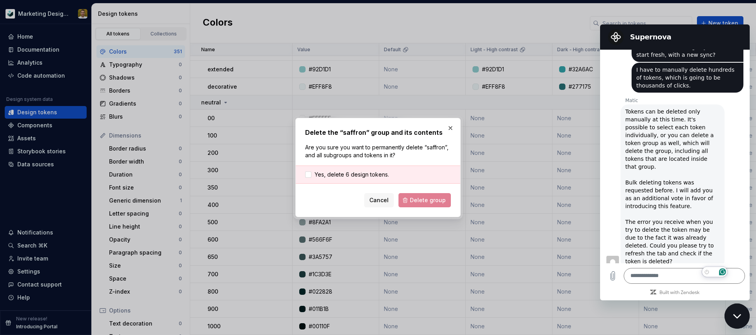
scroll to position [6525, 0]
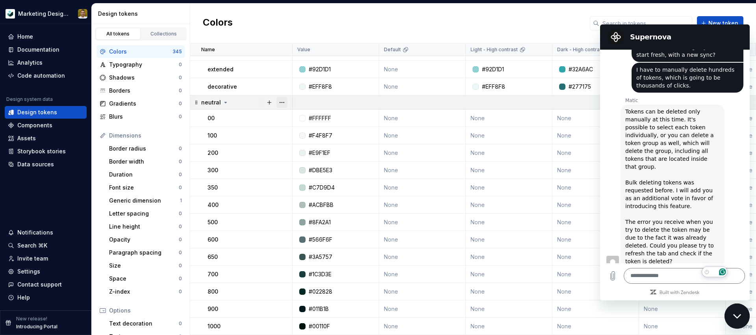
click at [283, 102] on button "button" at bounding box center [282, 102] width 11 height 11
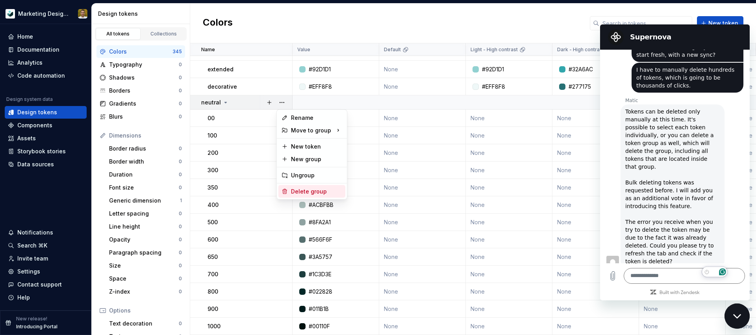
click at [313, 194] on div "Delete group" at bounding box center [316, 192] width 51 height 8
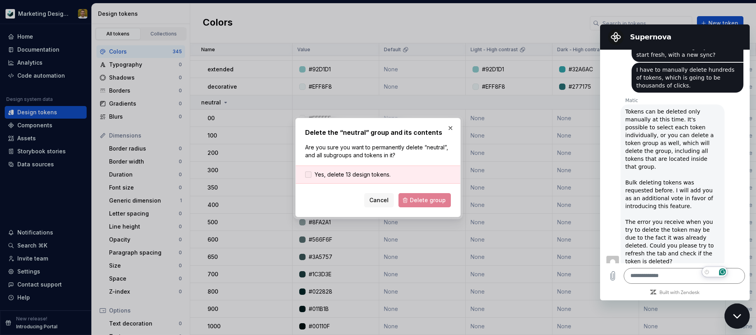
click at [363, 174] on span "Yes, delete 13 design tokens." at bounding box center [353, 175] width 76 height 8
click at [434, 204] on button "Delete group" at bounding box center [425, 200] width 52 height 14
click at [428, 201] on div "Cancel Delete group" at bounding box center [378, 200] width 146 height 14
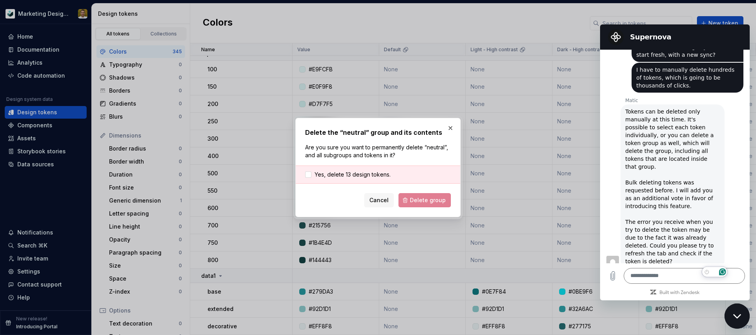
scroll to position [6285, 0]
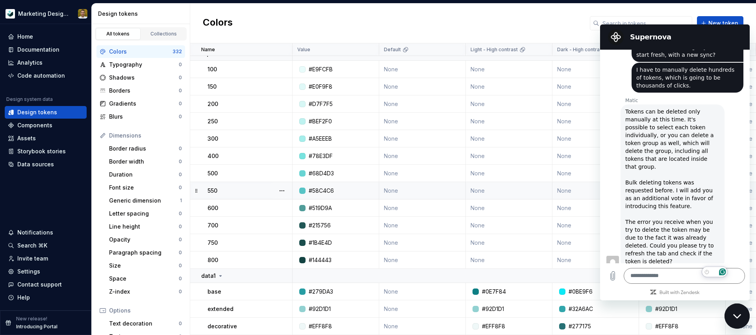
drag, startPoint x: 344, startPoint y: 195, endPoint x: 372, endPoint y: 194, distance: 28.4
click at [344, 195] on html "Marketing Design System Home Documentation Analytics Code automation Design sys…" at bounding box center [378, 167] width 756 height 335
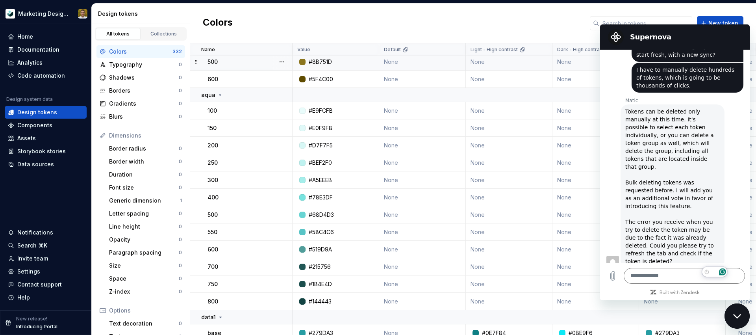
scroll to position [6239, 0]
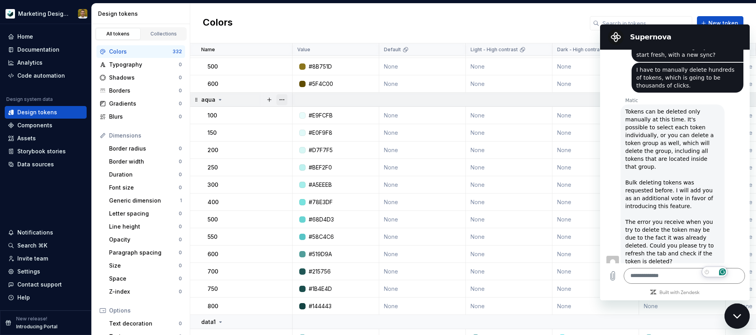
click at [283, 98] on button "button" at bounding box center [282, 99] width 11 height 11
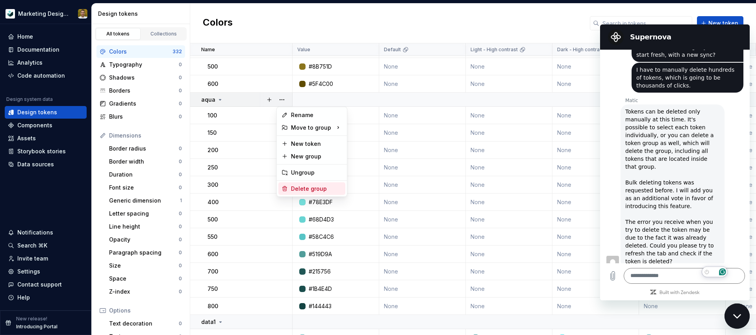
click at [318, 194] on div "Delete group" at bounding box center [312, 188] width 67 height 13
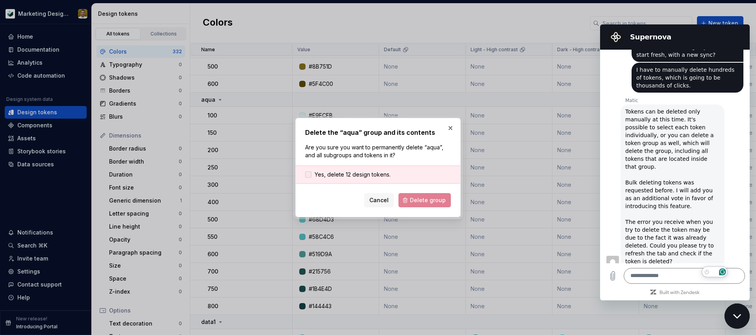
drag, startPoint x: 350, startPoint y: 176, endPoint x: 403, endPoint y: 191, distance: 54.4
click at [351, 177] on span "Yes, delete 12 design tokens." at bounding box center [353, 175] width 76 height 8
click at [434, 202] on span "Delete group" at bounding box center [428, 200] width 36 height 8
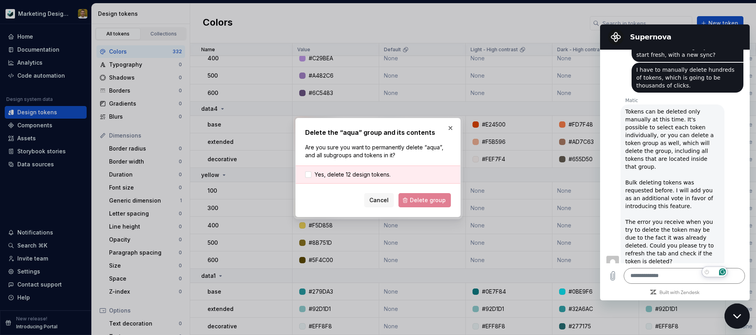
scroll to position [6063, 0]
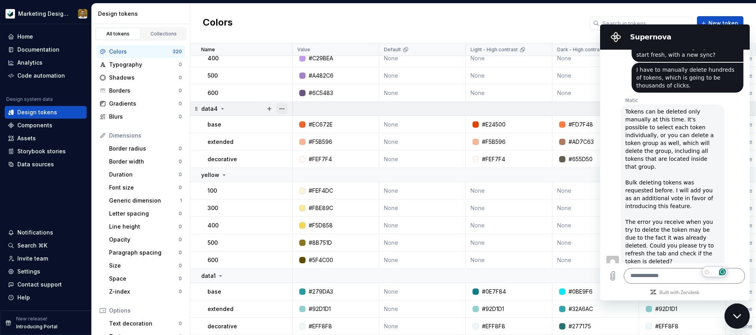
click at [282, 107] on button "button" at bounding box center [282, 108] width 11 height 11
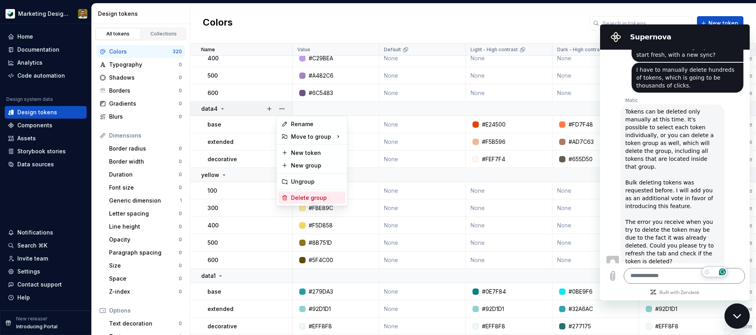
click at [313, 197] on div "Delete group" at bounding box center [316, 198] width 51 height 8
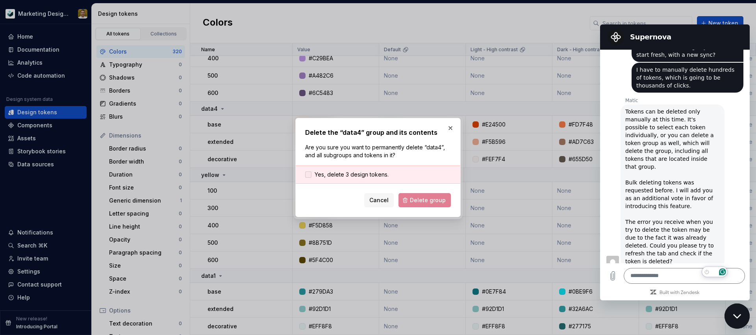
click at [356, 174] on span "Yes, delete 3 design tokens." at bounding box center [352, 175] width 74 height 8
click at [423, 198] on span "Delete group" at bounding box center [428, 200] width 36 height 8
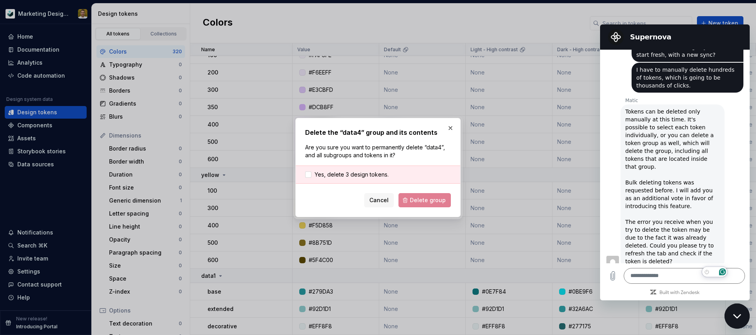
scroll to position [5997, 0]
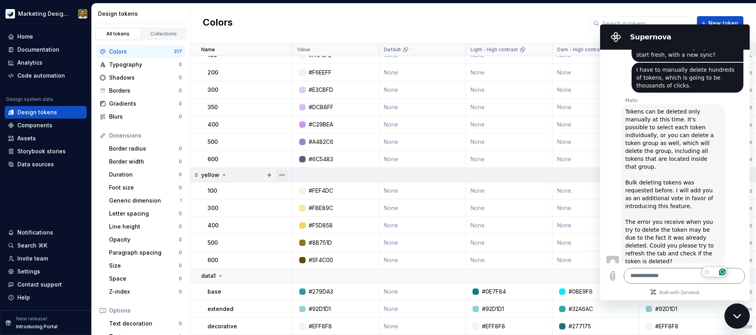
click at [283, 177] on button "button" at bounding box center [282, 174] width 11 height 11
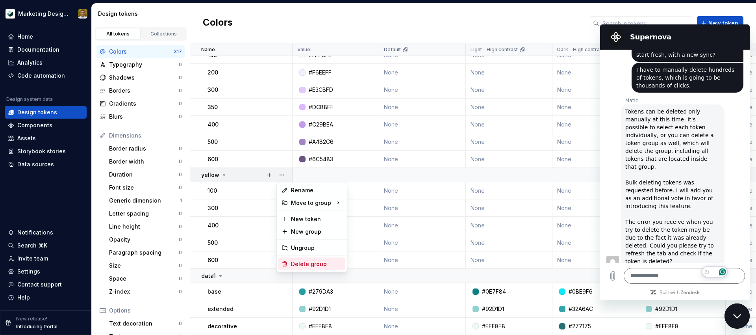
click at [320, 262] on div "Delete group" at bounding box center [316, 264] width 51 height 8
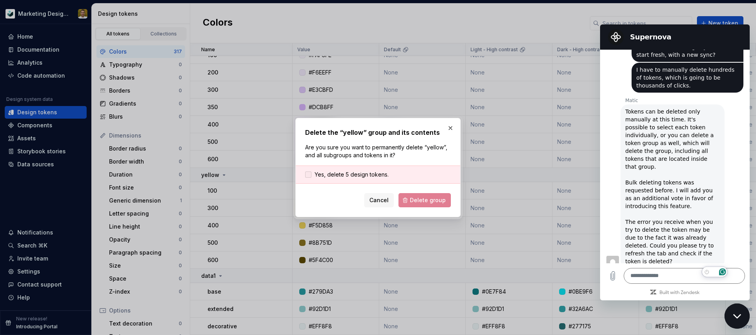
click at [366, 173] on span "Yes, delete 5 design tokens." at bounding box center [352, 175] width 74 height 8
click at [411, 199] on button "Delete group" at bounding box center [425, 200] width 52 height 14
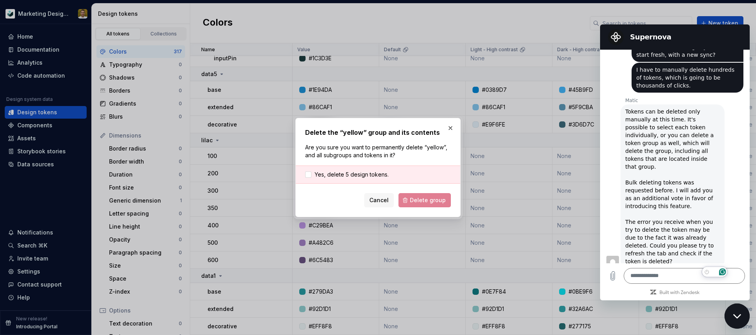
scroll to position [5896, 0]
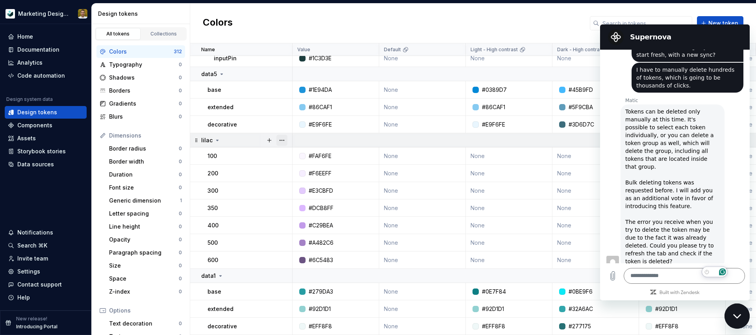
click at [285, 139] on button "button" at bounding box center [282, 140] width 11 height 11
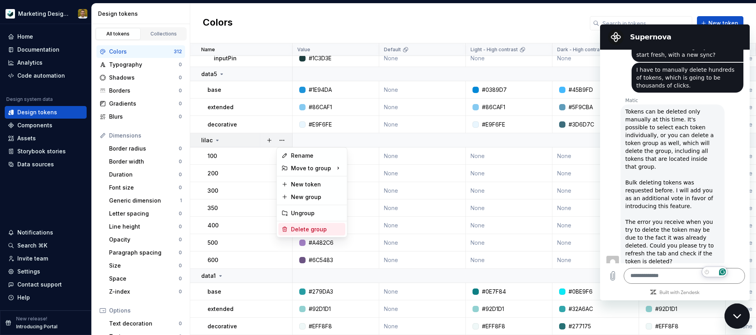
click at [315, 227] on div "Delete group" at bounding box center [316, 229] width 51 height 8
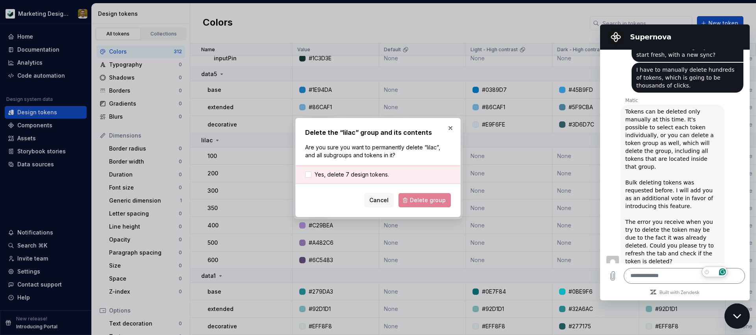
click at [350, 169] on div "Yes, delete 7 design tokens." at bounding box center [378, 174] width 165 height 18
drag, startPoint x: 350, startPoint y: 169, endPoint x: 357, endPoint y: 174, distance: 8.4
click at [350, 169] on div "Yes, delete 7 design tokens." at bounding box center [378, 174] width 165 height 18
drag, startPoint x: 362, startPoint y: 174, endPoint x: 371, endPoint y: 178, distance: 9.7
click at [362, 174] on span "Yes, delete 7 design tokens." at bounding box center [352, 175] width 74 height 8
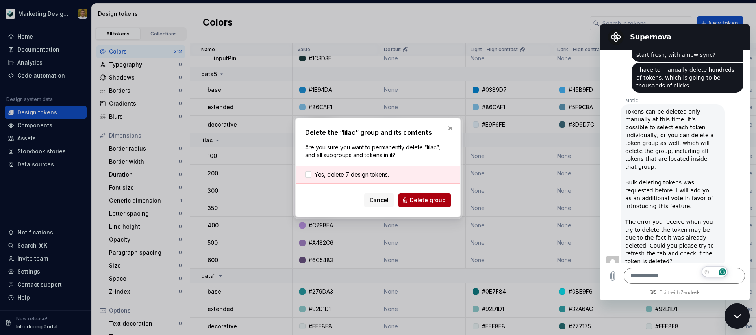
click at [430, 201] on span "Delete group" at bounding box center [428, 200] width 36 height 8
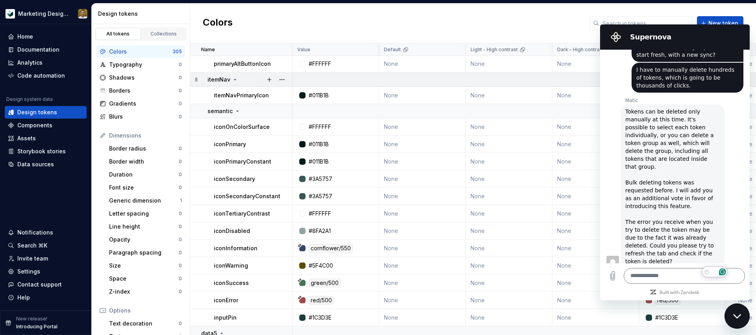
scroll to position [5594, 0]
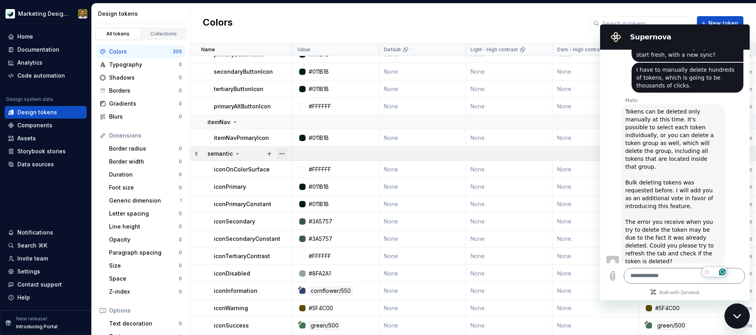
click at [282, 154] on button "button" at bounding box center [282, 153] width 11 height 11
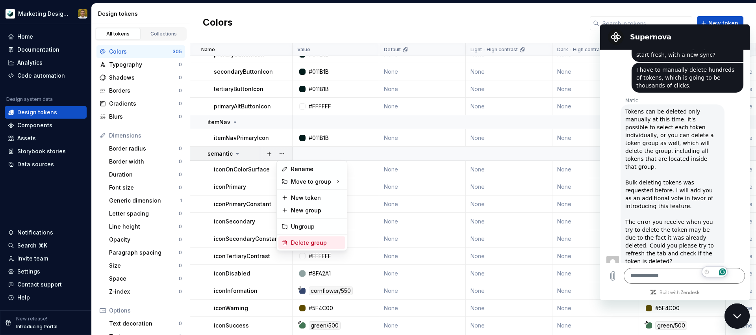
click at [320, 240] on div "Delete group" at bounding box center [316, 243] width 51 height 8
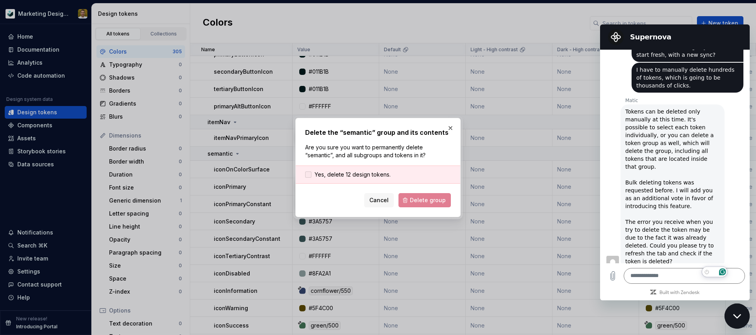
click at [351, 173] on span "Yes, delete 12 design tokens." at bounding box center [353, 175] width 76 height 8
click at [433, 204] on button "Delete group" at bounding box center [425, 200] width 52 height 14
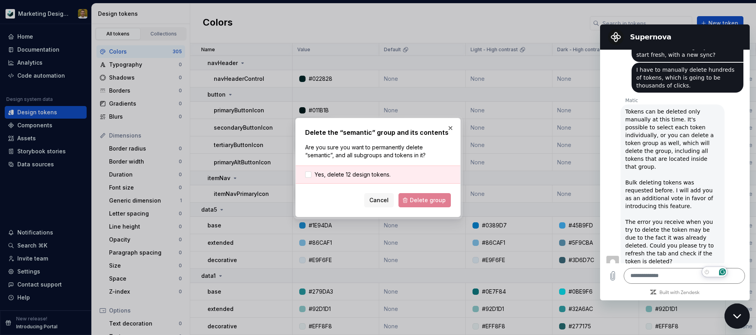
scroll to position [5538, 0]
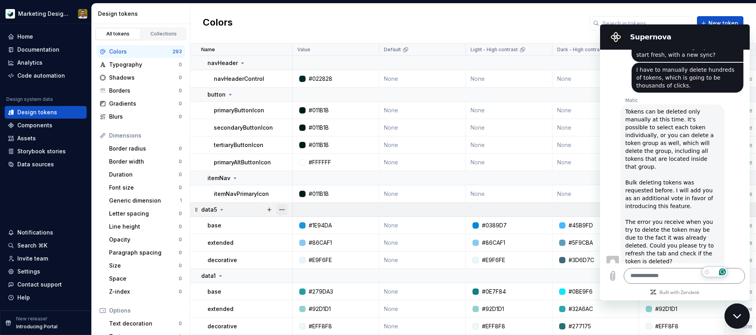
click at [285, 209] on button "button" at bounding box center [282, 209] width 11 height 11
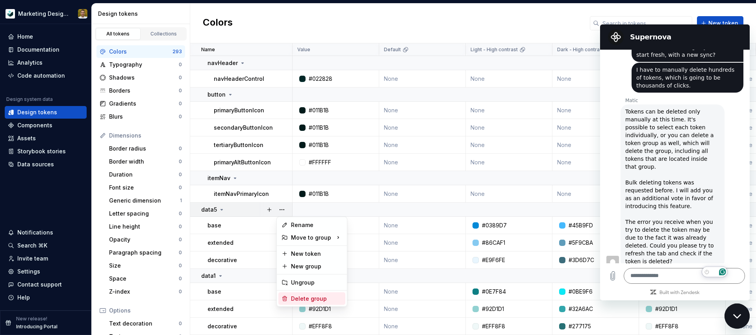
click at [322, 297] on div "Delete group" at bounding box center [316, 299] width 51 height 8
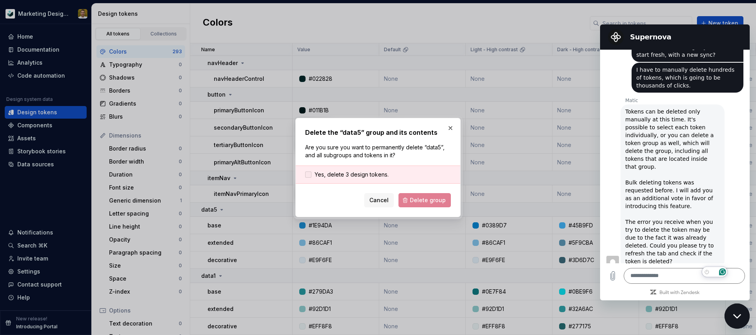
click at [368, 173] on span "Yes, delete 3 design tokens." at bounding box center [352, 175] width 74 height 8
click at [429, 200] on span "Delete group" at bounding box center [428, 200] width 36 height 8
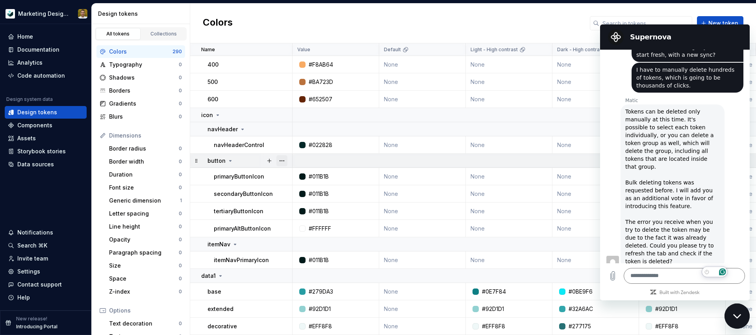
click at [281, 162] on button "button" at bounding box center [282, 160] width 11 height 11
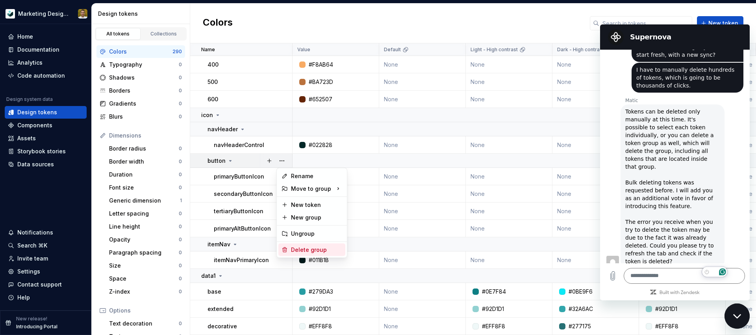
click at [314, 248] on div "Delete group" at bounding box center [316, 250] width 51 height 8
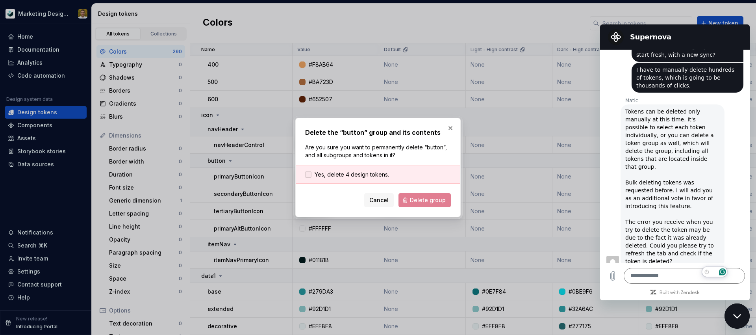
click at [376, 171] on span "Yes, delete 4 design tokens." at bounding box center [352, 175] width 74 height 8
click at [423, 197] on span "Delete group" at bounding box center [428, 200] width 36 height 8
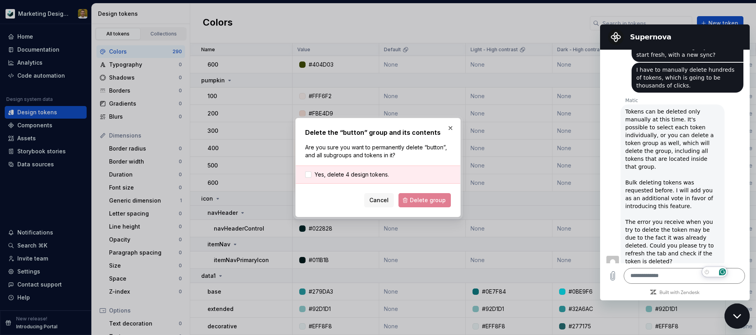
scroll to position [5388, 0]
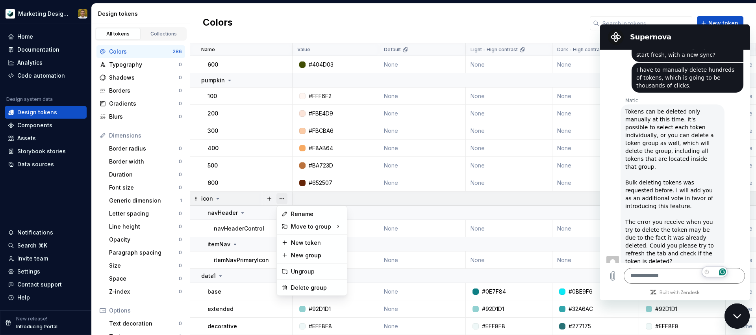
click at [286, 200] on button "button" at bounding box center [282, 198] width 11 height 11
click at [324, 287] on div "Delete group" at bounding box center [316, 288] width 51 height 8
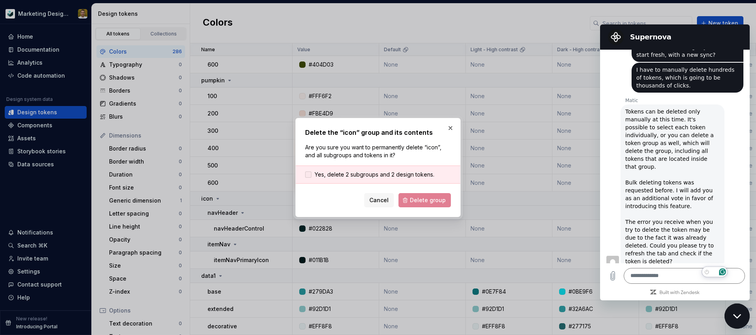
click at [372, 174] on span "Yes, delete 2 subgroups and 2 design tokens." at bounding box center [375, 175] width 120 height 8
click at [435, 203] on span "Delete group" at bounding box center [428, 200] width 36 height 8
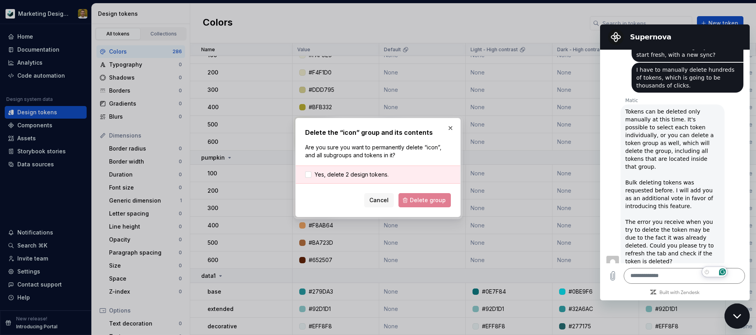
scroll to position [5311, 0]
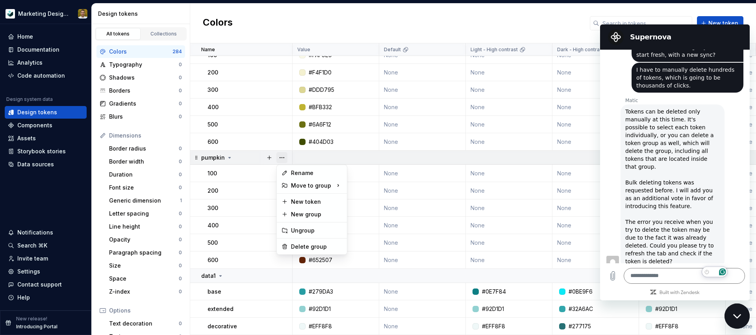
click at [282, 156] on button "button" at bounding box center [282, 157] width 11 height 11
click at [306, 244] on div "Delete group" at bounding box center [316, 247] width 51 height 8
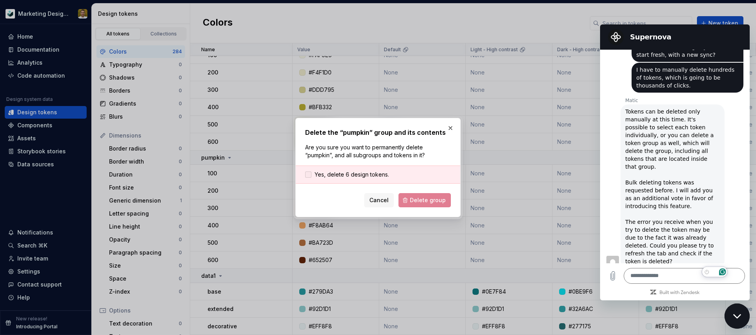
click at [354, 175] on span "Yes, delete 6 design tokens." at bounding box center [352, 175] width 74 height 8
click at [424, 201] on span "Delete group" at bounding box center [428, 200] width 36 height 8
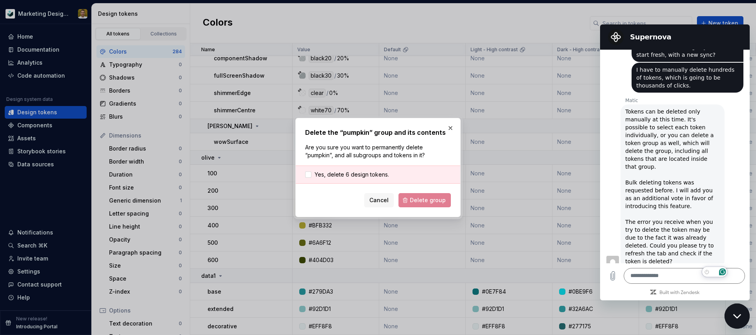
scroll to position [5193, 0]
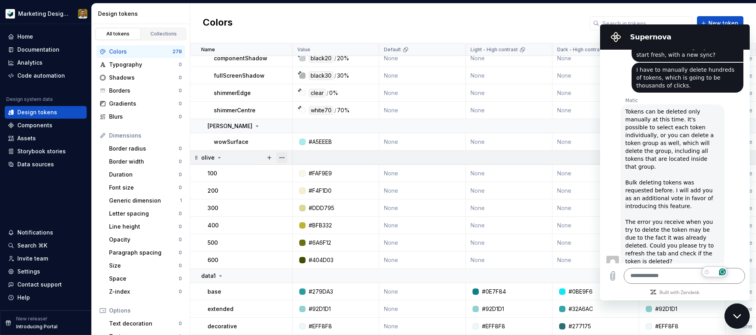
click at [279, 155] on button "button" at bounding box center [282, 157] width 11 height 11
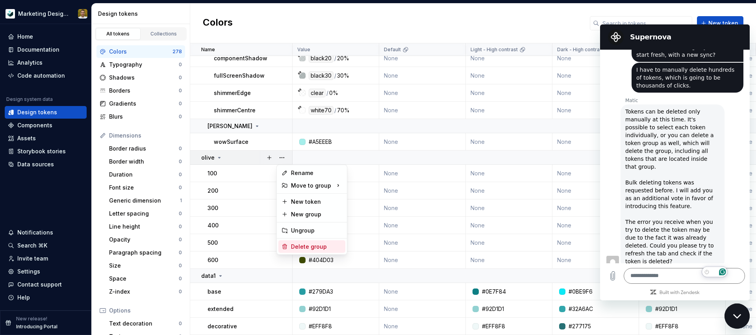
click at [305, 245] on div "Delete group" at bounding box center [316, 247] width 51 height 8
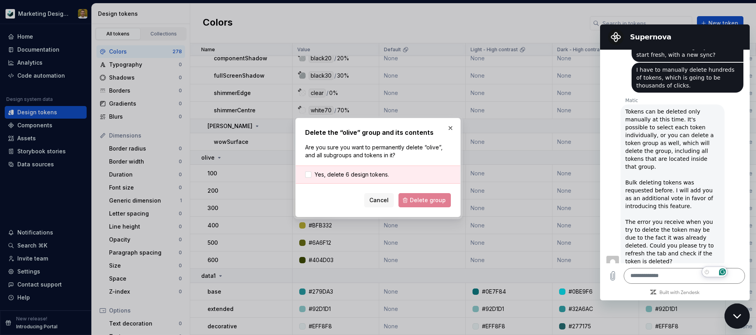
drag, startPoint x: 350, startPoint y: 174, endPoint x: 391, endPoint y: 186, distance: 42.9
click at [354, 175] on span "Yes, delete 6 design tokens." at bounding box center [352, 175] width 74 height 8
click at [421, 199] on span "Delete group" at bounding box center [428, 200] width 36 height 8
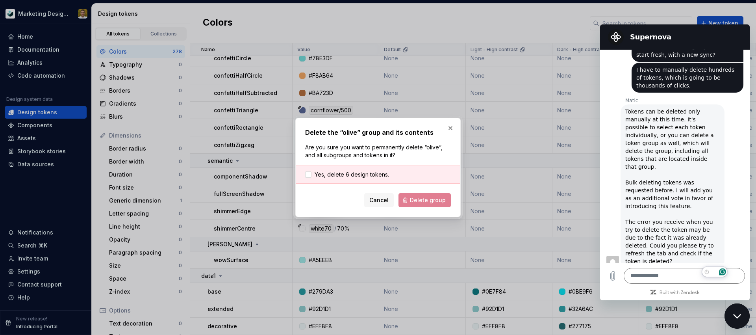
scroll to position [5075, 0]
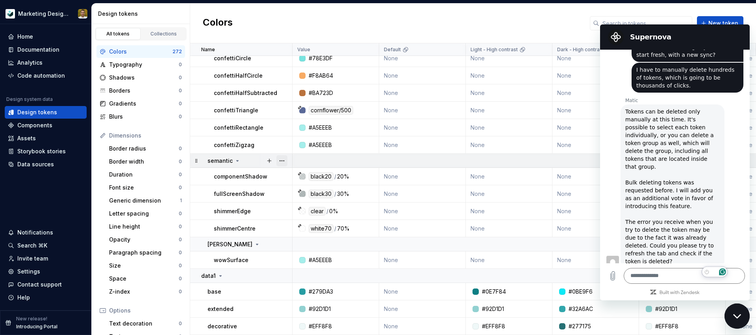
click at [283, 160] on button "button" at bounding box center [282, 160] width 11 height 11
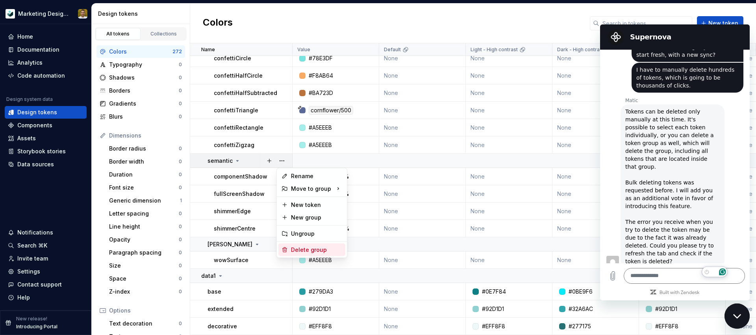
click at [318, 250] on div "Delete group" at bounding box center [316, 250] width 51 height 8
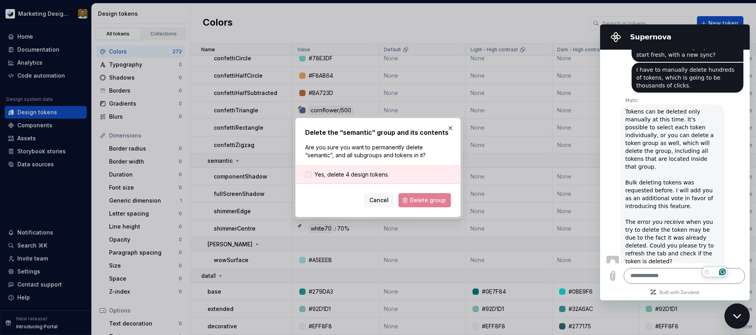
drag, startPoint x: 351, startPoint y: 176, endPoint x: 364, endPoint y: 178, distance: 12.9
click at [352, 176] on span "Yes, delete 4 design tokens." at bounding box center [352, 175] width 74 height 8
click at [419, 196] on button "Delete group" at bounding box center [425, 200] width 52 height 14
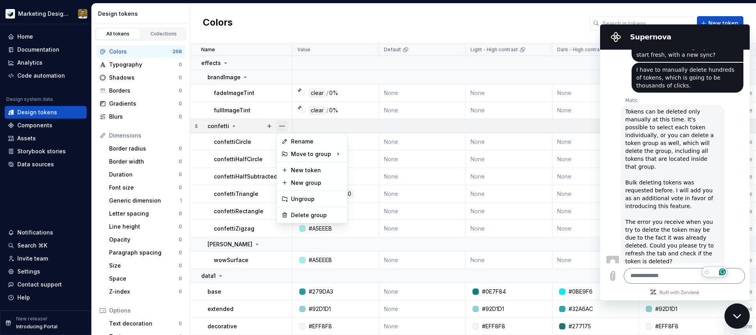
click at [282, 125] on button "button" at bounding box center [282, 126] width 11 height 11
click at [308, 216] on div "Delete group" at bounding box center [316, 215] width 51 height 8
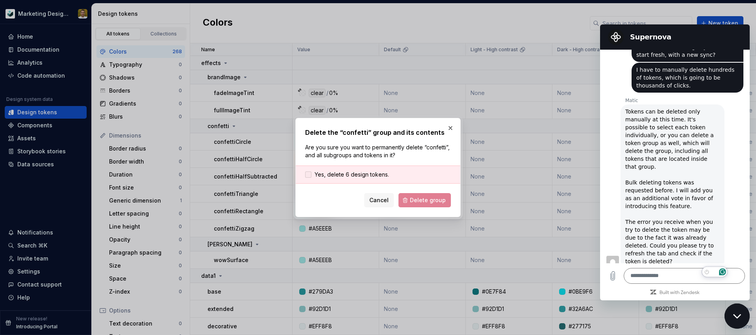
click at [353, 175] on span "Yes, delete 6 design tokens." at bounding box center [352, 175] width 74 height 8
click at [420, 204] on span "Delete group" at bounding box center [428, 200] width 36 height 8
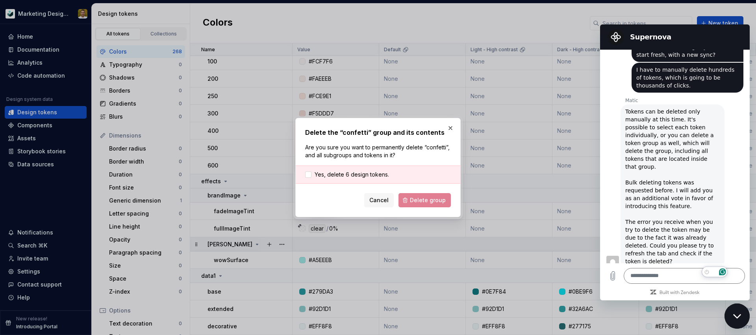
scroll to position [4873, 0]
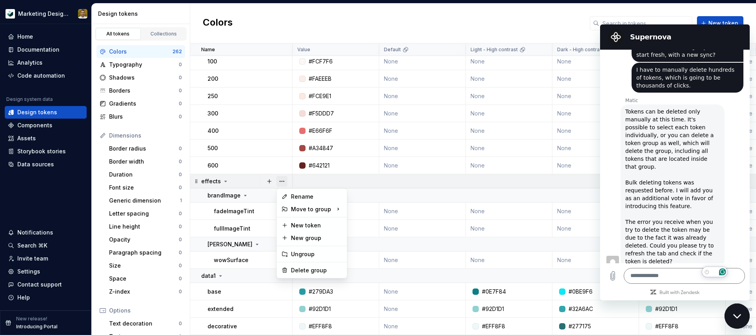
click at [281, 182] on button "button" at bounding box center [282, 181] width 11 height 11
click at [313, 272] on div "Delete group" at bounding box center [316, 270] width 51 height 8
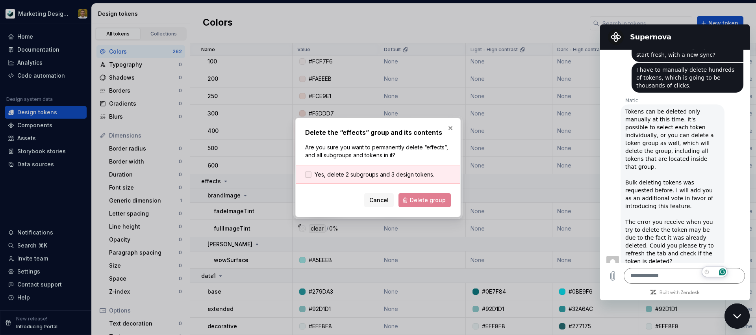
click at [358, 175] on span "Yes, delete 2 subgroups and 3 design tokens." at bounding box center [375, 175] width 120 height 8
click at [417, 199] on span "Delete group" at bounding box center [428, 200] width 36 height 8
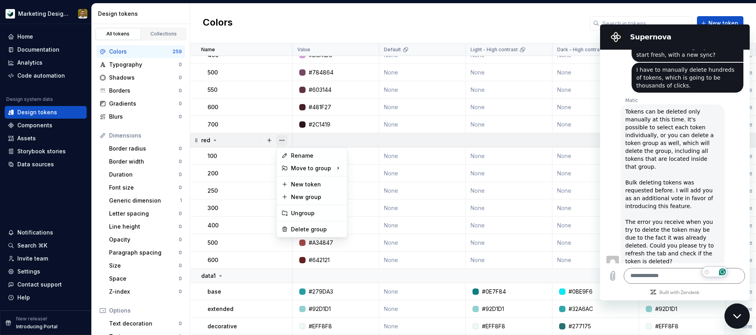
click at [282, 141] on button "button" at bounding box center [282, 140] width 11 height 11
click at [313, 227] on div "Delete group" at bounding box center [316, 229] width 51 height 8
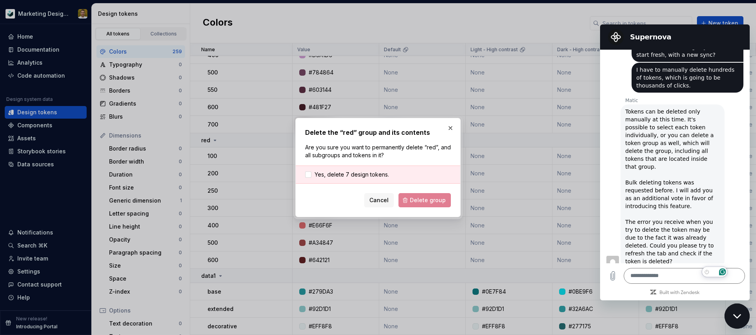
drag, startPoint x: 428, startPoint y: 197, endPoint x: 383, endPoint y: 186, distance: 45.9
click at [425, 197] on div "Cancel Delete group" at bounding box center [378, 200] width 146 height 14
click at [362, 176] on span "Yes, delete 7 design tokens." at bounding box center [352, 175] width 74 height 8
click at [431, 207] on div "Delete the “red” group and its contents Are you sure you want to permanently de…" at bounding box center [378, 167] width 165 height 99
click at [426, 202] on span "Delete group" at bounding box center [428, 200] width 36 height 8
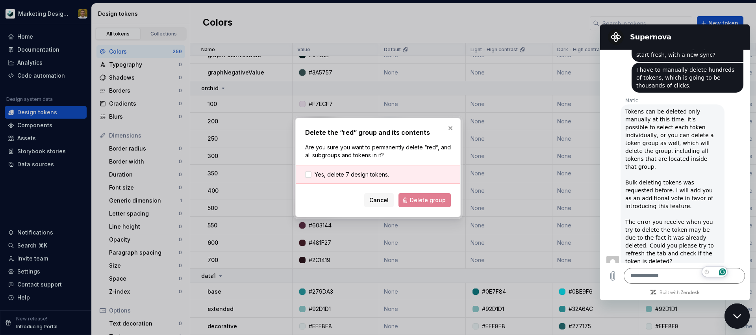
scroll to position [4643, 0]
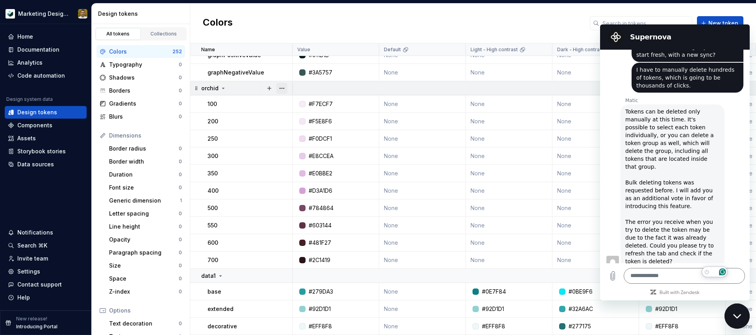
click at [284, 87] on button "button" at bounding box center [282, 88] width 11 height 11
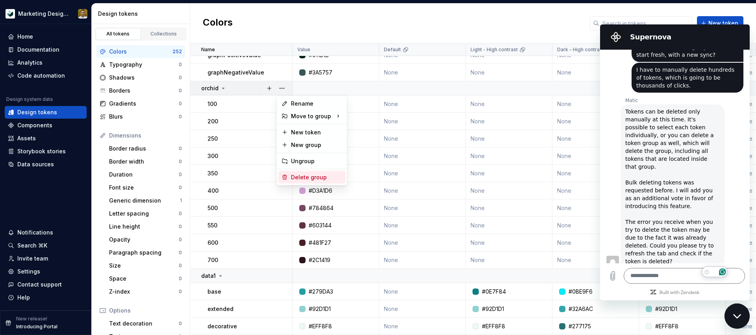
click at [306, 175] on div "Delete group" at bounding box center [316, 177] width 51 height 8
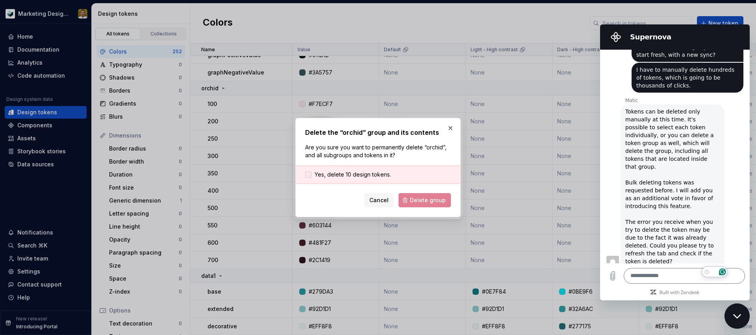
drag, startPoint x: 351, startPoint y: 175, endPoint x: 370, endPoint y: 182, distance: 19.6
click at [351, 175] on span "Yes, delete 10 design tokens." at bounding box center [353, 175] width 76 height 8
click at [414, 201] on span "Delete group" at bounding box center [428, 200] width 36 height 8
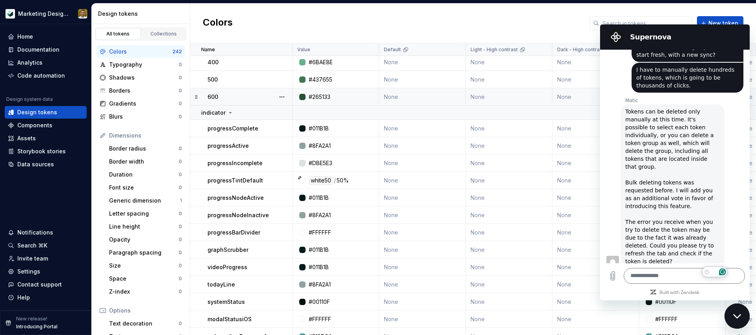
scroll to position [4313, 0]
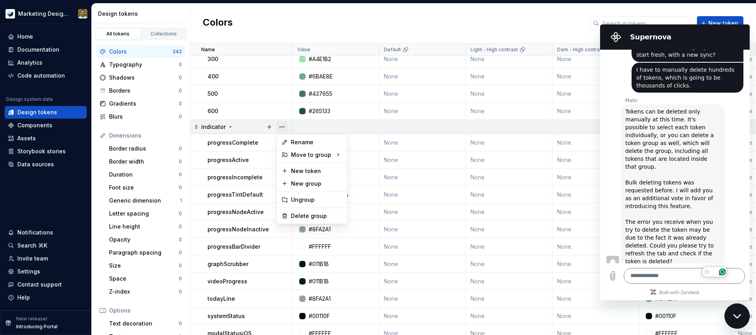
click at [284, 126] on button "button" at bounding box center [282, 126] width 11 height 11
click at [239, 167] on html "Marketing Design System Home Documentation Analytics Code automation Design sys…" at bounding box center [378, 167] width 756 height 335
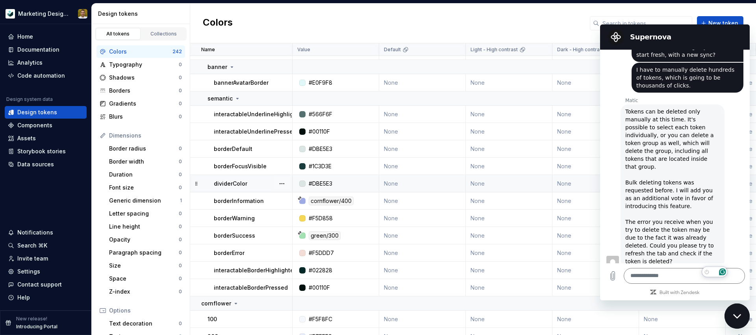
scroll to position [2907, 0]
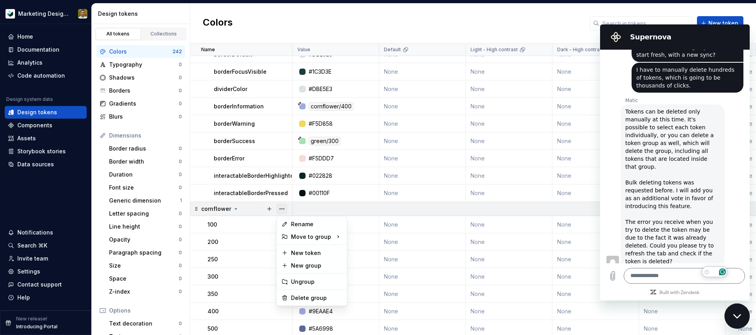
click at [281, 206] on button "button" at bounding box center [282, 208] width 11 height 11
click at [312, 295] on div "Delete group" at bounding box center [316, 298] width 51 height 8
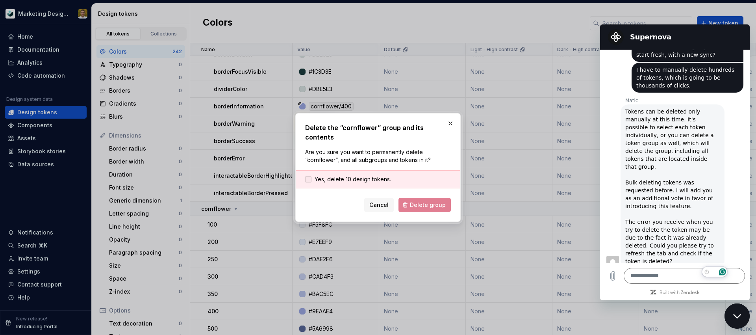
click at [352, 176] on span "Yes, delete 10 design tokens." at bounding box center [353, 179] width 76 height 8
click at [420, 203] on span "Delete group" at bounding box center [428, 205] width 36 height 8
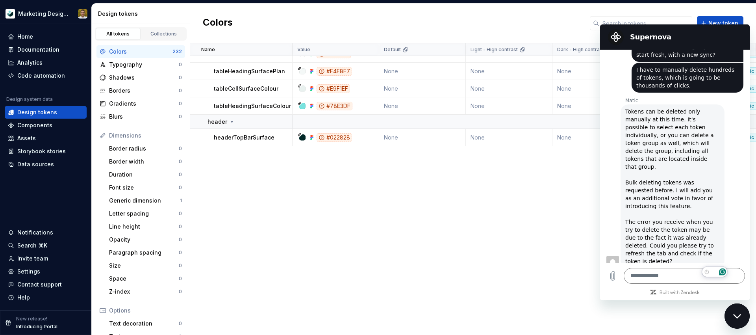
scroll to position [0, 0]
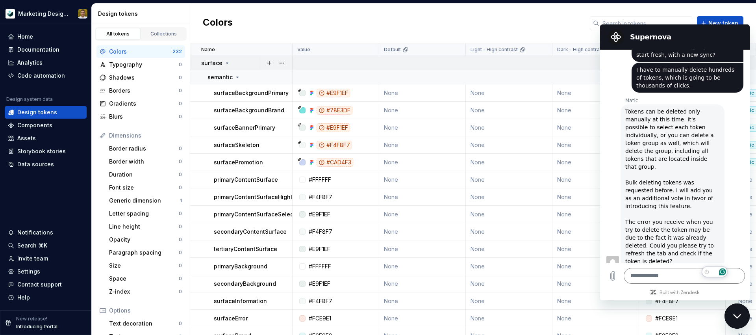
click at [227, 64] on icon at bounding box center [227, 63] width 6 height 6
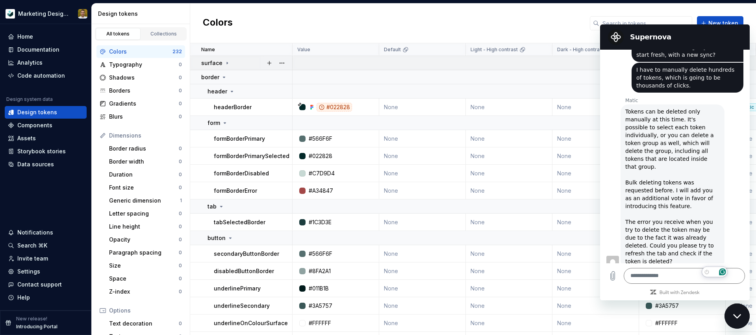
click at [227, 60] on icon at bounding box center [227, 63] width 6 height 6
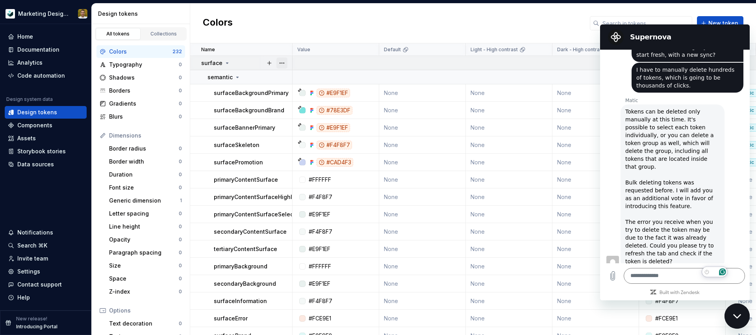
click at [285, 63] on button "button" at bounding box center [282, 63] width 11 height 11
click at [240, 78] on html "Marketing Design System Home Documentation Analytics Code automation Design sys…" at bounding box center [378, 167] width 756 height 335
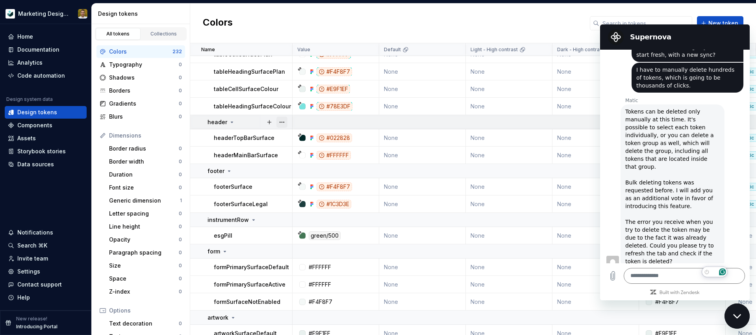
scroll to position [465, 0]
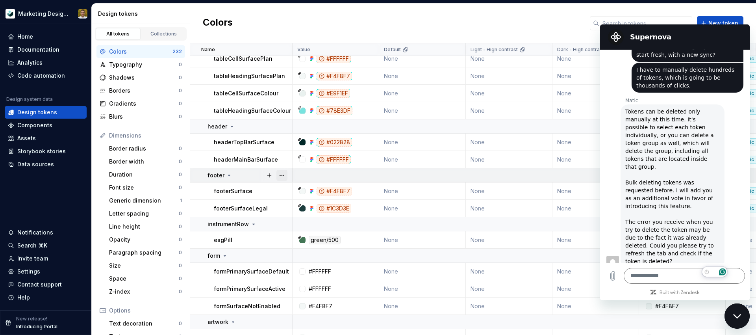
click at [283, 174] on button "button" at bounding box center [282, 175] width 11 height 11
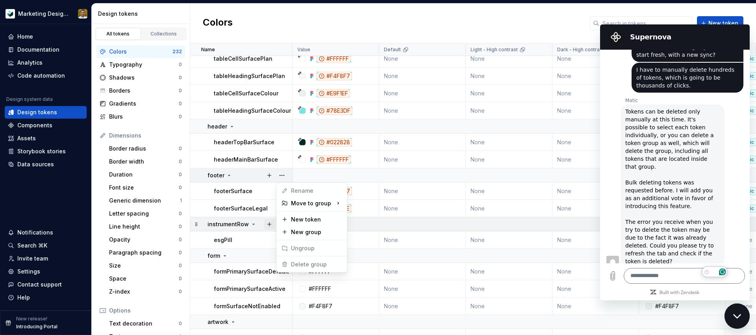
drag, startPoint x: 247, startPoint y: 231, endPoint x: 268, endPoint y: 227, distance: 20.9
click at [248, 231] on html "Marketing Design System Home Documentation Analytics Code automation Design sys…" at bounding box center [378, 167] width 756 height 335
click at [294, 221] on div at bounding box center [295, 224] width 5 height 14
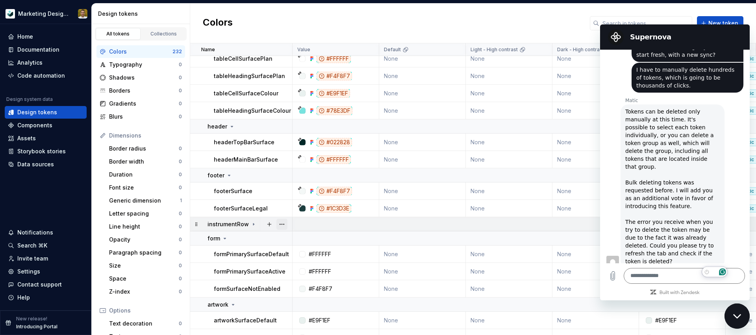
click at [281, 225] on button "button" at bounding box center [282, 224] width 11 height 11
click at [309, 309] on div "Delete group" at bounding box center [316, 313] width 51 height 8
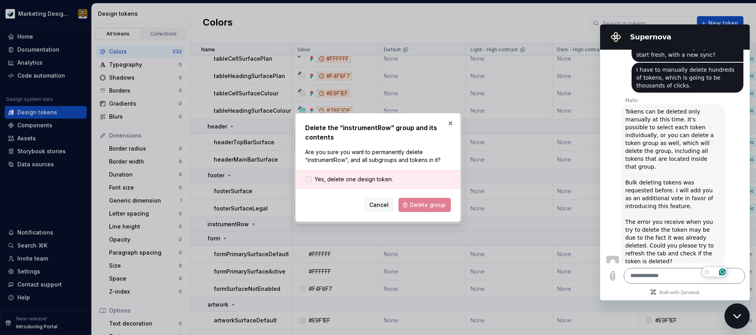
click at [363, 180] on span "Yes, delete one design token." at bounding box center [354, 179] width 78 height 8
click at [409, 201] on button "Delete group" at bounding box center [425, 205] width 52 height 14
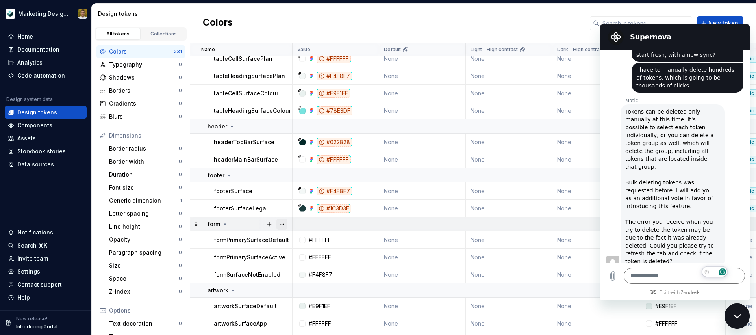
click at [283, 222] on button "button" at bounding box center [282, 224] width 11 height 11
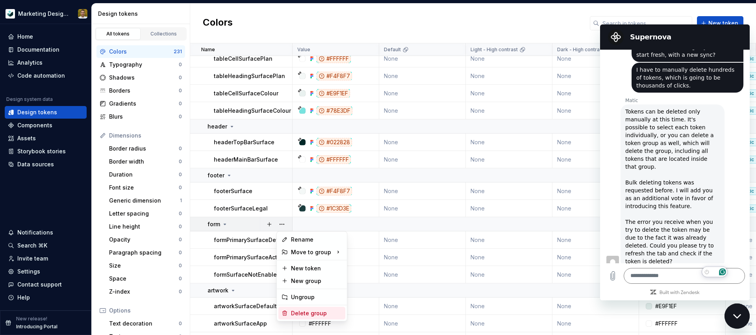
click at [310, 313] on div "Delete group" at bounding box center [316, 313] width 51 height 8
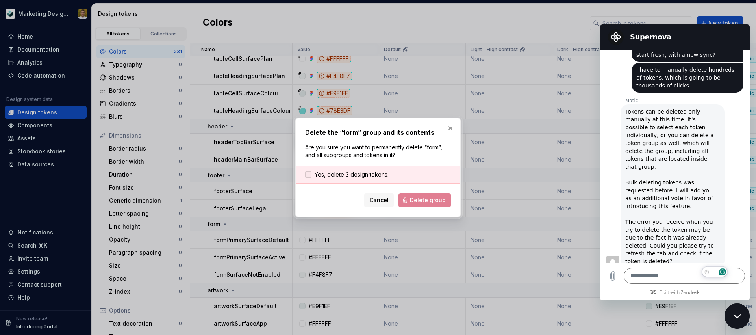
click at [379, 177] on span "Yes, delete 3 design tokens." at bounding box center [352, 175] width 74 height 8
click at [442, 204] on span "Delete group" at bounding box center [428, 200] width 36 height 8
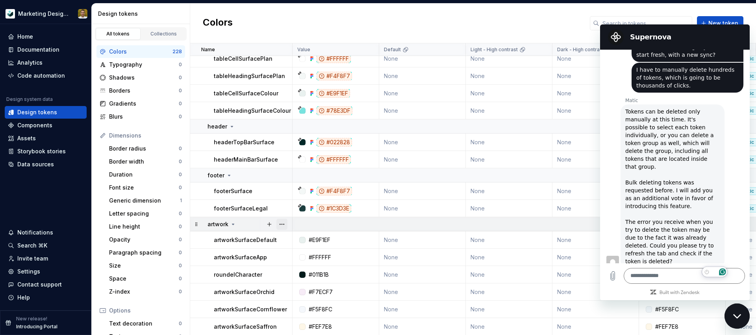
click at [282, 223] on button "button" at bounding box center [282, 224] width 11 height 11
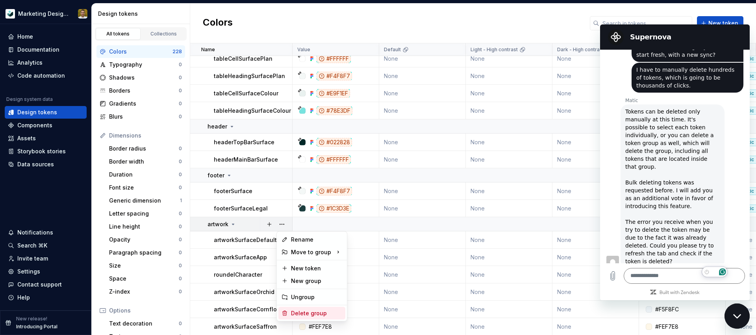
click at [303, 315] on div "Delete group" at bounding box center [316, 313] width 51 height 8
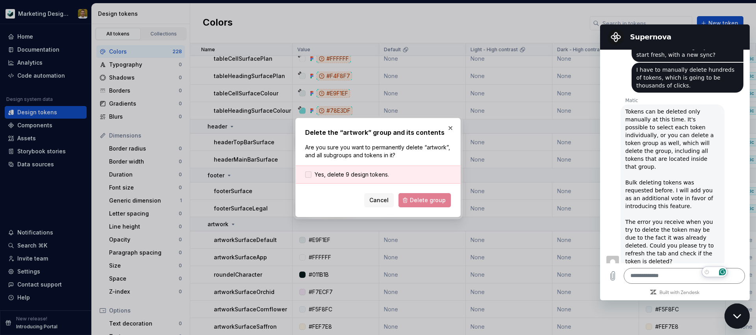
drag, startPoint x: 325, startPoint y: 172, endPoint x: 336, endPoint y: 176, distance: 11.0
click at [327, 173] on span "Yes, delete 9 design tokens." at bounding box center [352, 175] width 74 height 8
click at [422, 195] on button "Delete group" at bounding box center [425, 200] width 52 height 14
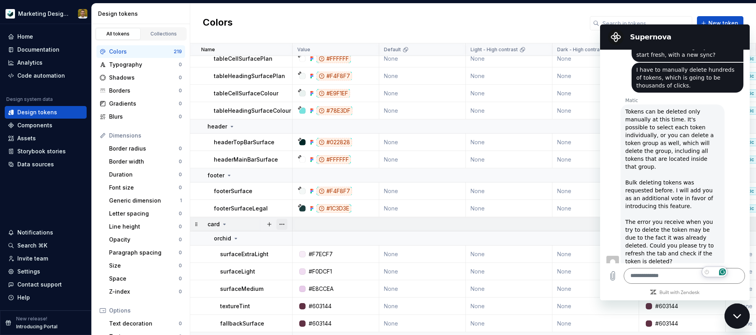
click at [282, 223] on button "button" at bounding box center [282, 224] width 11 height 11
click at [311, 313] on div "Delete group" at bounding box center [316, 313] width 51 height 8
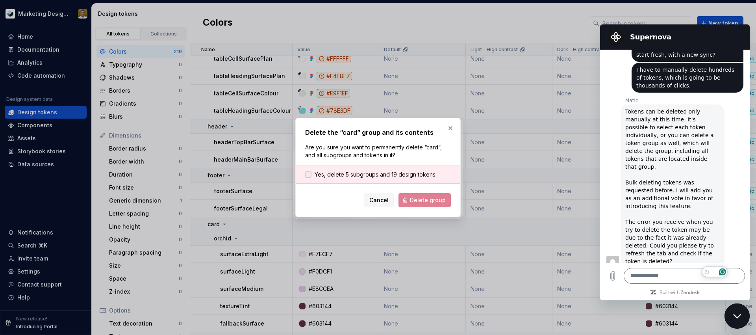
click at [362, 177] on span "Yes, delete 5 subgroups and 19 design tokens." at bounding box center [376, 175] width 122 height 8
click at [419, 204] on button "Delete group" at bounding box center [425, 200] width 52 height 14
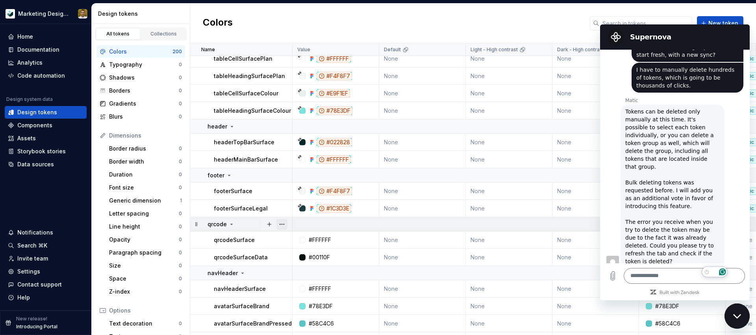
click at [280, 223] on button "button" at bounding box center [282, 224] width 11 height 11
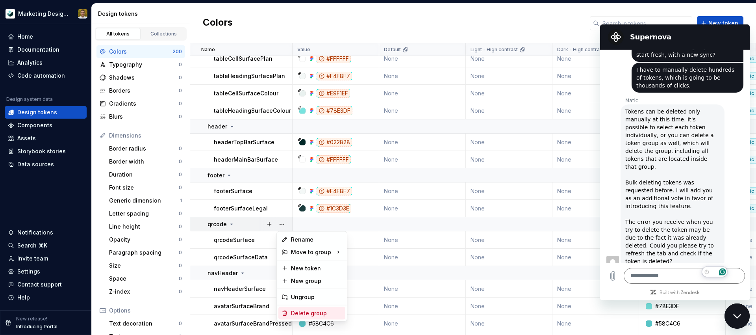
click at [321, 316] on div "Delete group" at bounding box center [316, 313] width 51 height 8
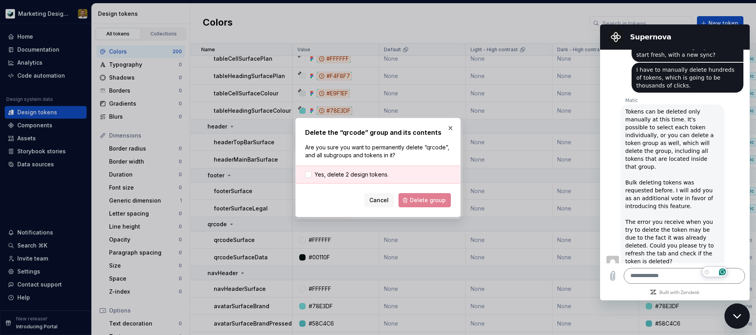
drag, startPoint x: 324, startPoint y: 175, endPoint x: 339, endPoint y: 179, distance: 15.9
click at [325, 175] on span "Yes, delete 2 design tokens." at bounding box center [352, 175] width 74 height 8
click at [448, 200] on button "Delete group" at bounding box center [425, 200] width 52 height 14
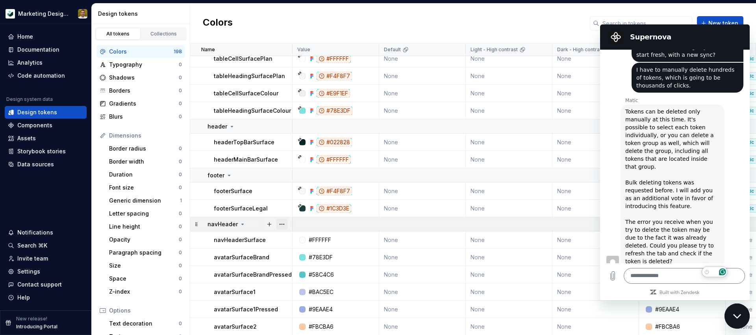
click at [284, 224] on button "button" at bounding box center [282, 224] width 11 height 11
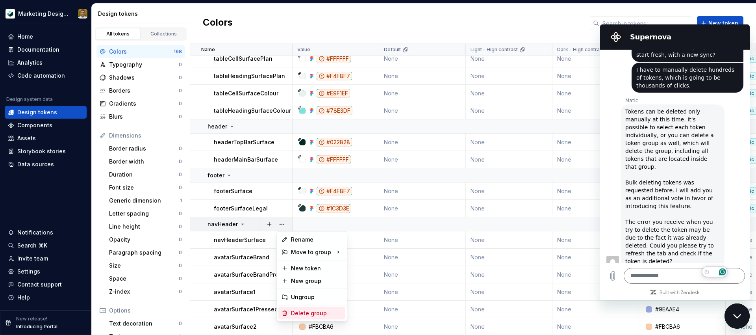
click at [310, 312] on div "Delete group" at bounding box center [316, 313] width 51 height 8
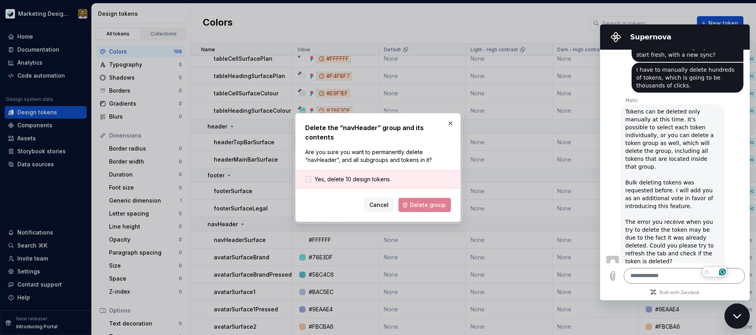
click at [346, 175] on span "Yes, delete 10 design tokens." at bounding box center [353, 179] width 76 height 8
click at [421, 201] on span "Delete group" at bounding box center [428, 205] width 36 height 8
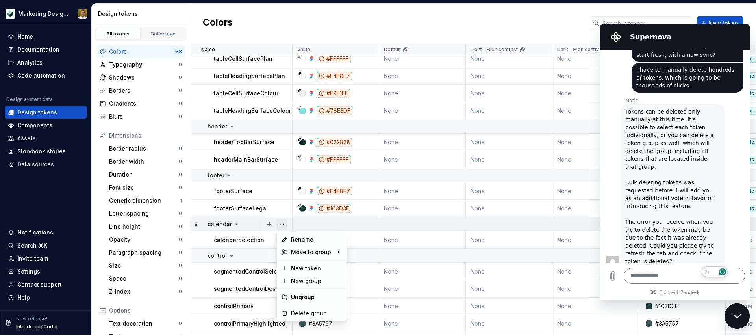
click at [281, 225] on button "button" at bounding box center [282, 224] width 11 height 11
click at [321, 309] on div "Delete group" at bounding box center [316, 313] width 51 height 8
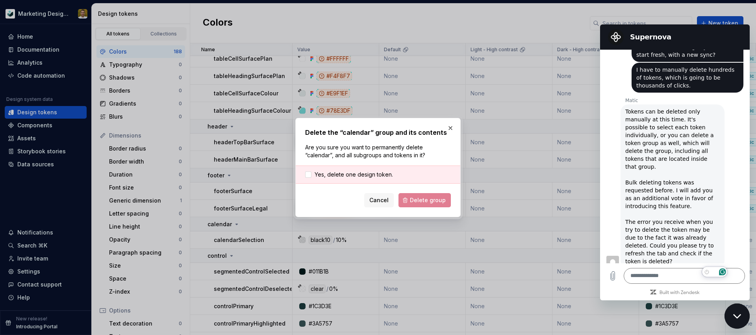
click at [345, 170] on div "Yes, delete one design token." at bounding box center [378, 174] width 165 height 18
click at [371, 175] on span "Yes, delete one design token." at bounding box center [354, 175] width 78 height 8
click at [427, 203] on span "Delete group" at bounding box center [428, 200] width 36 height 8
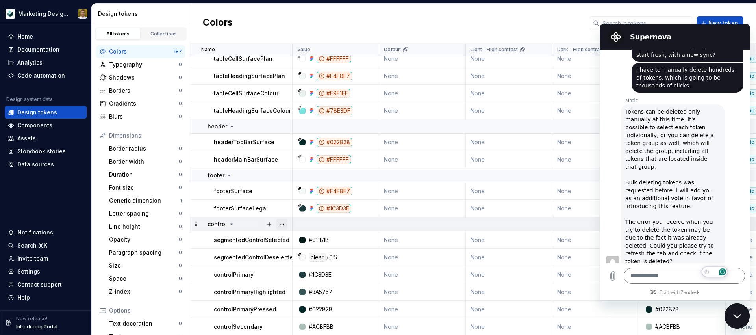
click at [280, 223] on button "button" at bounding box center [282, 224] width 11 height 11
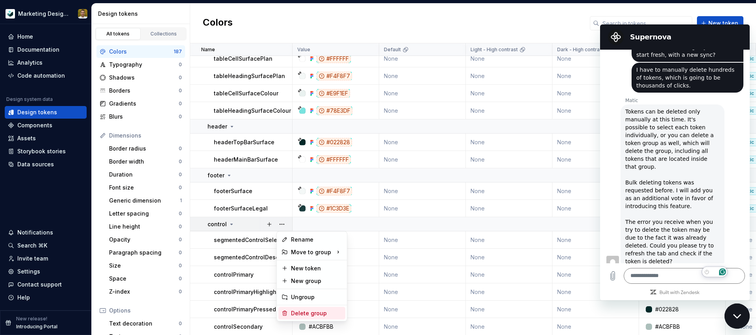
click at [306, 313] on div "Delete group" at bounding box center [316, 313] width 51 height 8
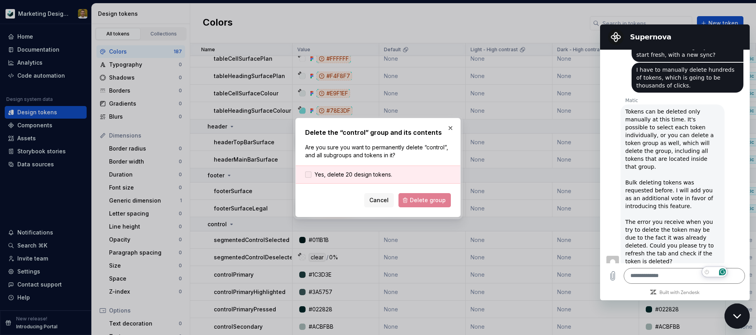
click at [365, 171] on span "Yes, delete 20 design tokens." at bounding box center [354, 175] width 78 height 8
click at [425, 199] on span "Delete group" at bounding box center [428, 200] width 36 height 8
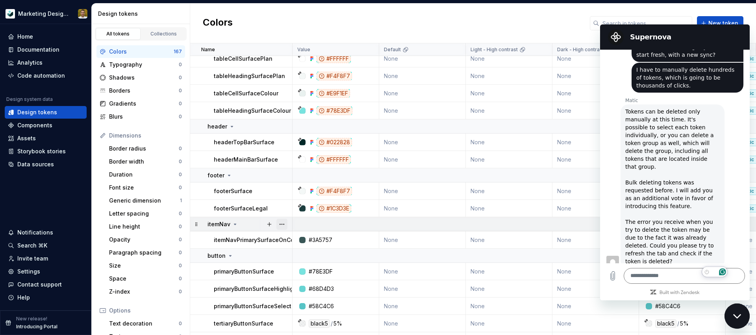
click at [283, 223] on button "button" at bounding box center [282, 224] width 11 height 11
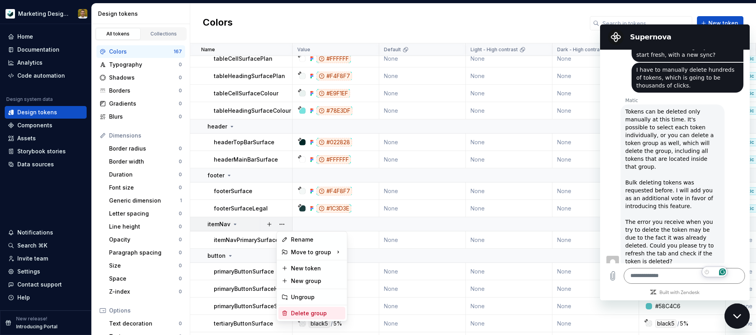
click at [304, 316] on div "Delete group" at bounding box center [316, 313] width 51 height 8
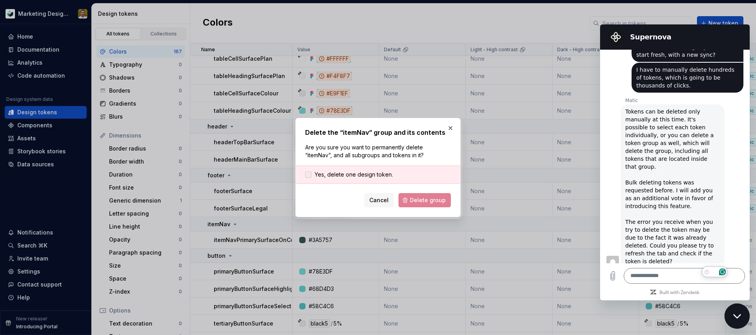
drag, startPoint x: 359, startPoint y: 172, endPoint x: 367, endPoint y: 175, distance: 8.9
click at [359, 172] on span "Yes, delete one design token." at bounding box center [354, 175] width 78 height 8
click at [414, 197] on span "Delete group" at bounding box center [428, 200] width 36 height 8
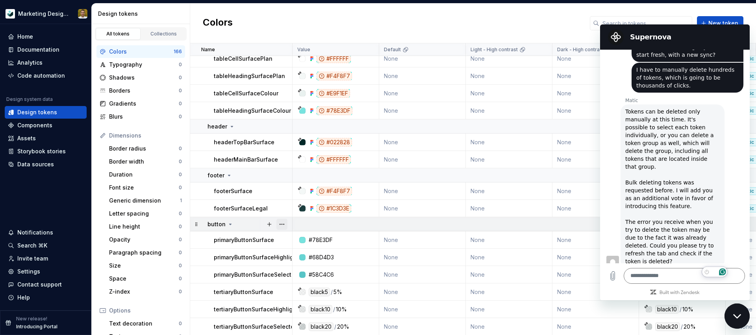
click at [282, 222] on button "button" at bounding box center [282, 224] width 11 height 11
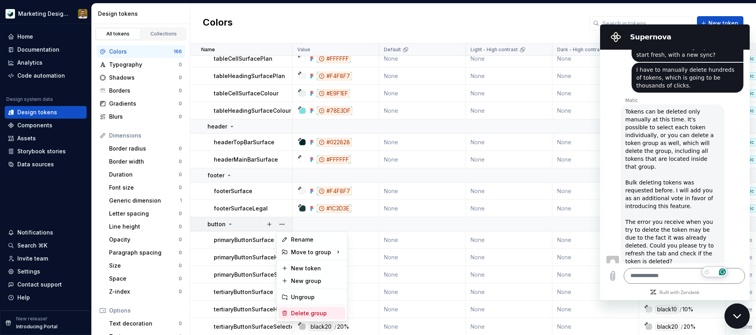
click at [312, 316] on div "Delete group" at bounding box center [316, 313] width 51 height 8
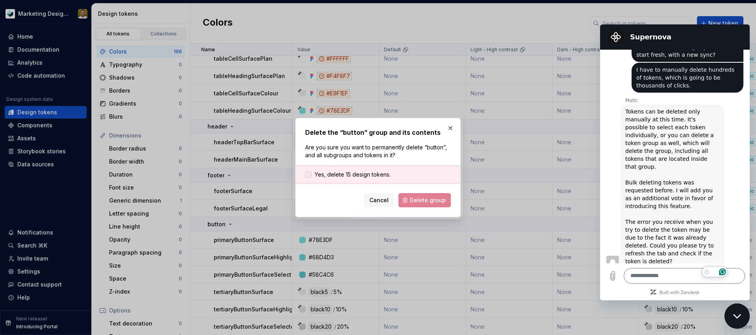
click at [330, 177] on span "Yes, delete 15 design tokens." at bounding box center [353, 175] width 76 height 8
click at [428, 205] on button "Delete group" at bounding box center [425, 200] width 52 height 14
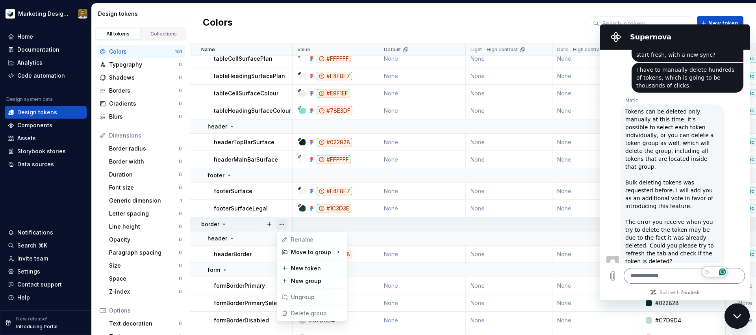
click at [284, 220] on button "button" at bounding box center [282, 224] width 11 height 11
drag, startPoint x: 258, startPoint y: 247, endPoint x: 260, endPoint y: 251, distance: 4.8
click at [258, 247] on html "Marketing Design System Home Documentation Analytics Code automation Design sys…" at bounding box center [378, 167] width 756 height 335
click at [282, 269] on button "button" at bounding box center [282, 269] width 11 height 11
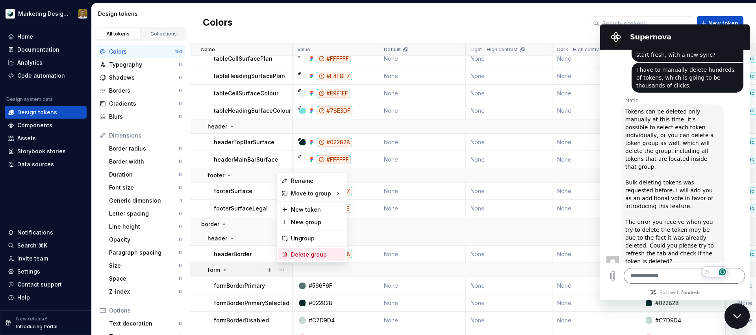
click at [313, 252] on div "Delete group" at bounding box center [316, 255] width 51 height 8
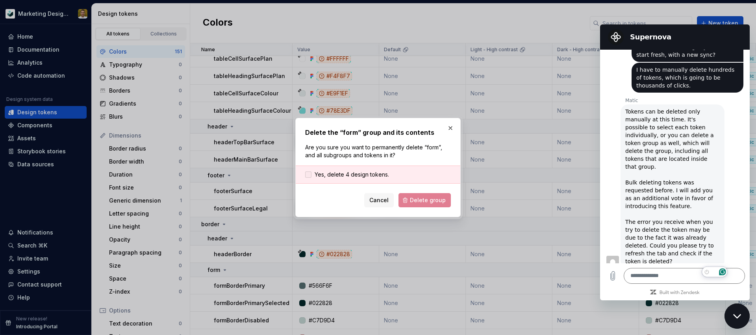
click at [342, 171] on div "Yes, delete 4 design tokens." at bounding box center [378, 174] width 165 height 18
click at [363, 173] on span "Yes, delete 4 design tokens." at bounding box center [352, 175] width 74 height 8
click at [424, 201] on span "Delete group" at bounding box center [428, 200] width 36 height 8
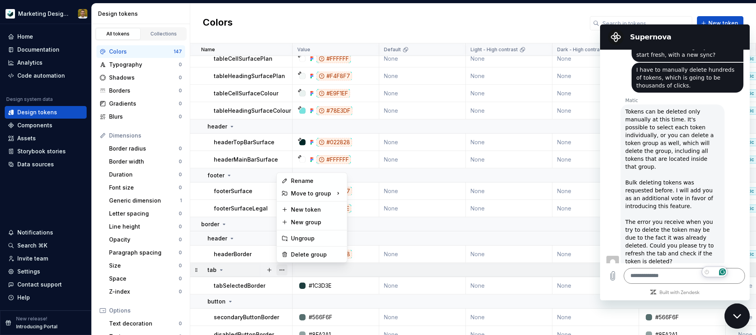
click at [281, 270] on button "button" at bounding box center [282, 269] width 11 height 11
click at [303, 253] on div "Delete group" at bounding box center [316, 255] width 51 height 8
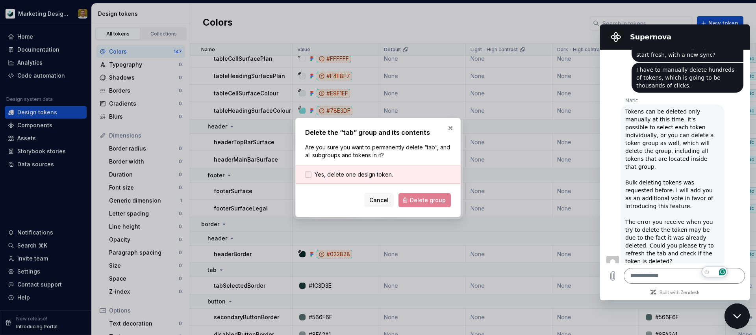
click at [354, 174] on span "Yes, delete one design token." at bounding box center [354, 175] width 78 height 8
click at [417, 201] on span "Delete group" at bounding box center [428, 200] width 36 height 8
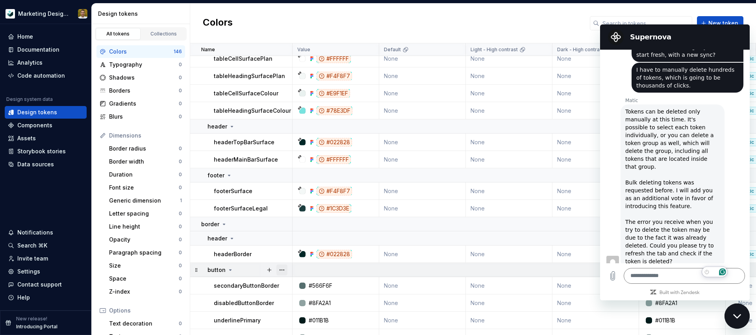
click at [283, 270] on button "button" at bounding box center [282, 269] width 11 height 11
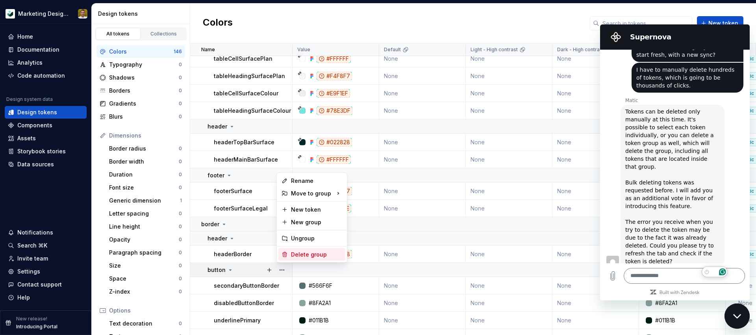
click at [304, 252] on div "Delete group" at bounding box center [316, 255] width 51 height 8
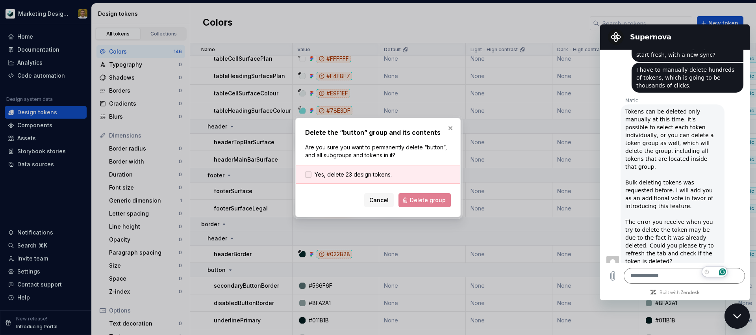
click at [360, 172] on span "Yes, delete 23 design tokens." at bounding box center [353, 175] width 77 height 8
click at [416, 196] on span "Delete group" at bounding box center [428, 200] width 36 height 8
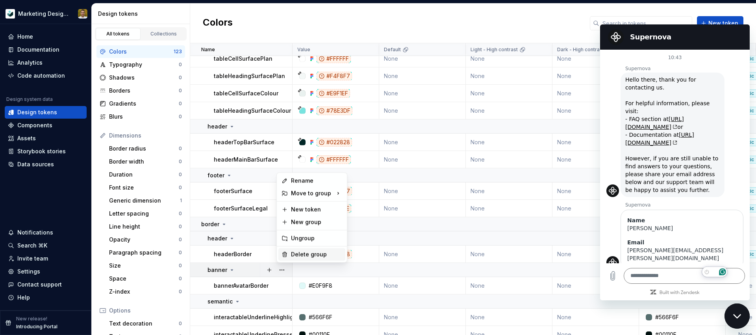
scroll to position [1475, 0]
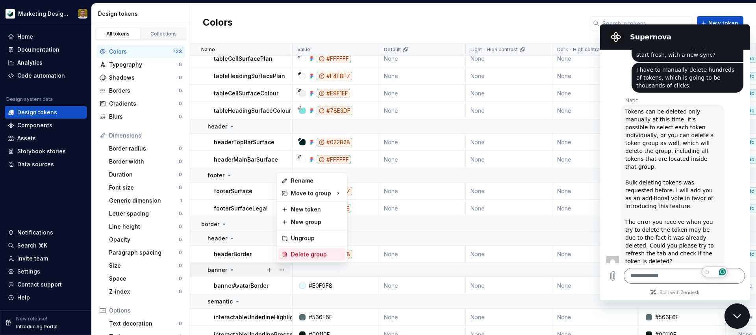
click at [309, 252] on div "Delete group" at bounding box center [316, 255] width 51 height 8
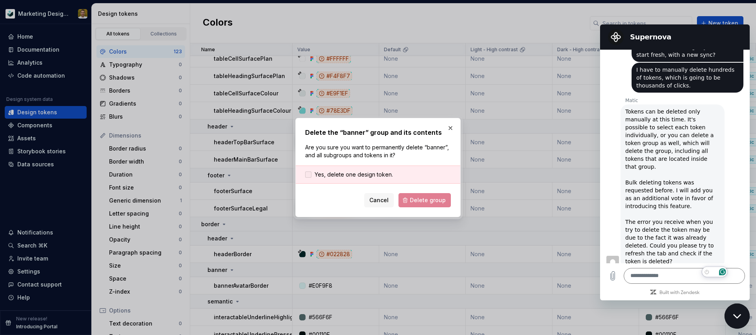
click at [375, 173] on span "Yes, delete one design token." at bounding box center [354, 175] width 78 height 8
drag, startPoint x: 433, startPoint y: 200, endPoint x: 429, endPoint y: 203, distance: 5.4
click at [433, 201] on span "Delete group" at bounding box center [428, 200] width 36 height 8
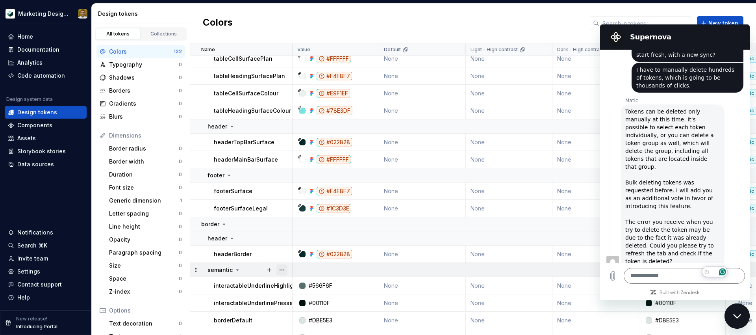
click at [285, 270] on button "button" at bounding box center [282, 269] width 11 height 11
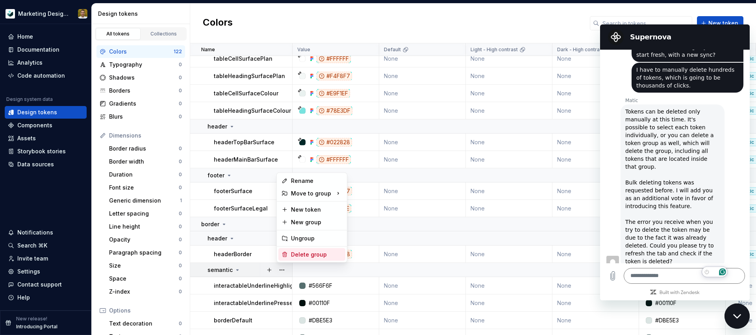
click at [296, 250] on div "Delete group" at bounding box center [312, 254] width 67 height 13
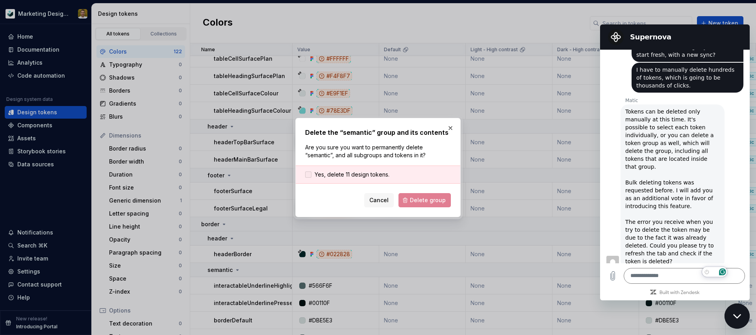
click at [375, 177] on span "Yes, delete 11 design tokens." at bounding box center [352, 175] width 75 height 8
click at [427, 198] on span "Delete group" at bounding box center [428, 200] width 36 height 8
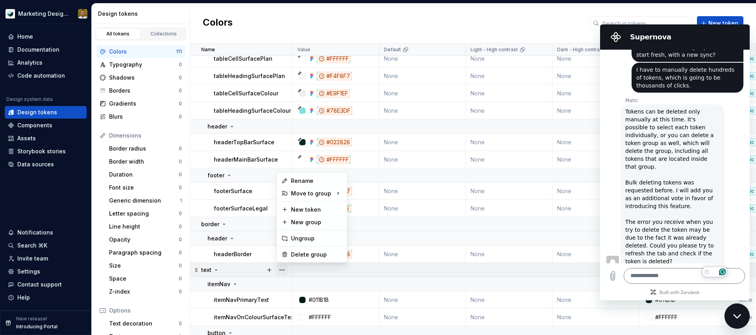
click at [283, 267] on button "button" at bounding box center [282, 269] width 11 height 11
click at [319, 253] on div "Delete group" at bounding box center [316, 255] width 51 height 8
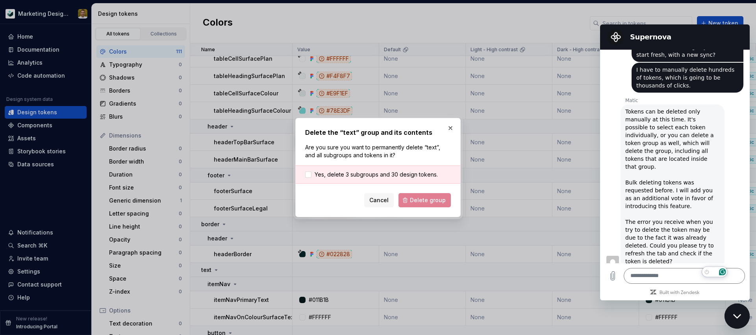
drag, startPoint x: 372, startPoint y: 173, endPoint x: 384, endPoint y: 178, distance: 13.4
click at [372, 173] on span "Yes, delete 3 subgroups and 30 design tokens." at bounding box center [376, 175] width 123 height 8
click at [421, 198] on span "Delete group" at bounding box center [428, 200] width 36 height 8
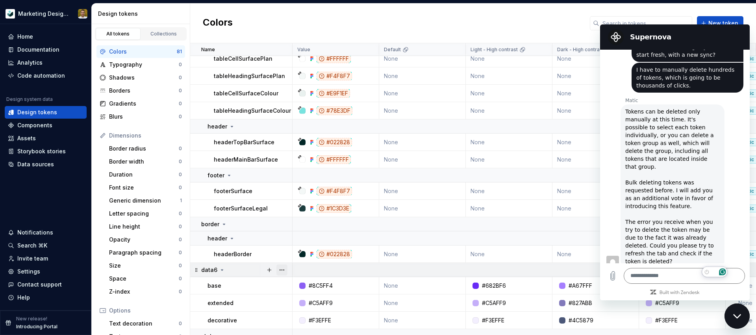
click at [281, 269] on button "button" at bounding box center [282, 269] width 11 height 11
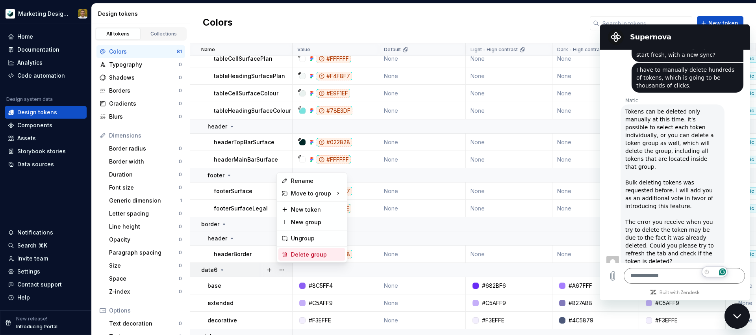
click at [302, 254] on div "Delete group" at bounding box center [316, 255] width 51 height 8
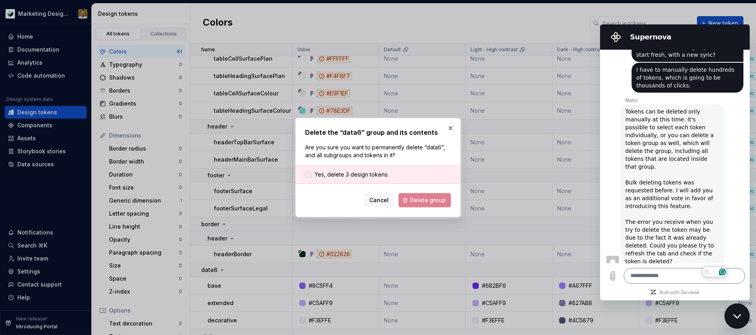
click at [362, 173] on span "Yes, delete 3 design tokens." at bounding box center [352, 175] width 74 height 8
click at [425, 202] on span "Delete group" at bounding box center [428, 200] width 36 height 8
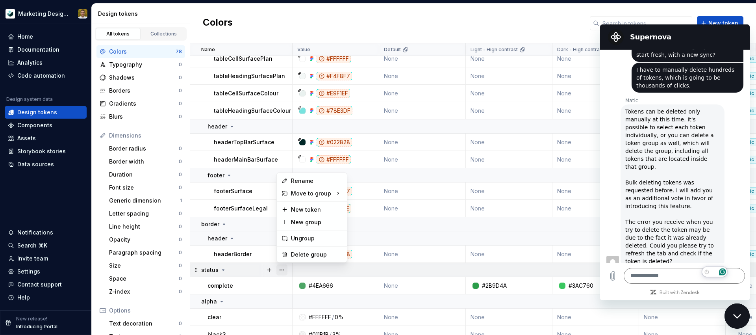
click at [283, 266] on button "button" at bounding box center [282, 269] width 11 height 11
click at [306, 253] on div "Delete group" at bounding box center [316, 255] width 51 height 8
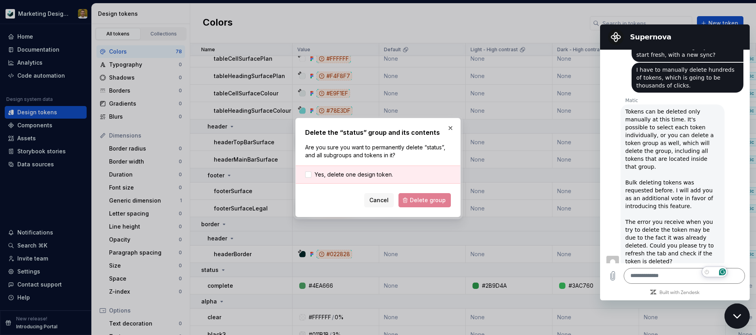
drag, startPoint x: 357, startPoint y: 178, endPoint x: 364, endPoint y: 180, distance: 8.1
click at [356, 178] on div "Yes, delete one design token." at bounding box center [378, 174] width 165 height 18
click at [371, 173] on span "Yes, delete one design token." at bounding box center [354, 175] width 78 height 8
click at [422, 203] on span "Delete group" at bounding box center [428, 200] width 36 height 8
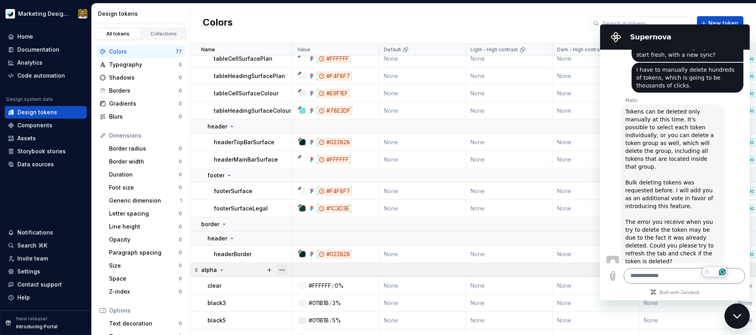
click at [285, 268] on button "button" at bounding box center [282, 269] width 11 height 11
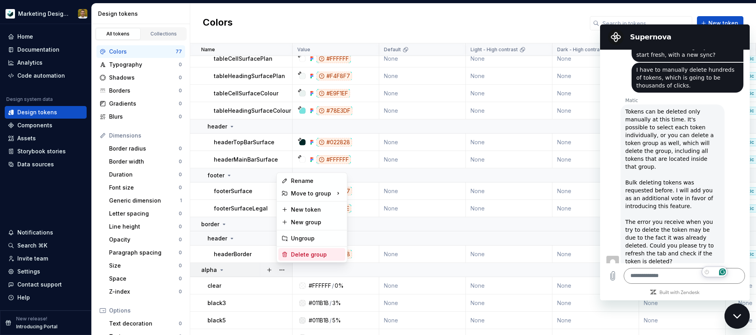
click at [300, 252] on div "Delete group" at bounding box center [316, 255] width 51 height 8
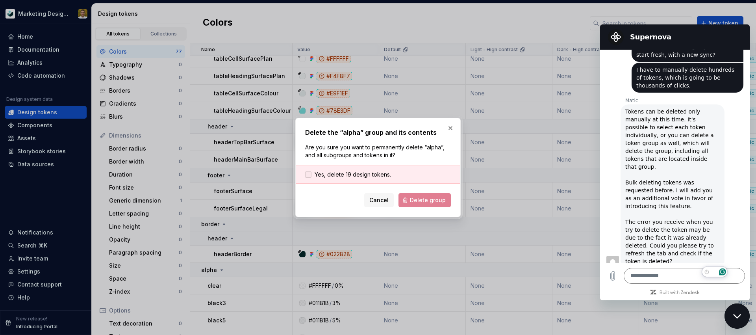
click at [332, 174] on span "Yes, delete 19 design tokens." at bounding box center [353, 175] width 76 height 8
click at [418, 202] on span "Delete group" at bounding box center [428, 200] width 36 height 8
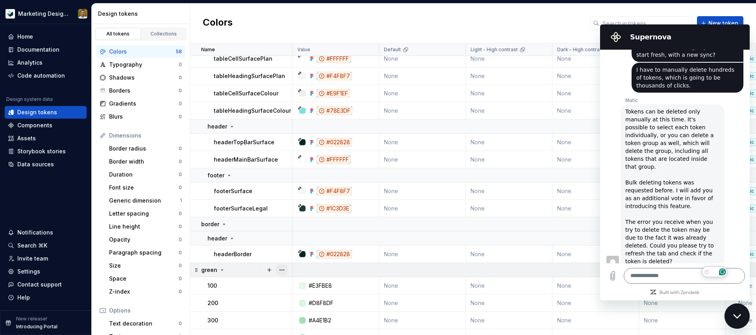
click at [284, 270] on button "button" at bounding box center [282, 269] width 11 height 11
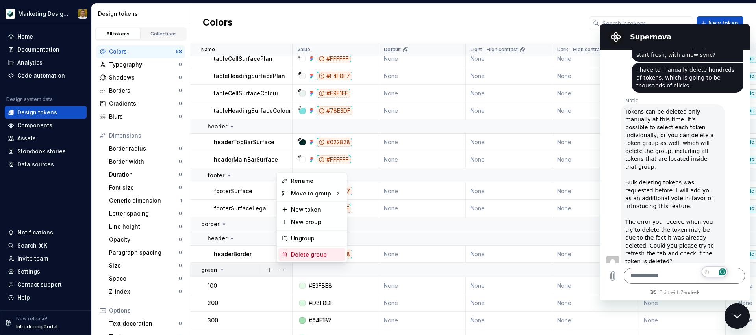
click at [301, 254] on div "Delete group" at bounding box center [316, 255] width 51 height 8
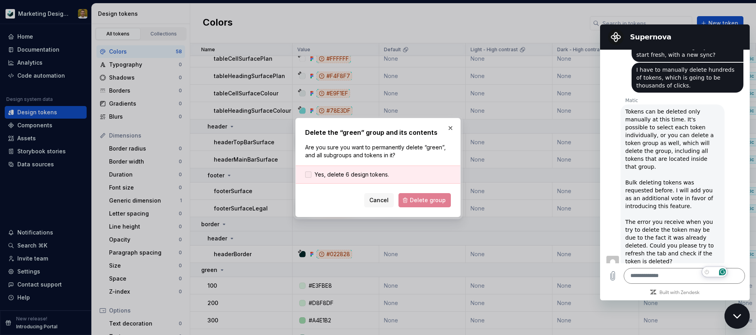
click at [349, 171] on span "Yes, delete 6 design tokens." at bounding box center [352, 175] width 74 height 8
click at [427, 201] on span "Delete group" at bounding box center [428, 200] width 36 height 8
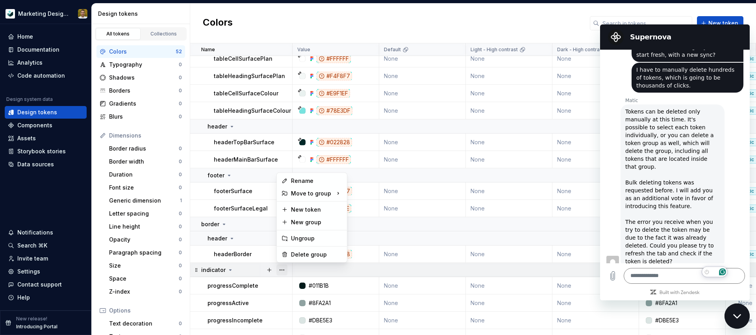
click at [284, 268] on button "button" at bounding box center [282, 269] width 11 height 11
click at [309, 255] on div "Delete group" at bounding box center [316, 255] width 51 height 8
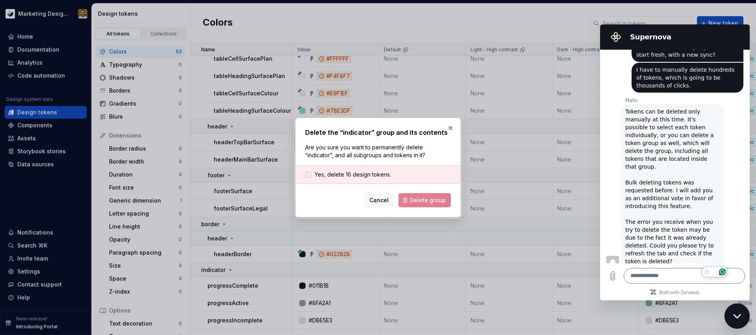
click at [342, 176] on span "Yes, delete 16 design tokens." at bounding box center [353, 175] width 76 height 8
click at [414, 202] on span "Delete group" at bounding box center [428, 200] width 36 height 8
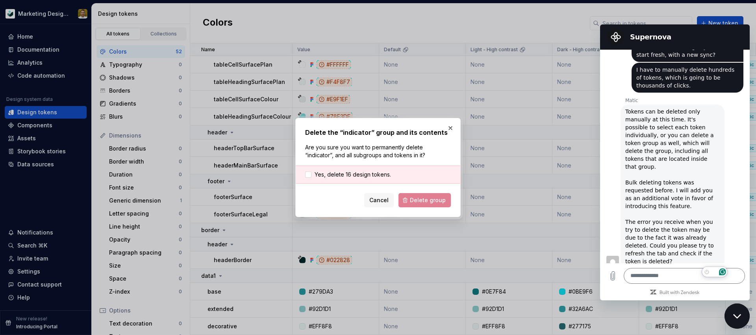
scroll to position [459, 0]
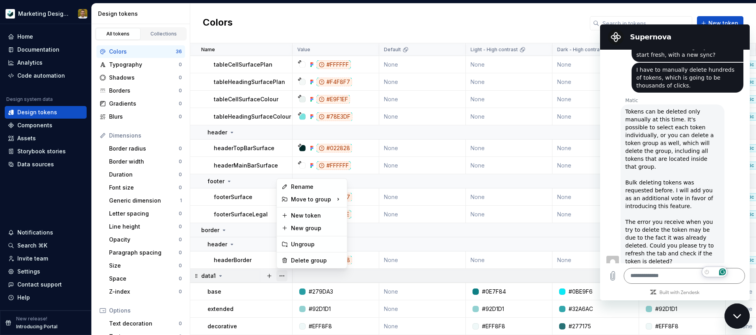
click at [287, 274] on button "button" at bounding box center [282, 275] width 11 height 11
click at [302, 257] on div "Delete group" at bounding box center [316, 260] width 51 height 8
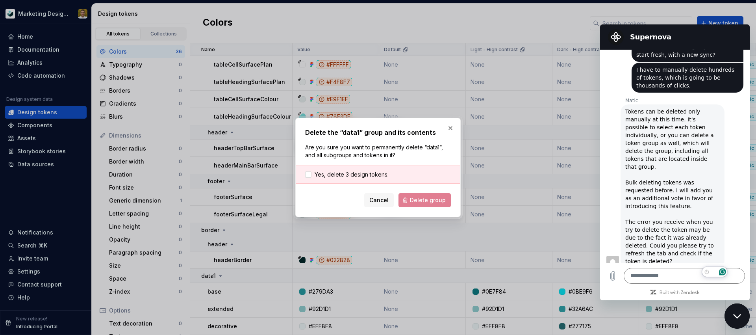
click at [368, 169] on div "Yes, delete 3 design tokens." at bounding box center [378, 174] width 165 height 18
click at [376, 175] on span "Yes, delete 3 design tokens." at bounding box center [352, 175] width 74 height 8
click at [416, 201] on span "Delete group" at bounding box center [428, 200] width 36 height 8
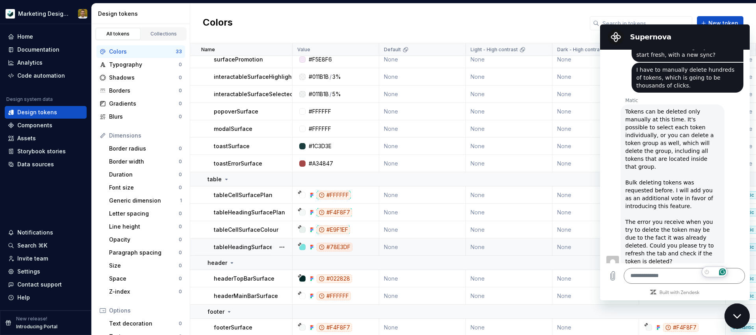
scroll to position [327, 0]
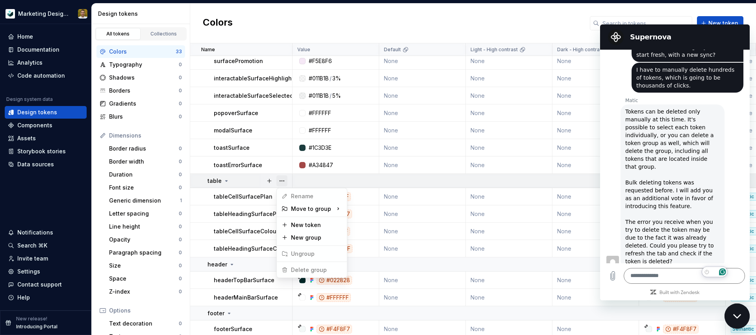
click at [282, 180] on button "button" at bounding box center [282, 180] width 11 height 11
click at [230, 243] on html "Marketing Design System Home Documentation Analytics Code automation Design sys…" at bounding box center [378, 167] width 756 height 335
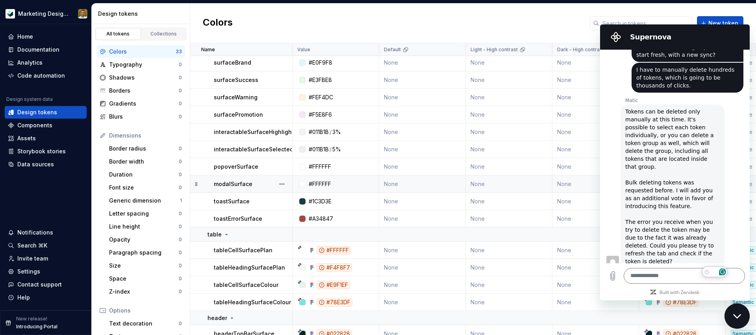
scroll to position [239, 0]
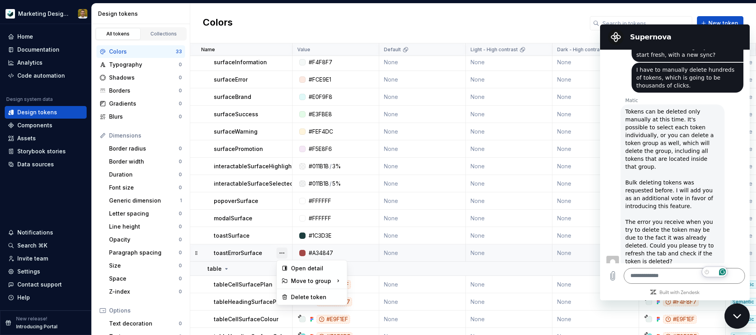
click at [282, 252] on button "button" at bounding box center [282, 252] width 11 height 11
click at [306, 295] on div "Delete token" at bounding box center [316, 297] width 51 height 8
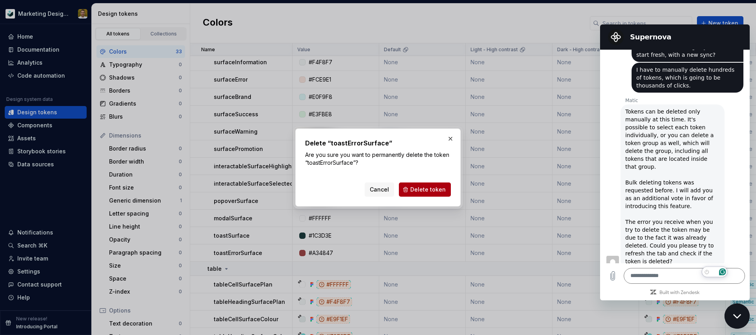
drag, startPoint x: 434, startPoint y: 191, endPoint x: 362, endPoint y: 203, distance: 72.2
click at [433, 191] on span "Delete token" at bounding box center [428, 190] width 35 height 8
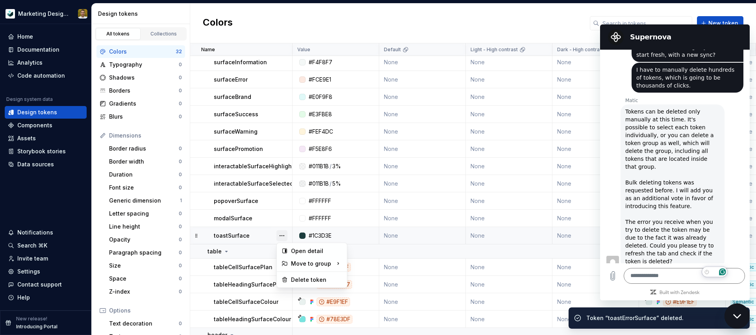
click at [280, 233] on button "button" at bounding box center [282, 235] width 11 height 11
click at [310, 279] on div "Delete token" at bounding box center [316, 280] width 51 height 8
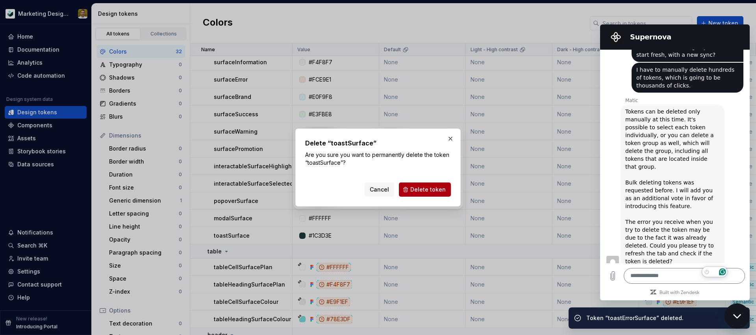
click at [427, 190] on span "Delete token" at bounding box center [428, 190] width 35 height 8
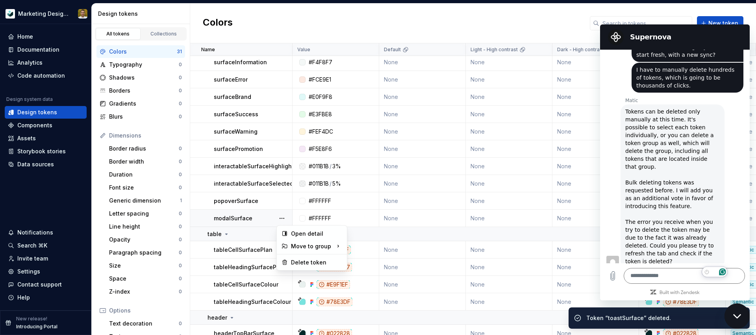
click at [284, 217] on button "button" at bounding box center [282, 218] width 11 height 11
click at [304, 261] on div "Delete token" at bounding box center [316, 262] width 51 height 8
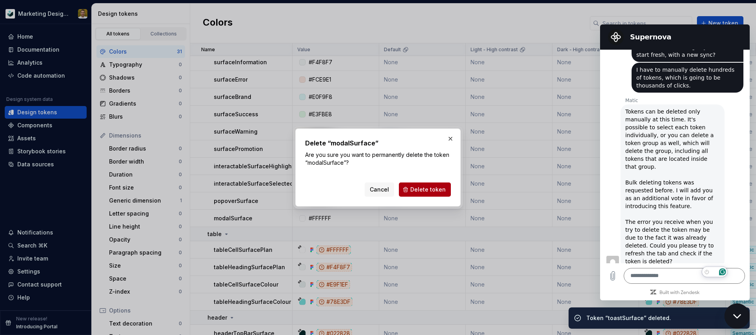
click at [419, 186] on span "Delete token" at bounding box center [428, 190] width 35 height 8
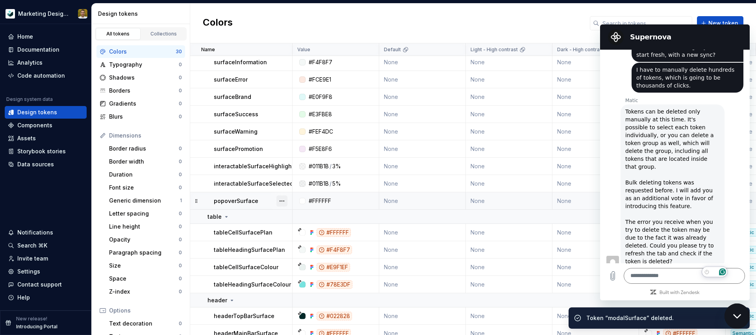
click at [285, 200] on button "button" at bounding box center [282, 200] width 11 height 11
drag, startPoint x: 315, startPoint y: 239, endPoint x: 315, endPoint y: 244, distance: 5.1
click at [315, 244] on div "Delete token" at bounding box center [312, 245] width 67 height 13
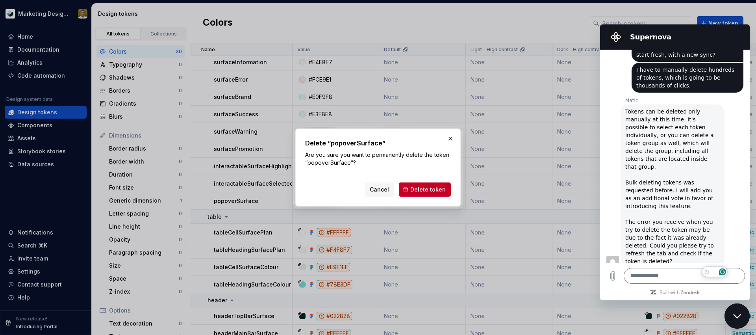
drag, startPoint x: 434, startPoint y: 177, endPoint x: 433, endPoint y: 181, distance: 4.4
click at [434, 177] on div "Delete “popoverSurface” Are you sure you want to permanently delete the token “…" at bounding box center [378, 167] width 146 height 58
click at [431, 188] on span "Delete token" at bounding box center [428, 190] width 35 height 8
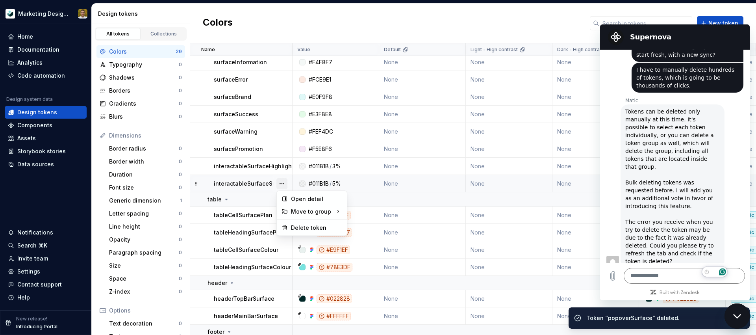
click at [284, 182] on button "button" at bounding box center [282, 183] width 11 height 11
click at [308, 227] on div "Delete token" at bounding box center [316, 228] width 51 height 8
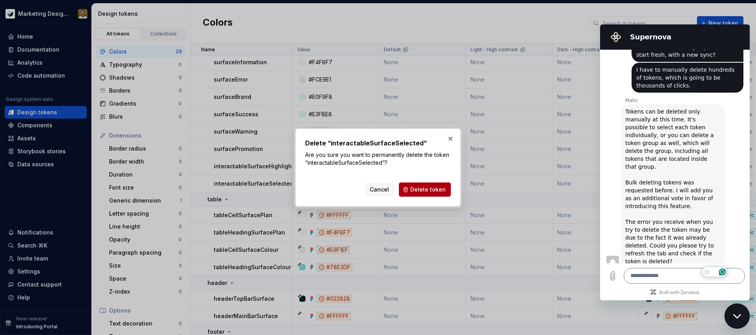
click at [433, 185] on button "Delete token" at bounding box center [425, 189] width 52 height 14
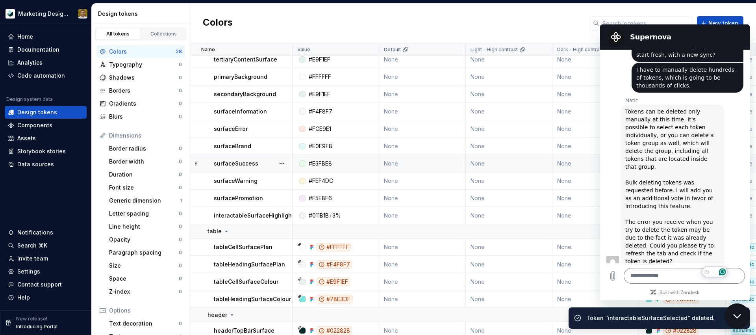
scroll to position [157, 0]
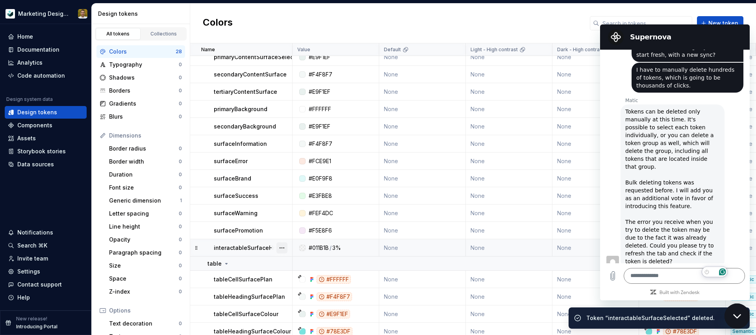
click at [287, 248] on div at bounding box center [282, 247] width 20 height 17
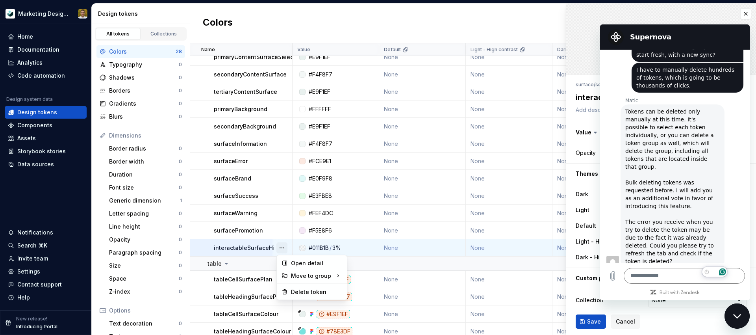
click at [285, 247] on button "button" at bounding box center [282, 247] width 11 height 11
click at [310, 295] on div "Delete token" at bounding box center [316, 292] width 51 height 8
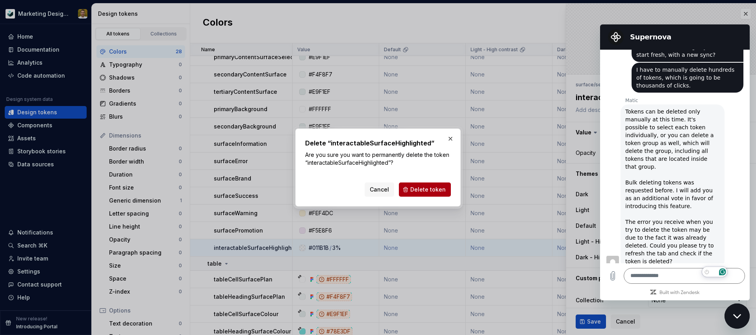
click at [432, 178] on div "Delete “interactableSurfaceHighlighted” Are you sure you want to permanently de…" at bounding box center [378, 167] width 146 height 58
click at [433, 184] on button "Delete token" at bounding box center [425, 189] width 52 height 14
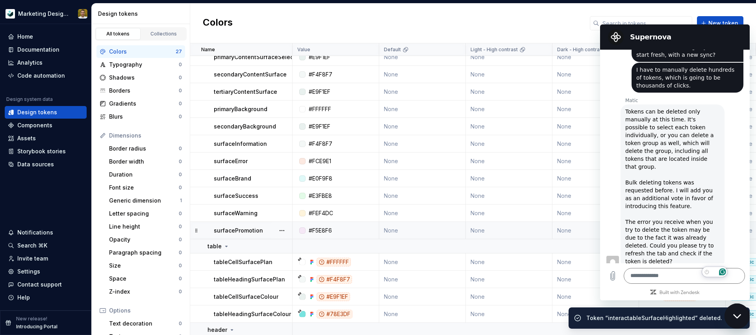
click at [250, 234] on p "surfacePromotion" at bounding box center [238, 231] width 49 height 8
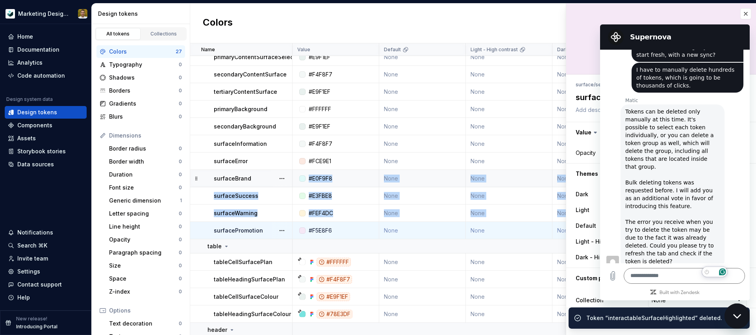
click at [245, 185] on td "surfaceBrand" at bounding box center [241, 178] width 102 height 17
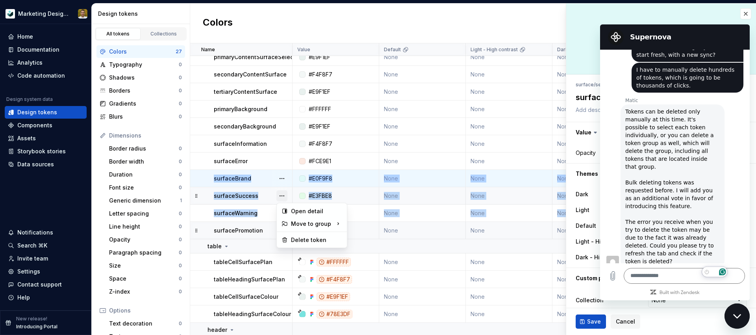
click at [286, 195] on button "button" at bounding box center [282, 195] width 11 height 11
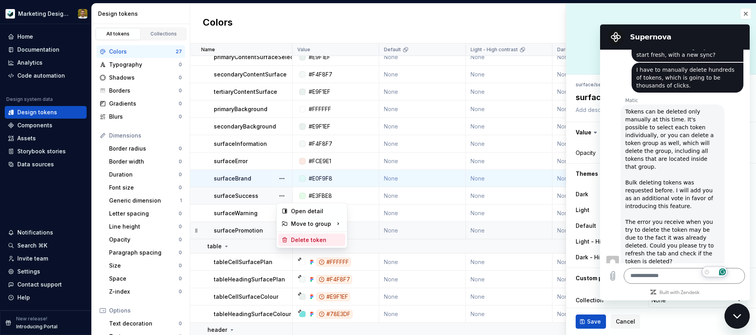
click at [301, 238] on div "Delete token" at bounding box center [316, 240] width 51 height 8
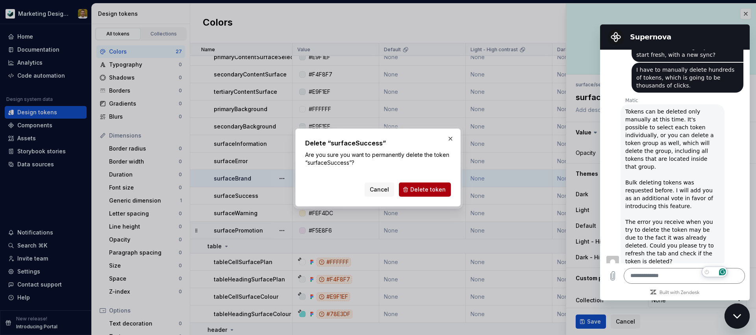
click at [431, 191] on span "Delete token" at bounding box center [428, 190] width 35 height 8
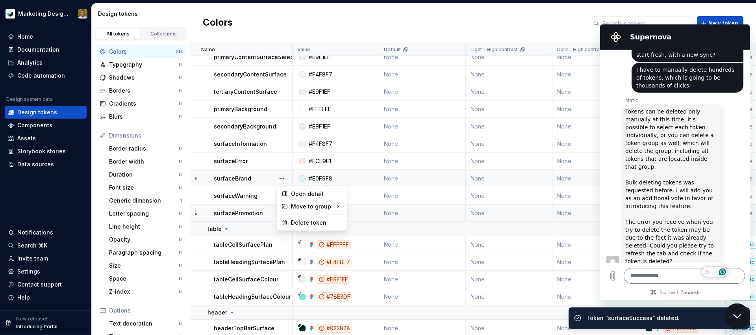
click at [280, 176] on button "button" at bounding box center [282, 178] width 11 height 11
click at [314, 223] on div "Delete token" at bounding box center [316, 223] width 51 height 8
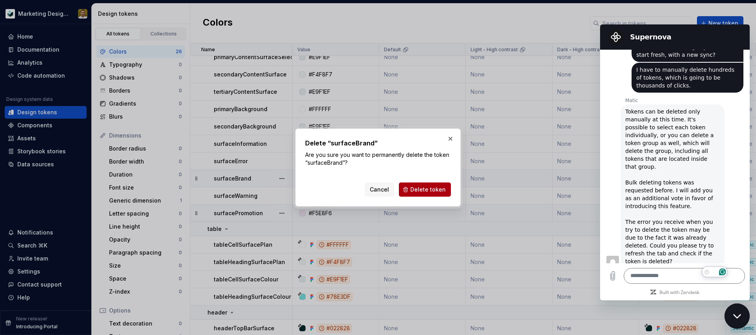
click at [433, 187] on span "Delete token" at bounding box center [428, 190] width 35 height 8
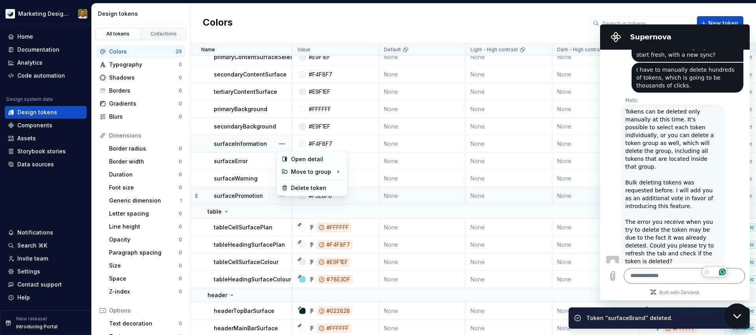
click at [277, 144] on button "button" at bounding box center [282, 143] width 11 height 11
click at [301, 191] on div "Delete token" at bounding box center [316, 188] width 51 height 8
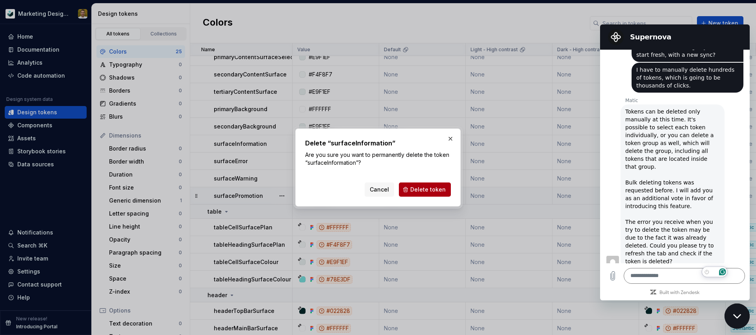
click at [428, 190] on span "Delete token" at bounding box center [428, 190] width 35 height 8
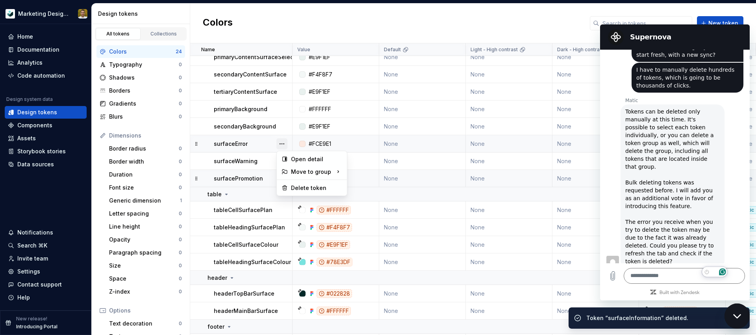
click at [284, 141] on button "button" at bounding box center [282, 143] width 11 height 11
click at [312, 189] on div "Delete token" at bounding box center [316, 188] width 51 height 8
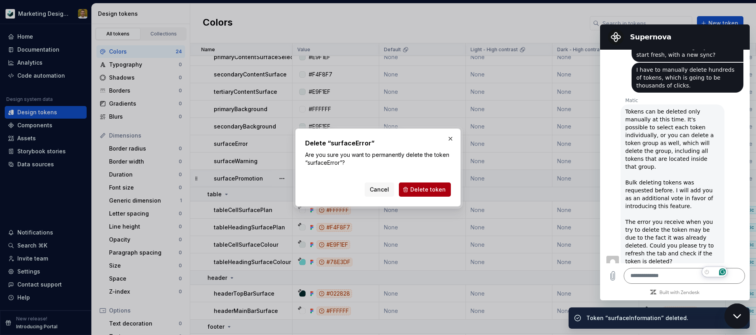
click at [440, 187] on span "Delete token" at bounding box center [428, 190] width 35 height 8
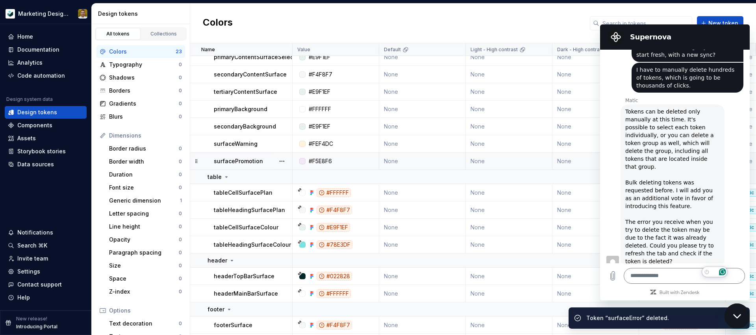
click at [280, 126] on button "button" at bounding box center [282, 126] width 11 height 11
click at [302, 170] on div "Delete token" at bounding box center [316, 171] width 51 height 8
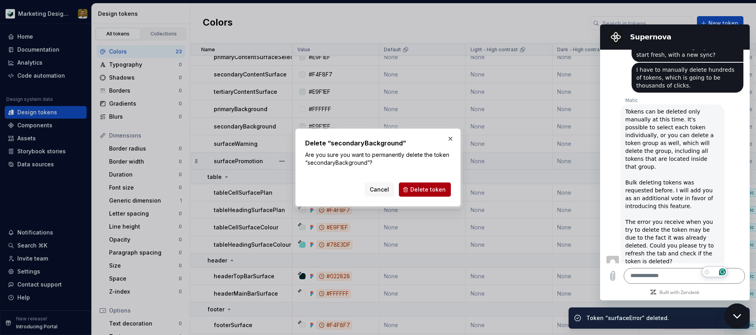
click at [419, 186] on span "Delete token" at bounding box center [428, 190] width 35 height 8
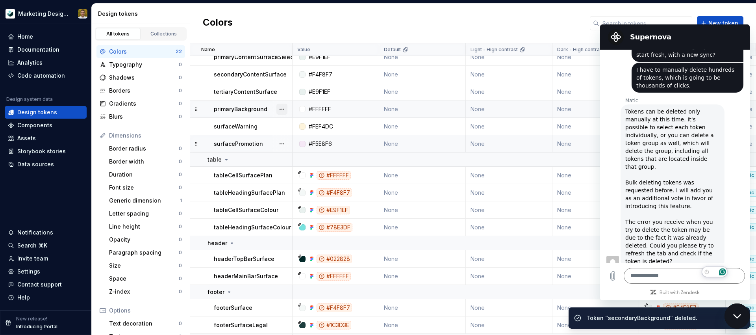
click at [283, 108] on button "button" at bounding box center [282, 109] width 11 height 11
click at [327, 153] on div "Delete token" at bounding box center [316, 153] width 51 height 8
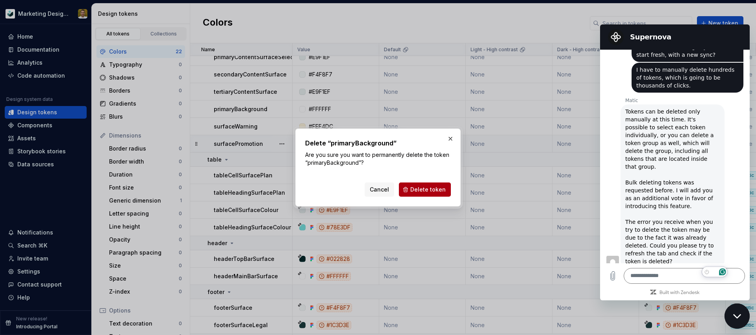
click at [428, 190] on span "Delete token" at bounding box center [428, 190] width 35 height 8
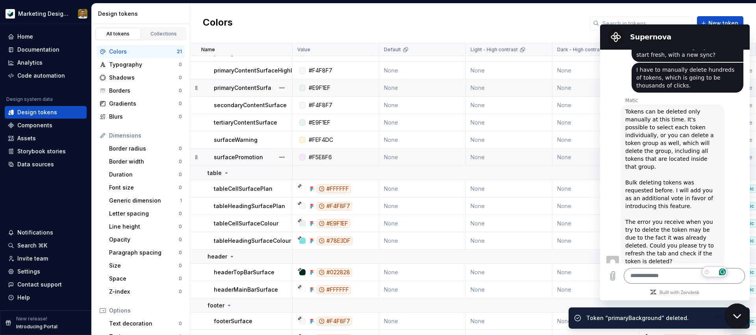
scroll to position [110, 0]
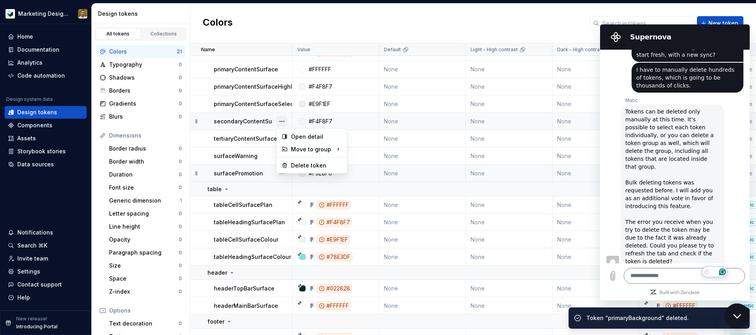
click at [283, 120] on button "button" at bounding box center [282, 121] width 11 height 11
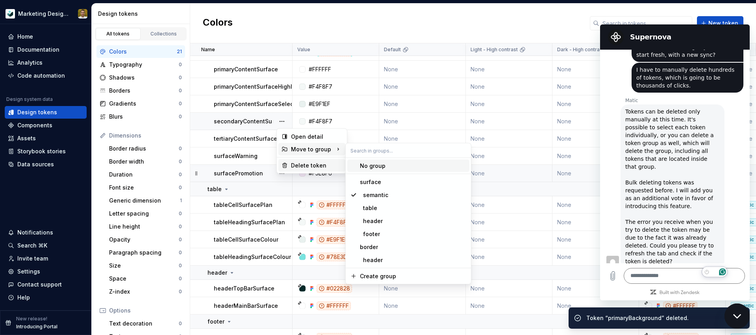
click at [306, 164] on div "Delete token" at bounding box center [316, 166] width 51 height 8
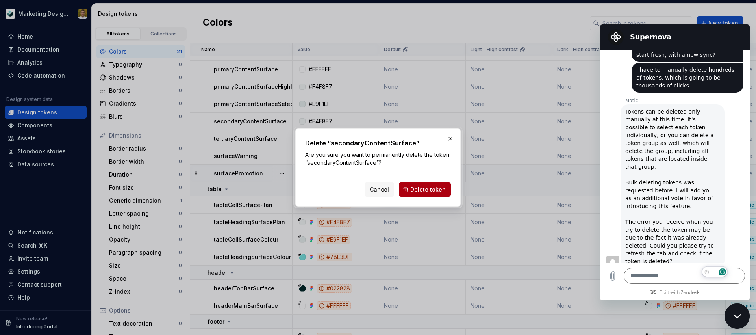
click at [430, 190] on span "Delete token" at bounding box center [428, 190] width 35 height 8
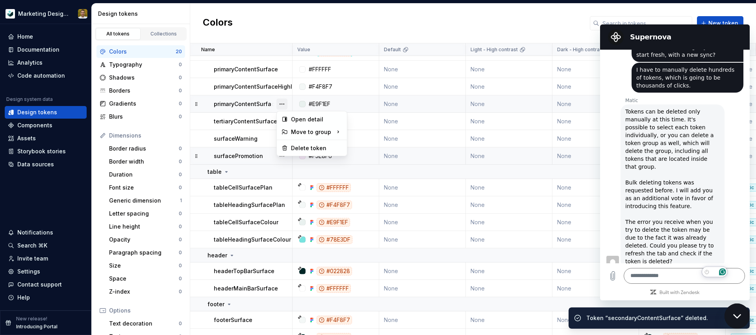
click at [286, 103] on button "button" at bounding box center [282, 104] width 11 height 11
click at [319, 147] on div "Delete token" at bounding box center [316, 148] width 51 height 8
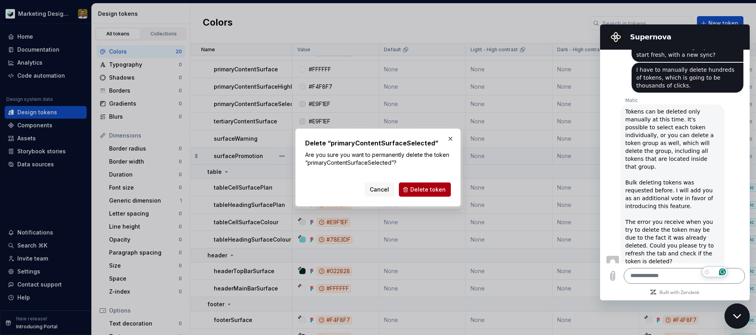
click at [423, 191] on span "Delete token" at bounding box center [428, 190] width 35 height 8
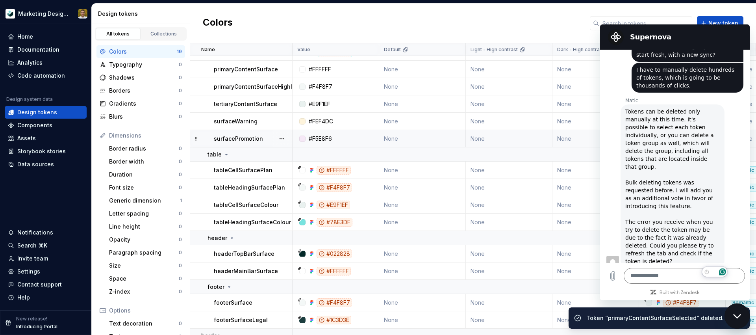
click at [283, 102] on button "button" at bounding box center [282, 104] width 11 height 11
click at [320, 150] on div "Delete token" at bounding box center [316, 148] width 51 height 8
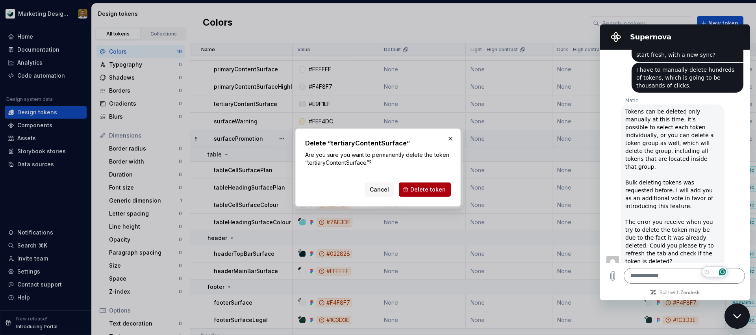
click at [414, 190] on span "Delete token" at bounding box center [428, 190] width 35 height 8
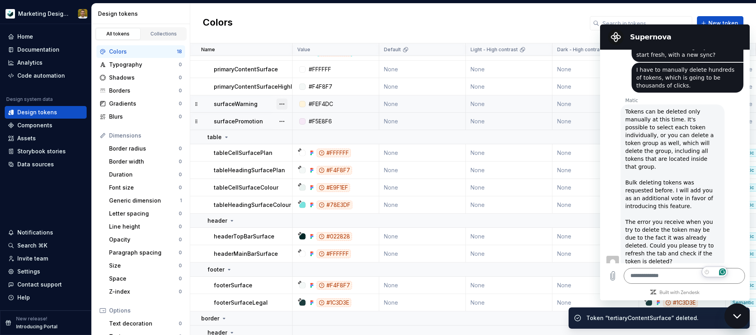
click at [283, 102] on button "button" at bounding box center [282, 104] width 11 height 11
click at [303, 145] on div "Delete token" at bounding box center [316, 148] width 51 height 8
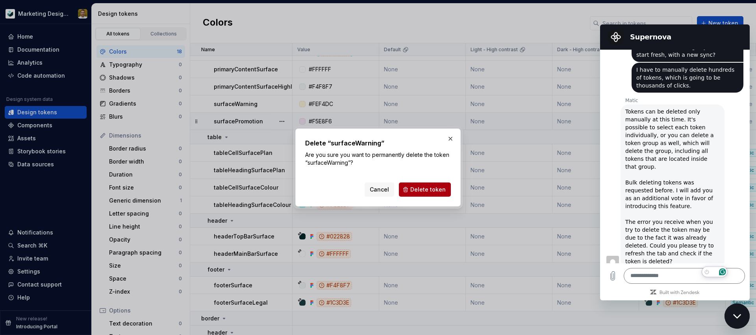
click at [422, 188] on span "Delete token" at bounding box center [428, 190] width 35 height 8
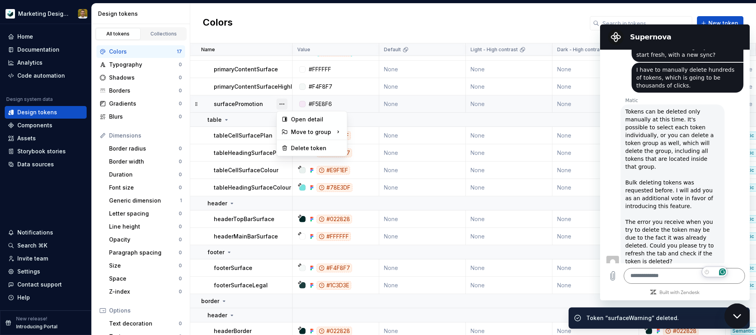
click at [279, 103] on button "button" at bounding box center [282, 104] width 11 height 11
click at [321, 151] on div "Delete token" at bounding box center [312, 148] width 67 height 13
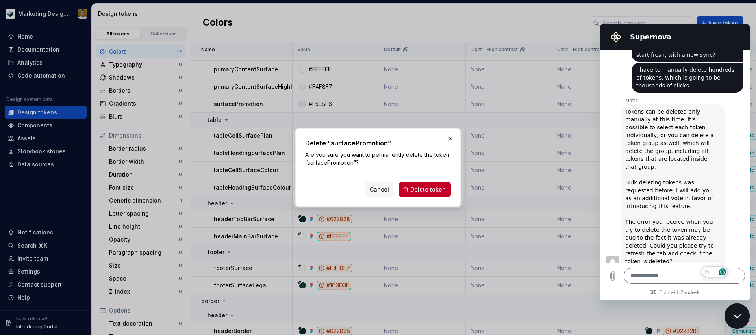
drag, startPoint x: 424, startPoint y: 188, endPoint x: 394, endPoint y: 175, distance: 31.8
click at [424, 188] on span "Delete token" at bounding box center [428, 190] width 35 height 8
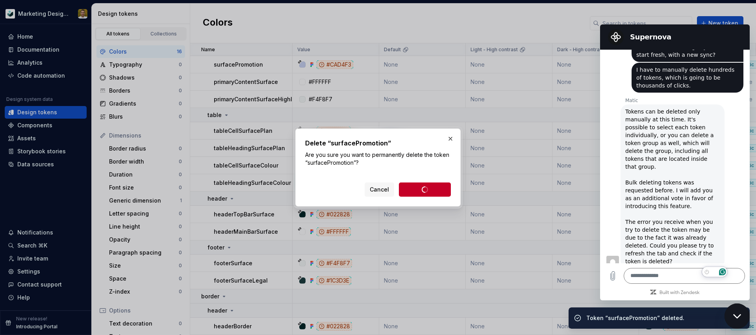
scroll to position [98, 0]
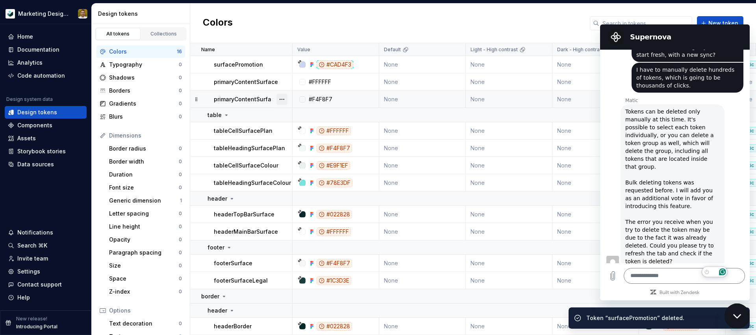
click at [282, 97] on button "button" at bounding box center [282, 99] width 11 height 11
click at [322, 144] on div "Delete token" at bounding box center [316, 143] width 51 height 8
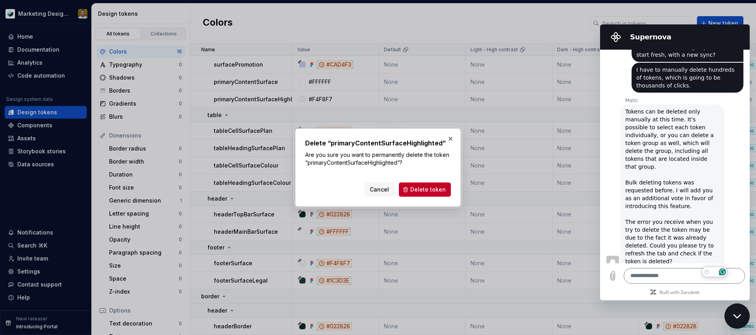
drag, startPoint x: 431, startPoint y: 188, endPoint x: 379, endPoint y: 164, distance: 57.3
click at [431, 188] on span "Delete token" at bounding box center [428, 190] width 35 height 8
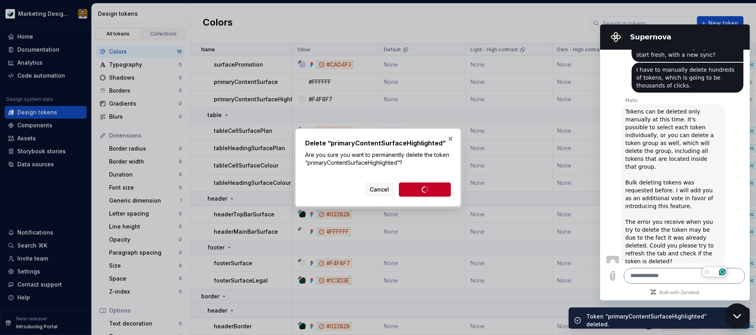
scroll to position [80, 0]
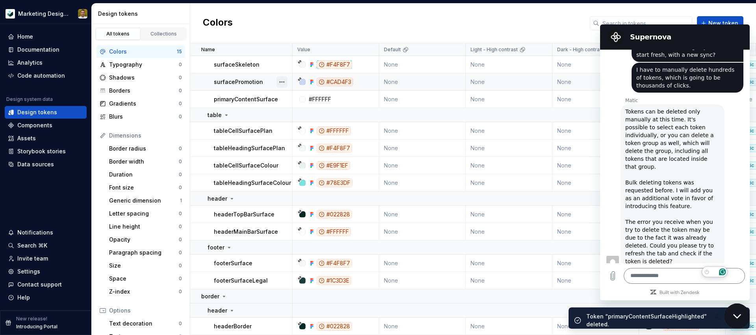
click at [281, 82] on button "button" at bounding box center [282, 81] width 11 height 11
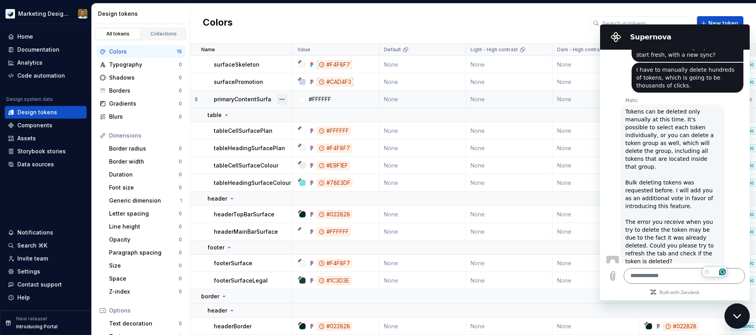
click at [284, 99] on button "button" at bounding box center [282, 99] width 11 height 11
click at [302, 141] on div "Delete token" at bounding box center [316, 143] width 51 height 8
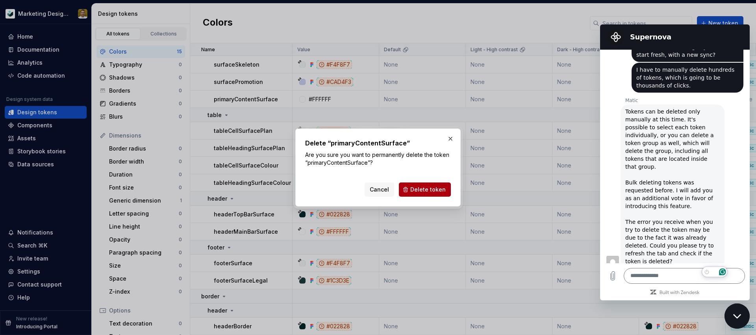
click at [420, 188] on span "Delete token" at bounding box center [428, 190] width 35 height 8
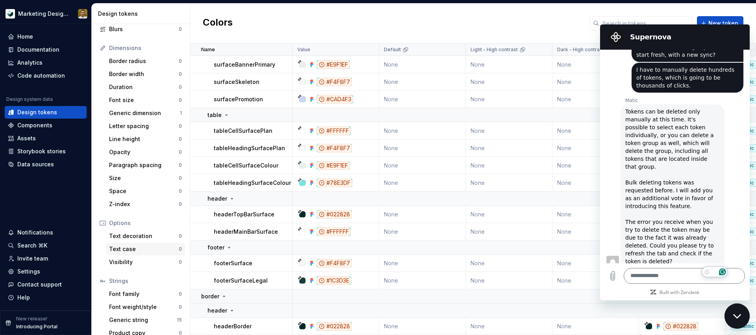
scroll to position [97, 0]
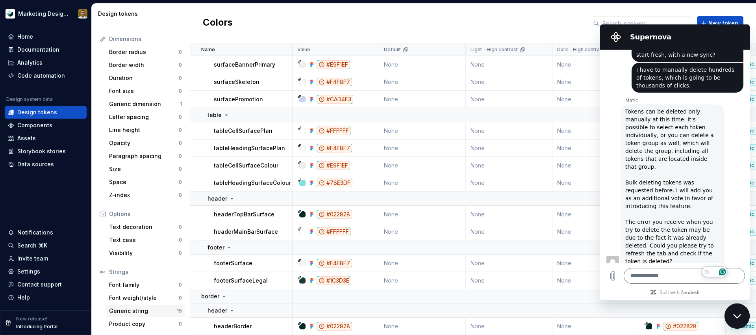
drag, startPoint x: 160, startPoint y: 311, endPoint x: 169, endPoint y: 310, distance: 8.7
click at [160, 311] on div "Generic string" at bounding box center [143, 311] width 68 height 8
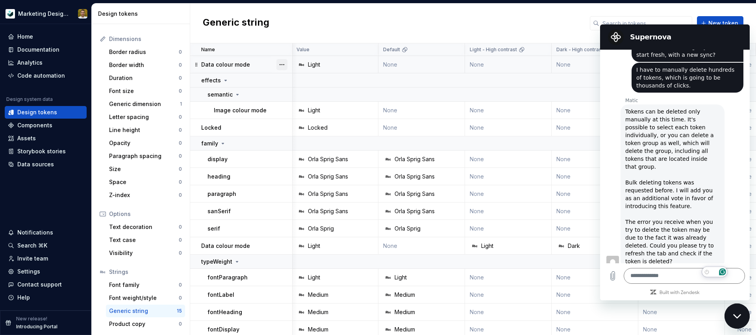
click at [277, 65] on button "button" at bounding box center [282, 64] width 11 height 11
click at [300, 113] on div "Delete token" at bounding box center [312, 108] width 67 height 13
click at [281, 63] on button "button" at bounding box center [282, 64] width 11 height 11
click at [316, 109] on div "Delete token" at bounding box center [316, 109] width 51 height 8
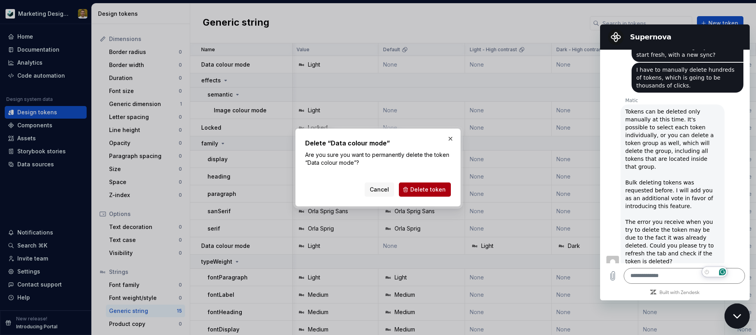
click at [426, 188] on span "Delete token" at bounding box center [428, 190] width 35 height 8
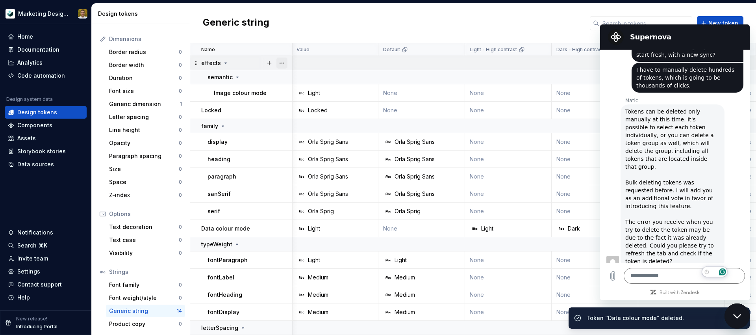
click at [283, 62] on button "button" at bounding box center [282, 63] width 11 height 11
click at [306, 152] on div "Delete group" at bounding box center [316, 152] width 51 height 8
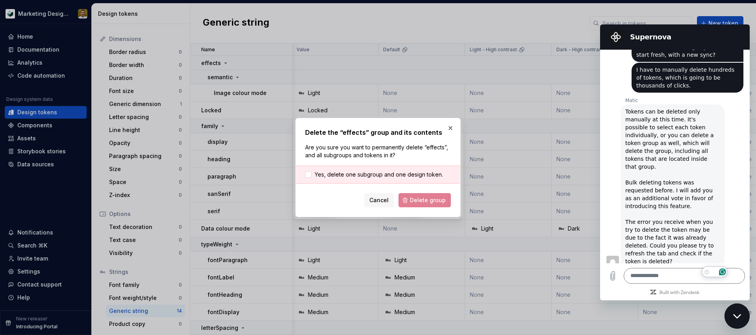
drag, startPoint x: 388, startPoint y: 168, endPoint x: 401, endPoint y: 180, distance: 17.8
click at [389, 168] on div "Yes, delete one subgroup and one design token." at bounding box center [378, 174] width 165 height 18
click at [404, 176] on span "Yes, delete one subgroup and one design token." at bounding box center [379, 175] width 128 height 8
click at [425, 201] on span "Delete group" at bounding box center [428, 200] width 36 height 8
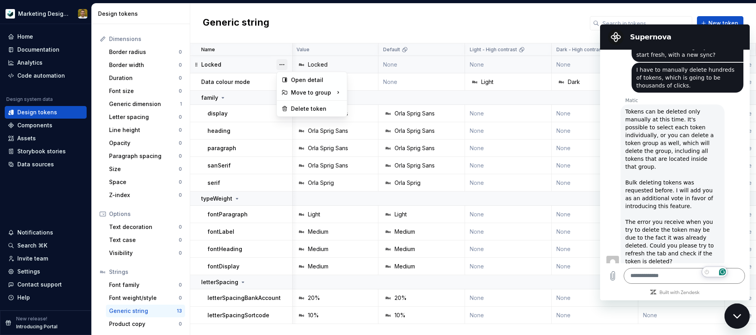
click at [281, 66] on button "button" at bounding box center [282, 64] width 11 height 11
click at [324, 107] on div "Delete token" at bounding box center [316, 109] width 51 height 8
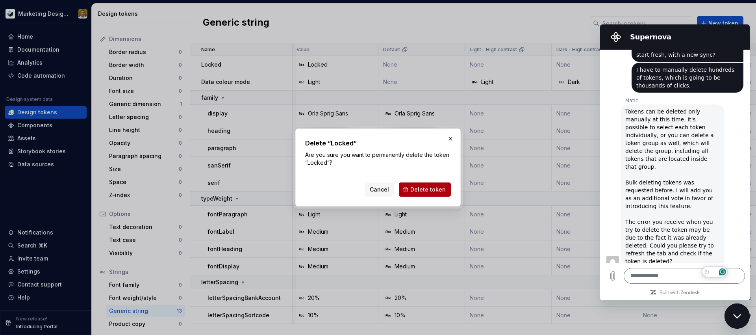
drag, startPoint x: 437, startPoint y: 187, endPoint x: 431, endPoint y: 186, distance: 5.4
click at [437, 187] on span "Delete token" at bounding box center [428, 190] width 35 height 8
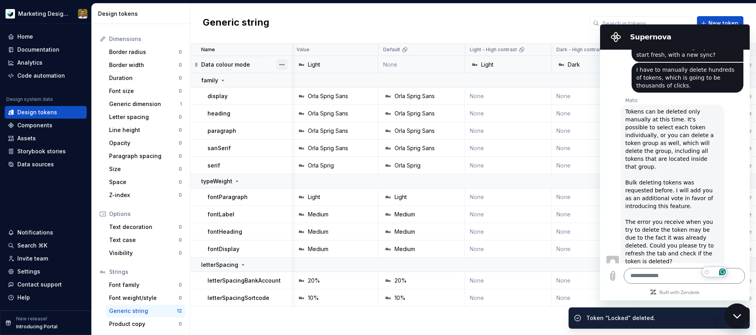
click at [282, 65] on button "button" at bounding box center [282, 64] width 11 height 11
click at [320, 109] on div "Delete token" at bounding box center [316, 109] width 51 height 8
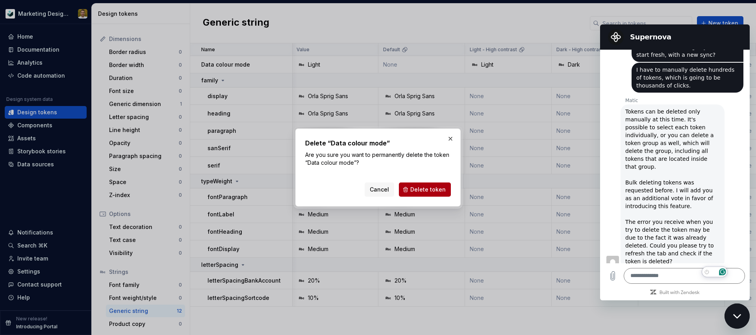
click at [434, 190] on span "Delete token" at bounding box center [428, 190] width 35 height 8
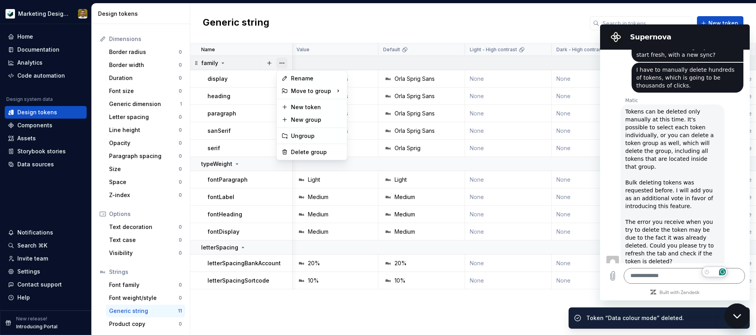
click at [283, 62] on button "button" at bounding box center [282, 63] width 11 height 11
click at [319, 152] on div "Delete group" at bounding box center [316, 152] width 51 height 8
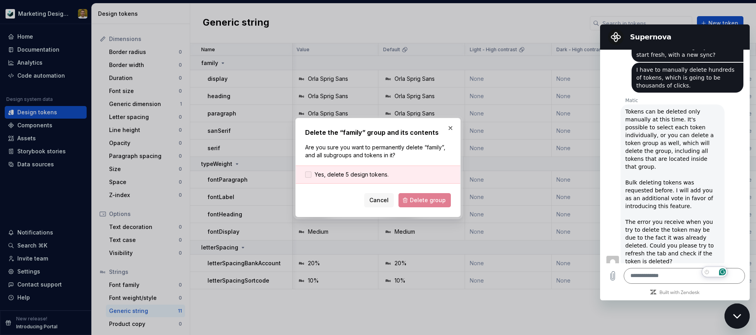
drag, startPoint x: 364, startPoint y: 173, endPoint x: 400, endPoint y: 188, distance: 37.8
click at [366, 173] on span "Yes, delete 5 design tokens." at bounding box center [352, 175] width 74 height 8
click at [416, 194] on button "Delete group" at bounding box center [425, 200] width 52 height 14
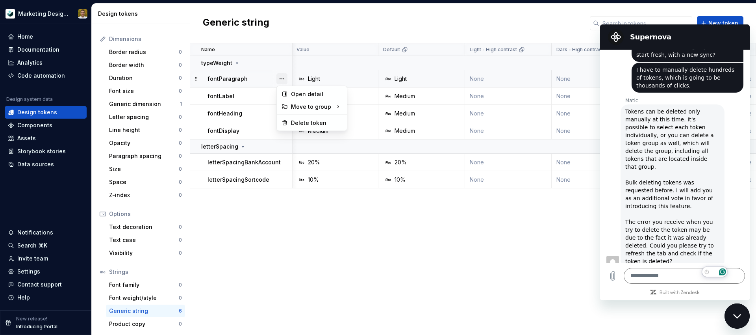
click at [282, 80] on button "button" at bounding box center [282, 78] width 11 height 11
click at [283, 64] on html "Marketing Design System Home Documentation Analytics Code automation Design sys…" at bounding box center [378, 167] width 756 height 335
click at [281, 61] on button "button" at bounding box center [282, 63] width 11 height 11
click at [322, 156] on div "Delete group" at bounding box center [316, 152] width 51 height 8
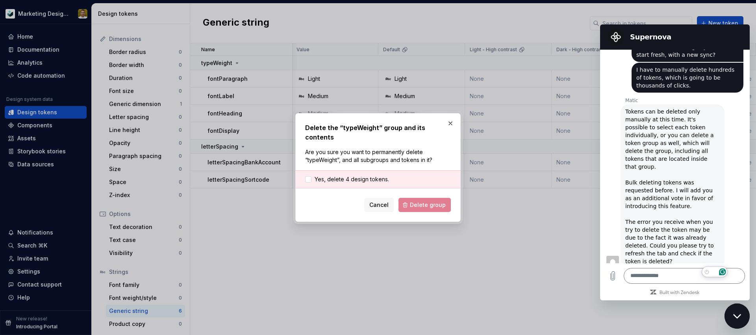
drag, startPoint x: 366, startPoint y: 174, endPoint x: 401, endPoint y: 184, distance: 35.8
click at [371, 175] on span "Yes, delete 4 design tokens." at bounding box center [352, 179] width 74 height 8
click at [436, 201] on span "Delete group" at bounding box center [428, 205] width 36 height 8
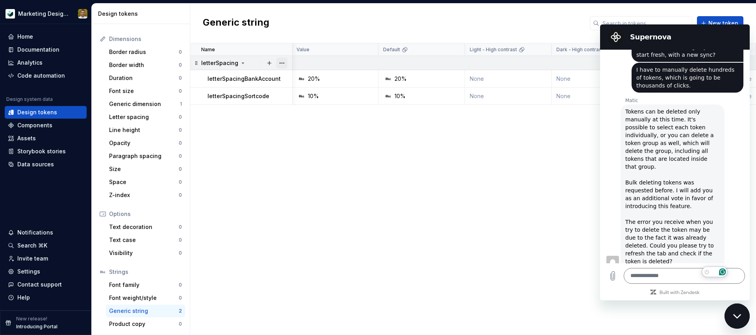
click at [283, 64] on button "button" at bounding box center [282, 63] width 11 height 11
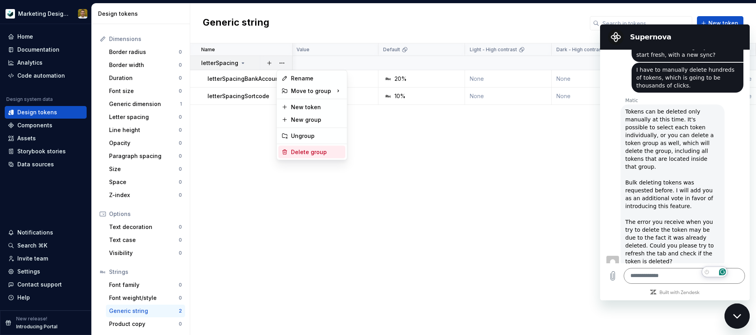
click at [333, 156] on div "Delete group" at bounding box center [316, 152] width 51 height 8
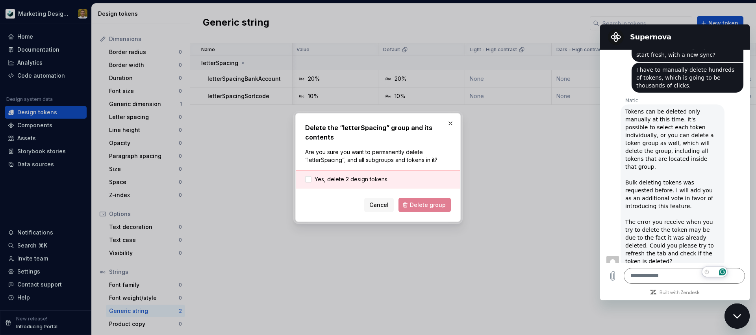
drag, startPoint x: 365, startPoint y: 174, endPoint x: 383, endPoint y: 181, distance: 18.7
click at [367, 174] on div "Yes, delete 2 design tokens." at bounding box center [378, 179] width 165 height 18
click at [382, 180] on span "Yes, delete 2 design tokens." at bounding box center [352, 179] width 74 height 8
click at [411, 197] on form "Yes, delete 2 design tokens. Cancel Delete group" at bounding box center [378, 191] width 146 height 42
click at [418, 206] on span "Delete group" at bounding box center [428, 205] width 36 height 8
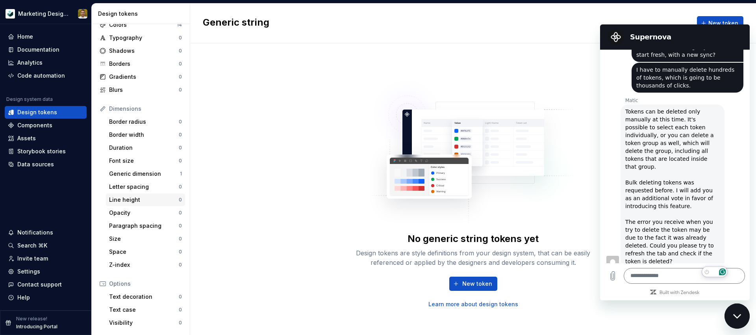
scroll to position [0, 0]
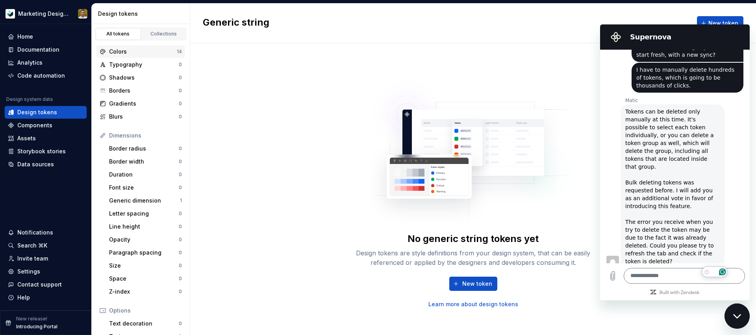
click at [147, 49] on div "Colors" at bounding box center [143, 52] width 68 height 8
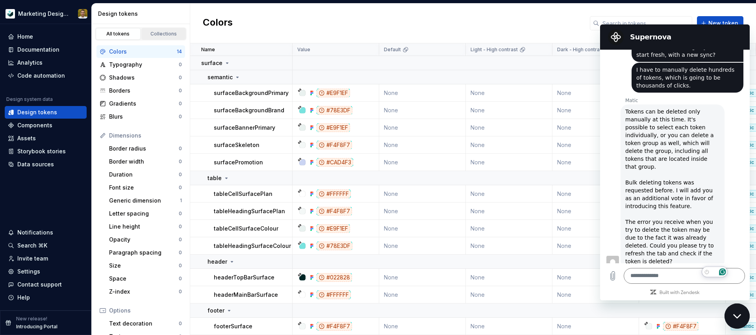
click at [162, 33] on div "Collections" at bounding box center [163, 34] width 39 height 6
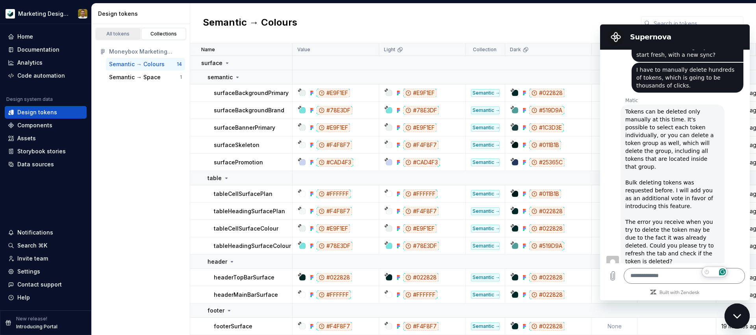
click at [123, 32] on div "All tokens" at bounding box center [118, 34] width 39 height 6
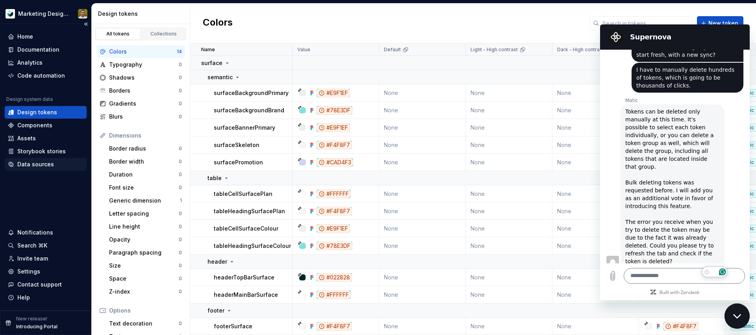
drag, startPoint x: 53, startPoint y: 161, endPoint x: 58, endPoint y: 162, distance: 5.3
click at [53, 161] on div "Data sources" at bounding box center [46, 164] width 76 height 8
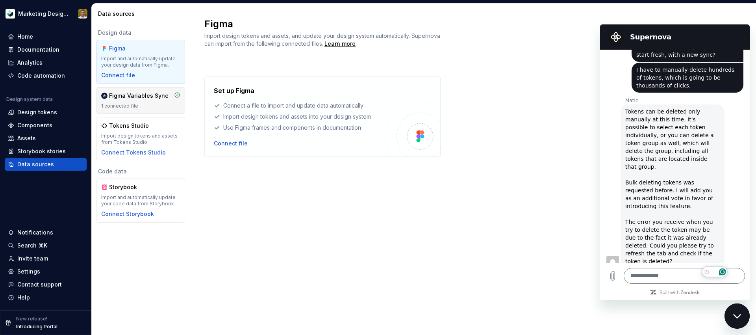
click at [149, 101] on div "Figma Variables Sync 1 connected file" at bounding box center [140, 100] width 79 height 17
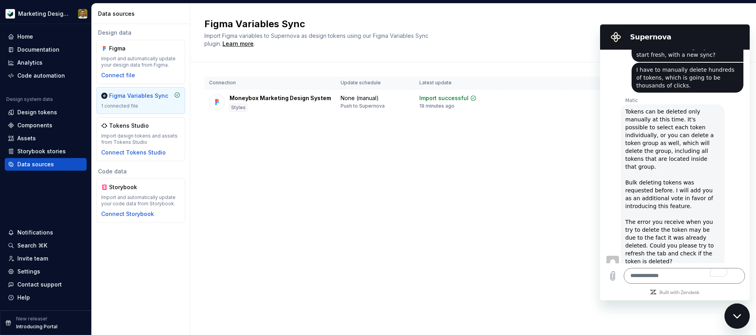
click at [738, 308] on div "Close messaging window" at bounding box center [738, 316] width 24 height 24
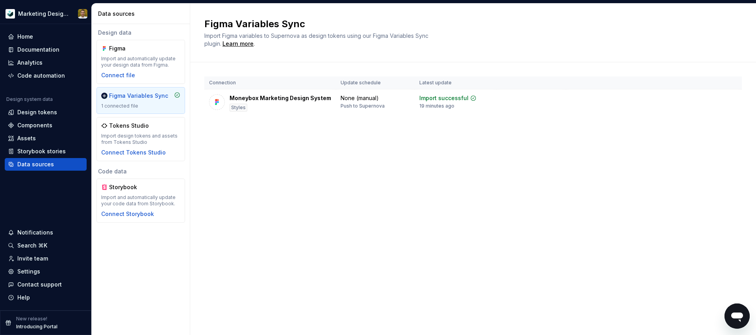
scroll to position [1476, 0]
click at [397, 102] on div "None (manual) Push to Supernova" at bounding box center [375, 101] width 69 height 15
click at [284, 189] on div "Figma Variables Sync Import Figma variables to Supernova as design tokens using…" at bounding box center [473, 169] width 566 height 331
click at [149, 72] on div "Figma Import and automatically update your design data from Figma. Connect file" at bounding box center [140, 62] width 79 height 35
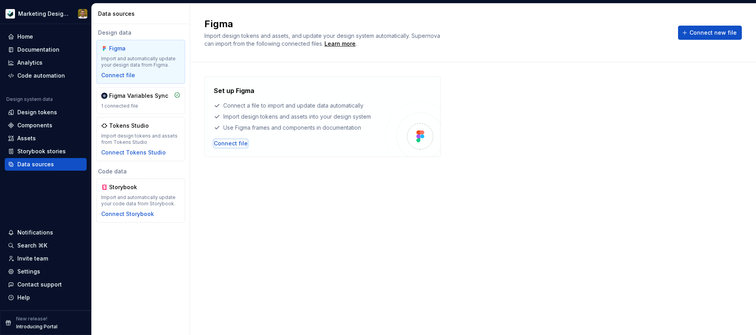
drag, startPoint x: 229, startPoint y: 141, endPoint x: 275, endPoint y: 117, distance: 52.4
click at [282, 121] on div "Set up Figma Connect a file to import and update data automatically Import desi…" at bounding box center [300, 116] width 172 height 61
click at [141, 104] on div "1 connected file" at bounding box center [140, 106] width 79 height 6
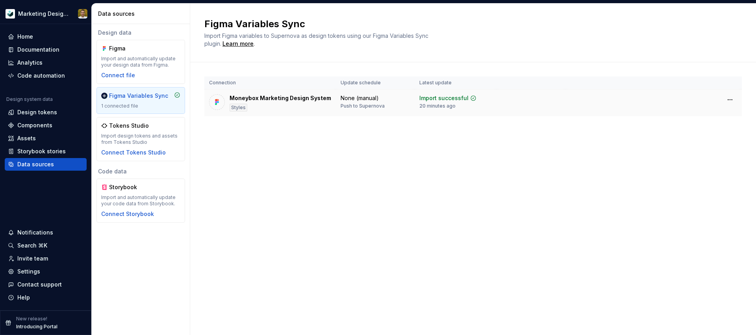
click at [450, 98] on div "Import successful" at bounding box center [444, 98] width 49 height 8
click at [730, 100] on html "Marketing Design System Home Documentation Analytics Code automation Design sys…" at bounding box center [378, 167] width 756 height 335
click at [636, 145] on html "Marketing Design System Home Documentation Analytics Code automation Design sys…" at bounding box center [378, 167] width 756 height 335
click at [59, 37] on div "Home" at bounding box center [46, 37] width 76 height 8
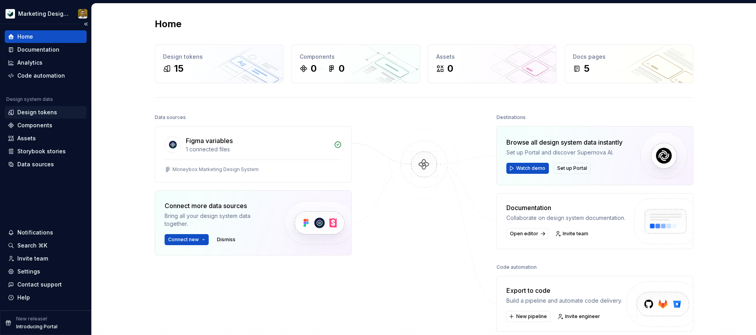
click at [44, 110] on div "Design tokens" at bounding box center [37, 112] width 40 height 8
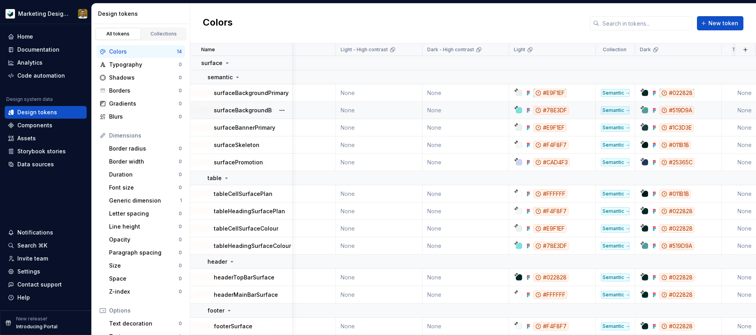
scroll to position [0, 156]
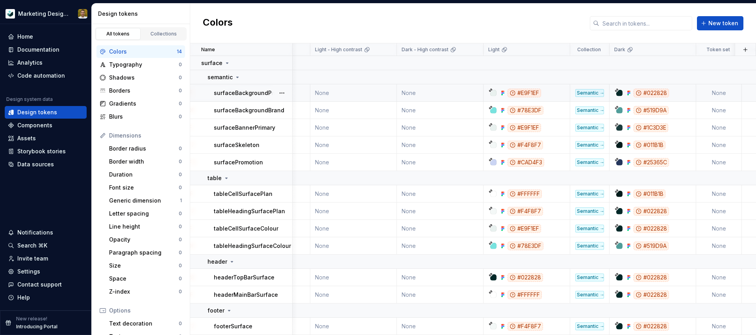
click at [532, 95] on div "#E9F1EF" at bounding box center [524, 93] width 33 height 9
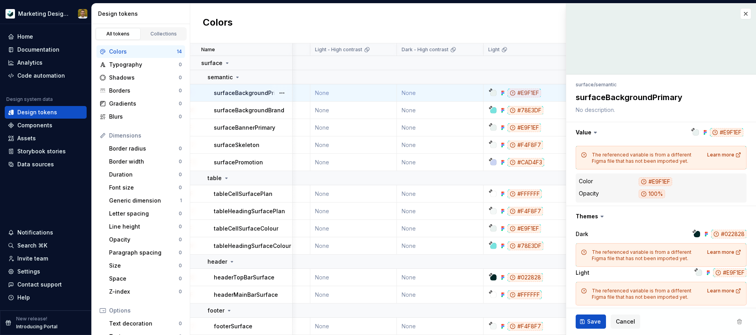
type textarea "*"
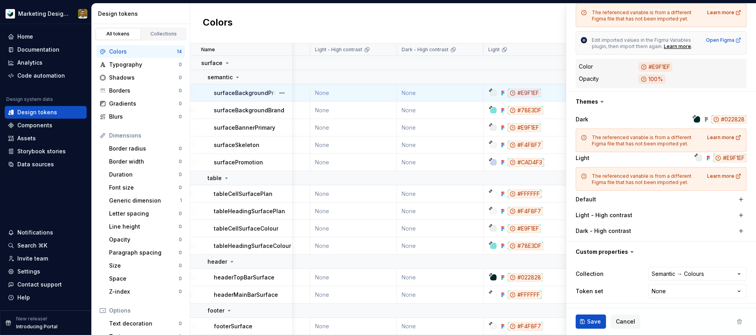
scroll to position [156, 0]
drag, startPoint x: 624, startPoint y: 175, endPoint x: 642, endPoint y: 176, distance: 18.5
click at [636, 175] on div "The referenced variable is from a different Figma file that has not been import…" at bounding box center [647, 179] width 111 height 13
drag, startPoint x: 596, startPoint y: 135, endPoint x: 658, endPoint y: 137, distance: 61.5
click at [653, 135] on div "The referenced variable is from a different Figma file that has not been import…" at bounding box center [647, 140] width 111 height 13
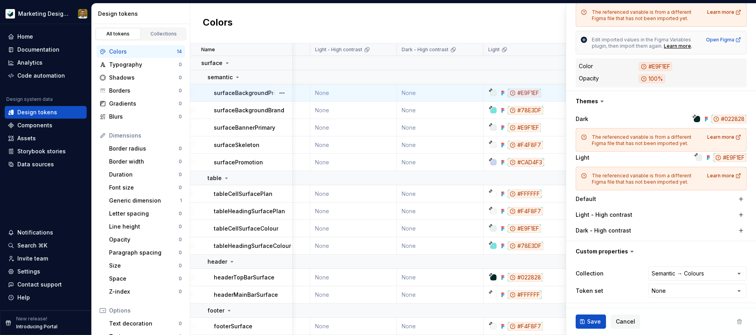
drag, startPoint x: 665, startPoint y: 136, endPoint x: 623, endPoint y: 136, distance: 41.8
click at [665, 136] on div "The referenced variable is from a different Figma file that has not been import…" at bounding box center [647, 140] width 111 height 13
drag, startPoint x: 612, startPoint y: 135, endPoint x: 619, endPoint y: 143, distance: 10.3
click at [609, 143] on div "The referenced variable is from a different Figma file that has not been import…" at bounding box center [647, 140] width 111 height 13
drag, startPoint x: 642, startPoint y: 143, endPoint x: 615, endPoint y: 143, distance: 27.2
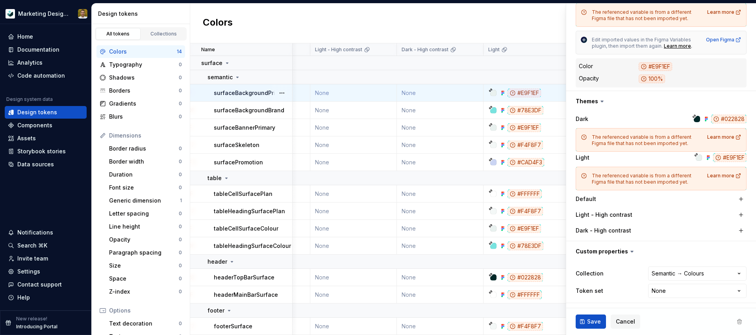
click at [642, 143] on div "The referenced variable is from a different Figma file that has not been import…" at bounding box center [647, 140] width 111 height 13
drag, startPoint x: 675, startPoint y: 143, endPoint x: 688, endPoint y: 143, distance: 12.2
click at [688, 143] on div "The referenced variable is from a different Figma file that has not been import…" at bounding box center [647, 140] width 111 height 13
drag, startPoint x: 688, startPoint y: 143, endPoint x: 674, endPoint y: 145, distance: 13.6
click at [687, 143] on div "The referenced variable is from a different Figma file that has not been import…" at bounding box center [647, 140] width 111 height 13
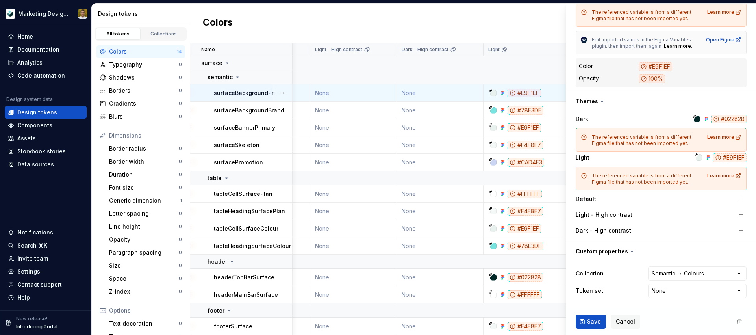
scroll to position [0, 0]
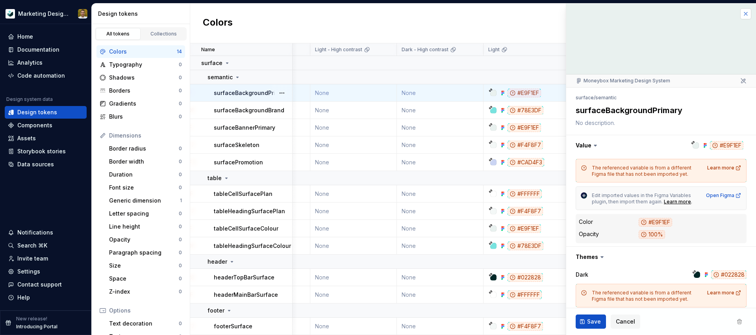
click at [746, 12] on button "button" at bounding box center [746, 13] width 11 height 11
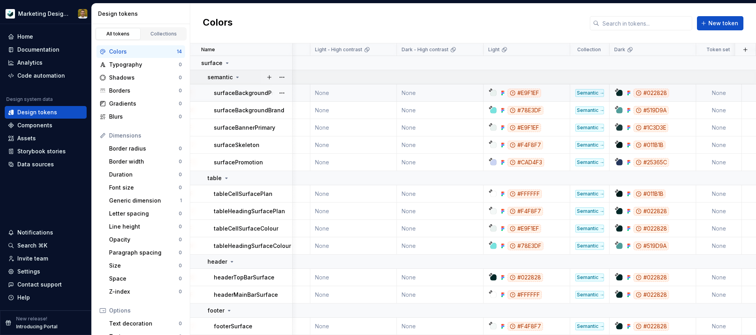
scroll to position [0, 156]
click at [507, 19] on div "Colors New token" at bounding box center [473, 24] width 566 height 40
click at [53, 11] on html "Marketing Design System Home Documentation Analytics Code automation Design sys…" at bounding box center [378, 167] width 756 height 335
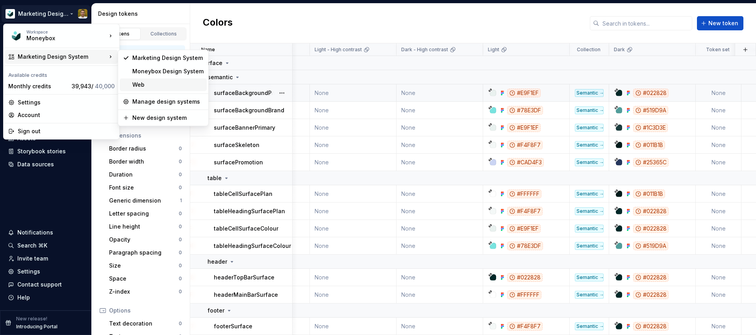
click at [162, 86] on div "Web" at bounding box center [167, 85] width 71 height 8
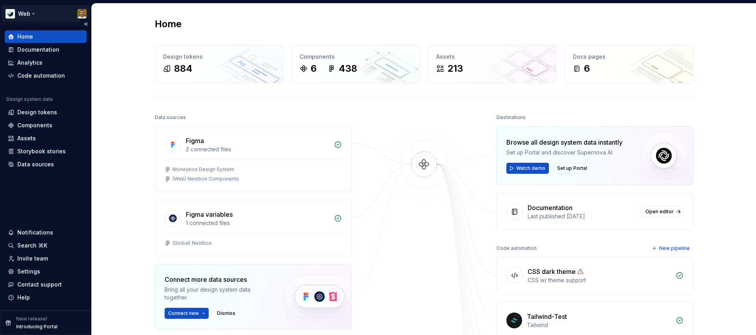
click at [43, 11] on html "Web Home Documentation Analytics Code automation Design system data Design toke…" at bounding box center [378, 167] width 756 height 335
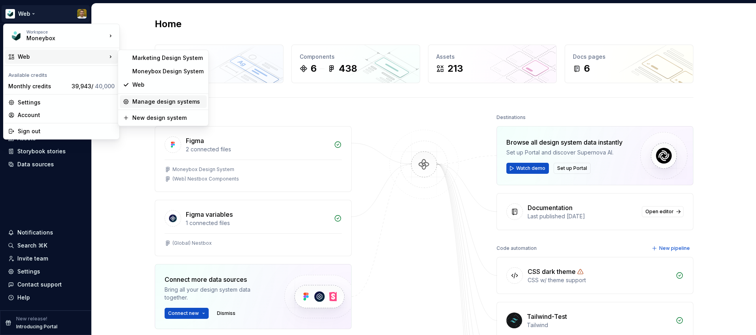
click at [174, 104] on div "Manage design systems" at bounding box center [167, 102] width 71 height 8
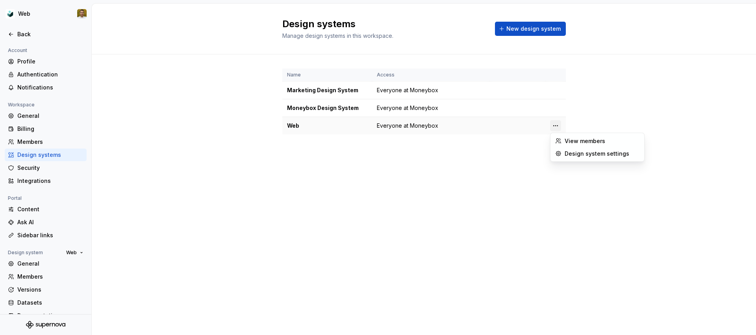
click at [557, 126] on html "Web Back Account Profile Authentication Notifications Workspace General Billing…" at bounding box center [378, 167] width 756 height 335
click at [587, 154] on div "Design system settings" at bounding box center [602, 154] width 75 height 8
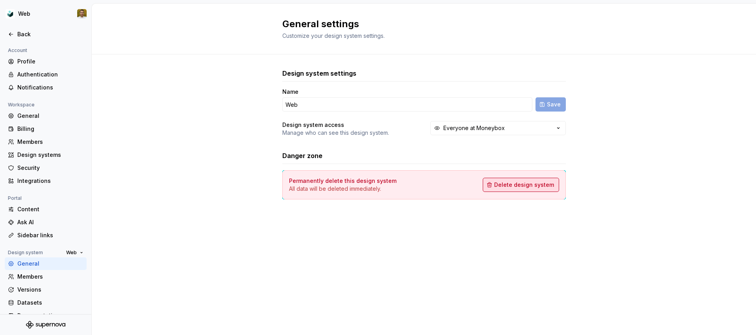
click at [537, 190] on button "Delete design system" at bounding box center [521, 185] width 76 height 14
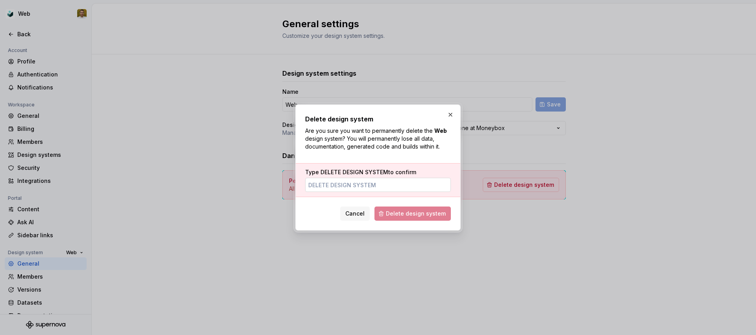
click at [394, 188] on input "Type DELETE DESIGN SYSTEM to confirm" at bounding box center [378, 185] width 146 height 14
type input "DElete design system"
click at [426, 216] on span "Delete design system" at bounding box center [416, 214] width 60 height 8
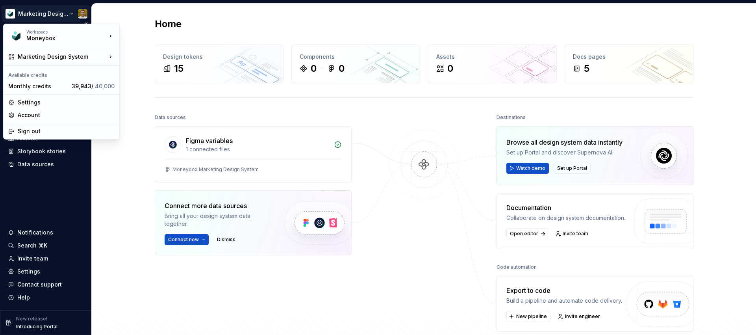
click at [56, 16] on html "Marketing Design System Home Documentation Analytics Code automation Design sys…" at bounding box center [378, 167] width 756 height 335
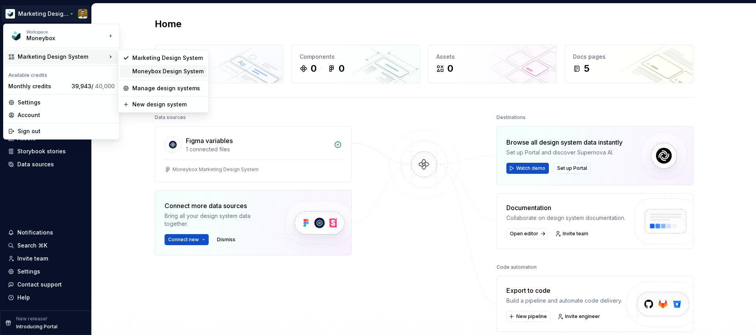
click at [148, 69] on div "Moneybox Design System" at bounding box center [167, 71] width 71 height 8
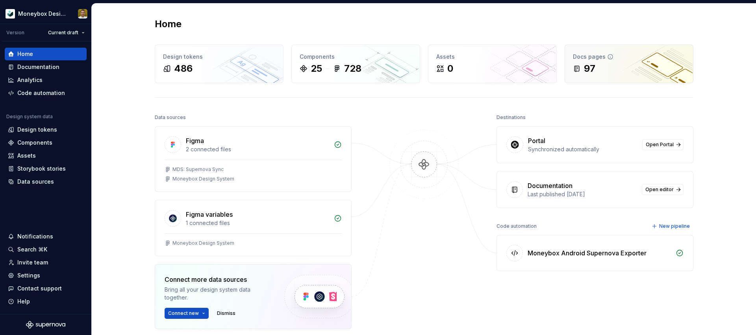
drag, startPoint x: 637, startPoint y: 49, endPoint x: 628, endPoint y: 52, distance: 8.9
click at [636, 50] on div "Docs pages 97" at bounding box center [629, 64] width 128 height 38
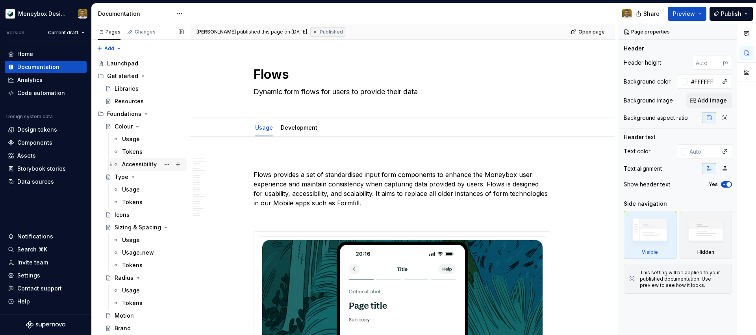
click at [145, 163] on div "Accessibility" at bounding box center [139, 164] width 35 height 8
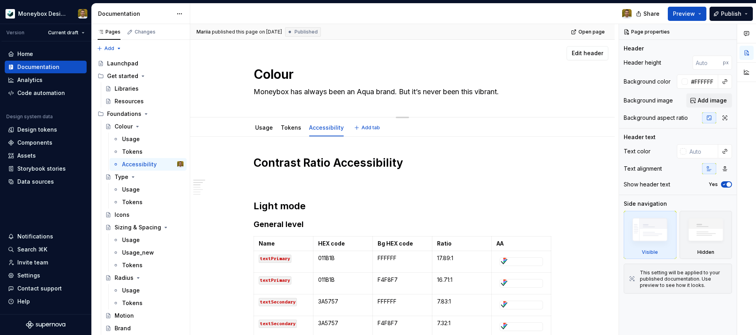
type textarea "*"
click at [559, 83] on div "Colour Moneybox has always been an Aqua brand. But it’s never been this vibrant." at bounding box center [403, 78] width 362 height 77
